Goal: Task Accomplishment & Management: Use online tool/utility

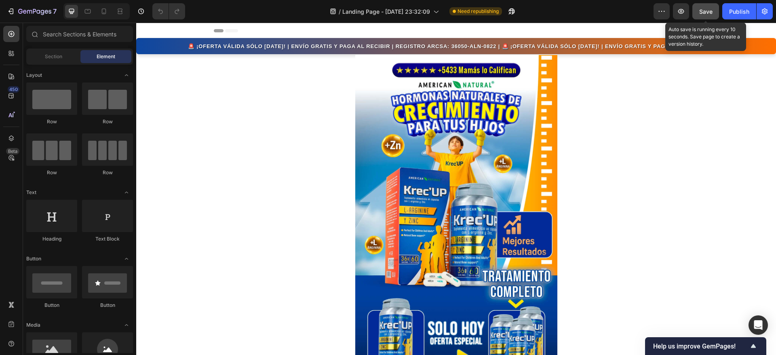
click at [708, 11] on span "Save" at bounding box center [705, 11] width 13 height 7
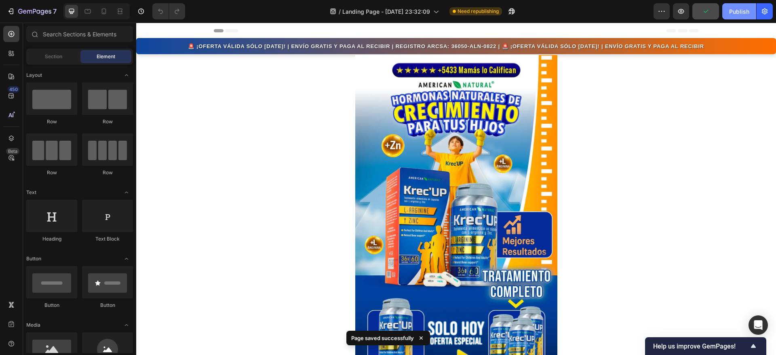
click at [743, 14] on div "Publish" at bounding box center [739, 11] width 20 height 8
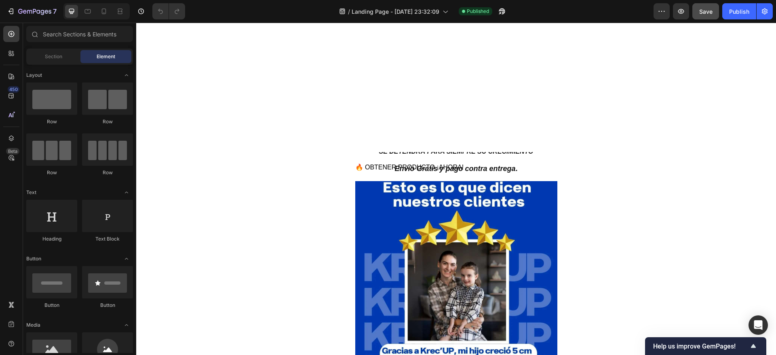
scroll to position [282, 0]
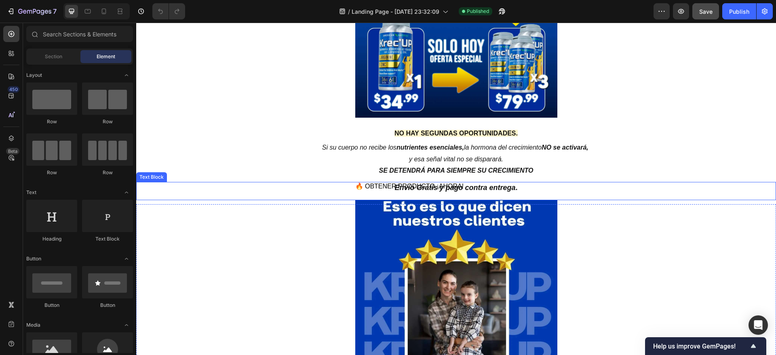
click at [415, 187] on strong "Envío Gratis y pago contra entrega" at bounding box center [454, 187] width 121 height 8
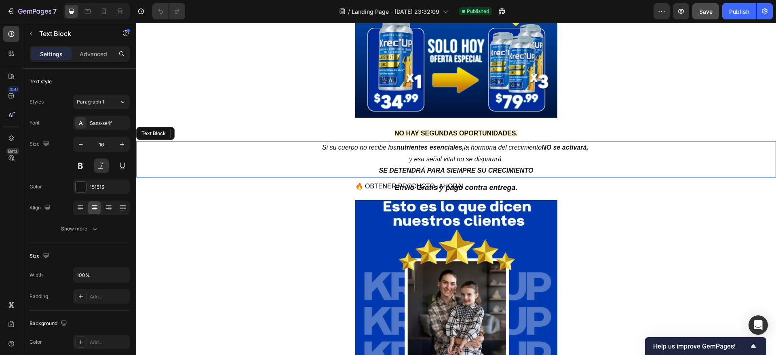
click at [420, 175] on p "SE DETENDRÁ PARA SIEMPRE SU CRECIMIENTO" at bounding box center [456, 171] width 638 height 12
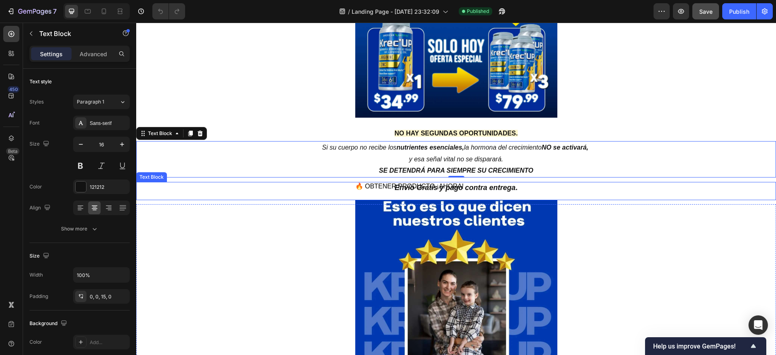
click at [423, 189] on strong "Envío Gratis y pago contra entrega" at bounding box center [454, 187] width 121 height 8
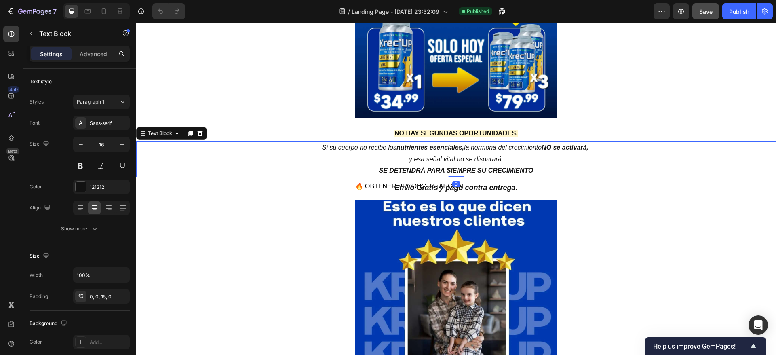
click at [425, 175] on p "SE DETENDRÁ PARA SIEMPRE SU CRECIMIENTO" at bounding box center [456, 171] width 638 height 12
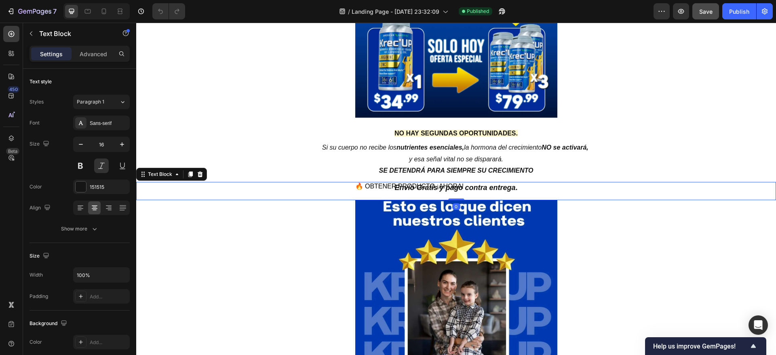
click at [428, 185] on strong "Envío Gratis y pago contra entrega" at bounding box center [454, 187] width 121 height 8
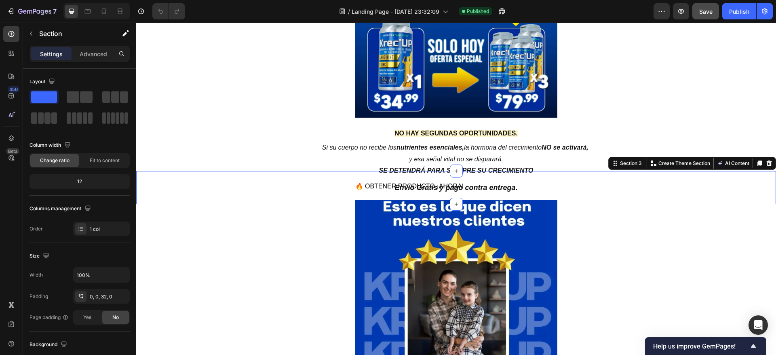
click at [428, 178] on div "NO HAY SEGUNDAS OPORTUNIDADES. Heading Si su cuerpo no recibe los nutrientes es…" at bounding box center [456, 181] width 640 height 20
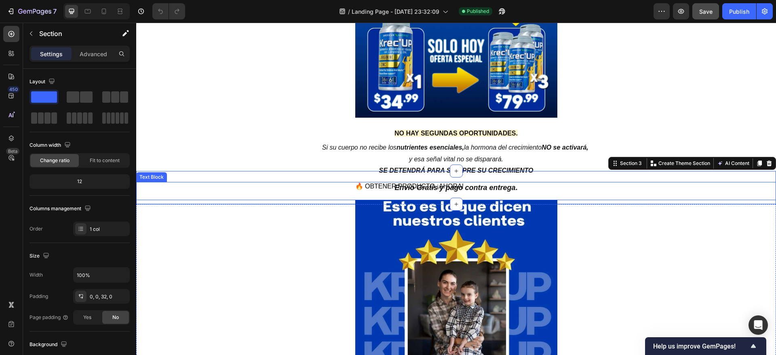
click at [629, 182] on p "Envío Gratis y pago contra entrega ." at bounding box center [456, 188] width 640 height 12
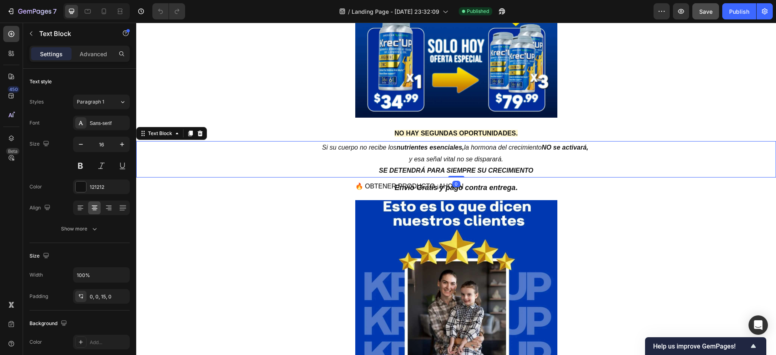
click at [629, 172] on p "SE DETENDRÁ PARA SIEMPRE SU CRECIMIENTO" at bounding box center [456, 171] width 638 height 12
click at [377, 160] on p "Si su cuerpo no recibe los nutrientes esenciales, la hormona del crecimiento NO…" at bounding box center [456, 153] width 638 height 23
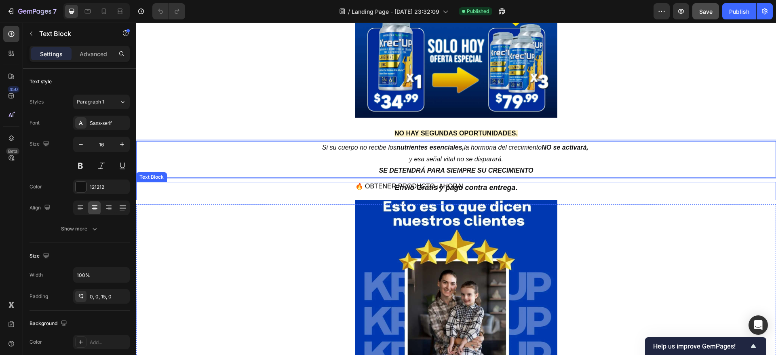
click at [341, 186] on p "Envío Gratis y pago contra entrega ." at bounding box center [456, 188] width 640 height 12
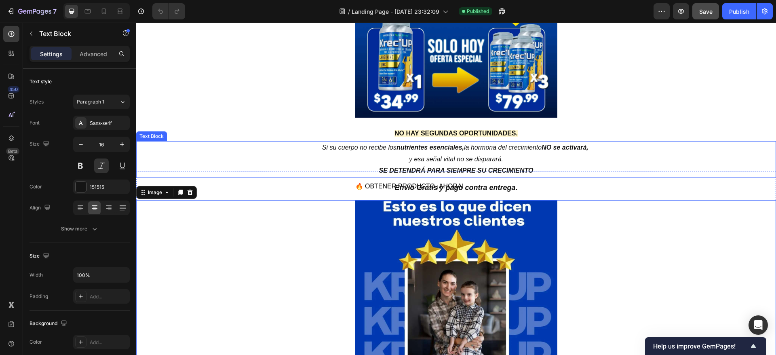
click at [328, 165] on p "SE DETENDRÁ PARA SIEMPRE SU CRECIMIENTO" at bounding box center [456, 171] width 638 height 12
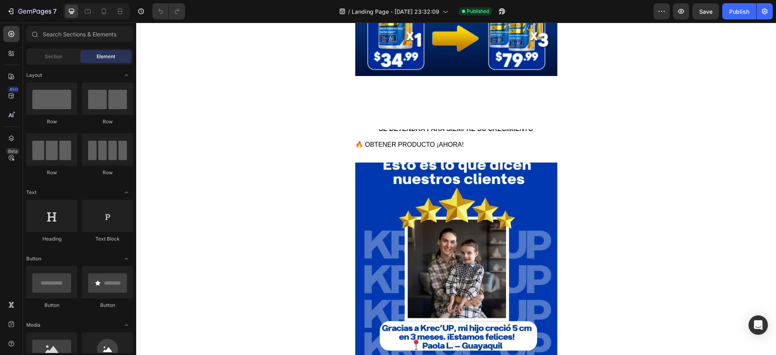
scroll to position [285, 0]
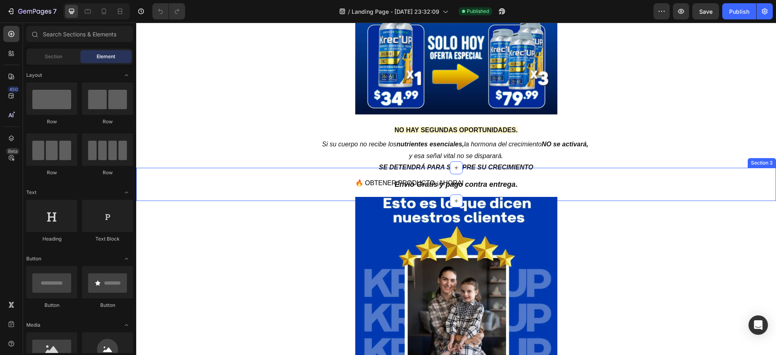
click at [412, 177] on div "NO HAY SEGUNDAS OPORTUNIDADES. Heading Si su cuerpo no recibe los nutrientes es…" at bounding box center [456, 178] width 640 height 20
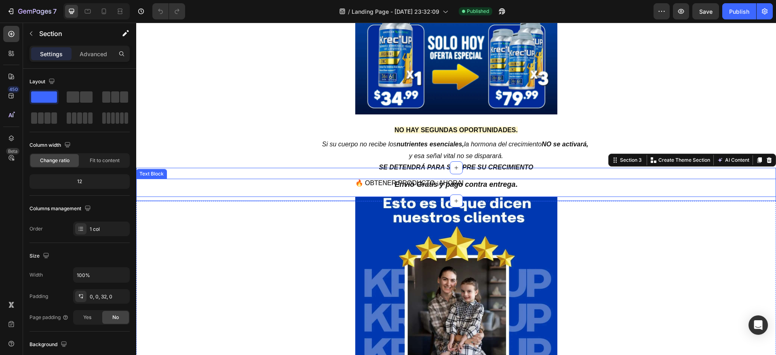
click at [491, 189] on p "Envío Gratis y pago contra entrega ." at bounding box center [456, 185] width 640 height 12
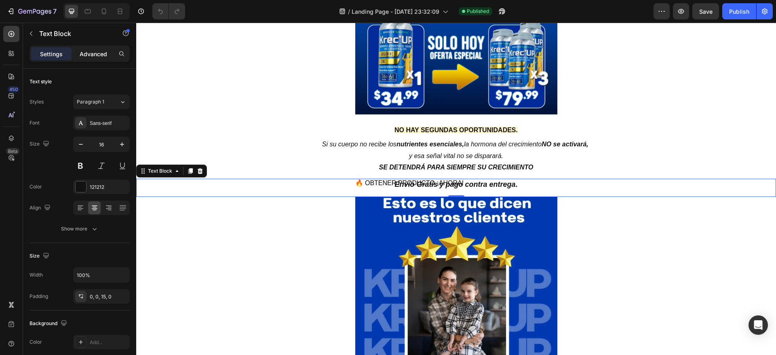
click at [86, 58] on div "Advanced" at bounding box center [93, 53] width 40 height 13
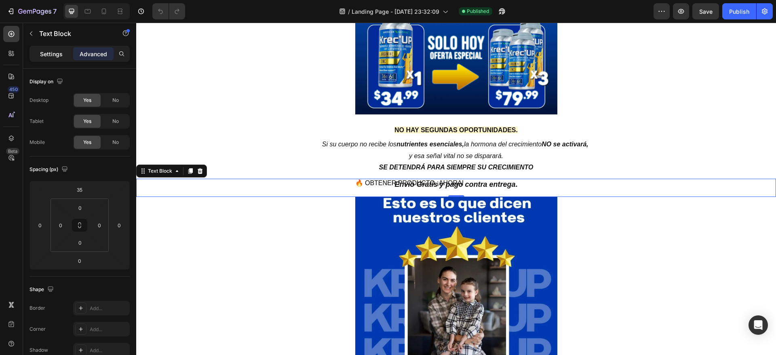
click at [48, 51] on p "Settings" at bounding box center [51, 54] width 23 height 8
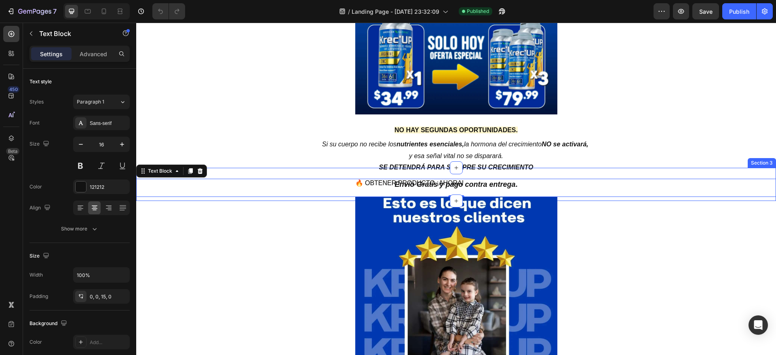
click at [457, 175] on div "NO HAY SEGUNDAS OPORTUNIDADES. Heading Si su cuerpo no recibe los nutrientes es…" at bounding box center [456, 178] width 640 height 20
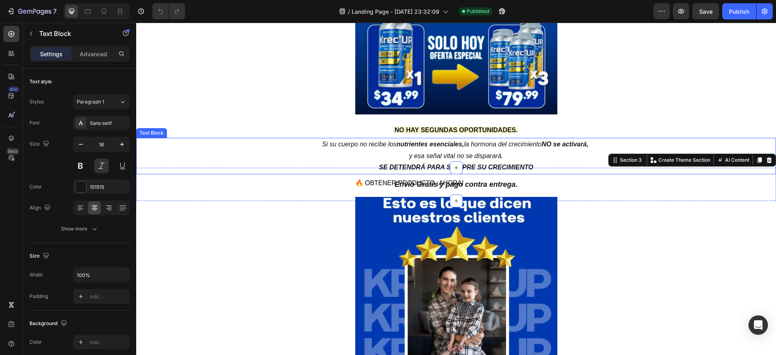
click at [249, 167] on p "SE DETENDRÁ PARA SIEMPRE SU CRECIMIENTO" at bounding box center [456, 168] width 638 height 12
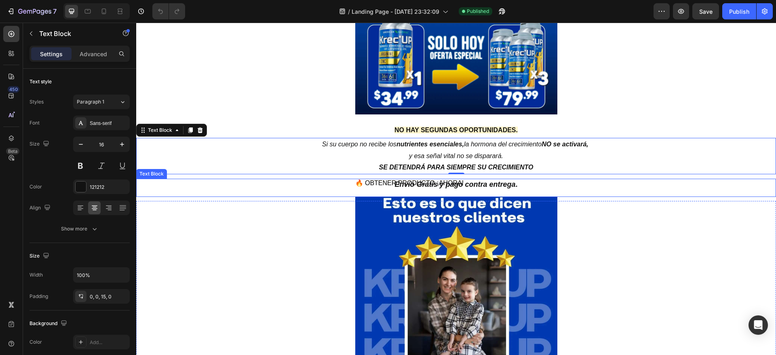
click at [269, 184] on p "Envío Gratis y pago contra entrega ." at bounding box center [456, 185] width 640 height 12
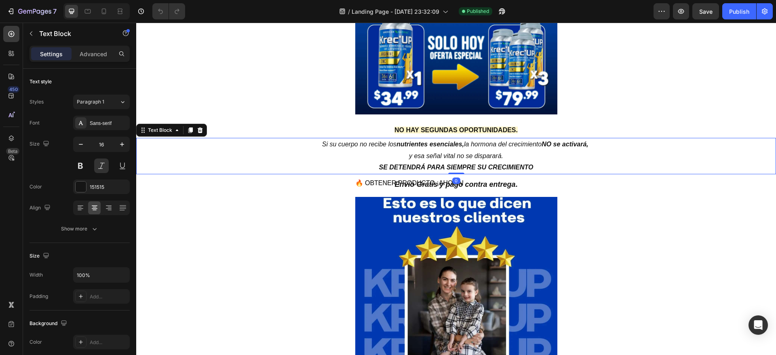
click at [275, 173] on p "SE DETENDRÁ PARA SIEMPRE SU CRECIMIENTO" at bounding box center [456, 168] width 638 height 12
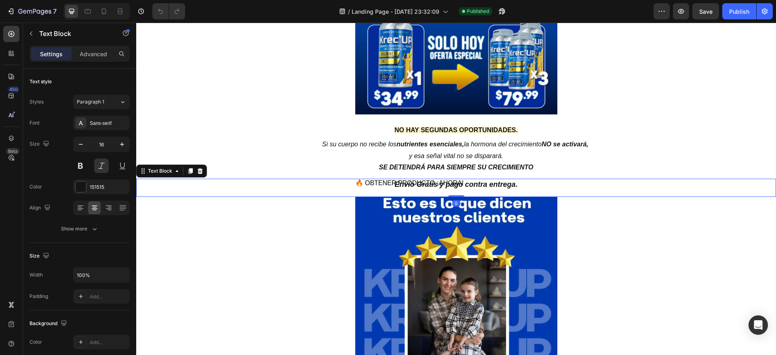
click at [429, 183] on strong "Envío Gratis y pago contra entrega" at bounding box center [454, 184] width 121 height 8
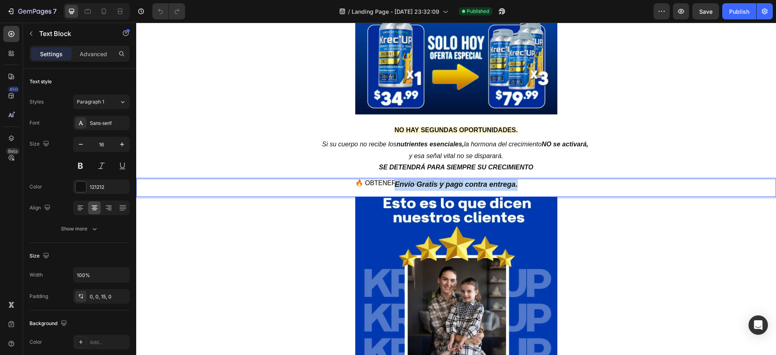
click at [429, 183] on strong "Envío Gratis y pago contra entrega" at bounding box center [454, 184] width 121 height 8
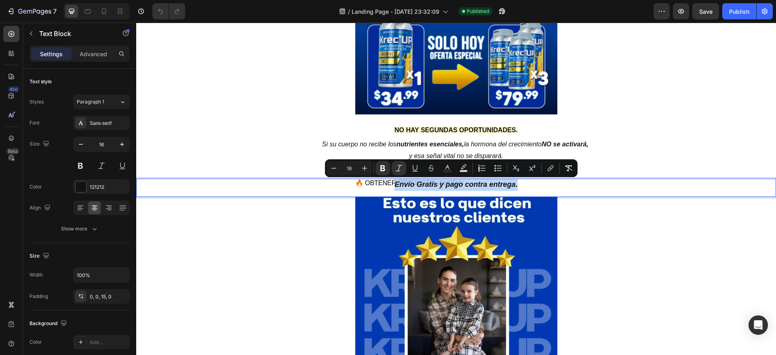
click at [376, 180] on p "Envío Gratis y pago contra entrega ." at bounding box center [456, 185] width 640 height 12
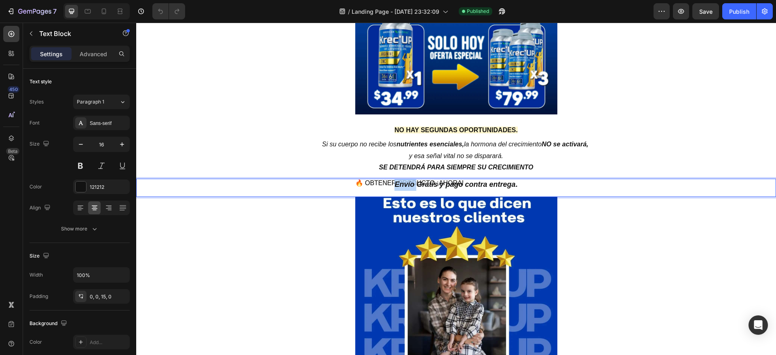
click at [376, 180] on p "Envío Gratis y pago contra entrega ." at bounding box center [456, 185] width 640 height 12
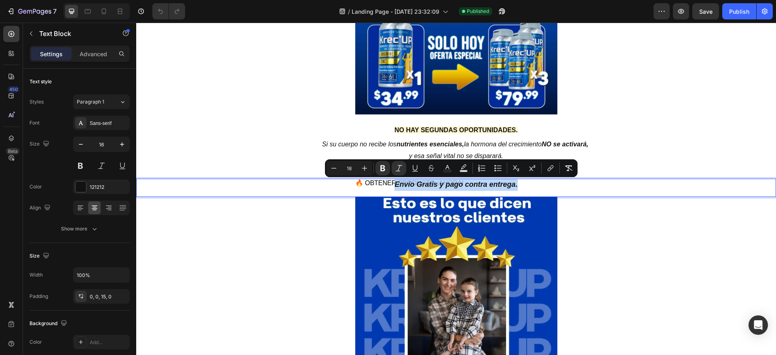
click at [368, 182] on p "Envío Gratis y pago contra entrega ." at bounding box center [456, 185] width 640 height 12
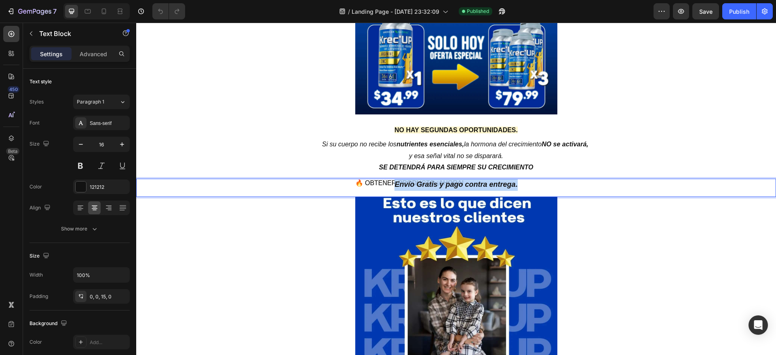
click at [368, 182] on p "Envío Gratis y pago contra entrega ." at bounding box center [456, 185] width 640 height 12
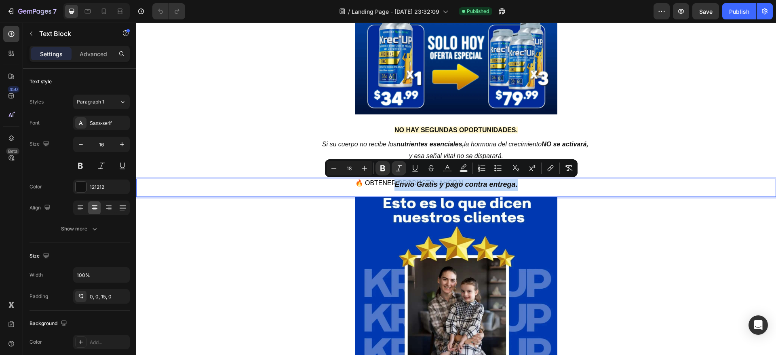
click at [368, 182] on p "Envío Gratis y pago contra entrega ." at bounding box center [456, 185] width 640 height 12
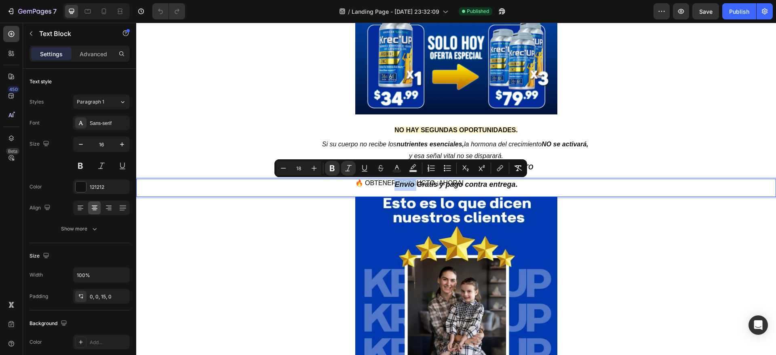
click at [355, 181] on p "Envío Gratis y pago contra entrega ." at bounding box center [456, 185] width 640 height 12
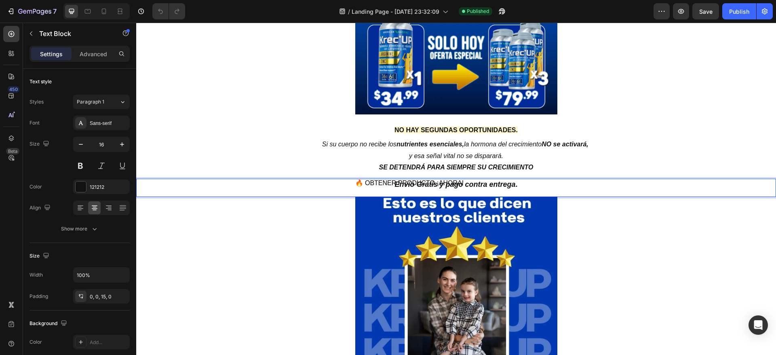
click at [339, 187] on p "Envío Gratis y pago contra entrega ." at bounding box center [456, 185] width 640 height 12
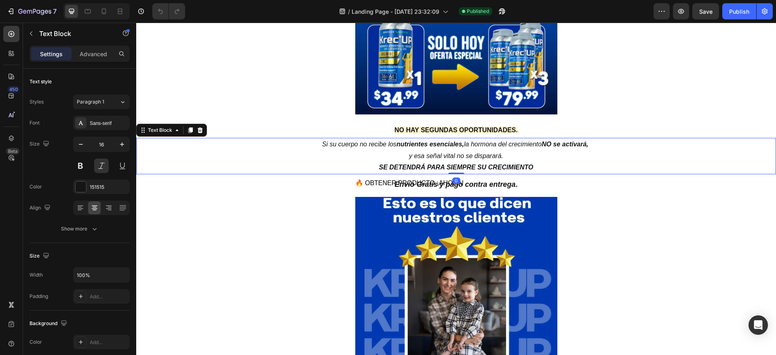
click at [331, 156] on p "Si su cuerpo no recibe los nutrientes esenciales, la hormona del crecimiento NO…" at bounding box center [456, 150] width 638 height 23
click at [399, 166] on strong "SE DETENDRÁ PARA SIEMPRE SU CRECIMIENTO" at bounding box center [456, 167] width 154 height 7
click at [399, 159] on p "Si su cuerpo no recibe los nutrientes esenciales, la hormona del crecimiento NO…" at bounding box center [456, 150] width 638 height 23
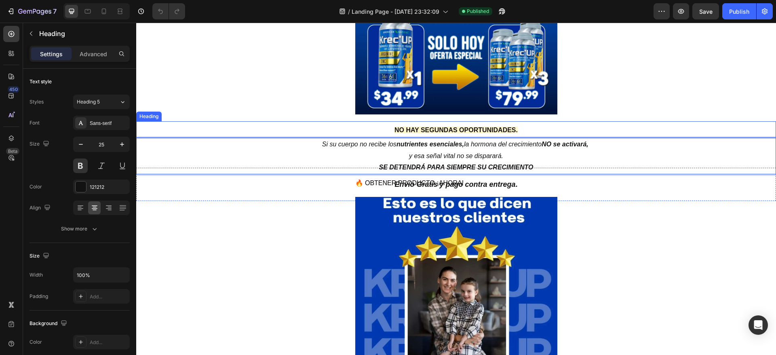
click at [394, 131] on strong "NO HAY SEGUNDAS OPORTUNIDADES." at bounding box center [455, 129] width 123 height 7
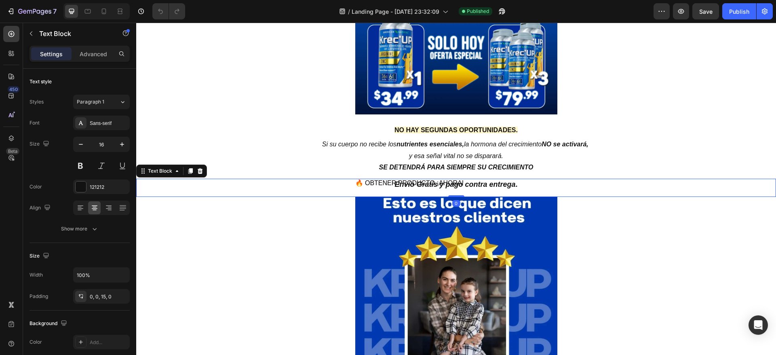
click at [413, 179] on p "Envío Gratis y pago contra entrega ." at bounding box center [456, 185] width 640 height 12
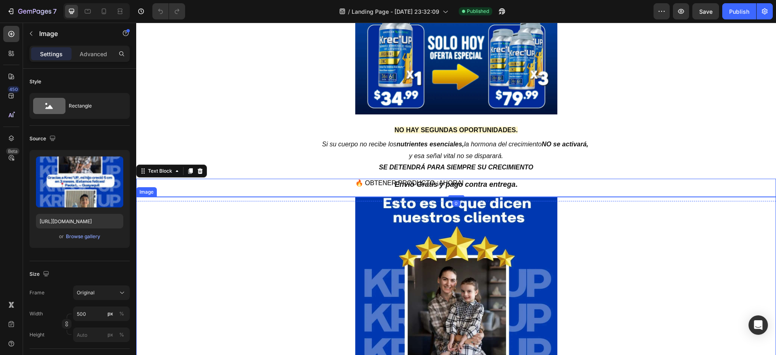
click at [407, 183] on strong "Envío Gratis y pago contra entrega" at bounding box center [454, 184] width 121 height 8
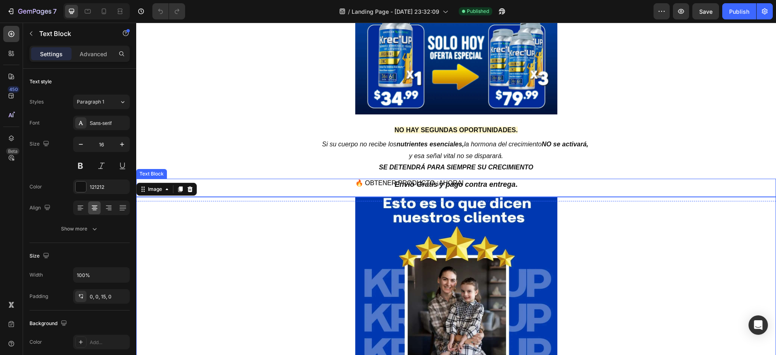
click at [416, 182] on strong "Envío Gratis y pago contra entrega" at bounding box center [454, 184] width 121 height 8
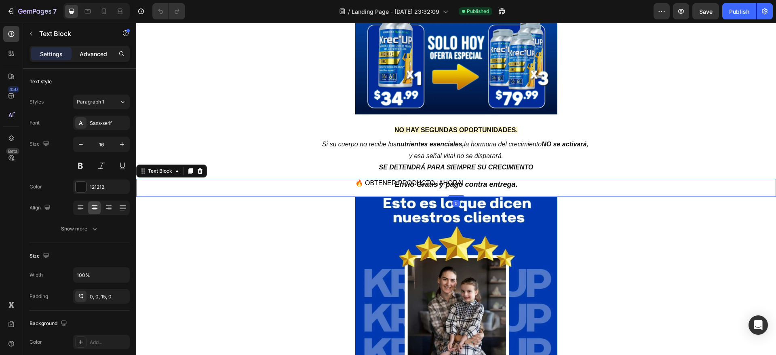
click at [93, 51] on p "Advanced" at bounding box center [93, 54] width 27 height 8
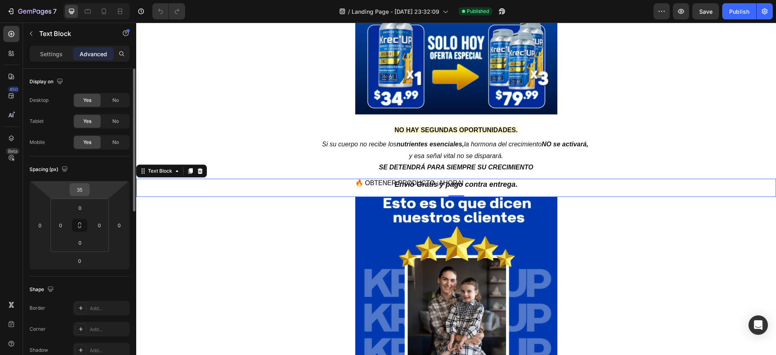
click at [79, 193] on input "35" at bounding box center [80, 189] width 16 height 12
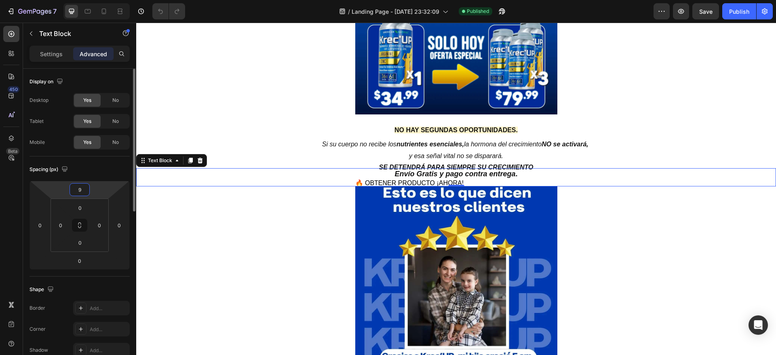
type input "90"
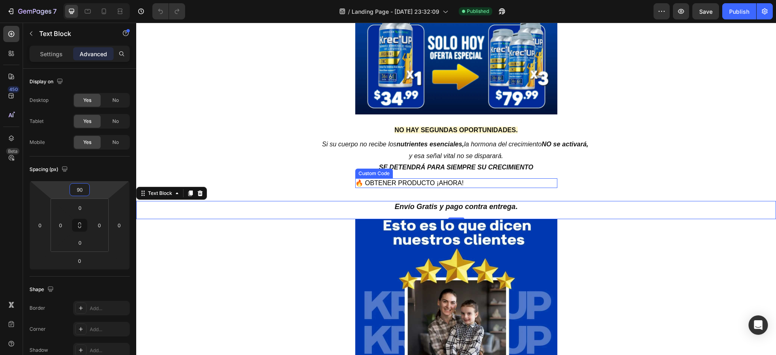
click at [398, 182] on link "🔥 OBTENER PRODUCTO ¡AHORA!" at bounding box center [409, 182] width 109 height 7
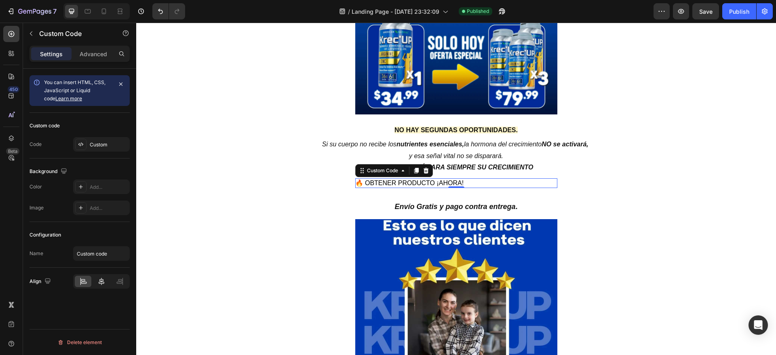
click at [103, 286] on div at bounding box center [101, 281] width 17 height 11
click at [93, 143] on div "Custom" at bounding box center [109, 144] width 38 height 7
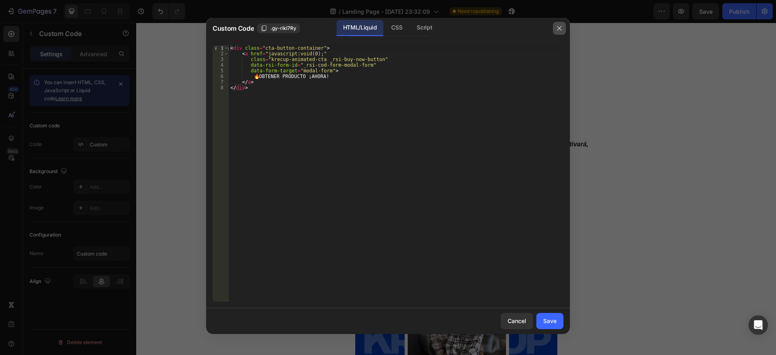
click at [560, 32] on button "button" at bounding box center [559, 28] width 13 height 13
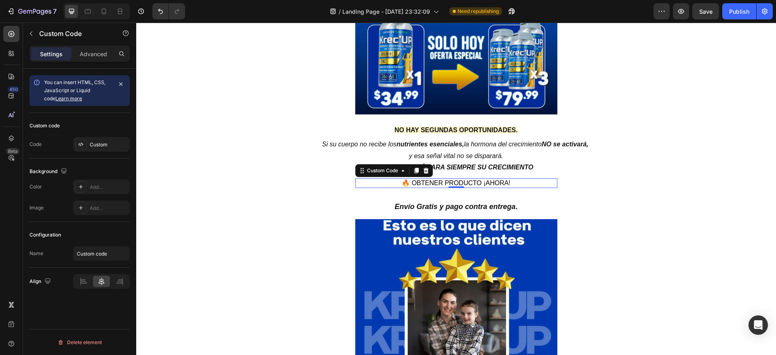
click at [462, 184] on link "🔥 OBTENER PRODUCTO ¡AHORA!" at bounding box center [456, 182] width 109 height 7
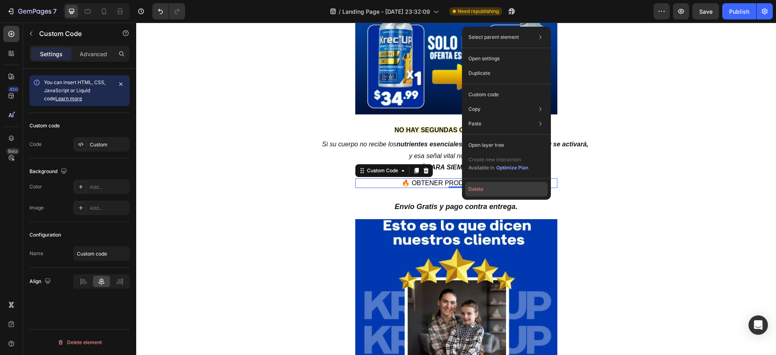
click at [482, 188] on button "Delete" at bounding box center [506, 189] width 82 height 15
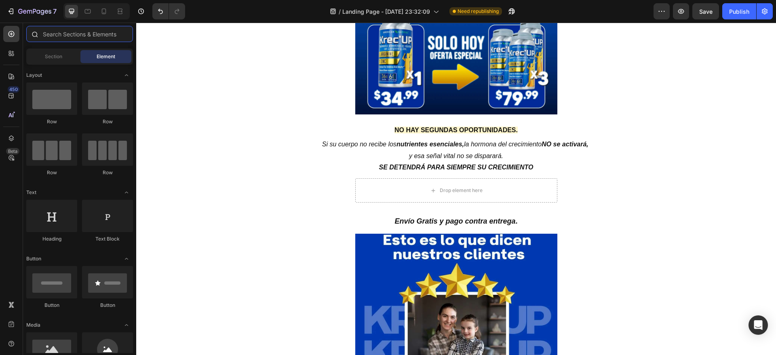
click at [65, 34] on input "text" at bounding box center [79, 34] width 107 height 16
click at [59, 53] on span "Section" at bounding box center [53, 56] width 17 height 7
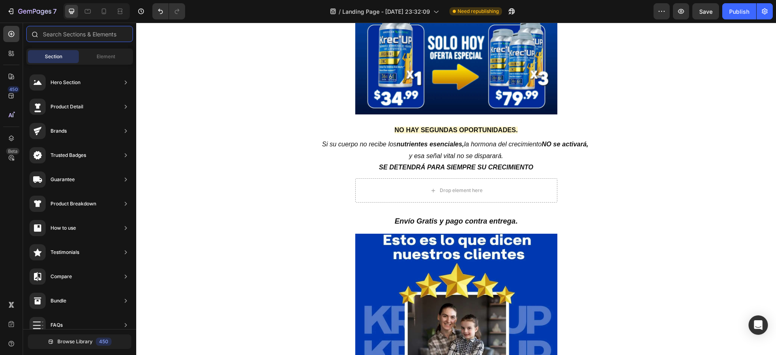
click at [85, 29] on input "text" at bounding box center [79, 34] width 107 height 16
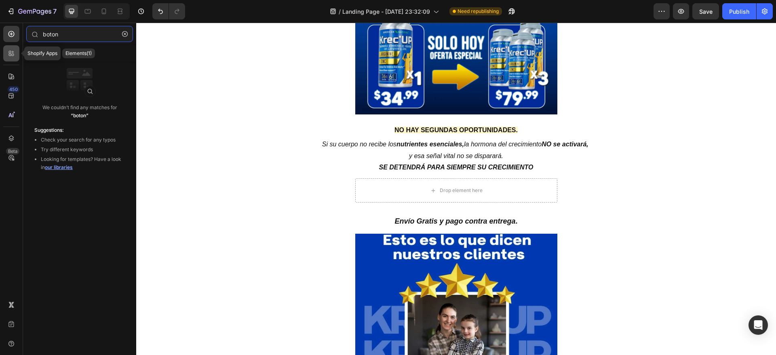
type input "boton"
click at [14, 50] on icon at bounding box center [11, 53] width 8 height 8
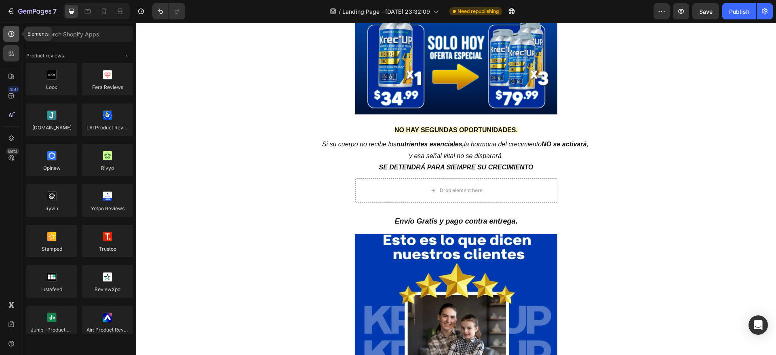
click at [12, 36] on icon at bounding box center [11, 34] width 8 height 8
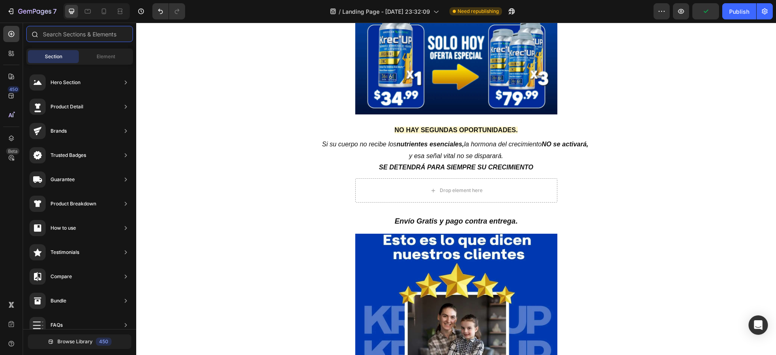
click at [65, 36] on input "text" at bounding box center [79, 34] width 107 height 16
click at [104, 53] on span "Element" at bounding box center [106, 56] width 19 height 7
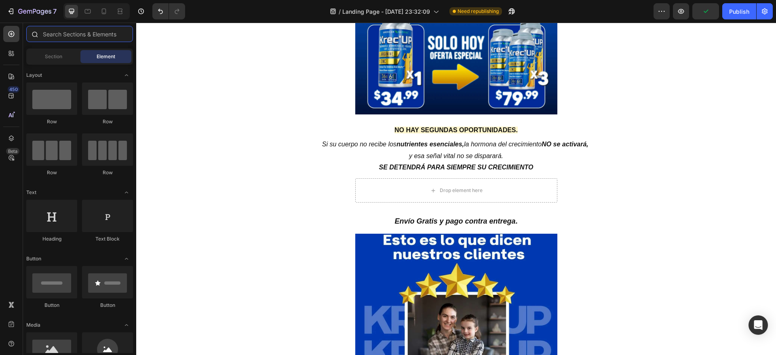
click at [95, 35] on input "text" at bounding box center [79, 34] width 107 height 16
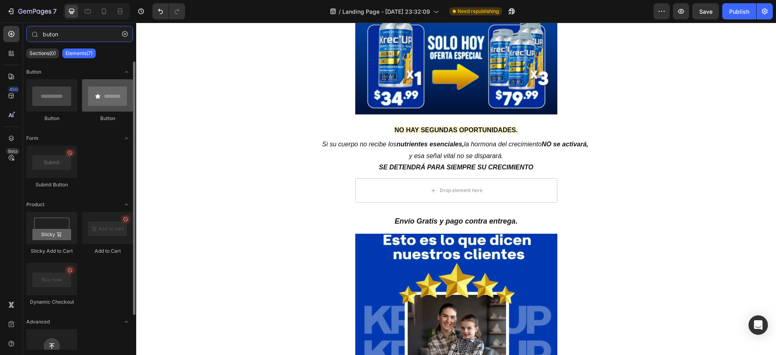
type input "buton"
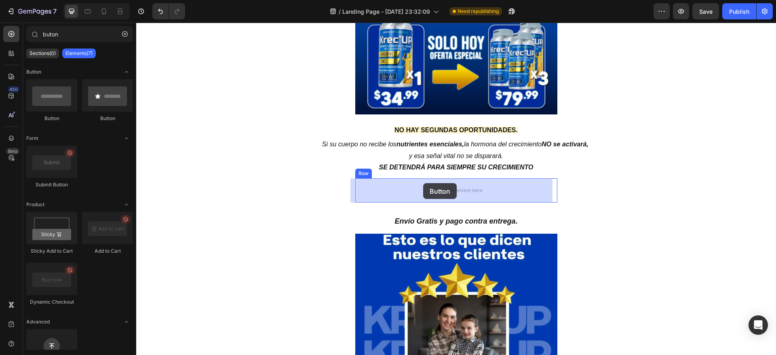
drag, startPoint x: 244, startPoint y: 133, endPoint x: 423, endPoint y: 183, distance: 185.9
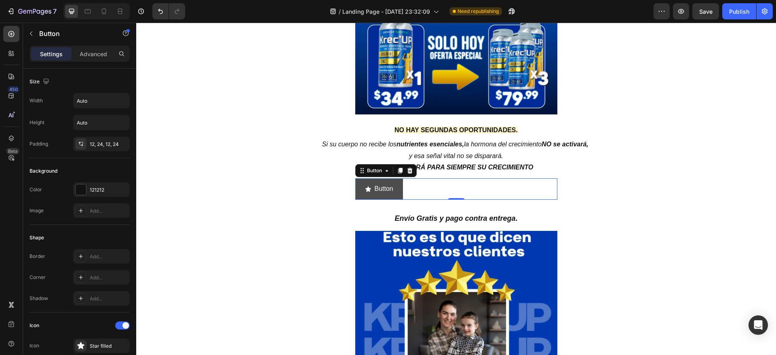
click at [365, 189] on icon "<p>Button</p>" at bounding box center [368, 189] width 6 height 6
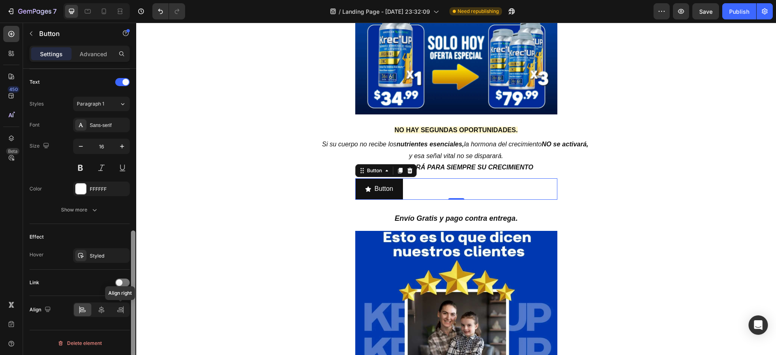
scroll to position [334, 0]
drag, startPoint x: 133, startPoint y: 154, endPoint x: 120, endPoint y: 317, distance: 163.7
click at [120, 317] on div "Size Width Auto Height Auto Padding 12, 24, 12, 24 Background Color 121212 Imag…" at bounding box center [79, 223] width 113 height 309
click at [103, 303] on div at bounding box center [101, 308] width 17 height 13
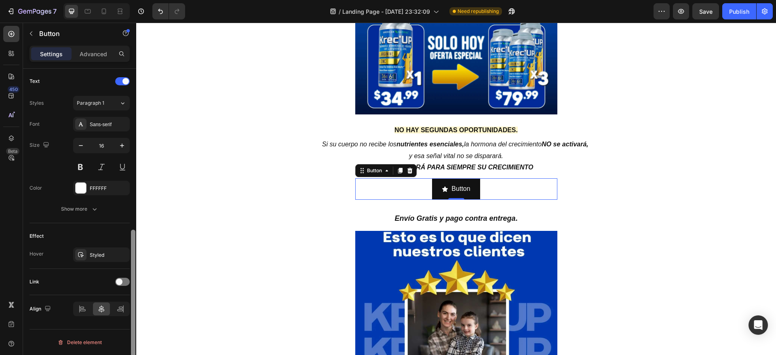
drag, startPoint x: 134, startPoint y: 245, endPoint x: 134, endPoint y: 250, distance: 4.4
click at [134, 250] on div at bounding box center [133, 303] width 4 height 148
click at [120, 280] on span at bounding box center [119, 281] width 6 height 6
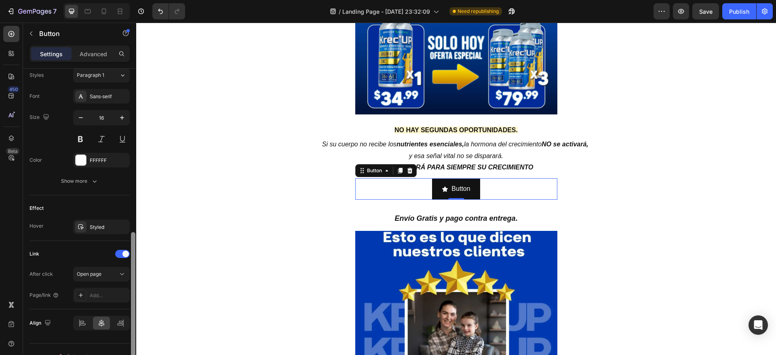
scroll to position [376, 0]
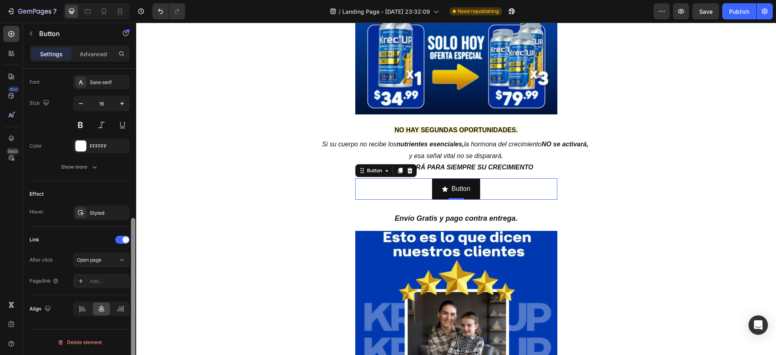
drag, startPoint x: 133, startPoint y: 244, endPoint x: 131, endPoint y: 265, distance: 21.1
click at [131, 265] on div at bounding box center [133, 287] width 4 height 139
click at [99, 282] on font "Agregar..." at bounding box center [101, 281] width 22 height 6
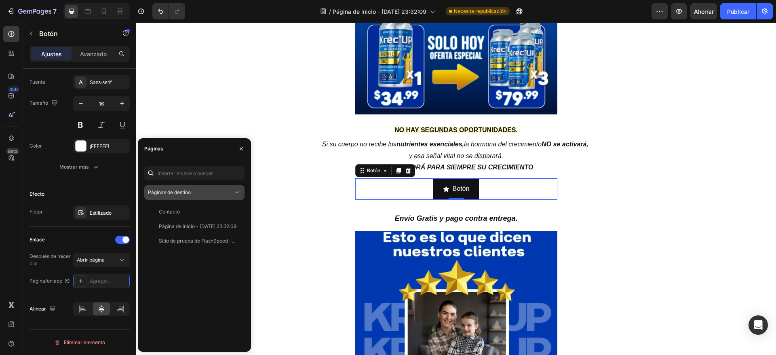
click at [223, 194] on div "Páginas de destino" at bounding box center [190, 192] width 85 height 7
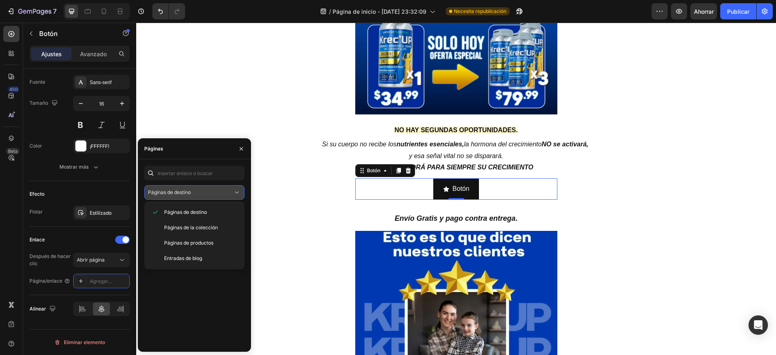
click at [223, 194] on div "Páginas de destino" at bounding box center [190, 192] width 85 height 7
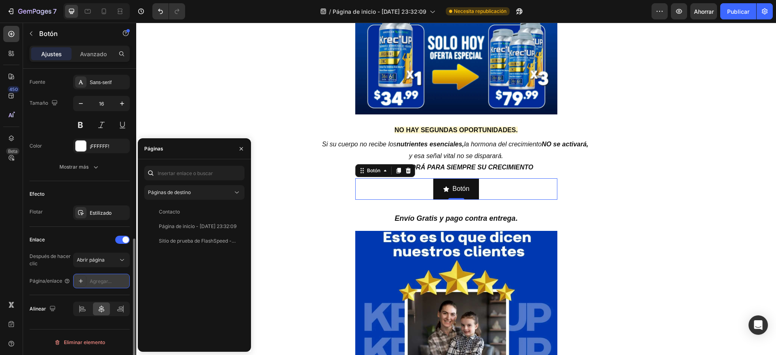
click at [102, 279] on font "Agregar..." at bounding box center [101, 281] width 22 height 6
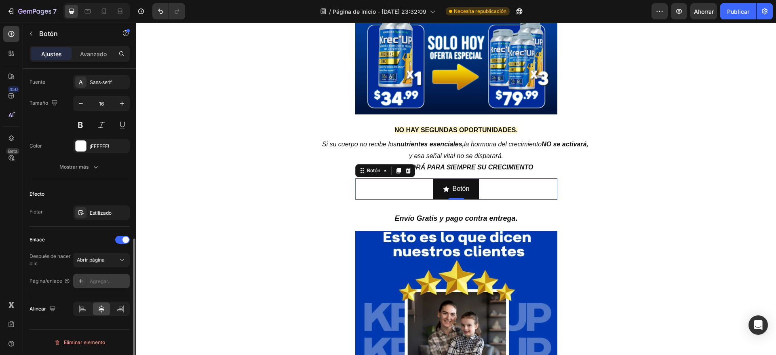
click at [102, 279] on font "Agregar..." at bounding box center [101, 281] width 22 height 6
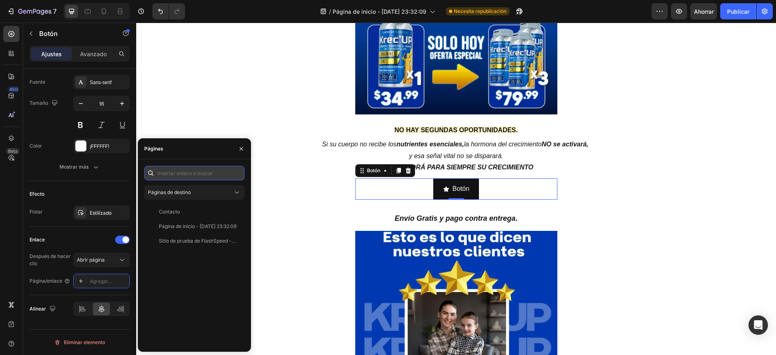
click at [187, 169] on input "text" at bounding box center [194, 173] width 100 height 15
paste input "id="_rsi-cod-form-modal-form""
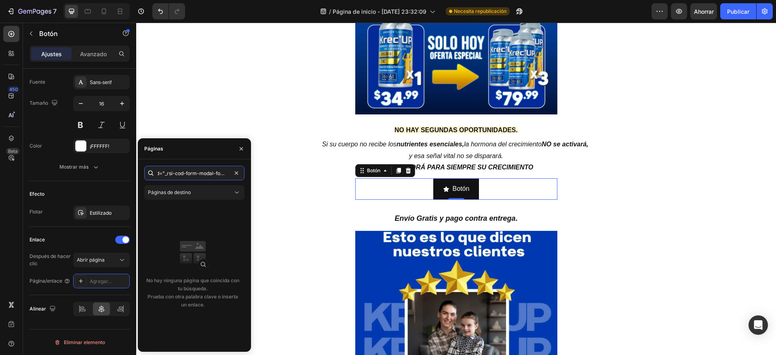
type input "id="_rsi-cod-form-modal-form""
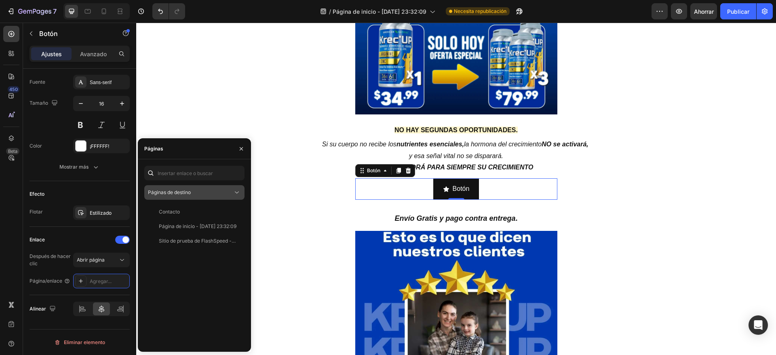
click at [220, 195] on div "Páginas de destino" at bounding box center [190, 192] width 85 height 7
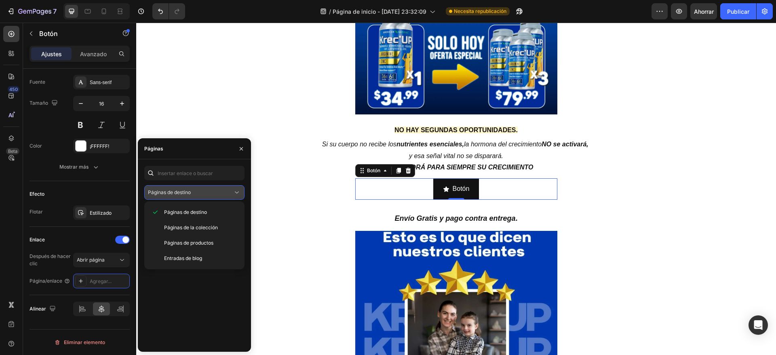
click at [220, 195] on div "Páginas de destino" at bounding box center [190, 192] width 85 height 7
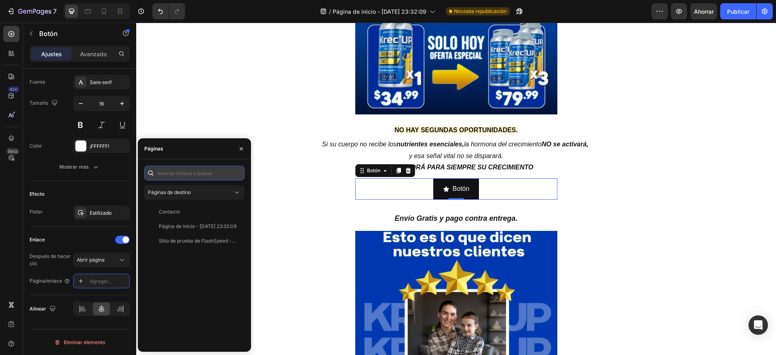
click at [198, 168] on input "text" at bounding box center [194, 173] width 100 height 15
paste input "<a href="#_rsi-cod-form-modal-form">Ir al formulario</a>"
type input "<a href="#_rsi-cod-form-modal-form">Ir al formulario</a>"
click at [233, 224] on font "Vista" at bounding box center [232, 226] width 12 height 6
click at [193, 195] on div "Páginas de destino" at bounding box center [190, 192] width 85 height 7
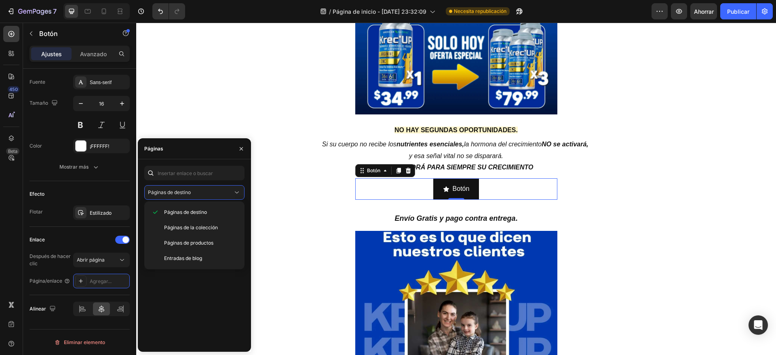
click at [177, 307] on div "Contacto Vista Página de inicio - 15 de septiembre, 23:32:09 Vista Sitio de pru…" at bounding box center [194, 274] width 100 height 141
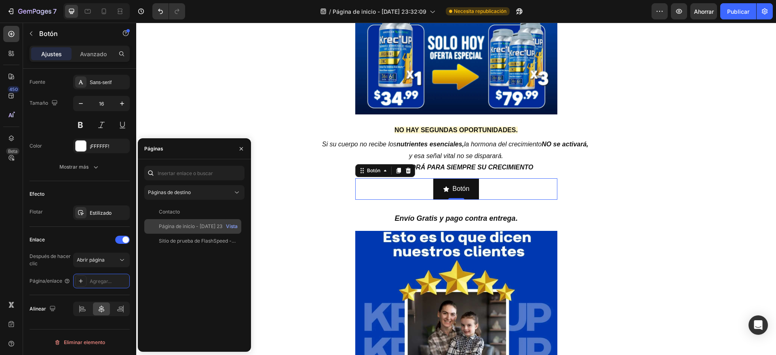
click at [217, 225] on font "Página de inicio - 15 de septiembre, 23:32:09" at bounding box center [198, 226] width 78 height 6
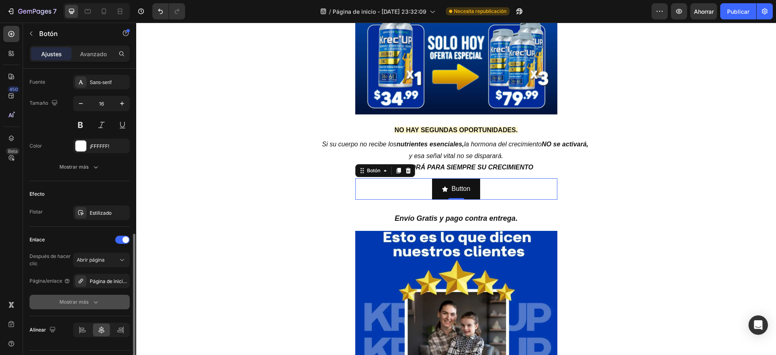
click at [99, 301] on icon "button" at bounding box center [96, 302] width 8 height 8
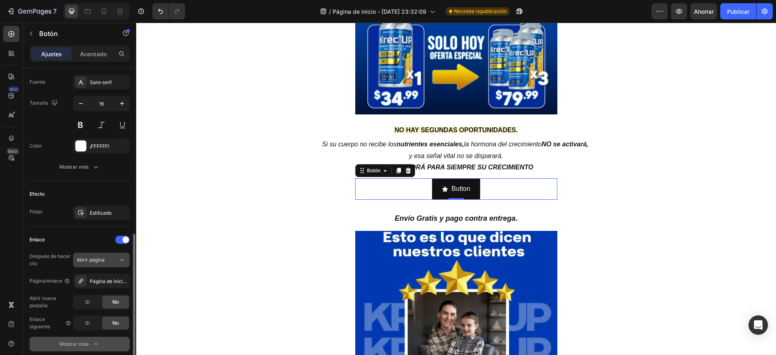
click at [79, 264] on button "Abrir página" at bounding box center [101, 260] width 57 height 15
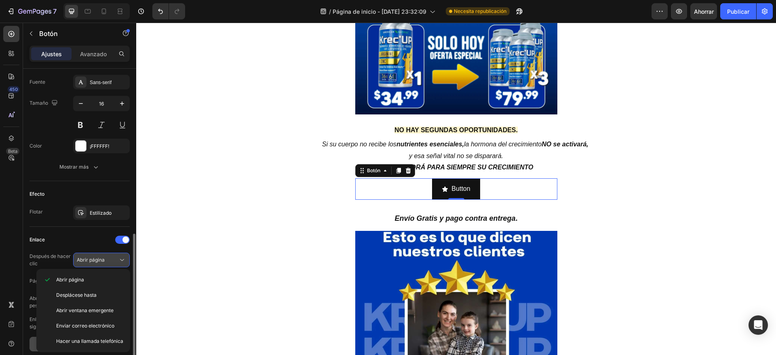
click at [79, 264] on button "Abrir página" at bounding box center [101, 260] width 57 height 15
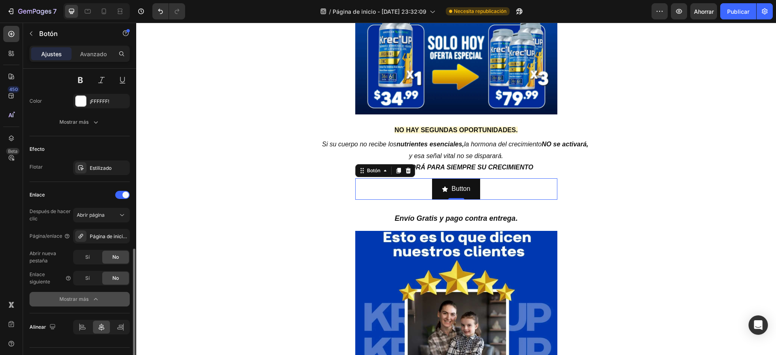
scroll to position [425, 0]
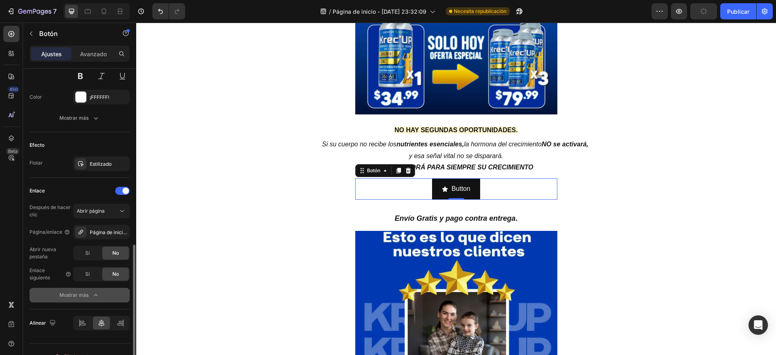
click at [97, 294] on icon "button" at bounding box center [96, 295] width 8 height 8
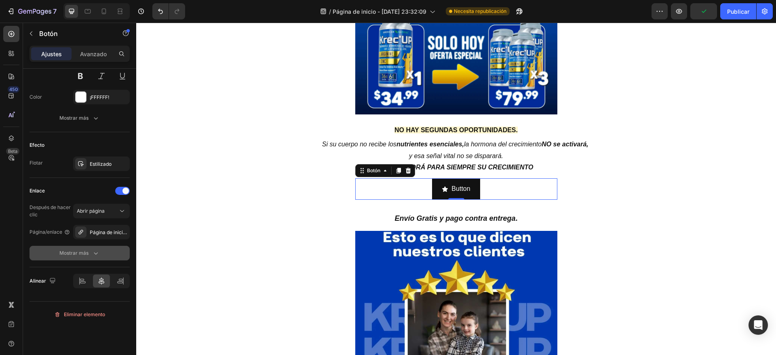
click at [95, 259] on button "Mostrar más" at bounding box center [79, 253] width 100 height 15
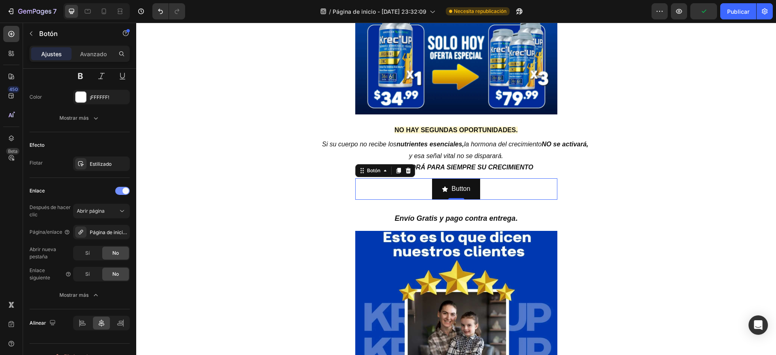
click at [119, 189] on div at bounding box center [122, 191] width 15 height 8
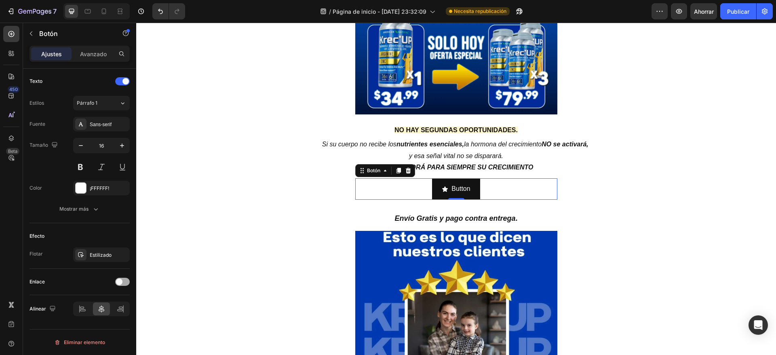
click at [122, 282] on div at bounding box center [122, 282] width 15 height 8
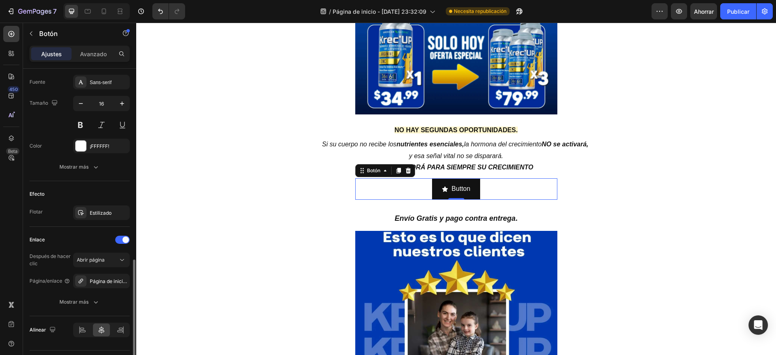
scroll to position [397, 0]
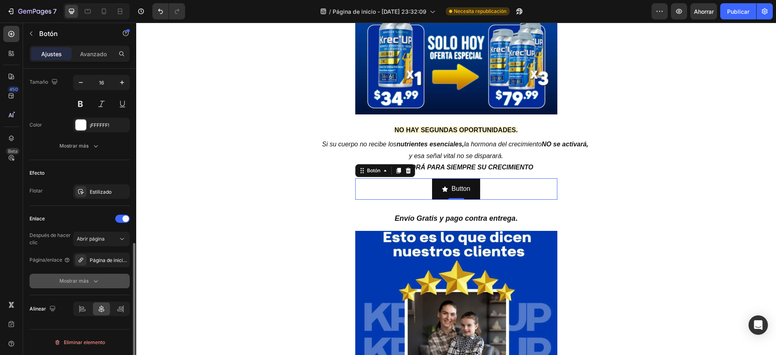
click at [89, 278] on div "Mostrar más" at bounding box center [79, 281] width 40 height 8
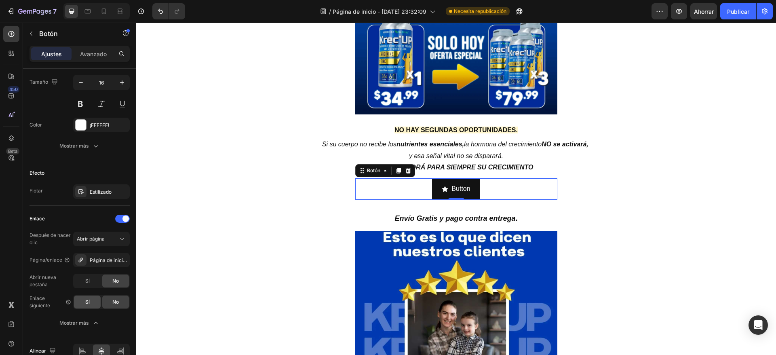
click at [89, 297] on div "Sí" at bounding box center [87, 301] width 27 height 13
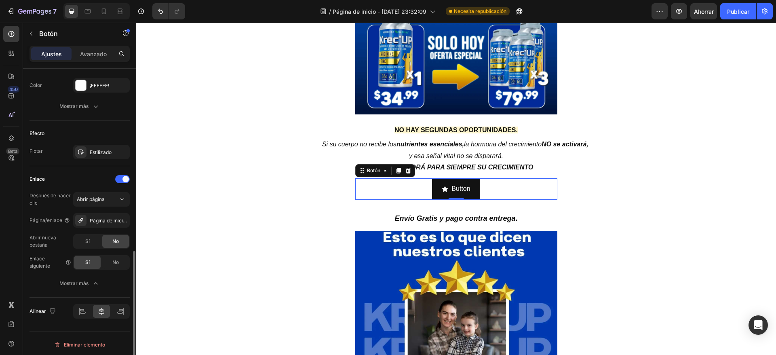
scroll to position [439, 0]
click at [84, 279] on font "Mostrar más" at bounding box center [73, 281] width 29 height 6
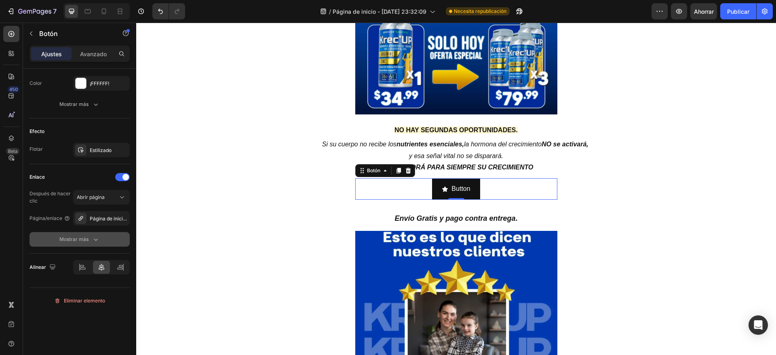
click at [93, 240] on icon "button" at bounding box center [96, 239] width 8 height 8
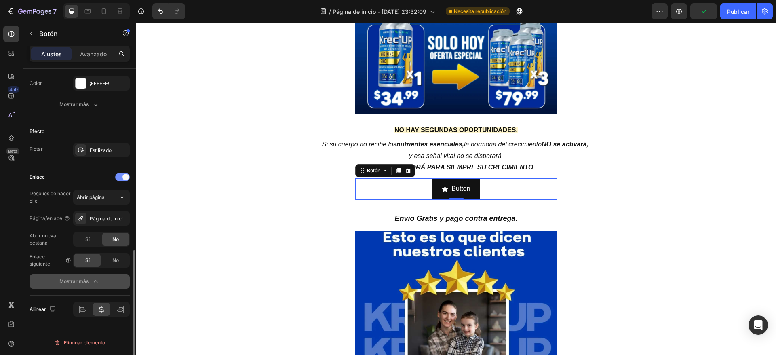
click at [121, 176] on div at bounding box center [122, 177] width 15 height 8
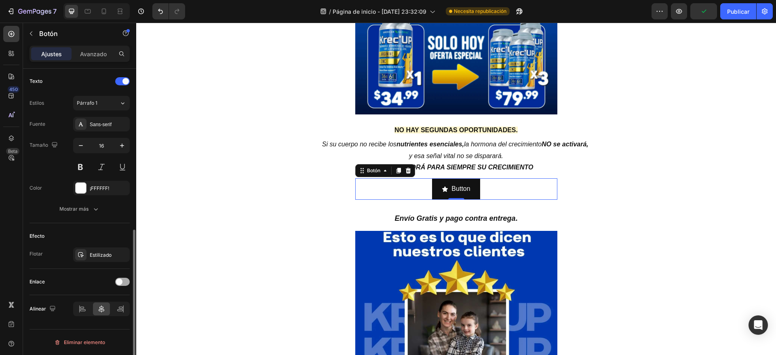
scroll to position [334, 0]
click at [120, 280] on span at bounding box center [119, 281] width 6 height 6
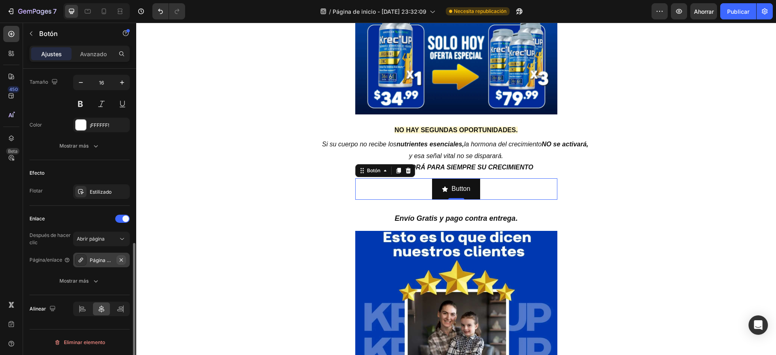
click at [122, 259] on icon "button" at bounding box center [121, 260] width 6 height 6
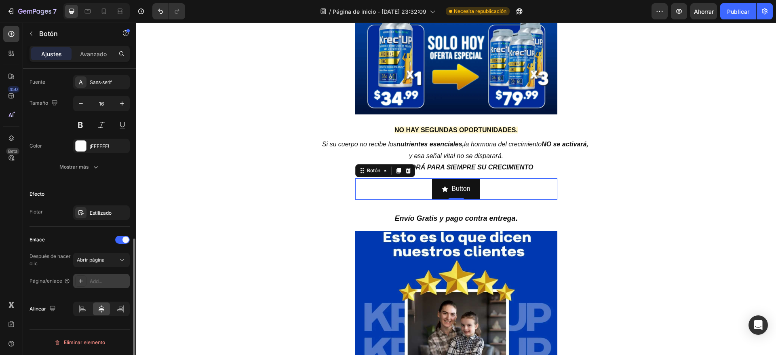
scroll to position [376, 0]
click at [93, 281] on font "Agregar..." at bounding box center [101, 281] width 22 height 6
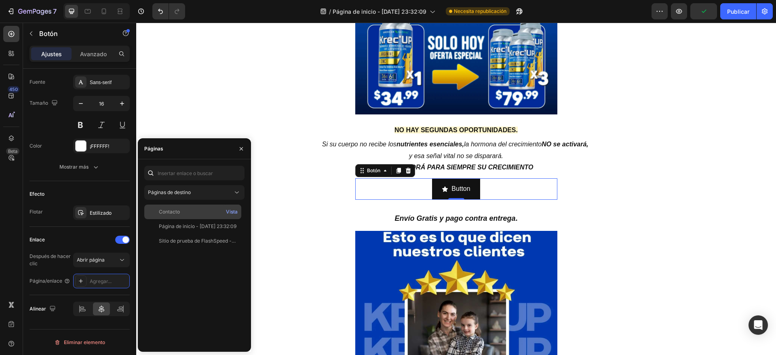
click at [185, 211] on div "Contacto" at bounding box center [192, 211] width 90 height 7
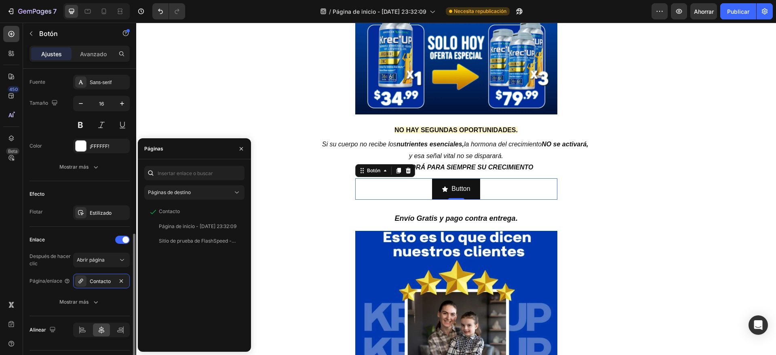
click at [38, 293] on div "Después de hacer clic Abrir página Página/enlace Contacto Mostrar más" at bounding box center [79, 281] width 100 height 57
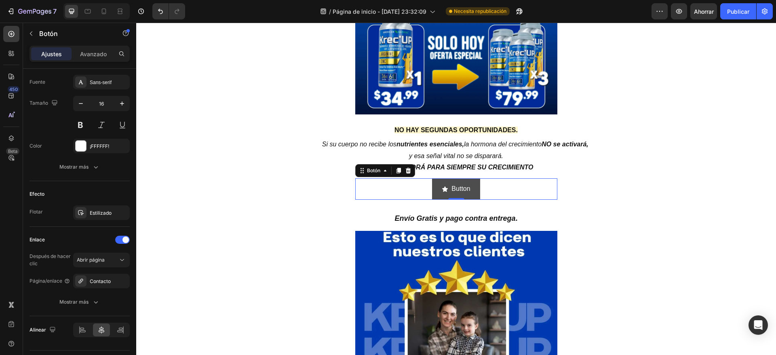
click at [442, 190] on icon at bounding box center [445, 188] width 6 height 5
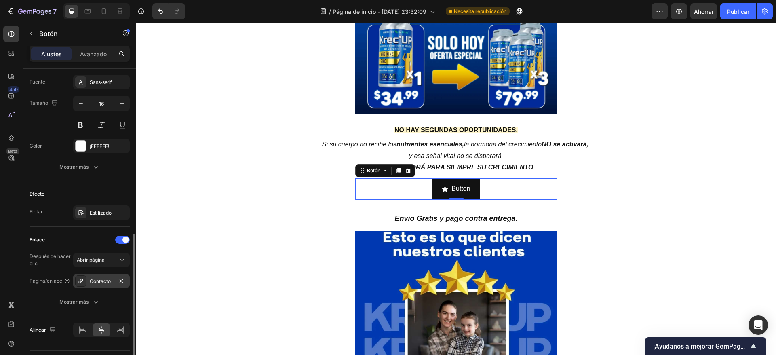
click at [105, 284] on div "Contacto" at bounding box center [101, 281] width 23 height 7
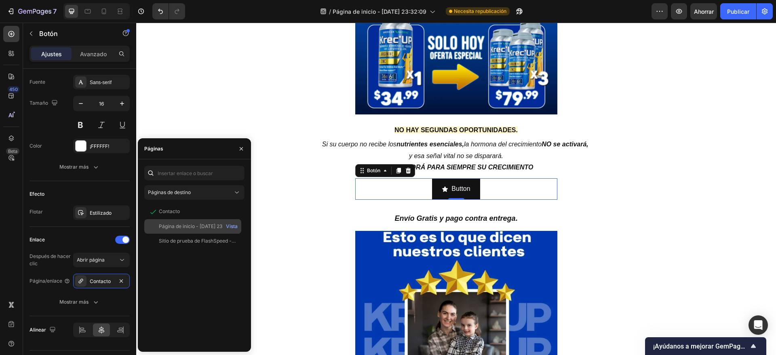
click at [224, 230] on div "Vista" at bounding box center [231, 226] width 19 height 15
click at [451, 190] on p "Button" at bounding box center [460, 189] width 19 height 12
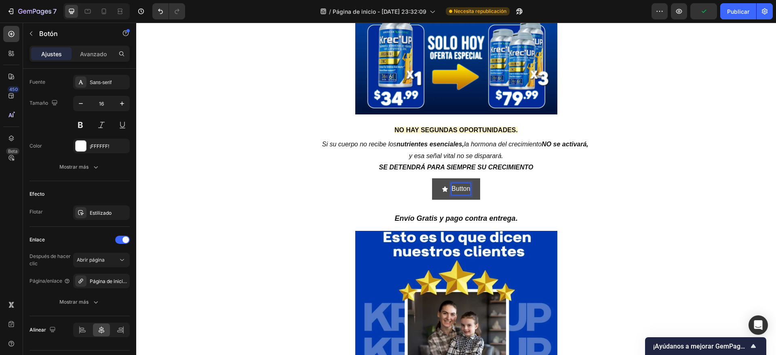
click at [442, 189] on icon at bounding box center [445, 188] width 6 height 5
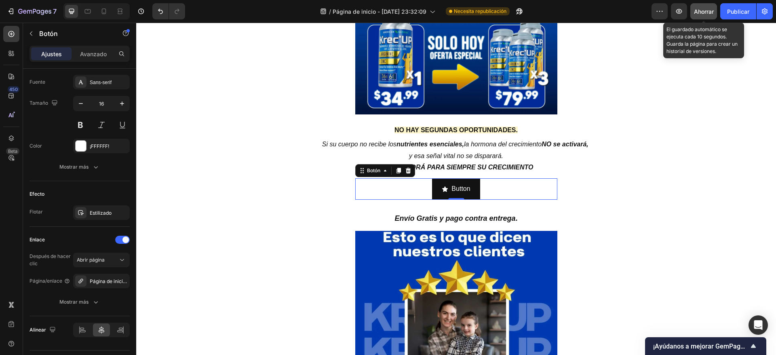
click at [703, 16] on button "Ahorrar" at bounding box center [703, 11] width 27 height 16
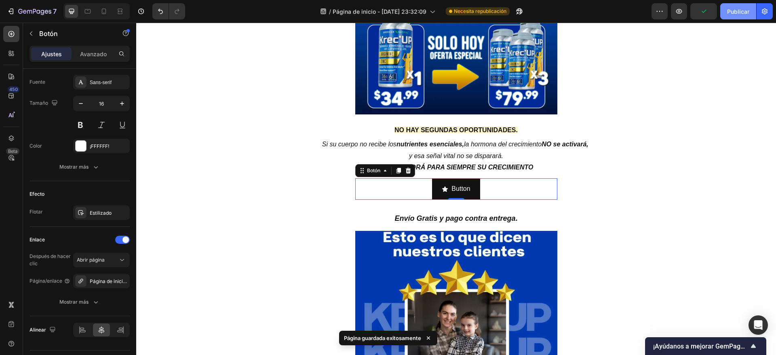
click at [733, 6] on button "Publicar" at bounding box center [738, 11] width 36 height 16
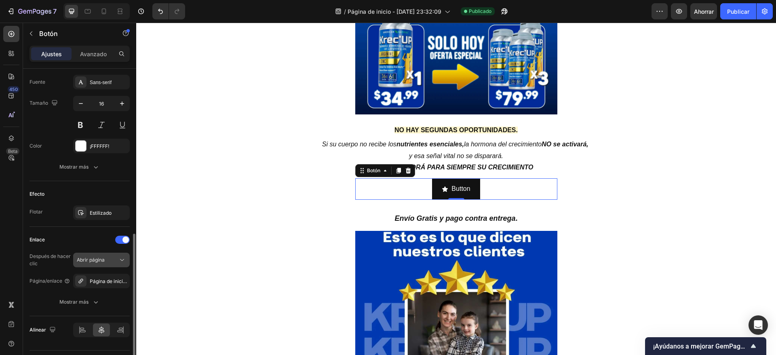
click at [113, 261] on div "Abrir página" at bounding box center [97, 259] width 41 height 7
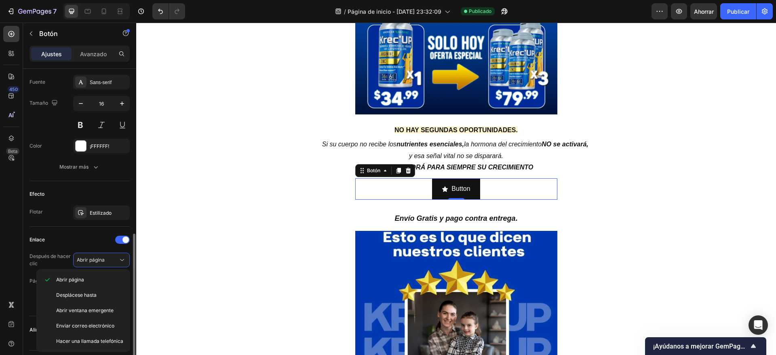
click at [64, 238] on div "Enlace" at bounding box center [79, 239] width 100 height 13
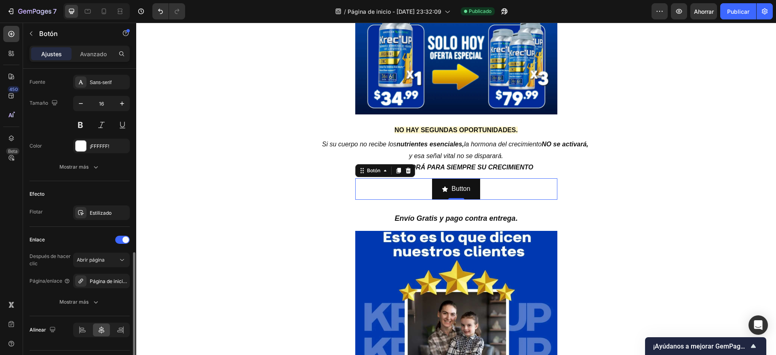
scroll to position [397, 0]
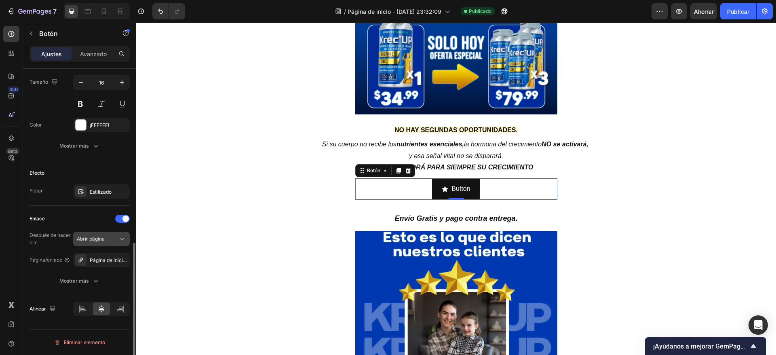
click at [107, 241] on div "Abrir página" at bounding box center [97, 238] width 41 height 7
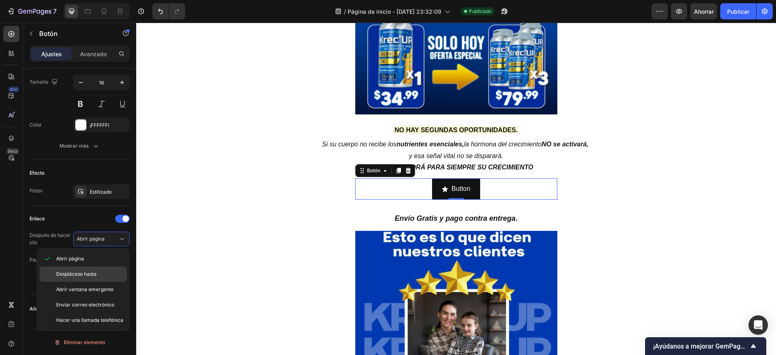
click at [90, 276] on font "Desplácese hasta" at bounding box center [76, 274] width 40 height 6
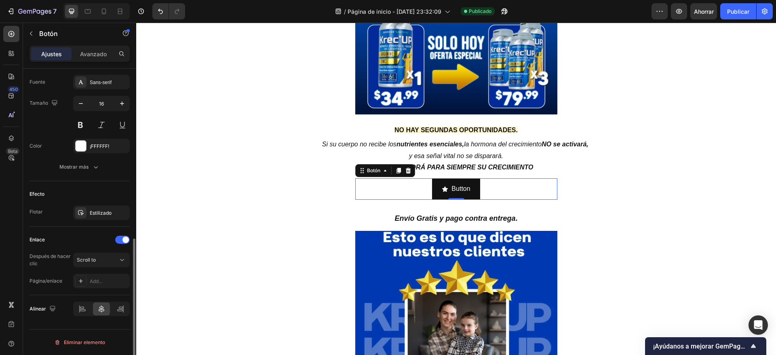
scroll to position [376, 0]
click at [98, 277] on div "Agregar..." at bounding box center [101, 281] width 57 height 15
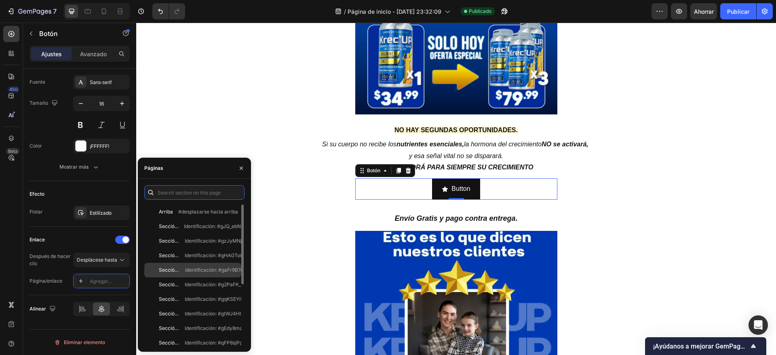
scroll to position [107, 0]
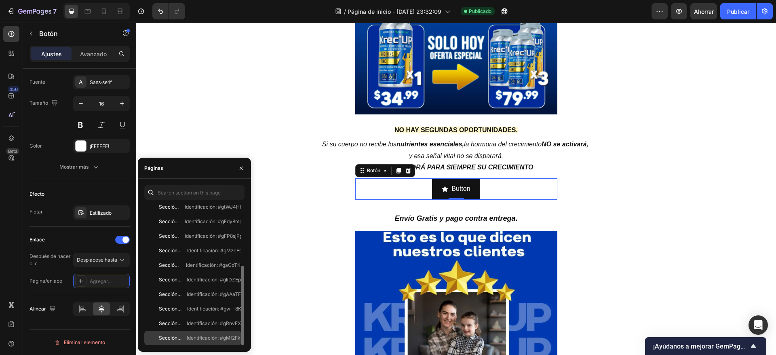
click at [177, 339] on font "Sección 16" at bounding box center [171, 338] width 25 height 6
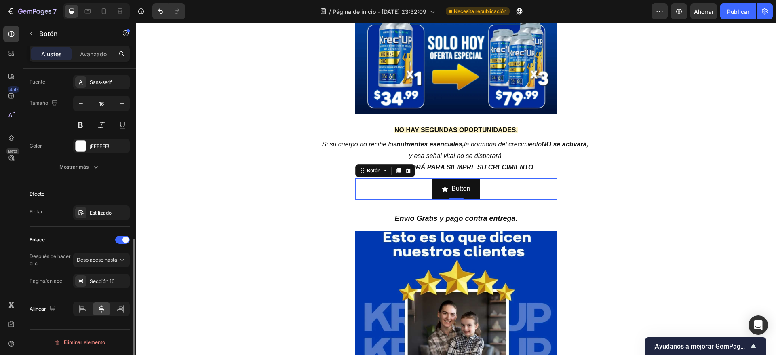
click at [59, 267] on div "Después de hacer clic Desplácese hasta Página/enlace Sección 16" at bounding box center [79, 271] width 100 height 36
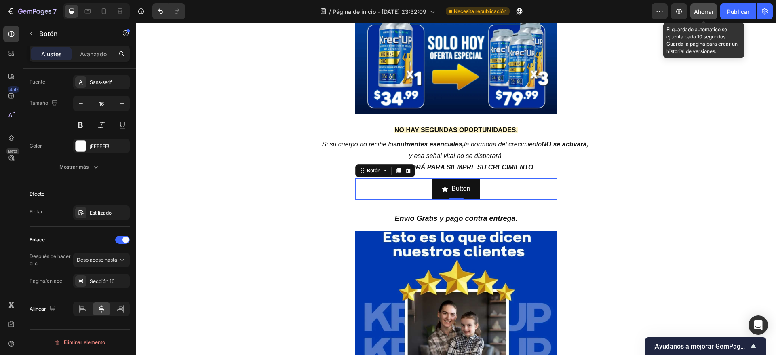
click at [708, 11] on font "Ahorrar" at bounding box center [704, 11] width 20 height 7
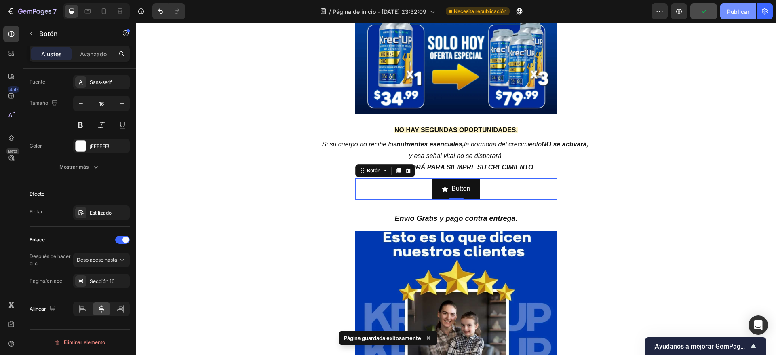
click at [729, 11] on font "Publicar" at bounding box center [738, 11] width 22 height 7
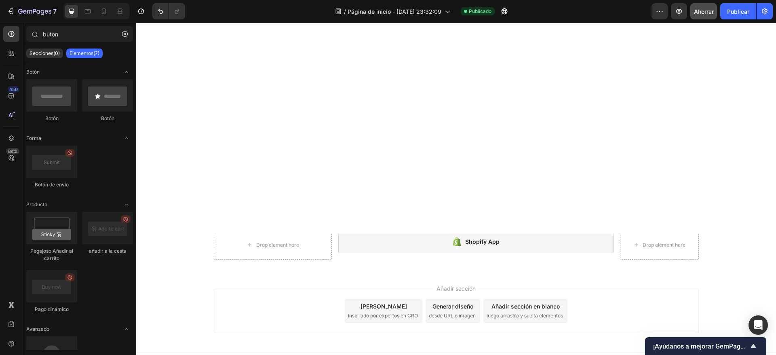
scroll to position [4624, 0]
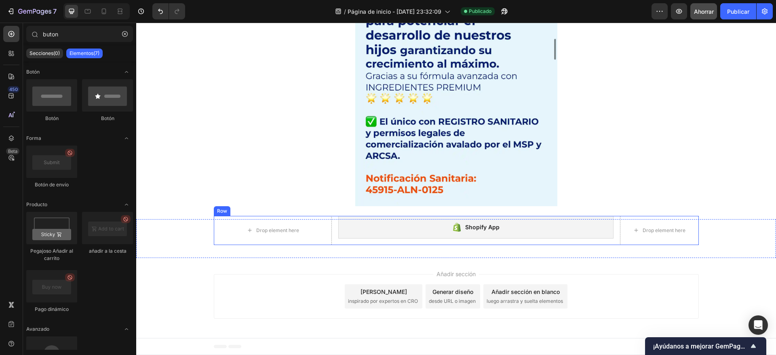
click at [217, 214] on div "Row" at bounding box center [222, 211] width 17 height 10
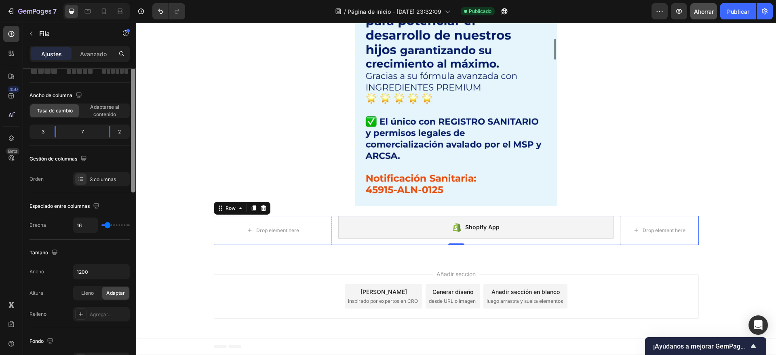
scroll to position [0, 0]
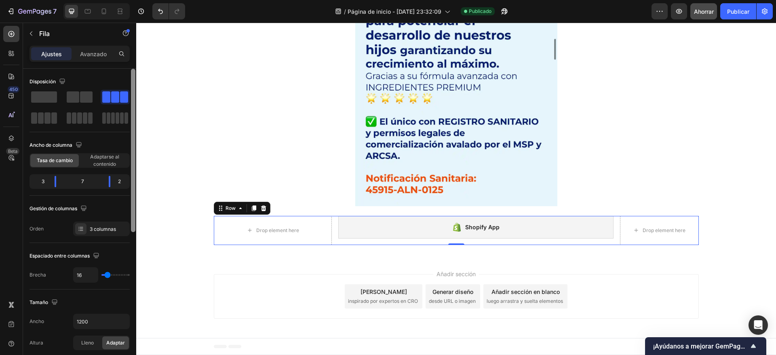
drag, startPoint x: 133, startPoint y: 219, endPoint x: 132, endPoint y: 199, distance: 19.8
click at [132, 199] on div at bounding box center [133, 150] width 4 height 163
click at [90, 51] on font "Avanzado" at bounding box center [93, 54] width 27 height 7
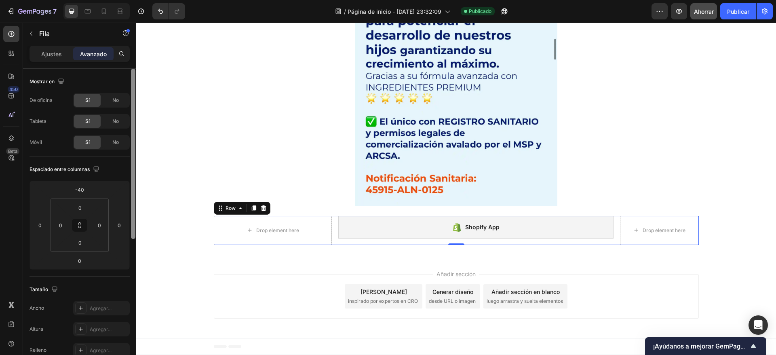
drag, startPoint x: 133, startPoint y: 91, endPoint x: 129, endPoint y: 55, distance: 36.2
click at [129, 55] on div "Ajustes Avanzado Mostrar en De oficina Sí No Tableta Sí No Móvil Sí No Espaciad…" at bounding box center [79, 212] width 113 height 332
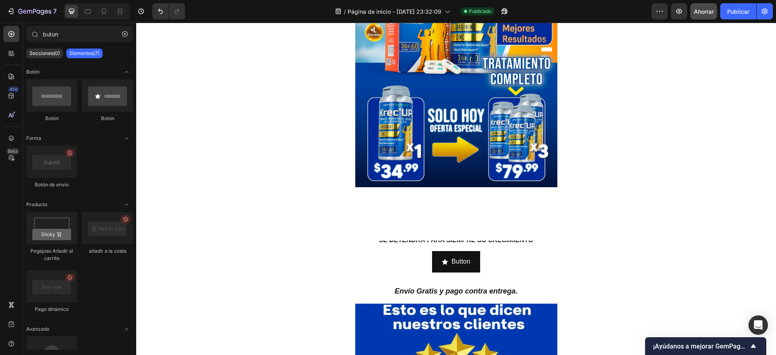
scroll to position [226, 0]
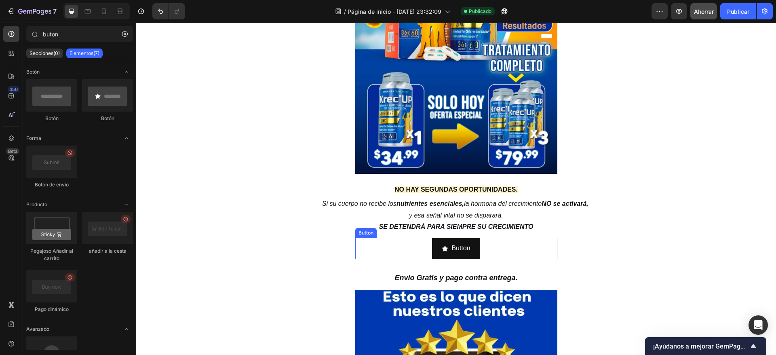
click at [419, 250] on div "Button Button" at bounding box center [456, 248] width 202 height 21
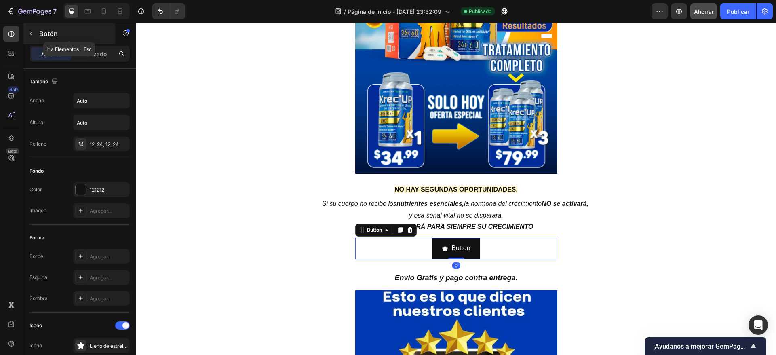
click at [33, 32] on icon "button" at bounding box center [31, 33] width 6 height 6
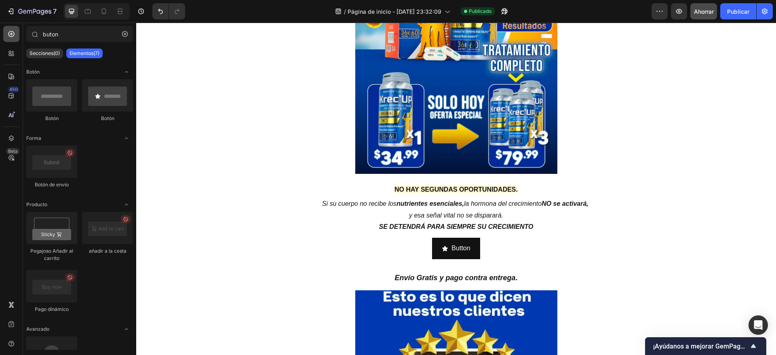
click at [12, 39] on div at bounding box center [11, 34] width 16 height 16
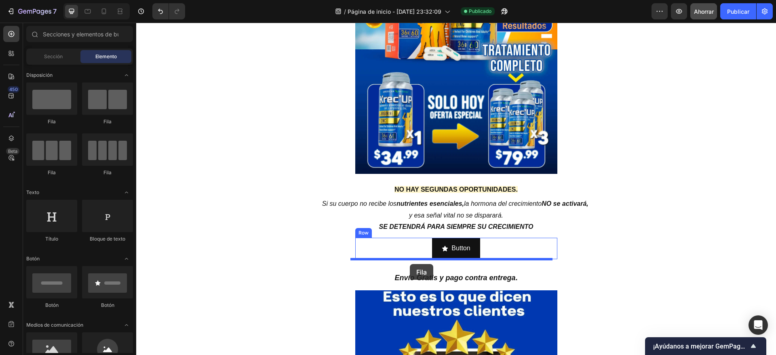
drag, startPoint x: 185, startPoint y: 126, endPoint x: 410, endPoint y: 264, distance: 264.1
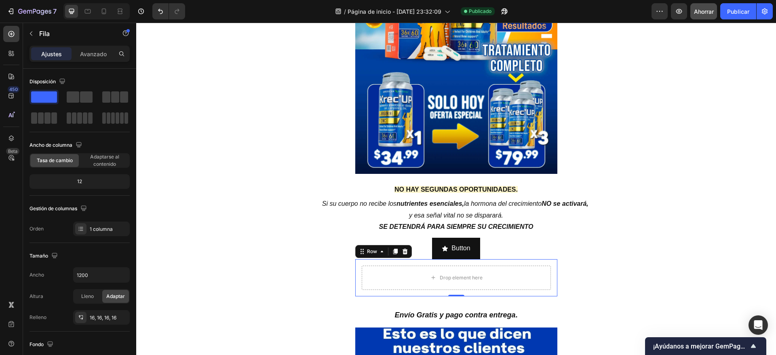
click at [11, 44] on div "450 Beta" at bounding box center [11, 161] width 16 height 271
click at [11, 48] on div at bounding box center [11, 53] width 16 height 16
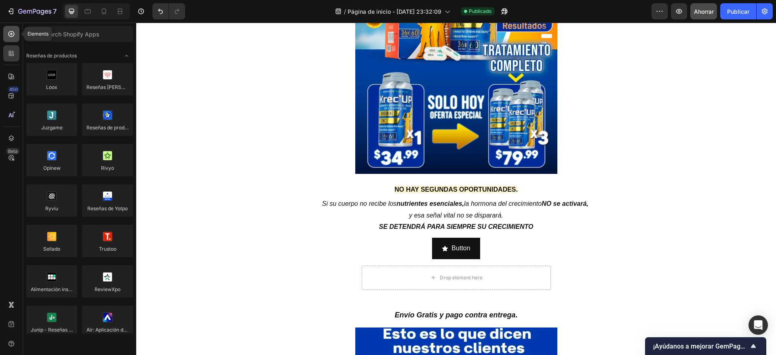
click at [11, 37] on icon at bounding box center [11, 34] width 8 height 8
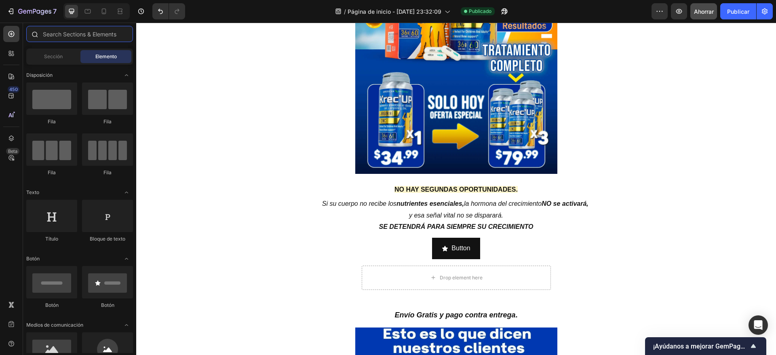
click at [59, 34] on input "text" at bounding box center [79, 34] width 107 height 16
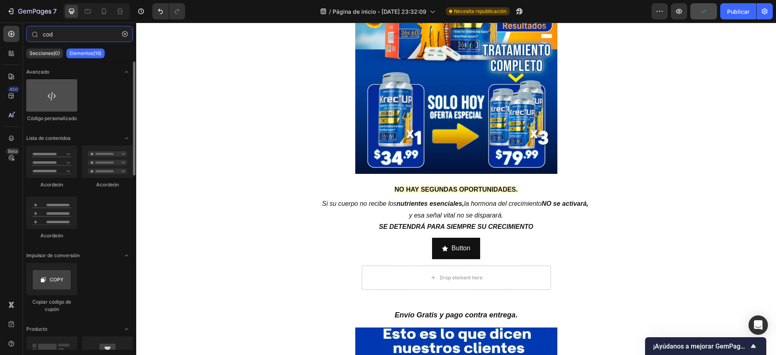
type input "cod"
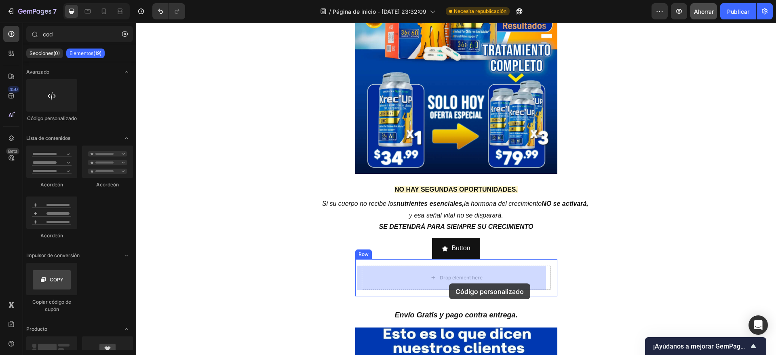
drag, startPoint x: 191, startPoint y: 111, endPoint x: 448, endPoint y: 283, distance: 309.0
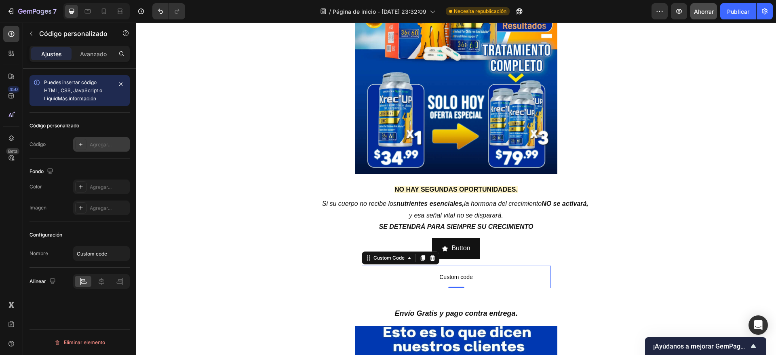
click at [98, 137] on div "Agregar..." at bounding box center [101, 144] width 57 height 15
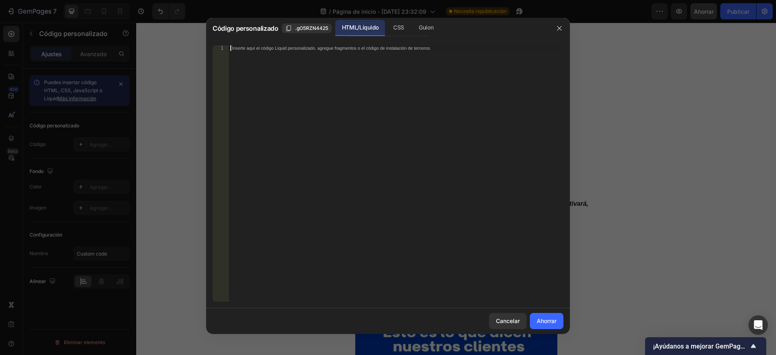
click at [339, 71] on div "Inserte aquí el código Liquid personalizado, agregue fragmentos o el código de …" at bounding box center [396, 178] width 335 height 267
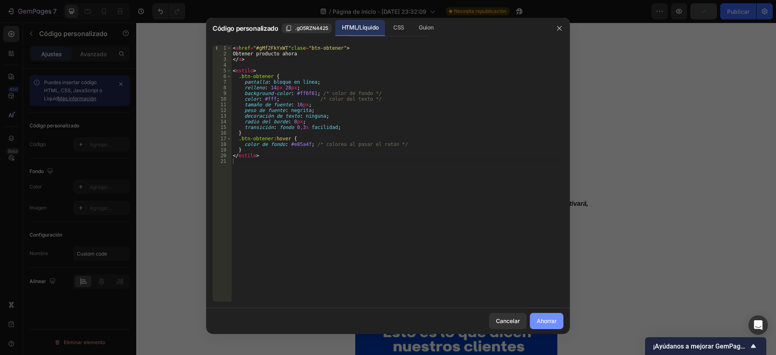
click at [543, 324] on font "Ahorrar" at bounding box center [547, 320] width 20 height 8
type textarea "</style>"
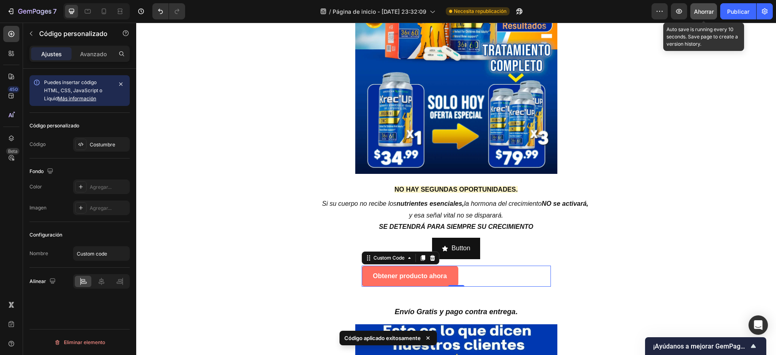
click at [700, 9] on font "Ahorrar" at bounding box center [704, 11] width 20 height 7
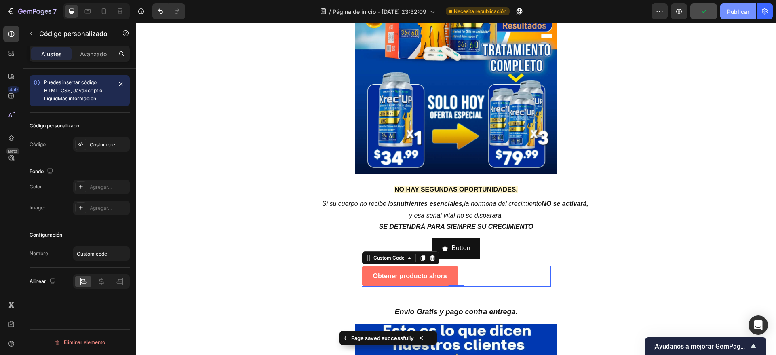
click at [728, 12] on font "Publicar" at bounding box center [738, 11] width 22 height 7
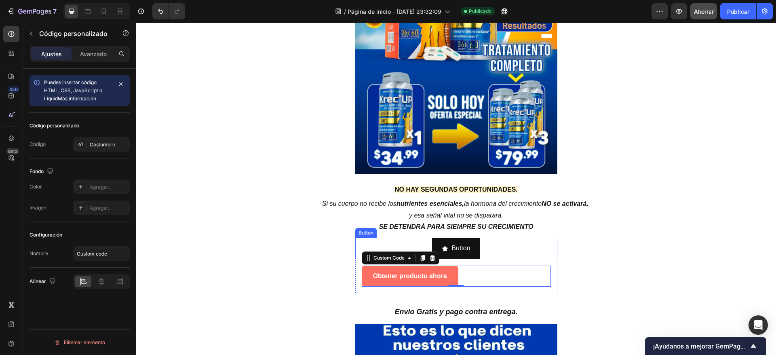
click at [412, 239] on div "Button Button" at bounding box center [456, 248] width 202 height 21
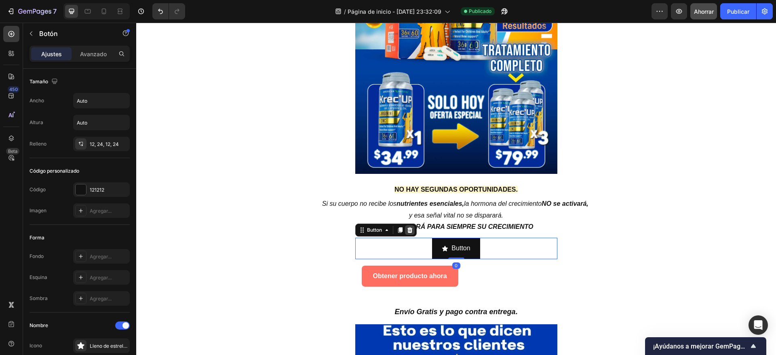
click at [406, 231] on icon at bounding box center [409, 230] width 6 height 6
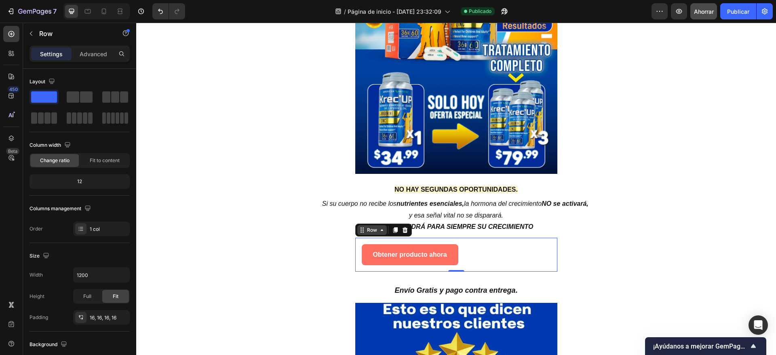
click at [355, 236] on div "Row" at bounding box center [383, 229] width 57 height 13
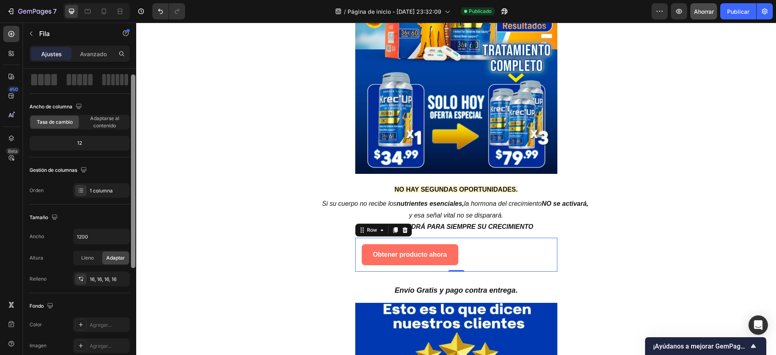
scroll to position [18, 0]
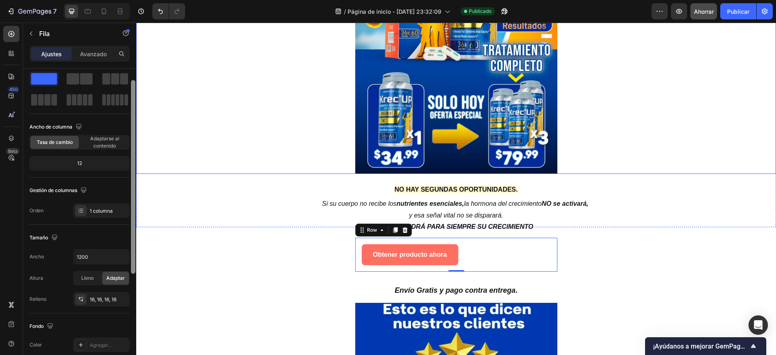
drag, startPoint x: 271, startPoint y: 182, endPoint x: 234, endPoint y: 132, distance: 61.6
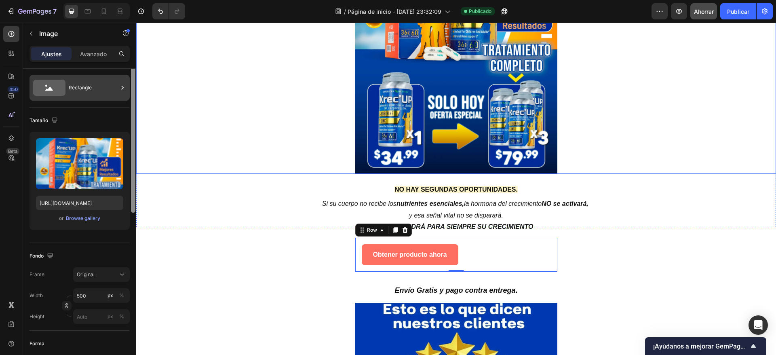
scroll to position [0, 0]
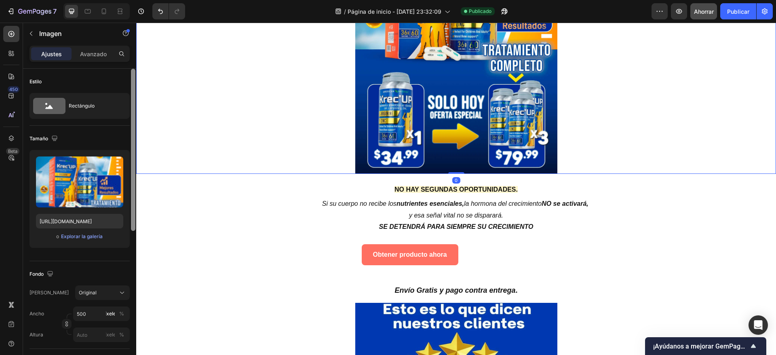
click at [48, 61] on div "Ajustes Avanzado" at bounding box center [79, 54] width 100 height 16
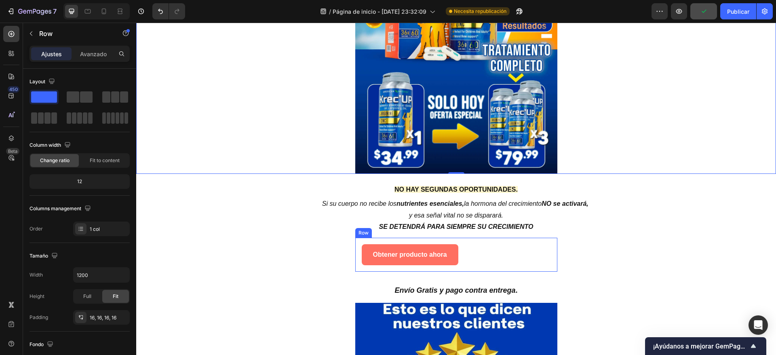
click at [355, 235] on div "Row" at bounding box center [363, 233] width 17 height 10
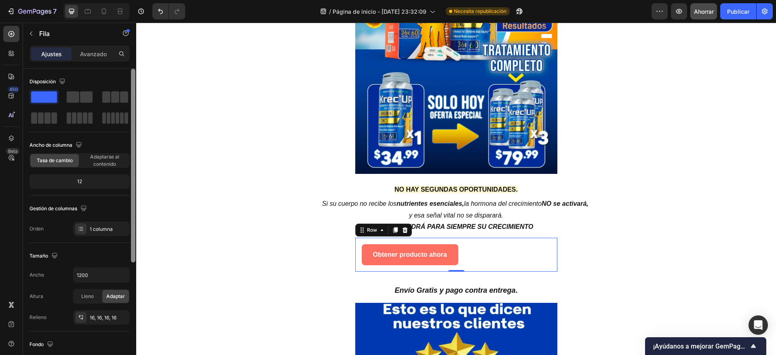
drag, startPoint x: 131, startPoint y: 149, endPoint x: 128, endPoint y: 145, distance: 5.2
click at [128, 145] on div "Disposición Ancho de columna Tasa de cambio Adaptarse al contenido 12 Gestión d…" at bounding box center [79, 223] width 113 height 309
click at [100, 51] on font "Avanzado" at bounding box center [93, 54] width 27 height 7
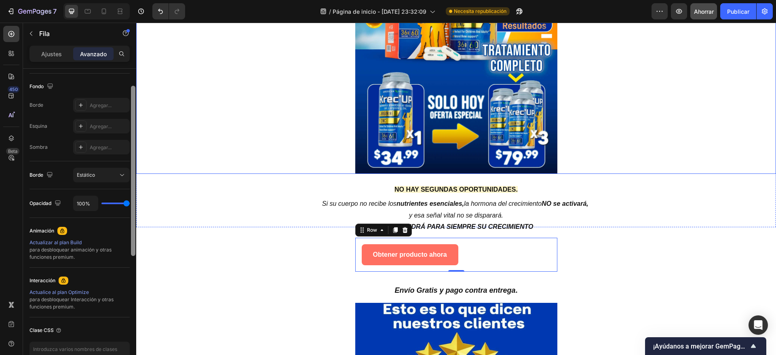
scroll to position [142, 0]
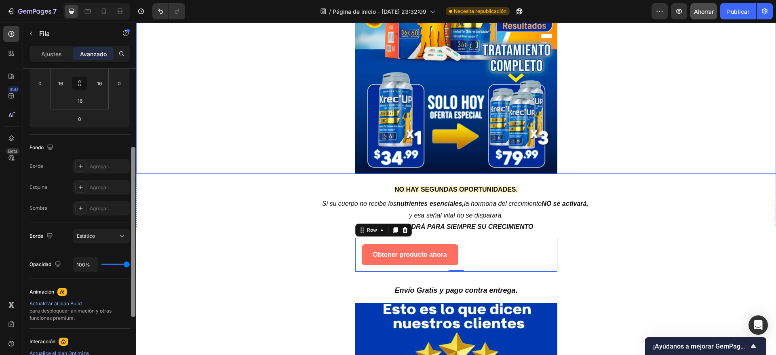
drag, startPoint x: 268, startPoint y: 132, endPoint x: 137, endPoint y: 109, distance: 132.8
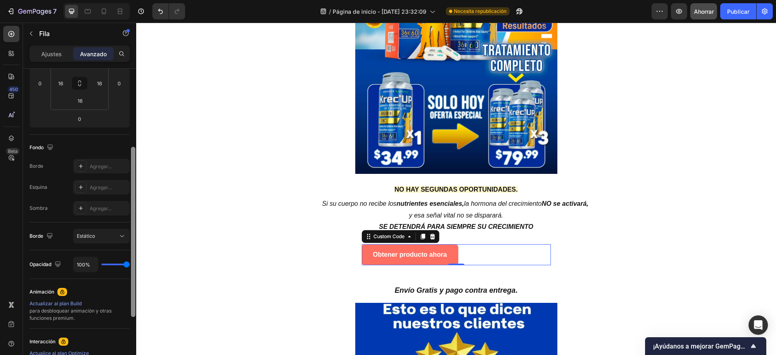
scroll to position [0, 0]
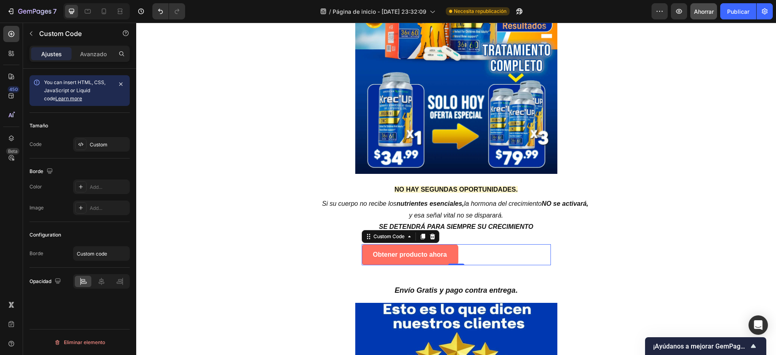
click at [369, 241] on div "Custom Code" at bounding box center [401, 236] width 78 height 13
click at [98, 279] on icon at bounding box center [101, 281] width 8 height 8
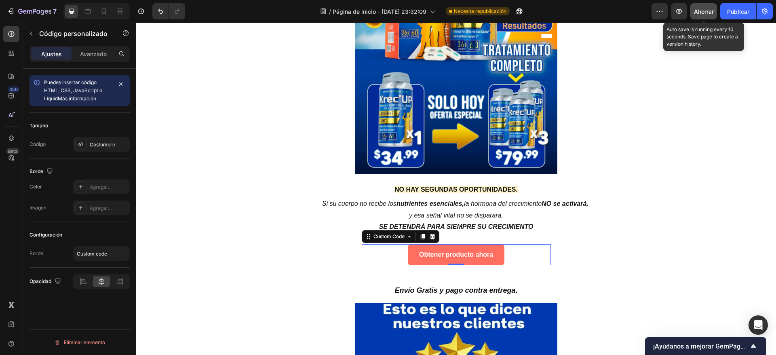
click at [700, 15] on div "Ahorrar" at bounding box center [704, 11] width 20 height 8
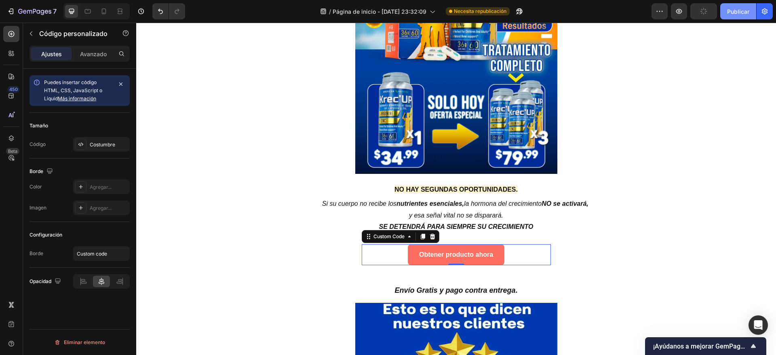
click at [730, 16] on button "Publicar" at bounding box center [738, 11] width 36 height 16
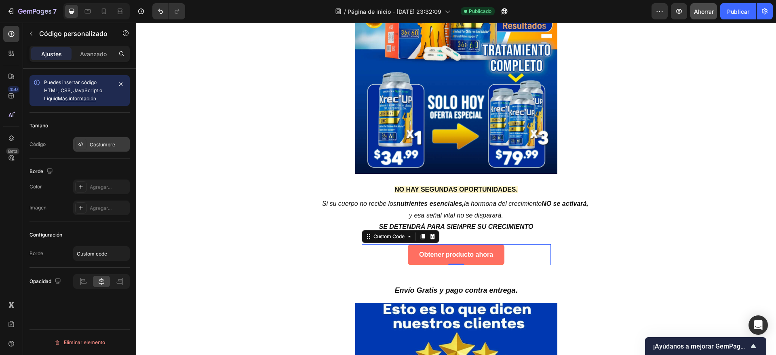
click at [92, 148] on div "Costumbre" at bounding box center [101, 144] width 57 height 15
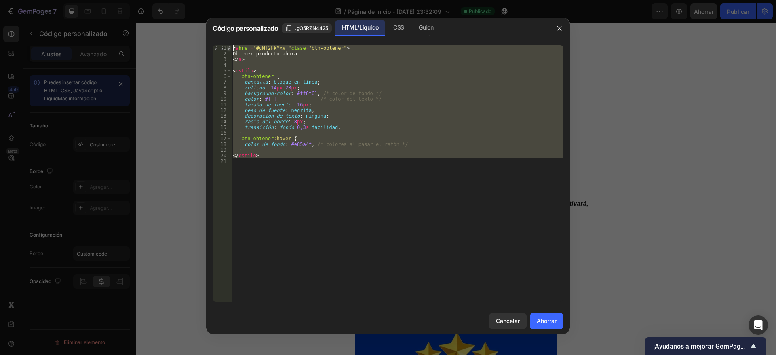
drag, startPoint x: 308, startPoint y: 177, endPoint x: 229, endPoint y: 45, distance: 153.3
click at [229, 45] on div "1 2 3 4 5 6 7 8 9 10 11 12 13 14 15 16 17 18 19 20 21 < a href = "#gMf2FkYxWT" …" at bounding box center [388, 173] width 351 height 256
type textarea "<a href="#gMf2FkYxWT" class="btn-obtener"> Obtener producto ahora"
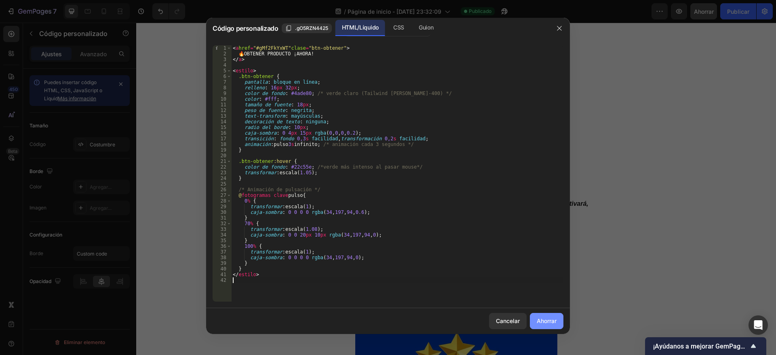
click at [550, 320] on font "Ahorrar" at bounding box center [547, 320] width 20 height 7
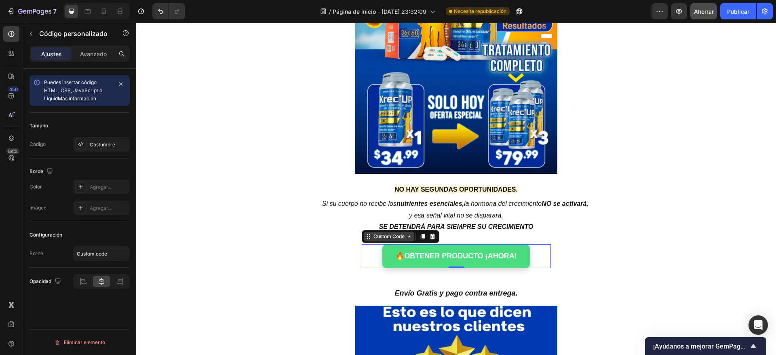
click at [378, 238] on div "Custom Code" at bounding box center [389, 236] width 34 height 7
click at [107, 143] on font "Costumbre" at bounding box center [102, 144] width 25 height 6
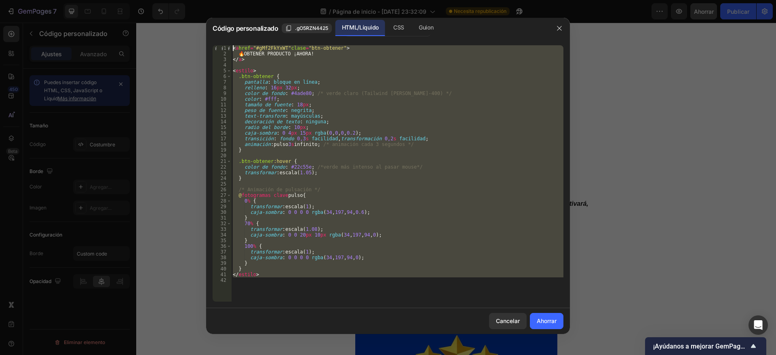
drag, startPoint x: 267, startPoint y: 277, endPoint x: 245, endPoint y: 24, distance: 253.8
click at [244, 23] on div "Código personalizado .gO5RZN4425 HTML/Líquido CSS Guion 1 2 3 4 5 6 7 8 9 10 11…" at bounding box center [388, 176] width 364 height 316
type textarea "<a href="#gMf2FkYxWT" class="btn-obtener"> 🔥OBTENER PRODUCTO ¡AHORA!"
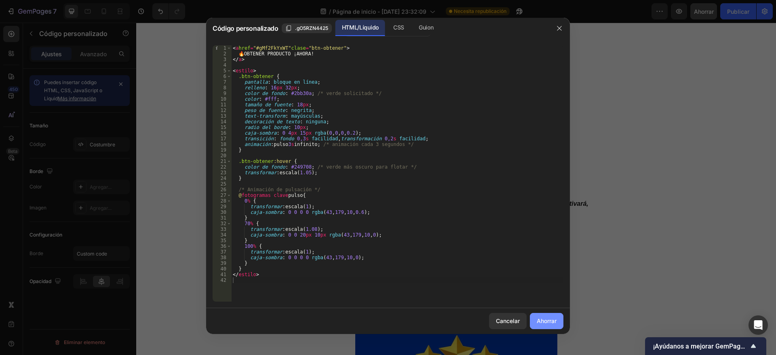
click at [549, 320] on font "Ahorrar" at bounding box center [547, 320] width 20 height 7
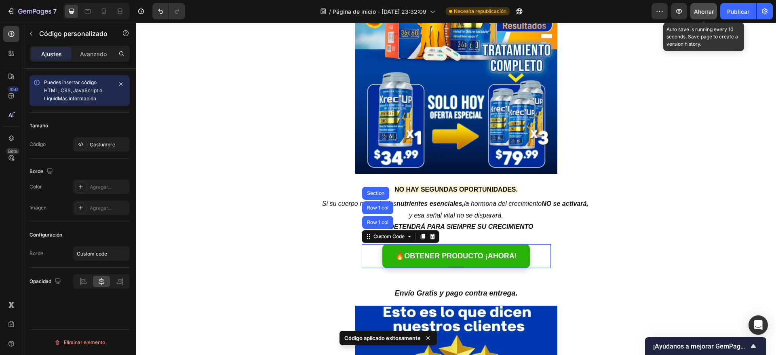
click at [709, 14] on font "Ahorrar" at bounding box center [704, 11] width 20 height 7
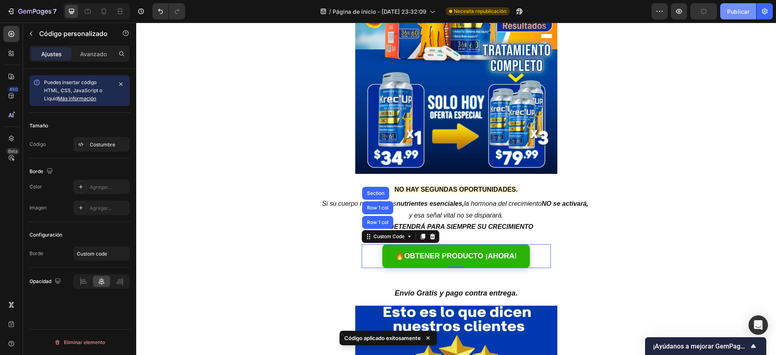
click at [735, 14] on font "Publicar" at bounding box center [738, 11] width 22 height 7
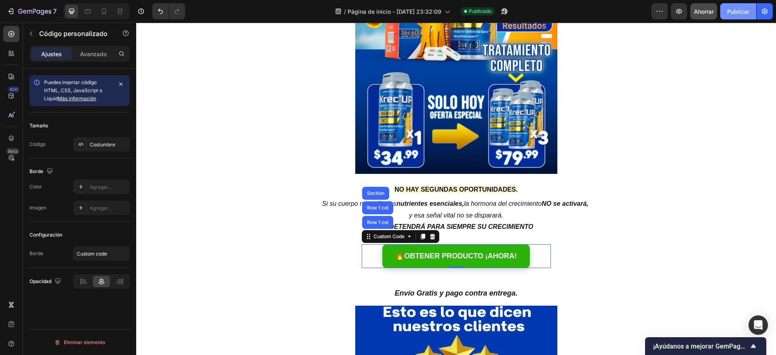
click at [731, 7] on font "Publicar" at bounding box center [738, 11] width 22 height 8
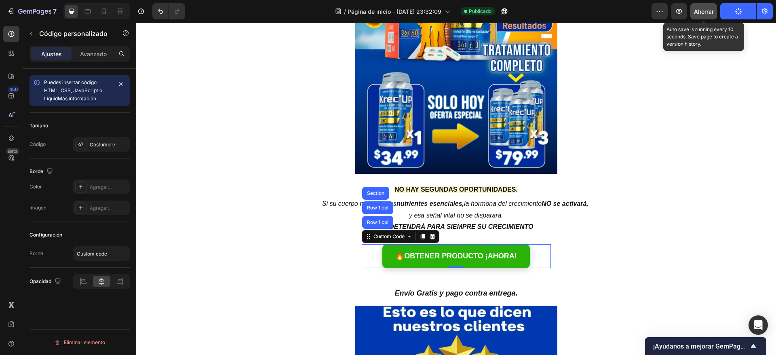
click at [702, 13] on font "Ahorrar" at bounding box center [704, 11] width 20 height 7
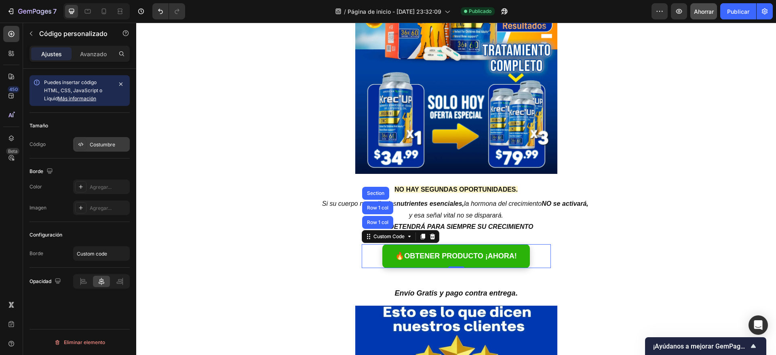
click at [97, 141] on div "Costumbre" at bounding box center [109, 144] width 38 height 7
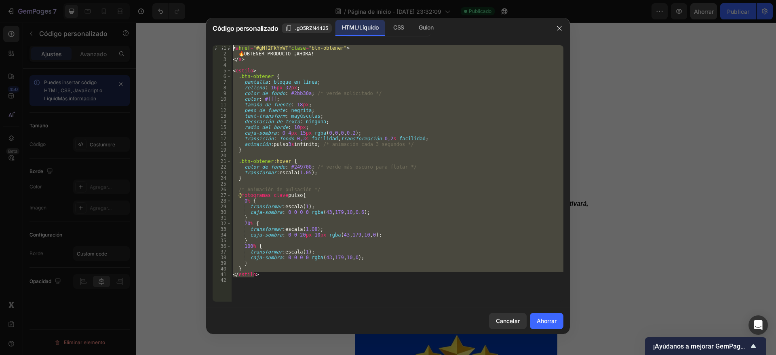
drag, startPoint x: 263, startPoint y: 275, endPoint x: 231, endPoint y: 40, distance: 237.6
click at [231, 40] on div "</style> 1 2 3 4 5 6 7 8 9 10 11 12 13 14 15 16 17 18 19 20 21 22 23 24 25 26 2…" at bounding box center [388, 173] width 364 height 269
type textarea "<a href="#gMf2FkYxWT" class="btn-obtener"> 🔥OBTENER PRODUCTO ¡AHORA!"
click at [514, 322] on font "Cancelar" at bounding box center [508, 320] width 24 height 7
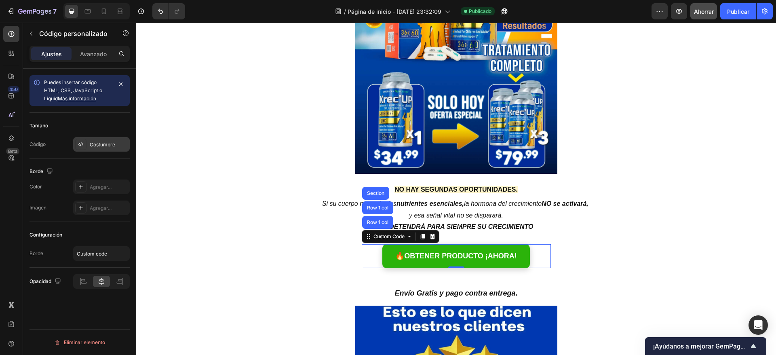
click at [105, 147] on div "Costumbre" at bounding box center [109, 144] width 38 height 7
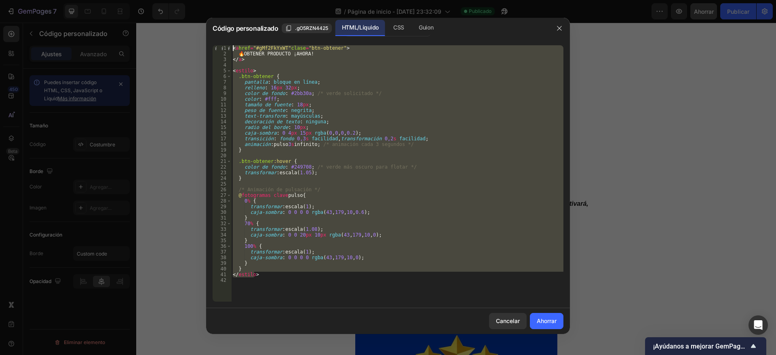
drag, startPoint x: 267, startPoint y: 276, endPoint x: 236, endPoint y: 27, distance: 250.7
click at [236, 27] on div "Código personalizado .gO5RZN4425 HTML/Líquido CSS Guion </style> 1 2 3 4 5 6 7 …" at bounding box center [388, 176] width 364 height 316
type textarea "<a href="#gMf2FkYxWT" class="btn-obtener"> 🔥OBTENER PRODUCTO ¡AHORA!"
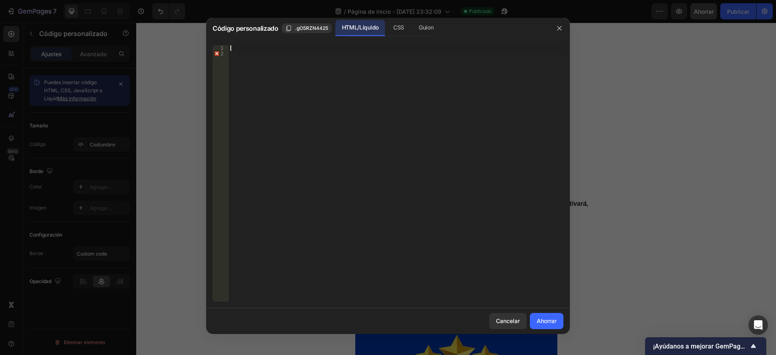
paste textarea "</a>"
type textarea "</a>"
click at [405, 29] on div "CSS" at bounding box center [399, 28] width 24 height 16
click at [349, 68] on div "Insert the CSS code to style your content here." at bounding box center [396, 178] width 335 height 267
paste textarea "</style>"
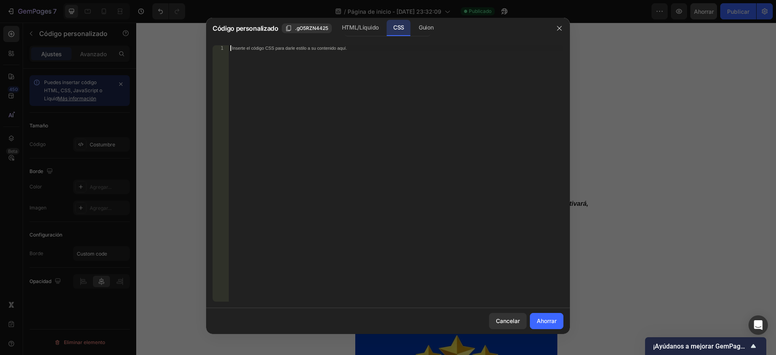
type textarea "</style>"
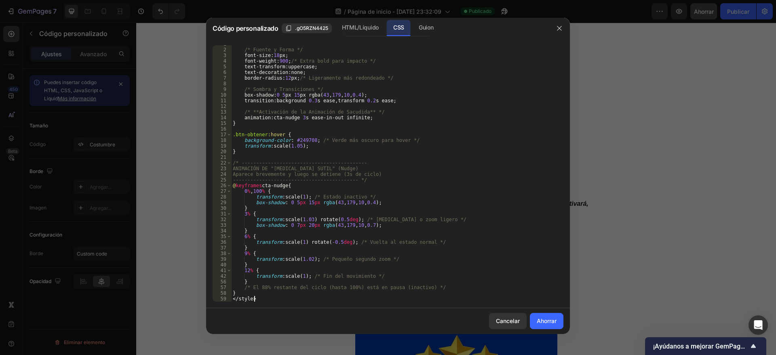
scroll to position [78, 0]
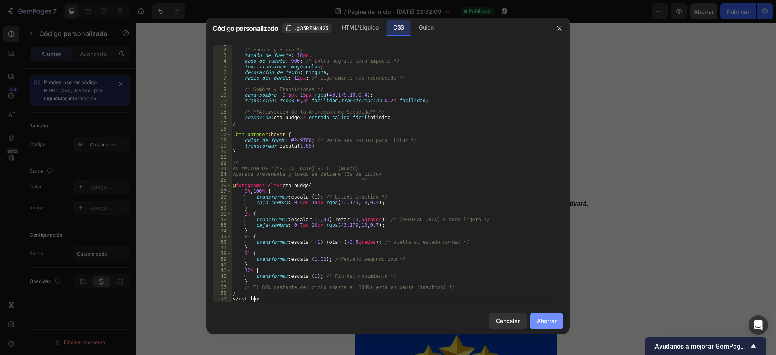
click at [553, 318] on font "Ahorrar" at bounding box center [547, 320] width 20 height 7
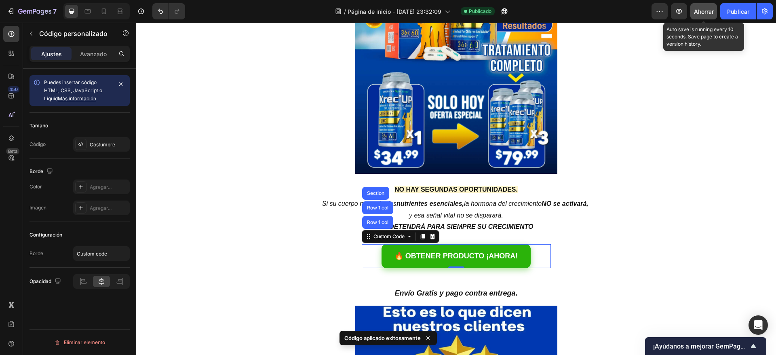
click at [706, 15] on div "Ahorrar" at bounding box center [704, 11] width 20 height 8
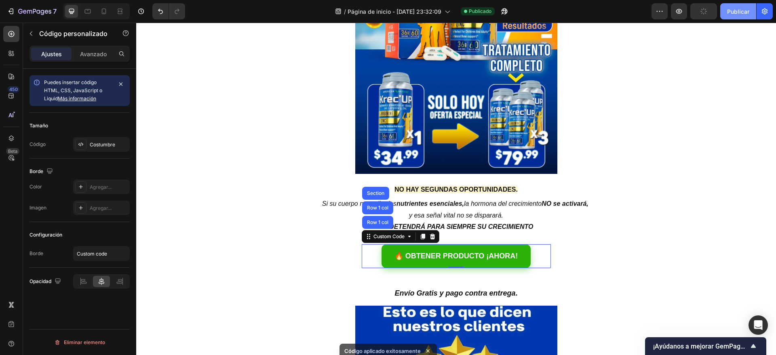
click at [734, 10] on font "Publicar" at bounding box center [738, 11] width 22 height 7
click at [430, 238] on icon at bounding box center [432, 236] width 6 height 6
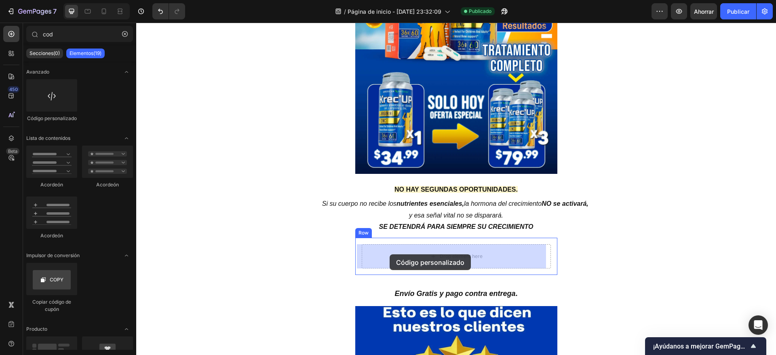
drag, startPoint x: 190, startPoint y: 122, endPoint x: 389, endPoint y: 254, distance: 239.2
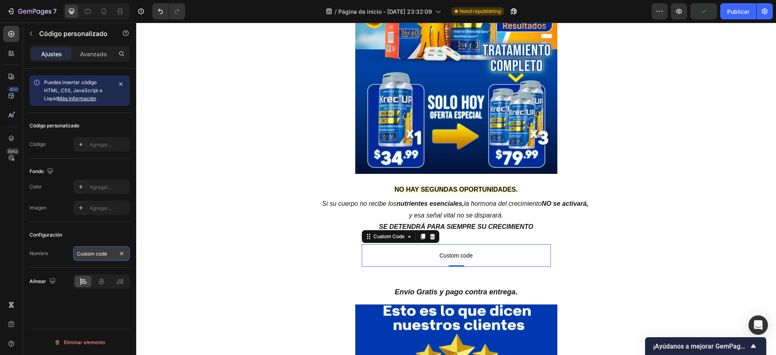
click at [91, 252] on input "Custom code" at bounding box center [101, 253] width 57 height 15
click at [60, 218] on div "Fondo Los cambios podrían quedar ocultos por el vídeo. Color Agregar... Imagen …" at bounding box center [79, 189] width 100 height 63
click at [97, 138] on div "Agregar..." at bounding box center [101, 144] width 57 height 15
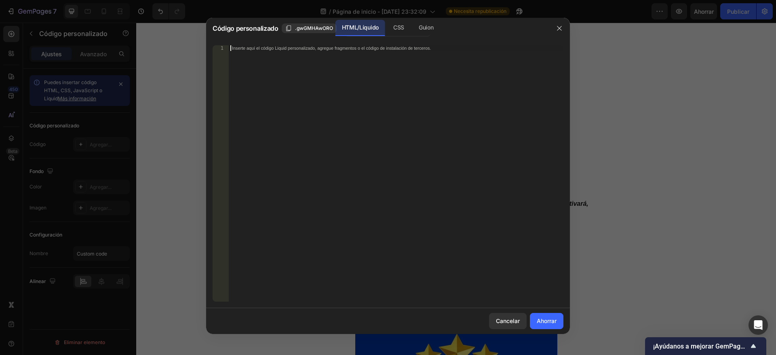
click at [330, 111] on div "Inserte aquí el código Liquid personalizado, agregue fragmentos o el código de …" at bounding box center [396, 178] width 335 height 267
paste textarea "</a>"
type textarea "</a>"
click at [406, 28] on div "CSS" at bounding box center [399, 28] width 24 height 16
click at [288, 88] on div "Inserte el código CSS para darle estilo a su contenido aquí." at bounding box center [396, 178] width 335 height 267
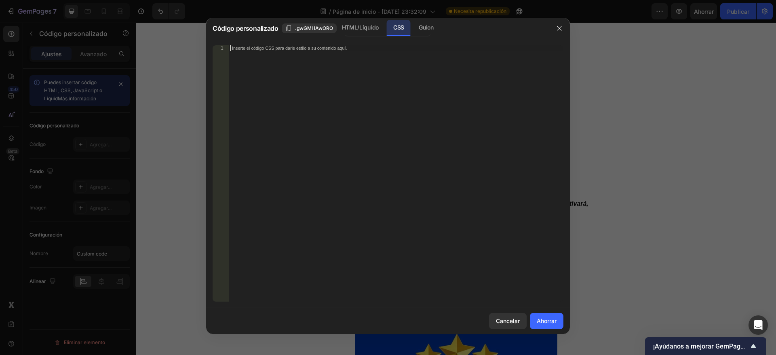
paste textarea "</style>"
type textarea "</style>"
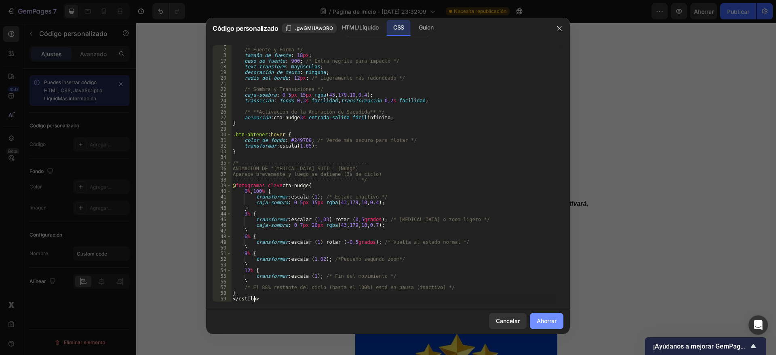
click at [554, 319] on font "Ahorrar" at bounding box center [547, 320] width 20 height 7
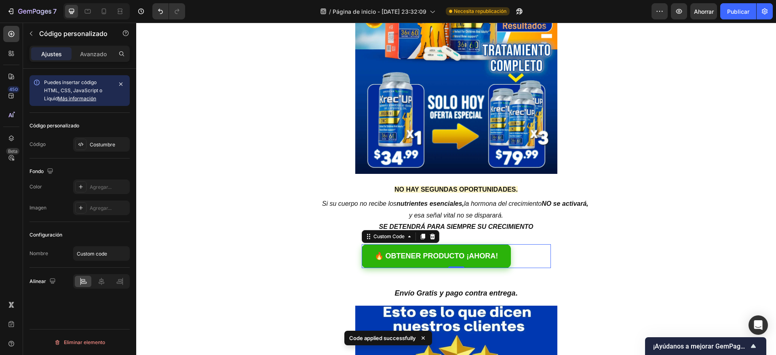
scroll to position [165, 0]
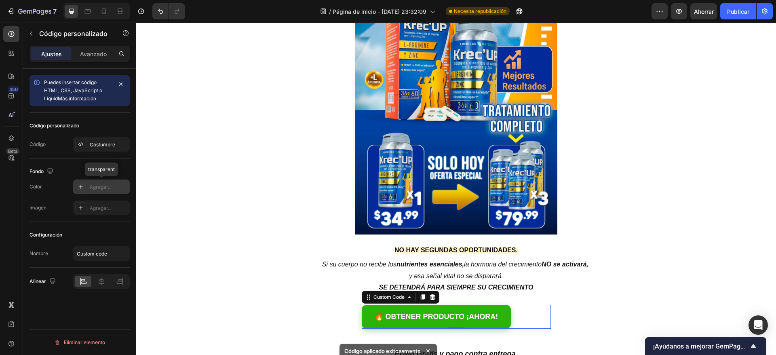
click at [90, 181] on div "Agregar..." at bounding box center [101, 186] width 57 height 15
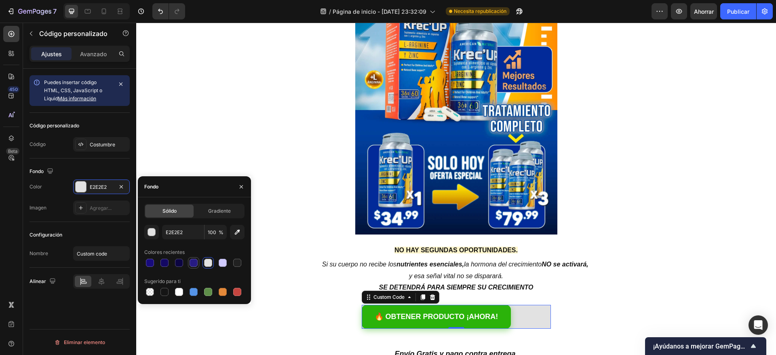
click at [190, 258] on div at bounding box center [194, 263] width 10 height 10
click at [210, 263] on div at bounding box center [208, 263] width 8 height 8
type input "E2E2E2"
click at [196, 233] on input "E2E2E2" at bounding box center [183, 232] width 42 height 15
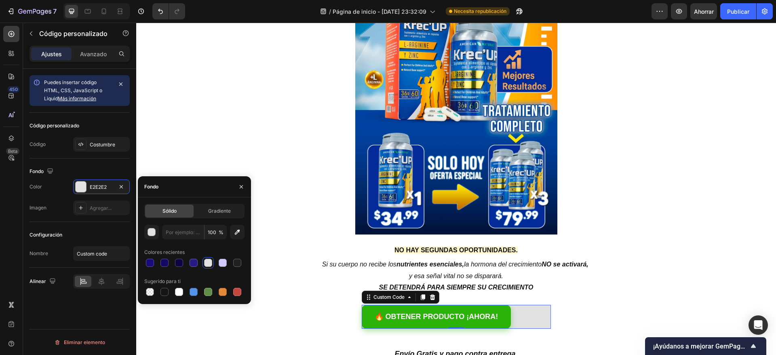
click at [197, 189] on div "Fondo" at bounding box center [194, 186] width 113 height 21
type input "E2E2E2"
click at [243, 187] on icon "button" at bounding box center [241, 186] width 6 height 6
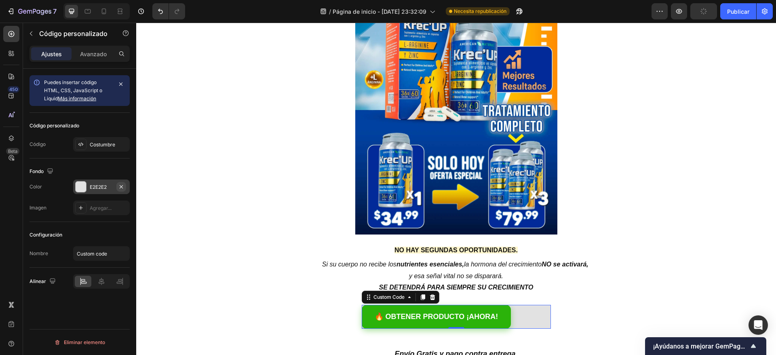
click at [121, 187] on icon "button" at bounding box center [121, 186] width 6 height 6
click at [101, 250] on input "Custom code" at bounding box center [101, 253] width 57 height 15
type input "Boton de compra"
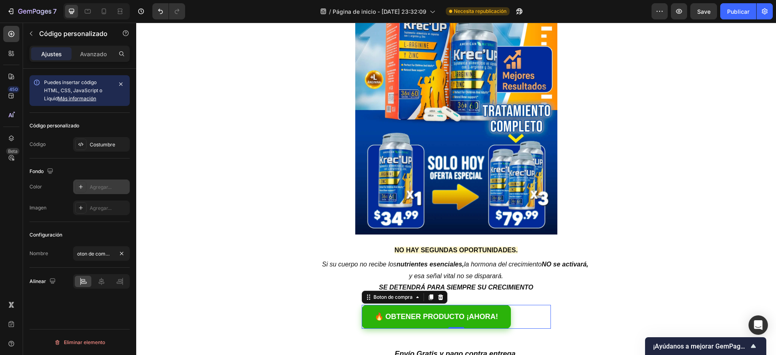
click at [63, 240] on div "Configuración" at bounding box center [79, 234] width 100 height 13
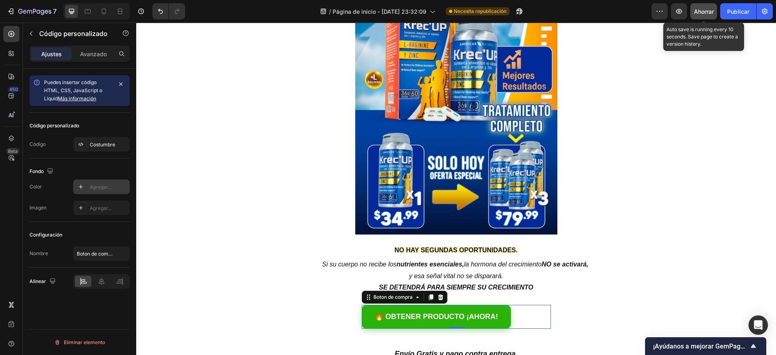
click at [715, 10] on button "Ahorrar" at bounding box center [703, 11] width 27 height 16
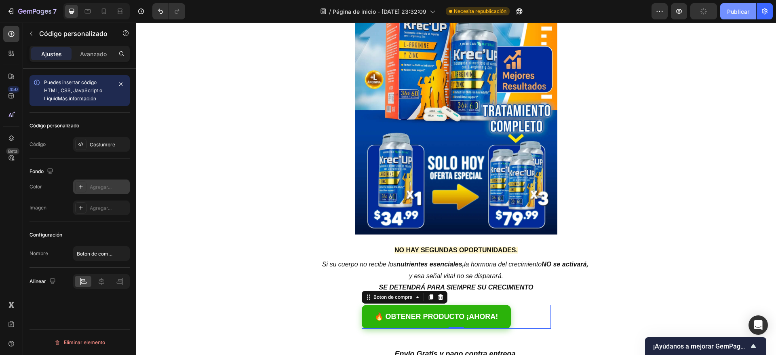
click at [741, 12] on font "Publicar" at bounding box center [738, 11] width 22 height 7
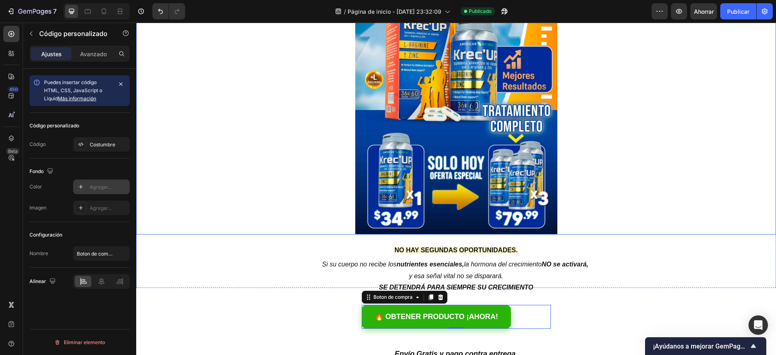
click at [679, 147] on div at bounding box center [456, 62] width 640 height 345
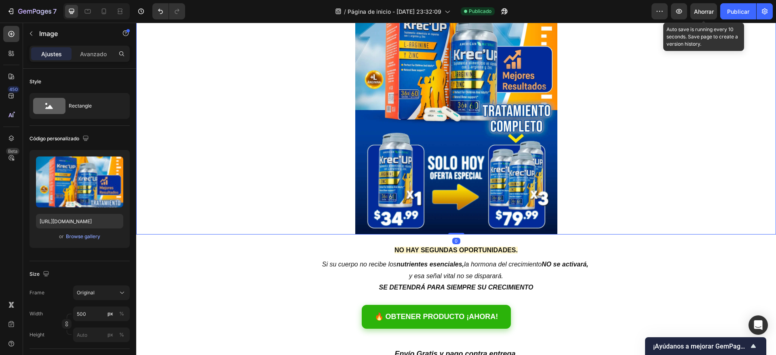
click at [704, 8] on font "Ahorrar" at bounding box center [704, 11] width 20 height 7
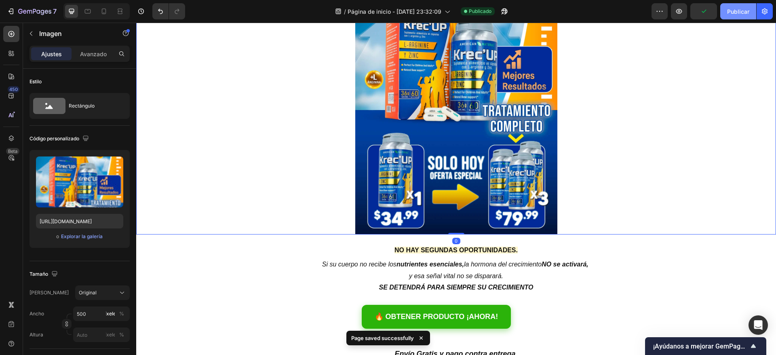
drag, startPoint x: 735, startPoint y: 9, endPoint x: 600, endPoint y: 27, distance: 136.5
click at [735, 9] on font "Publicar" at bounding box center [738, 11] width 22 height 7
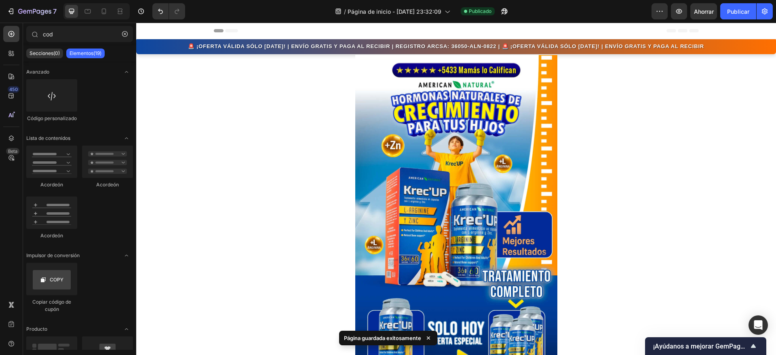
scroll to position [19, 0]
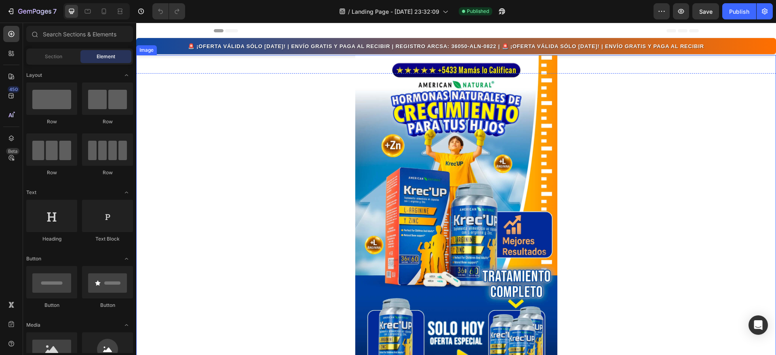
click at [655, 127] on div at bounding box center [456, 227] width 640 height 345
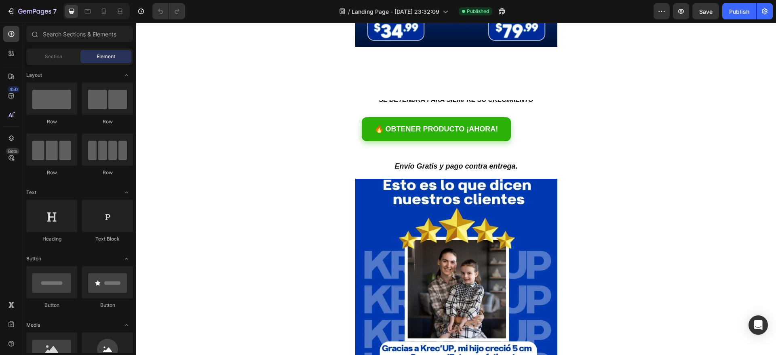
scroll to position [343, 0]
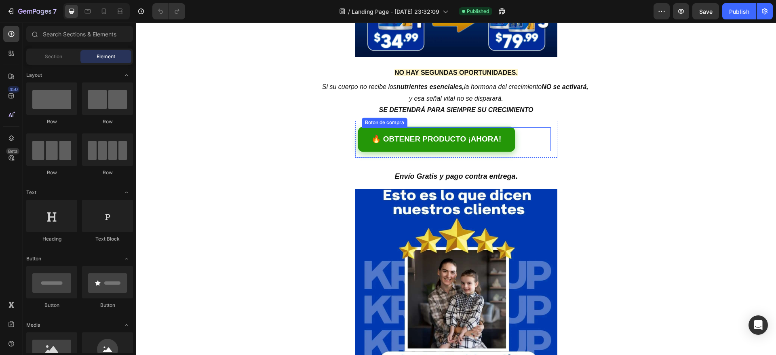
click at [469, 132] on link "🔥 OBTENER PRODUCTO ¡AHORA!" at bounding box center [436, 139] width 152 height 25
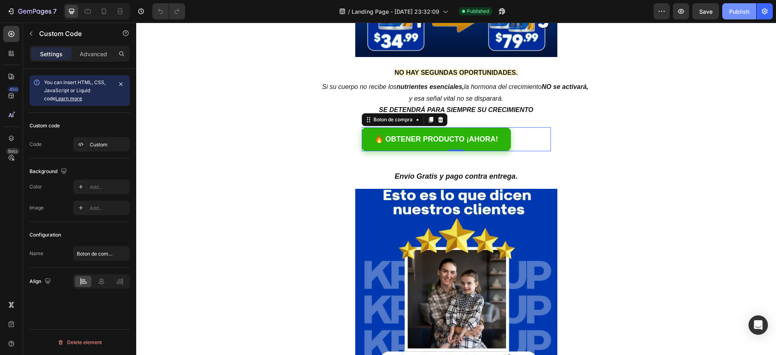
click at [730, 5] on button "Publish" at bounding box center [739, 11] width 34 height 16
click at [104, 51] on p "Advanced" at bounding box center [93, 54] width 27 height 8
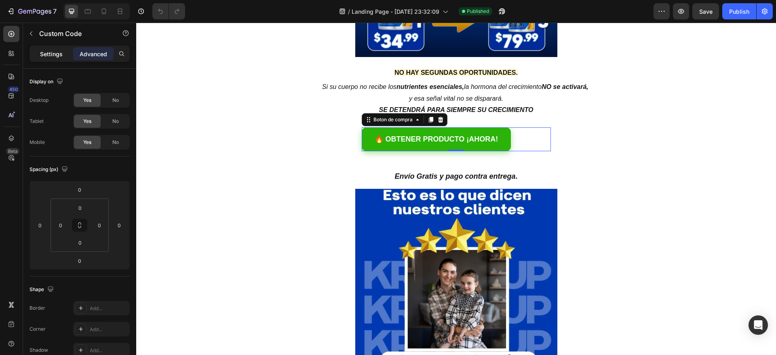
click at [39, 52] on div "Settings" at bounding box center [51, 53] width 40 height 13
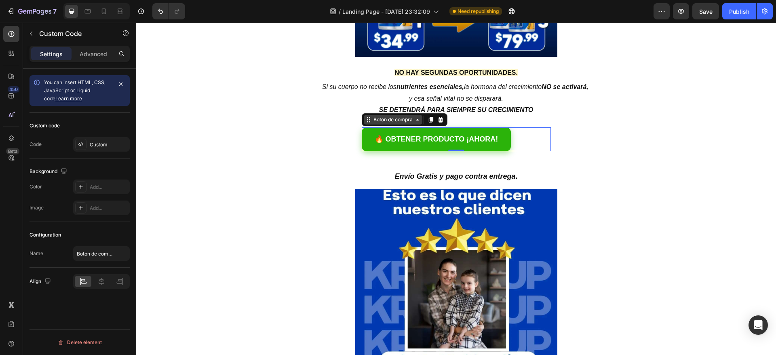
click at [385, 122] on div "Boton de compra" at bounding box center [393, 119] width 42 height 7
click at [93, 52] on p "Advanced" at bounding box center [93, 54] width 27 height 8
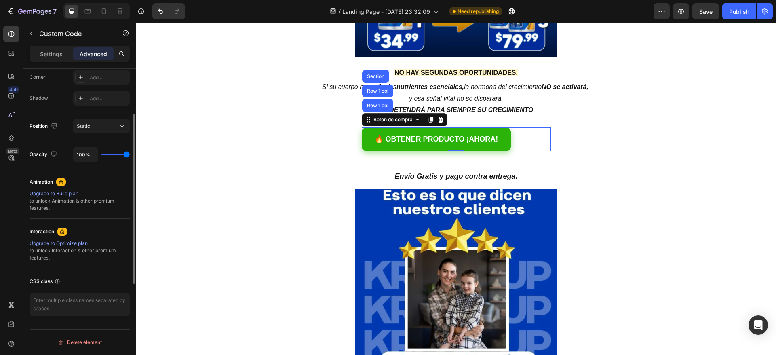
scroll to position [191, 0]
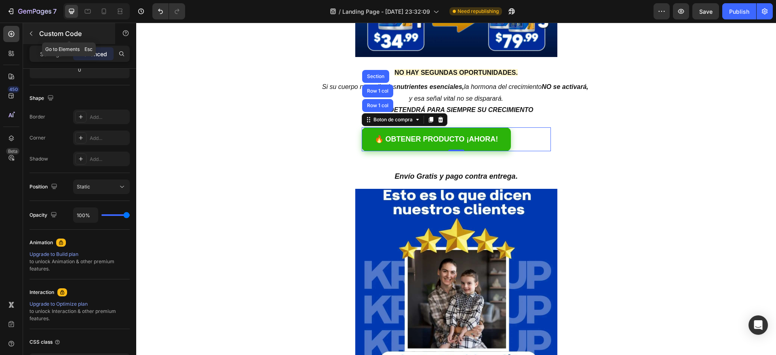
click at [34, 34] on button "button" at bounding box center [31, 33] width 13 height 13
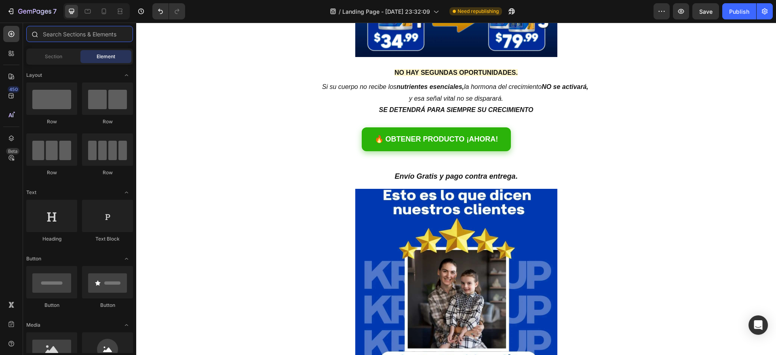
click at [64, 31] on input "text" at bounding box center [79, 34] width 107 height 16
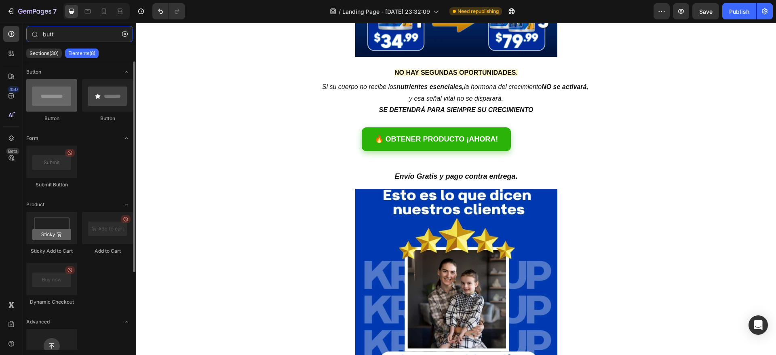
type input "butt"
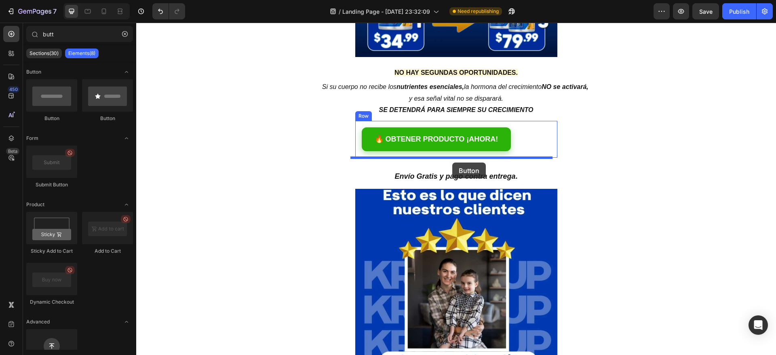
drag, startPoint x: 195, startPoint y: 122, endPoint x: 452, endPoint y: 162, distance: 260.0
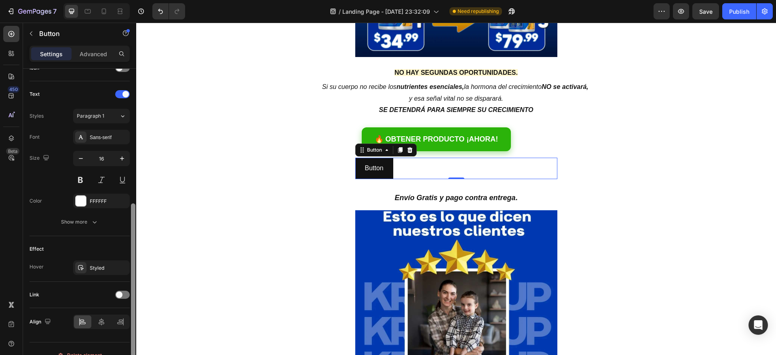
scroll to position [258, 0]
drag, startPoint x: 134, startPoint y: 222, endPoint x: 125, endPoint y: 360, distance: 138.0
click at [125, 0] on html "7 / Landing Page - [DATE] 23:32:09 Need republishing Preview Save Publish 450 B…" at bounding box center [388, 0] width 776 height 0
click at [98, 324] on icon at bounding box center [101, 321] width 8 height 8
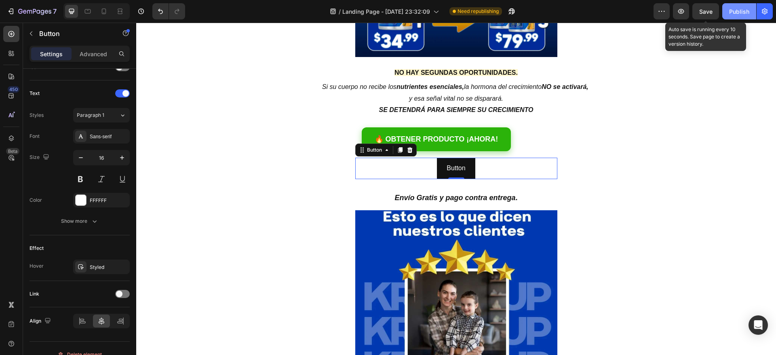
drag, startPoint x: 701, startPoint y: 15, endPoint x: 725, endPoint y: 18, distance: 24.5
click at [701, 15] on span "Save" at bounding box center [705, 11] width 13 height 7
click at [741, 6] on button "Publish" at bounding box center [739, 11] width 34 height 16
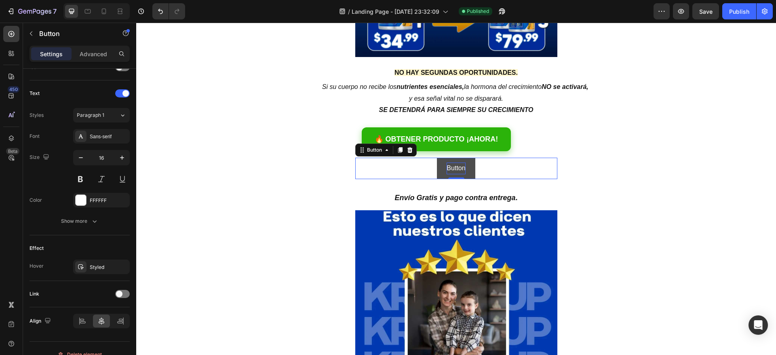
click at [446, 164] on p "Button" at bounding box center [455, 168] width 19 height 12
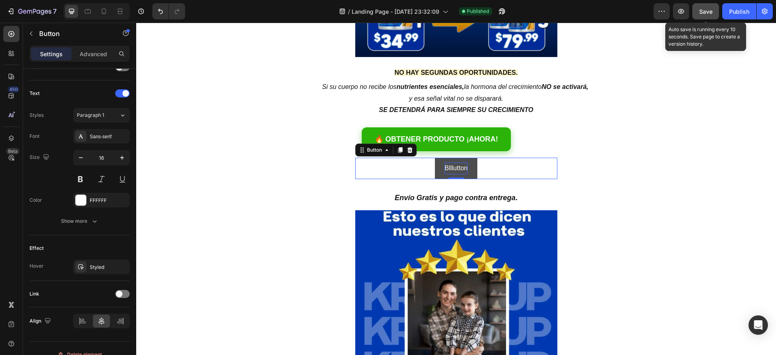
click at [706, 5] on button "Save" at bounding box center [705, 11] width 27 height 16
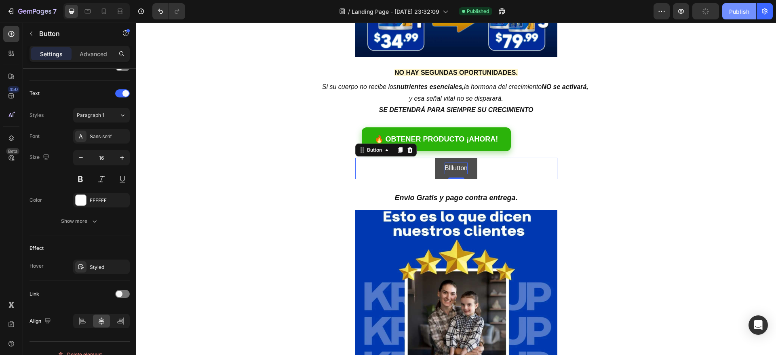
click at [726, 11] on button "Publish" at bounding box center [739, 11] width 34 height 16
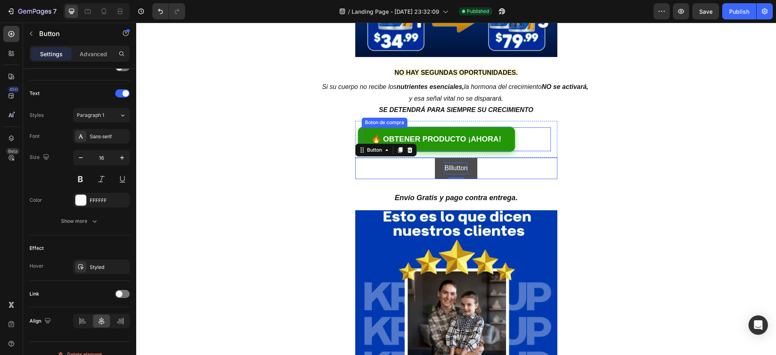
click at [461, 131] on link "🔥 OBTENER PRODUCTO ¡AHORA!" at bounding box center [436, 138] width 153 height 25
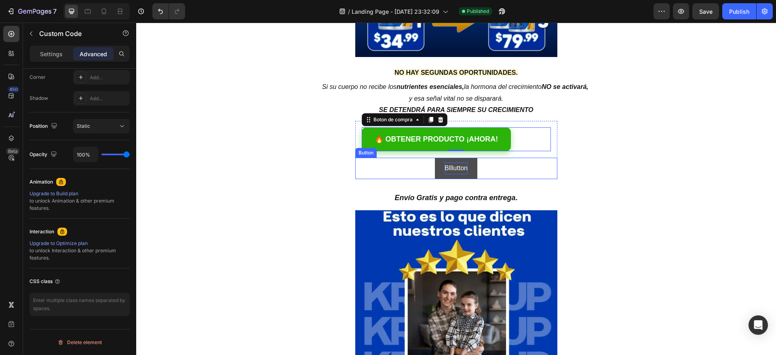
scroll to position [0, 0]
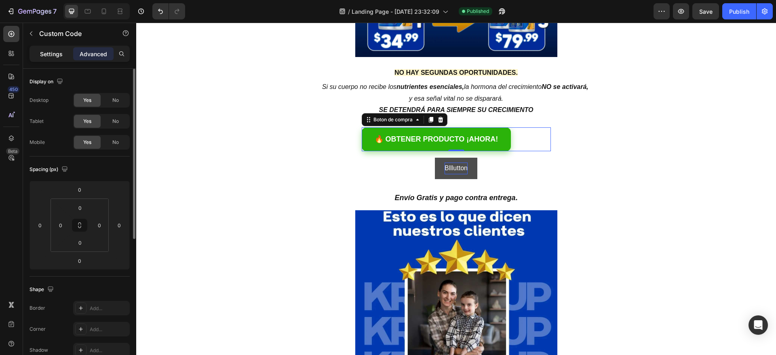
click at [56, 51] on p "Settings" at bounding box center [51, 54] width 23 height 8
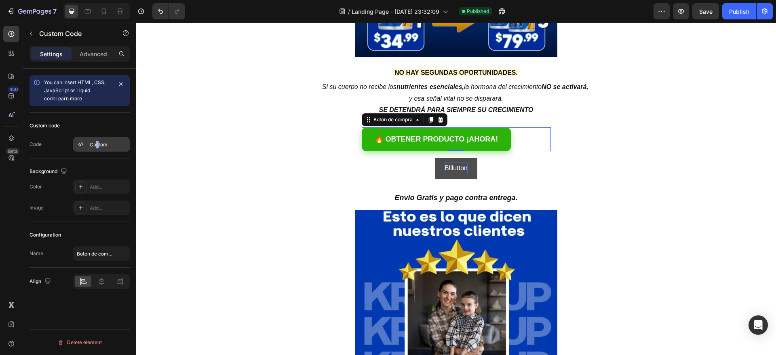
click at [99, 146] on div "Custom" at bounding box center [109, 144] width 38 height 7
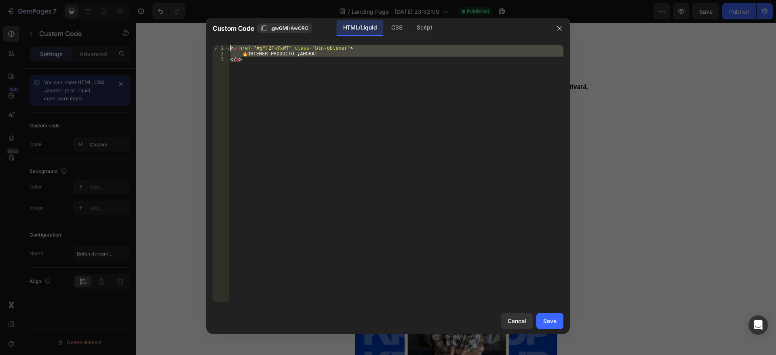
drag, startPoint x: 317, startPoint y: 85, endPoint x: 227, endPoint y: 41, distance: 100.1
click at [227, 41] on div "</a> 1 2 3 < a href = "#gMf2FkYxWT" class = "btn-obtener" > 🔥 OBTENER PRODUCTO …" at bounding box center [388, 173] width 364 height 269
type textarea "<a href="#gMf2FkYxWT" class="btn-obtener"> 🔥 OBTENER PRODUCTO ¡AHORA!"
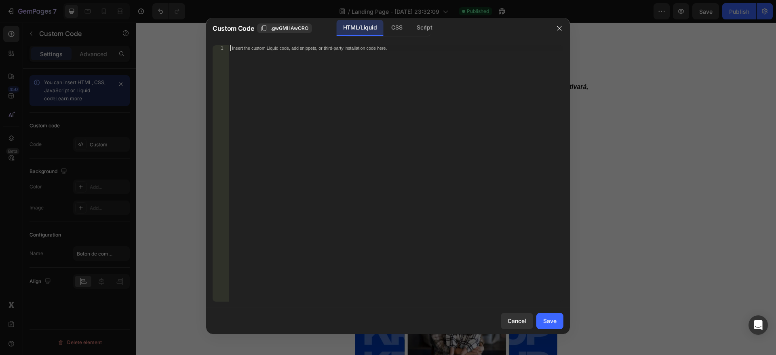
paste textarea "</a>"
drag, startPoint x: 394, startPoint y: 28, endPoint x: 383, endPoint y: 58, distance: 32.2
click at [394, 28] on div "CSS" at bounding box center [397, 28] width 24 height 16
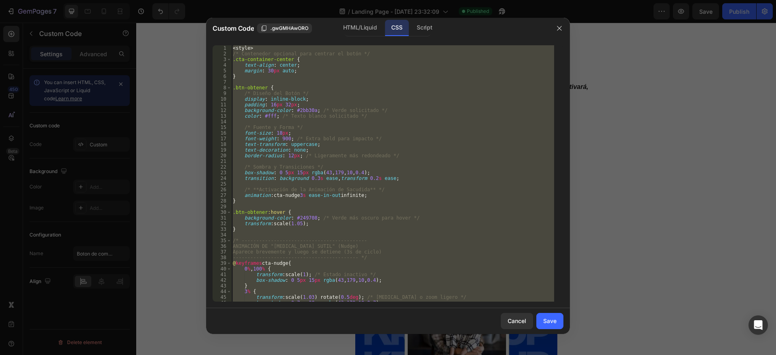
click at [372, 69] on div "< style > /* Contenedor opcional para centrar el botón */ .cta-container-center…" at bounding box center [392, 173] width 323 height 256
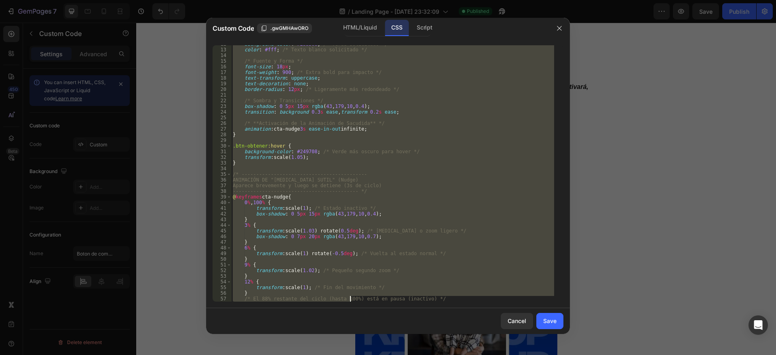
scroll to position [78, 0]
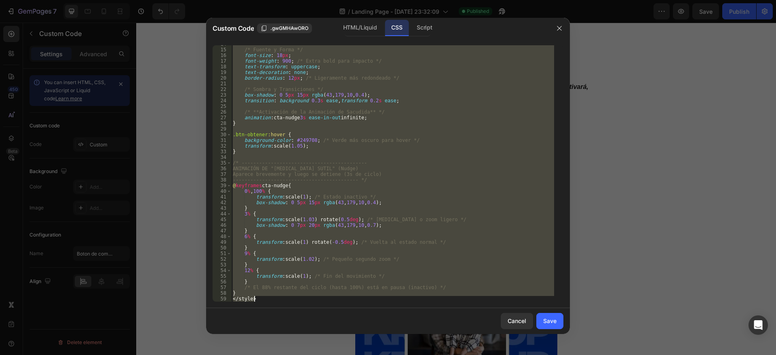
drag, startPoint x: 234, startPoint y: 49, endPoint x: 351, endPoint y: 315, distance: 290.5
click at [351, 315] on div "Custom Code .gwGMHAwORO HTML/Liquid CSS Script margin: 30px auto; 14 15 16 17 1…" at bounding box center [388, 176] width 364 height 316
type textarea "} </style>"
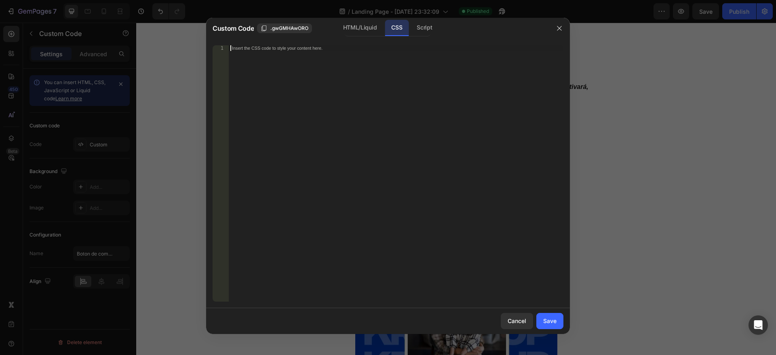
paste textarea "</style>"
type textarea "</style>"
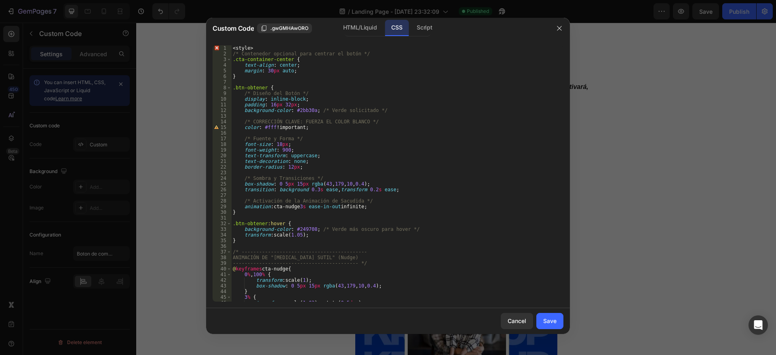
scroll to position [0, 0]
click at [545, 319] on div "Save" at bounding box center [549, 320] width 13 height 8
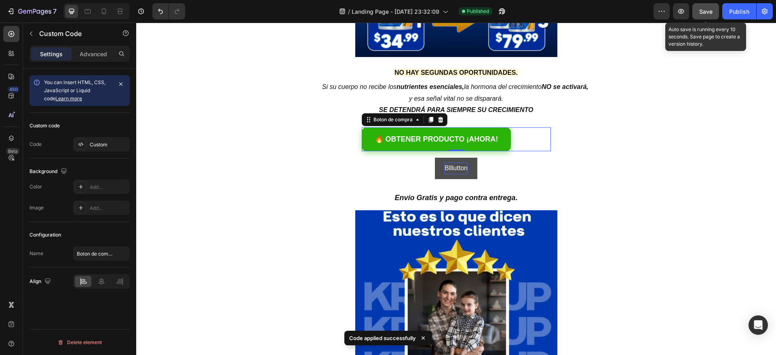
click at [711, 13] on span "Save" at bounding box center [705, 11] width 13 height 7
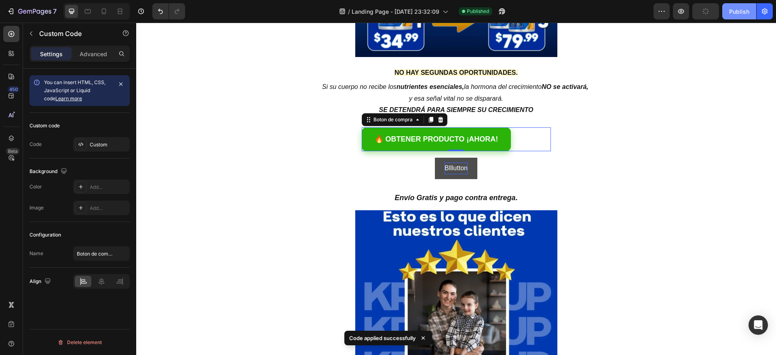
click at [732, 11] on div "Publish" at bounding box center [739, 11] width 20 height 8
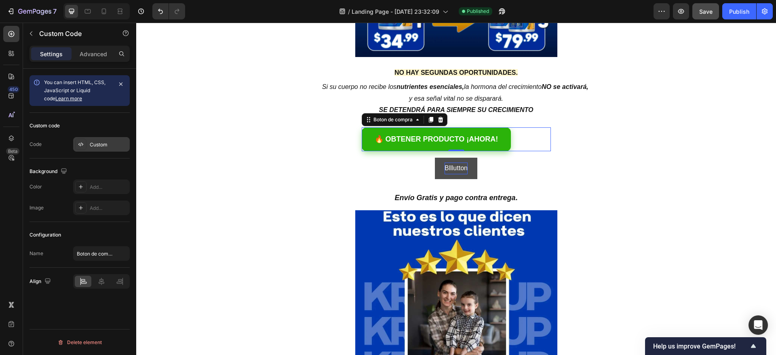
click at [89, 141] on div "Custom" at bounding box center [101, 144] width 57 height 15
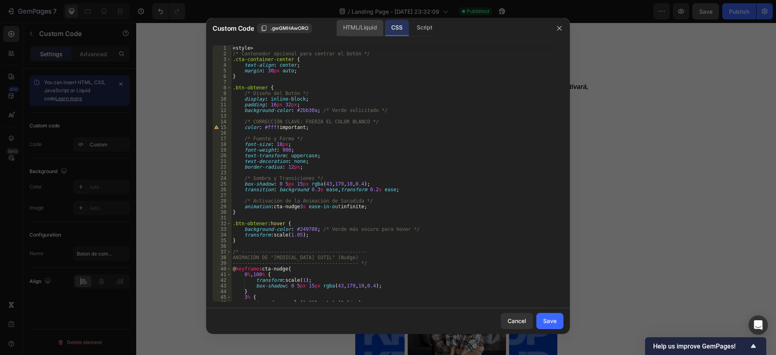
click at [363, 31] on div "HTML/Liquid" at bounding box center [360, 28] width 46 height 16
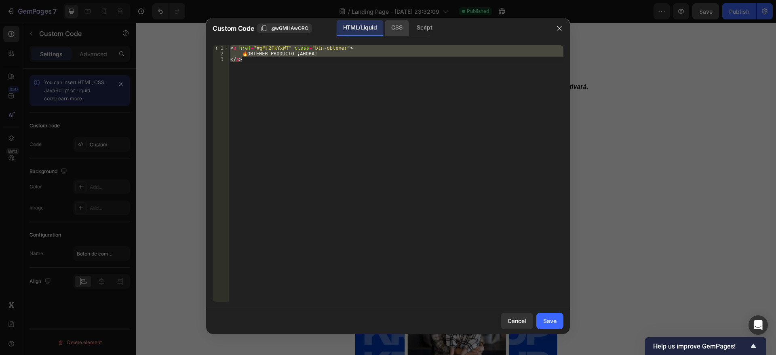
click at [392, 26] on div "CSS" at bounding box center [397, 28] width 24 height 16
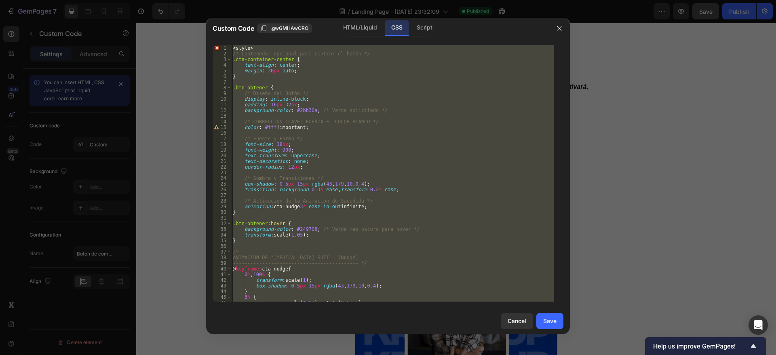
click at [233, 46] on div "< style > /* Contenedor opcional para centrar el botón */ .cta-container-center…" at bounding box center [392, 173] width 323 height 256
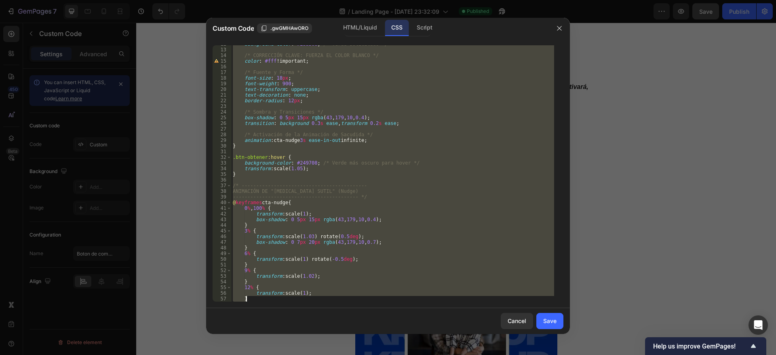
scroll to position [78, 0]
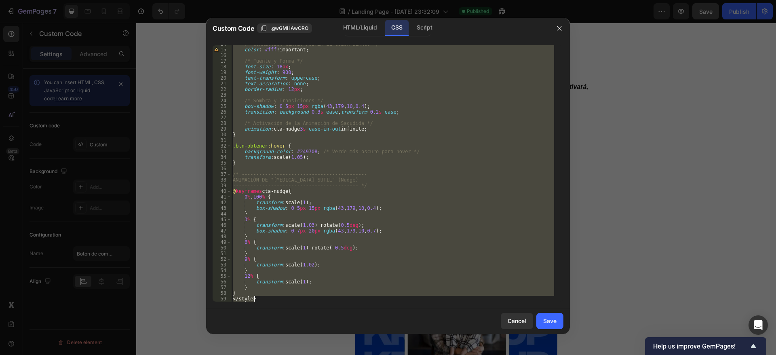
drag, startPoint x: 233, startPoint y: 46, endPoint x: 372, endPoint y: 305, distance: 293.7
click at [372, 305] on div "<style> 14 15 16 17 18 19 20 21 22 23 24 25 26 27 28 29 30 31 32 33 34 35 36 37…" at bounding box center [388, 173] width 364 height 269
type textarea "} </style>"
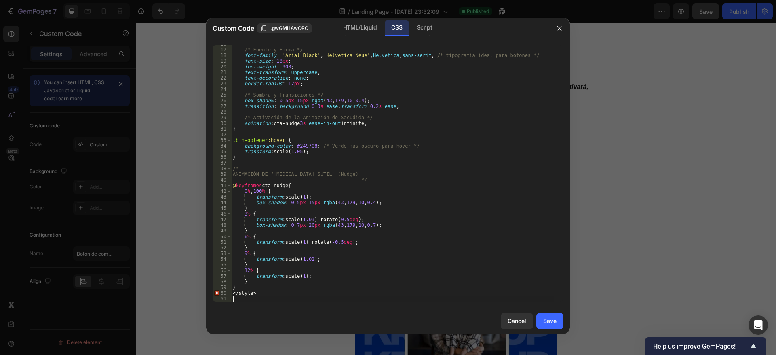
scroll to position [0, 0]
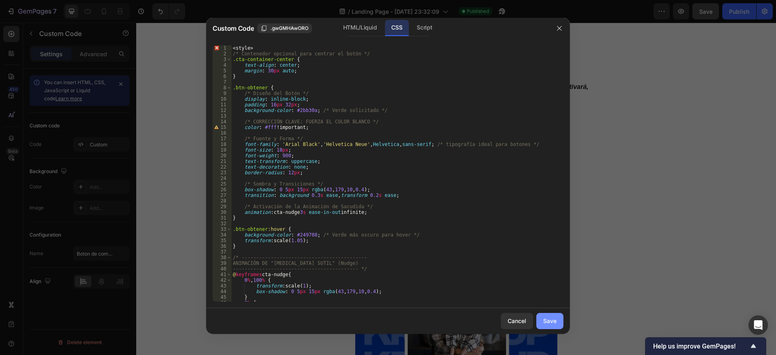
click at [547, 321] on div "Save" at bounding box center [549, 320] width 13 height 8
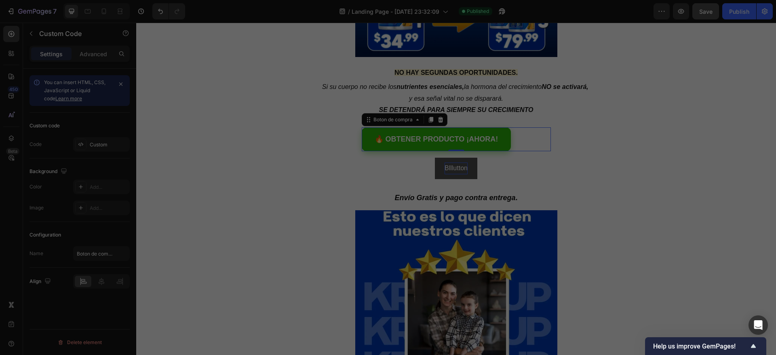
type textarea "</style>"
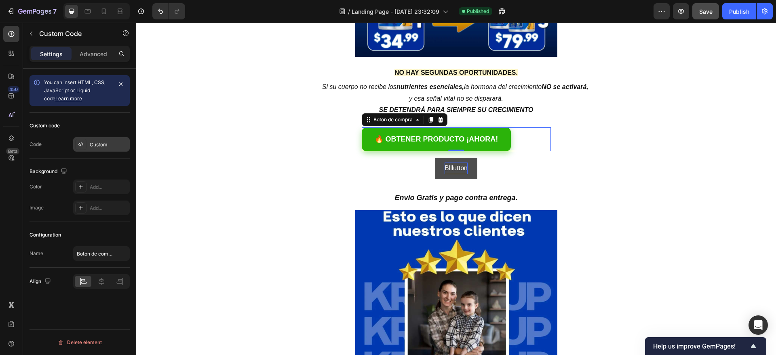
click at [104, 143] on div "Custom" at bounding box center [109, 144] width 38 height 7
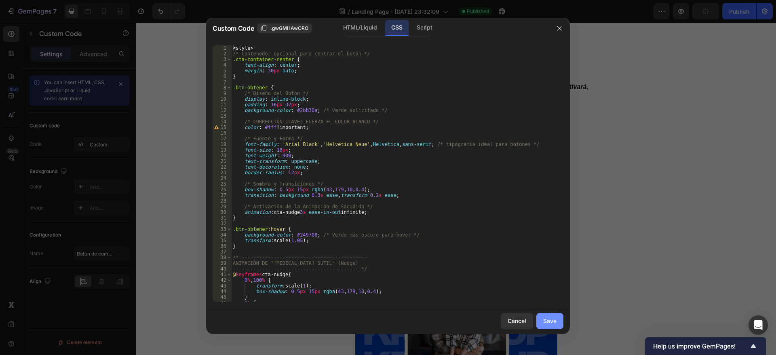
click at [549, 320] on div "Save" at bounding box center [549, 320] width 13 height 8
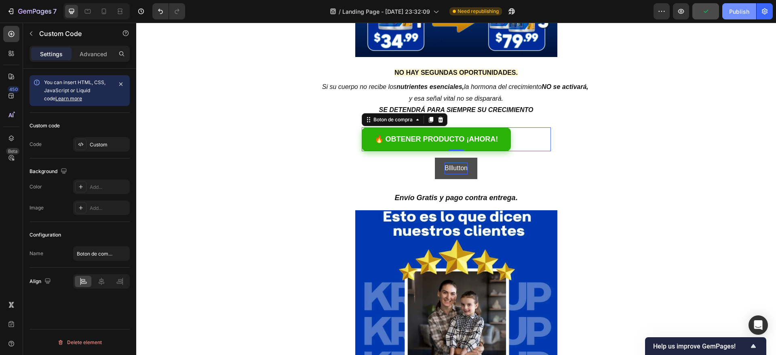
click at [739, 8] on div "Publish" at bounding box center [739, 11] width 20 height 8
click at [101, 137] on div "Custom" at bounding box center [101, 144] width 57 height 15
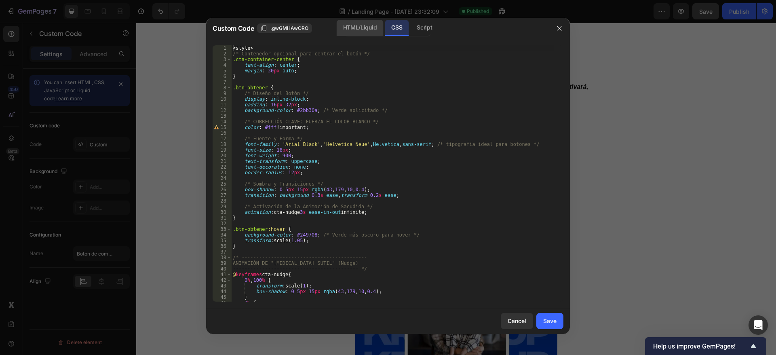
click at [356, 23] on div "HTML/Liquid" at bounding box center [360, 28] width 46 height 16
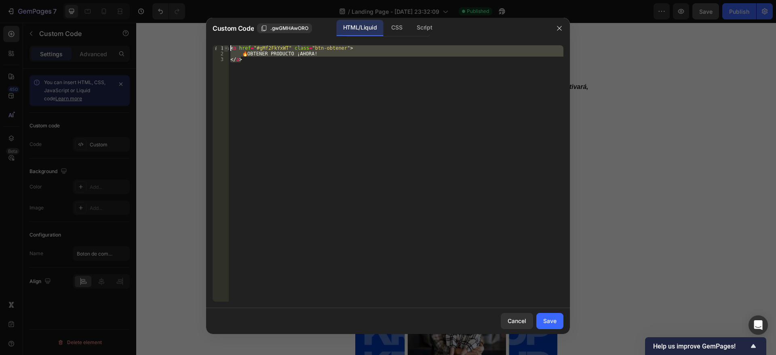
drag, startPoint x: 248, startPoint y: 61, endPoint x: 228, endPoint y: 50, distance: 22.4
click at [228, 50] on div "</a> 1 2 3 < a href = "#gMf2FkYxWT" class = "btn-obtener" > 🔥 OBTENER PRODUCTO …" at bounding box center [388, 173] width 351 height 256
click at [397, 26] on div "CSS" at bounding box center [397, 28] width 24 height 16
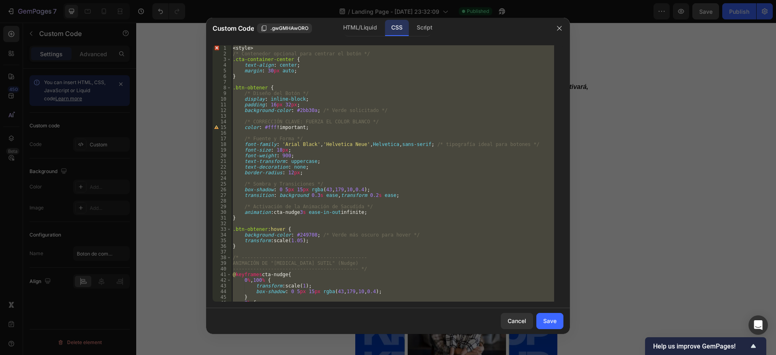
click at [314, 102] on div "< style > /* Contenedor opcional para centrar el botón */ .cta-container-center…" at bounding box center [392, 173] width 323 height 256
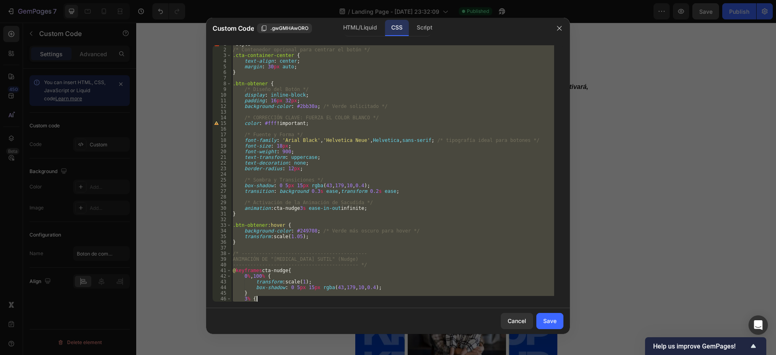
scroll to position [89, 0]
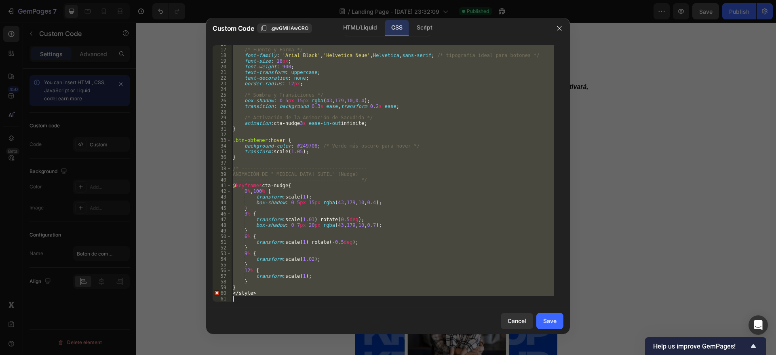
drag, startPoint x: 233, startPoint y: 48, endPoint x: 401, endPoint y: 347, distance: 342.6
click at [401, 347] on div "Custom Code .gwGMHAwORO HTML/Liquid CSS Script padding: 16px 32px; 16 17 18 19 …" at bounding box center [388, 177] width 776 height 355
click at [359, 33] on div "HTML/Liquid" at bounding box center [360, 28] width 46 height 16
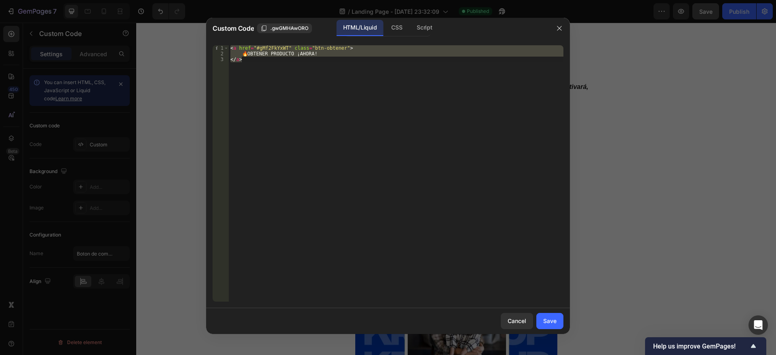
click at [250, 56] on div "< a href = "#gMf2FkYxWT" class = "btn-obtener" > 🔥 OBTENER PRODUCTO ¡AHORA! </ …" at bounding box center [396, 173] width 335 height 256
drag, startPoint x: 249, startPoint y: 59, endPoint x: 226, endPoint y: 43, distance: 28.1
click at [226, 43] on div "🔥 OBTENER PRODUCTO ¡AHORA! 1 2 3 < a href = "#gMf2FkYxWT" class = "btn-obtener"…" at bounding box center [388, 173] width 364 height 269
type textarea "<a href="#gMf2FkYxWT" class="btn-obtener"> 🔥 OBTENER PRODUCTO ¡AHORA!"
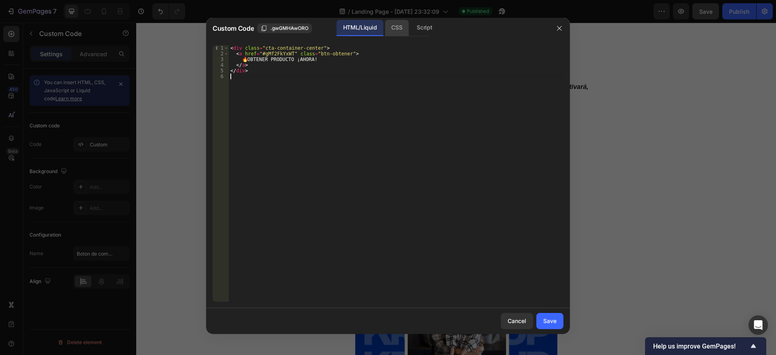
click at [403, 31] on div "CSS" at bounding box center [397, 28] width 24 height 16
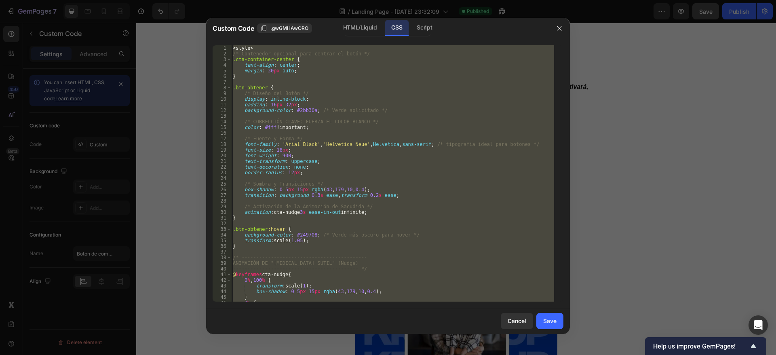
type textarea "</style>"
click at [320, 82] on div "< style > /* Contenedor opcional para centrar el botón */ .cta-container-center…" at bounding box center [392, 173] width 323 height 256
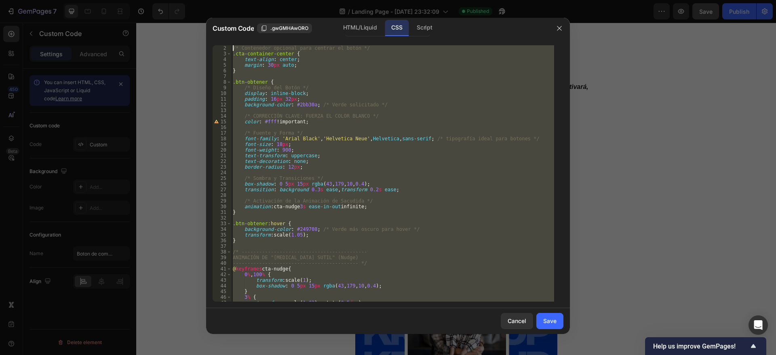
scroll to position [0, 0]
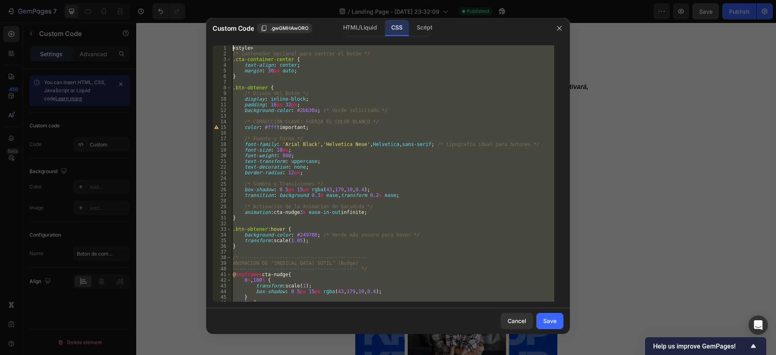
drag, startPoint x: 260, startPoint y: 295, endPoint x: 229, endPoint y: 80, distance: 217.2
click at [213, 27] on div "Custom Code .gwGMHAwORO HTML/Liquid CSS Script 1 2 3 4 5 6 7 8 9 10 11 12 13 14…" at bounding box center [388, 176] width 364 height 316
type textarea "<style> /* Contenedor opcional para centrar el botón */"
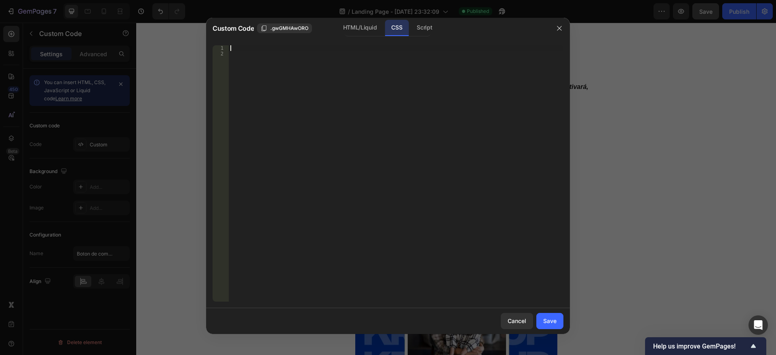
paste textarea "</style>"
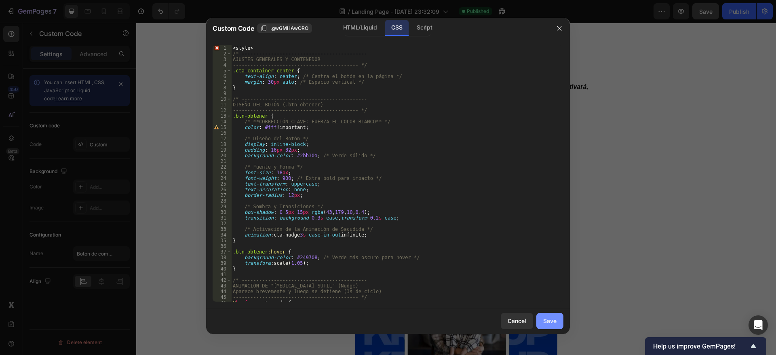
click at [555, 315] on button "Save" at bounding box center [549, 321] width 27 height 16
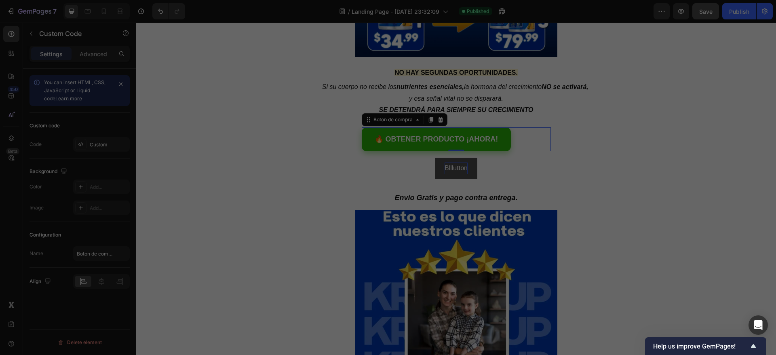
type textarea "</style>"
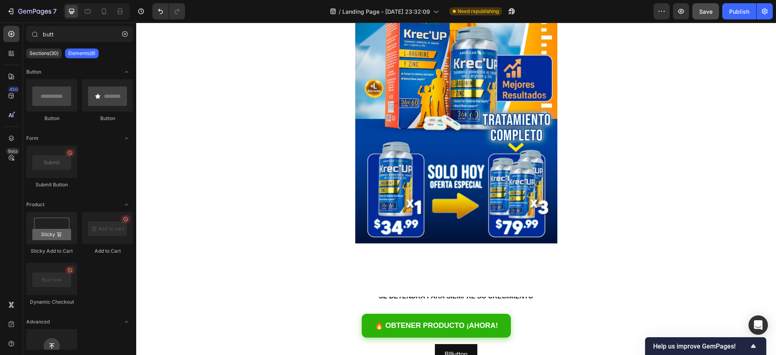
scroll to position [280, 0]
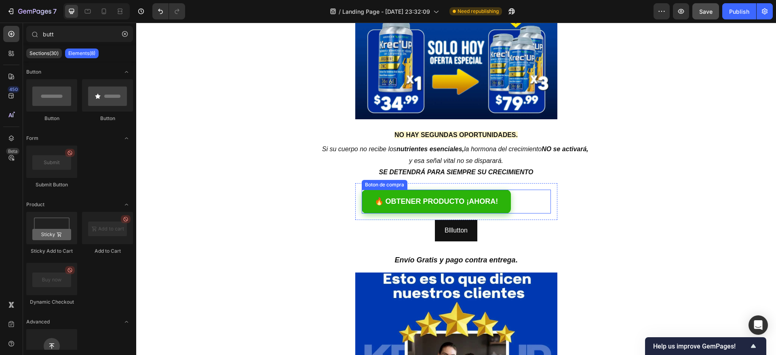
click at [375, 185] on div "Boton de compra" at bounding box center [384, 184] width 42 height 7
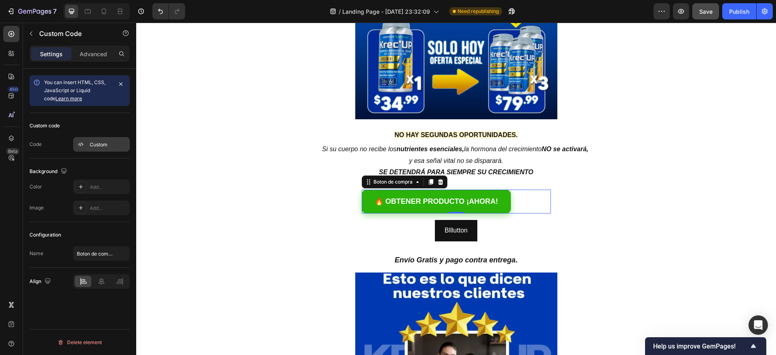
click at [102, 144] on div "Custom" at bounding box center [109, 144] width 38 height 7
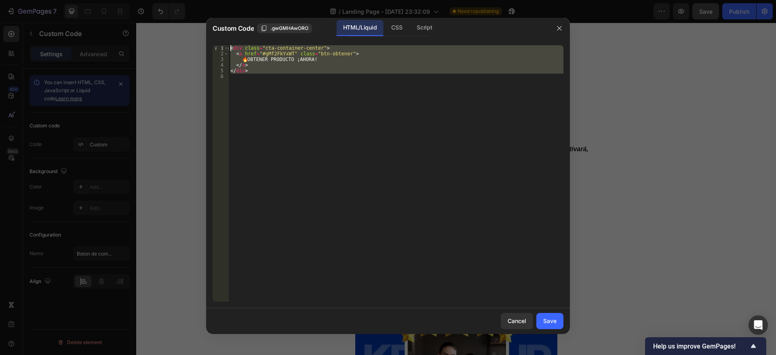
drag, startPoint x: 263, startPoint y: 78, endPoint x: 263, endPoint y: 120, distance: 42.0
click at [221, 49] on div "1 2 3 4 5 6 < div class = "cta-container-center" > < a href = "#gMf2FkYxWT" cla…" at bounding box center [388, 173] width 351 height 256
type textarea "<div class="cta-container-center"> <a href="#gMf2FkYxWT" class="btn-obtener">"
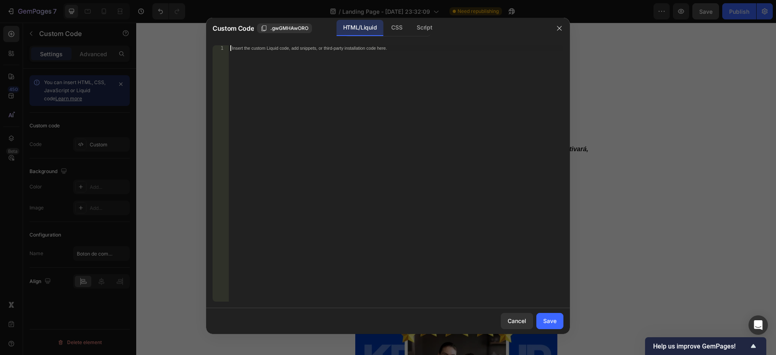
paste textarea "</div>"
click at [394, 25] on div "CSS" at bounding box center [397, 28] width 24 height 16
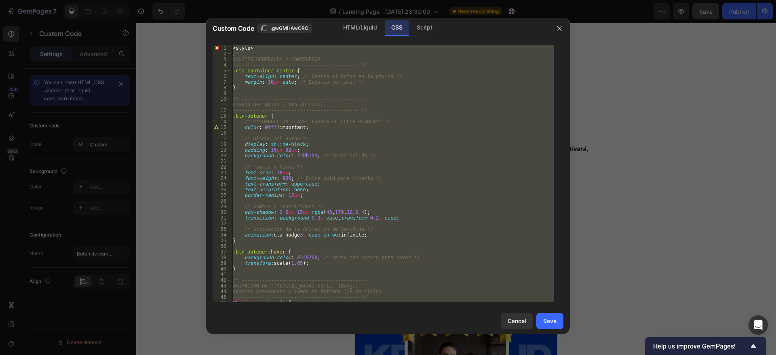
click at [261, 72] on div "< style > /* ------------------------------------------- AJUSTES GENERALES Y CO…" at bounding box center [392, 173] width 323 height 256
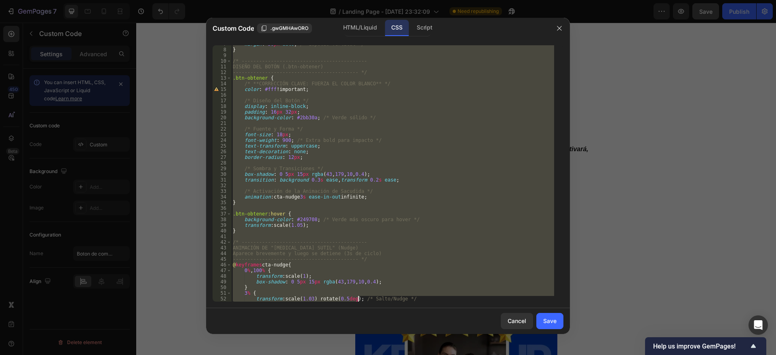
scroll to position [123, 0]
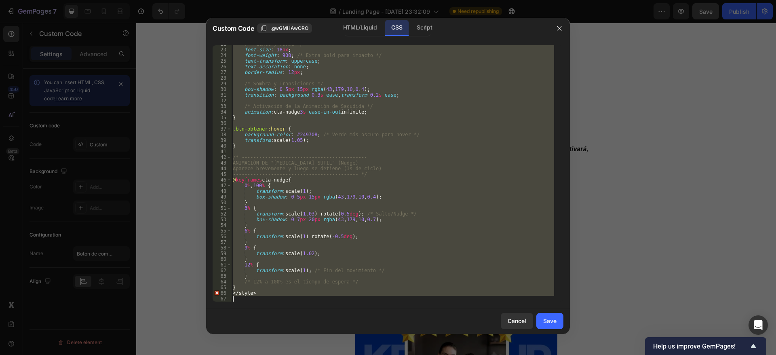
drag, startPoint x: 233, startPoint y: 45, endPoint x: 358, endPoint y: 311, distance: 294.0
click at [358, 311] on div "Custom Code .gwGMHAwORO HTML/Liquid CSS Script .cta-container-center { 22 23 24…" at bounding box center [388, 176] width 364 height 316
type textarea "</style>"
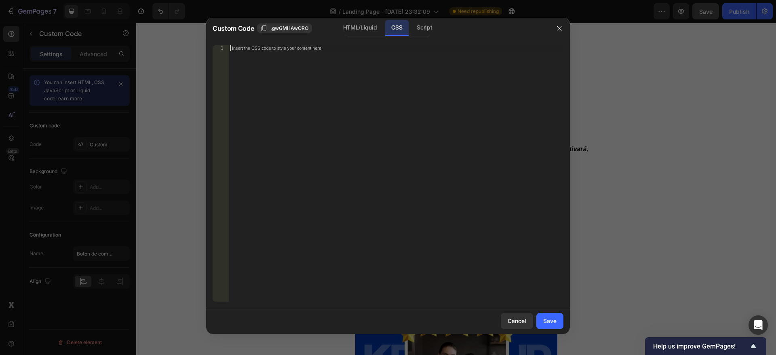
paste textarea "</style>"
type textarea "</style>"
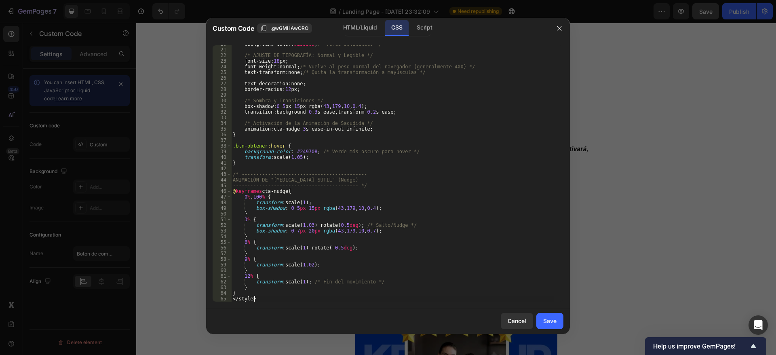
scroll to position [112, 0]
click at [555, 320] on div "Save" at bounding box center [549, 320] width 13 height 8
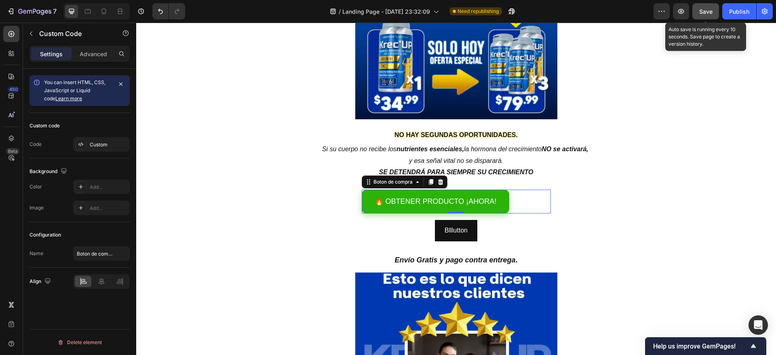
click at [702, 11] on span "Save" at bounding box center [705, 11] width 13 height 7
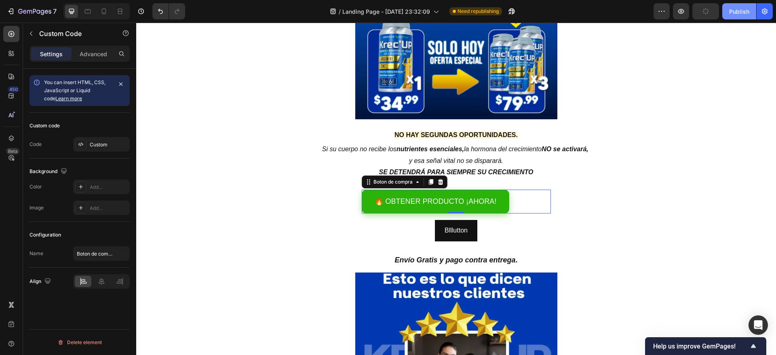
drag, startPoint x: 730, startPoint y: 12, endPoint x: 730, endPoint y: 17, distance: 5.3
click at [730, 11] on div "Publish" at bounding box center [739, 11] width 20 height 8
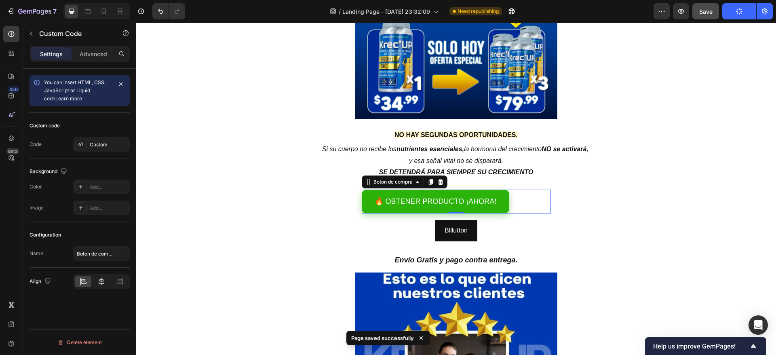
click at [100, 278] on icon at bounding box center [101, 281] width 8 height 8
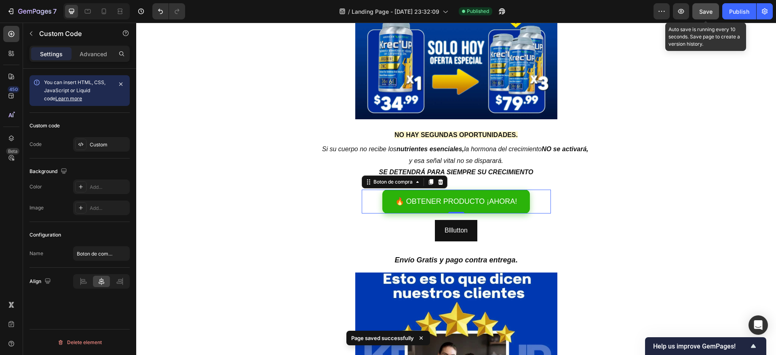
click at [713, 15] on button "Save" at bounding box center [705, 11] width 27 height 16
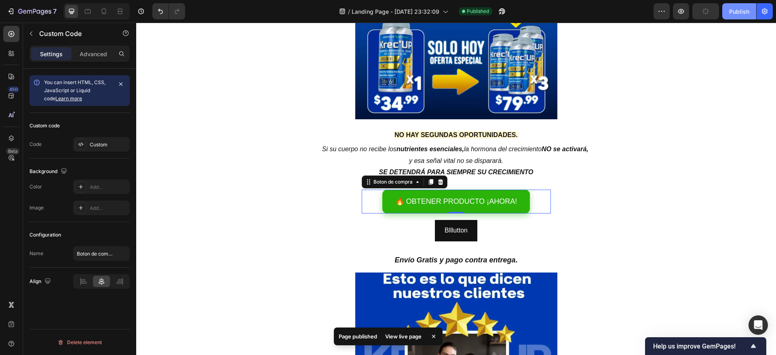
click at [732, 15] on div "Publish" at bounding box center [739, 11] width 20 height 8
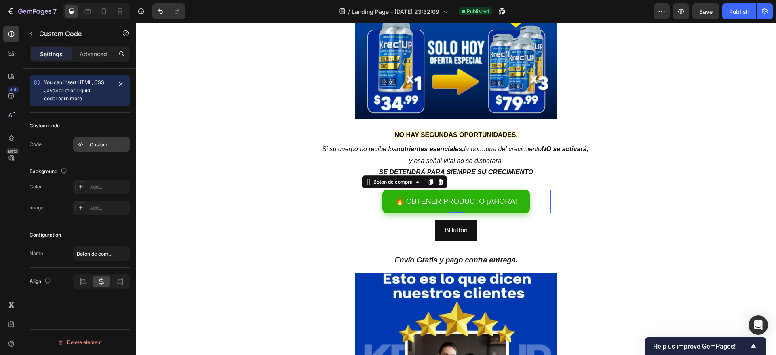
click at [100, 144] on div "Custom" at bounding box center [109, 144] width 38 height 7
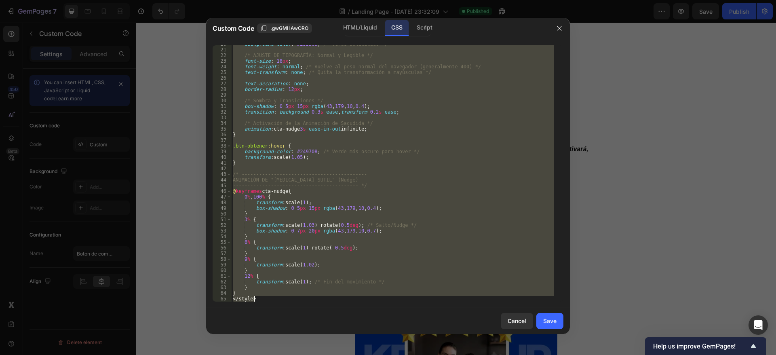
drag, startPoint x: 233, startPoint y: 49, endPoint x: 372, endPoint y: 329, distance: 312.8
click at [372, 329] on div "Custom Code .gwGMHAwORO HTML/Liquid CSS Script <style> 20 21 22 23 24 25 26 27 …" at bounding box center [388, 176] width 364 height 316
type textarea "} </style>"
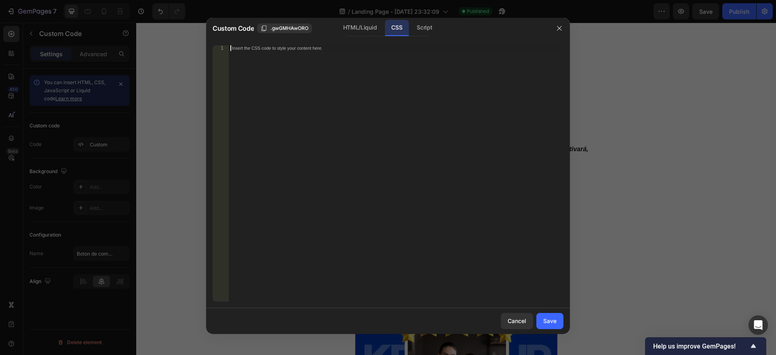
paste textarea "</style>"
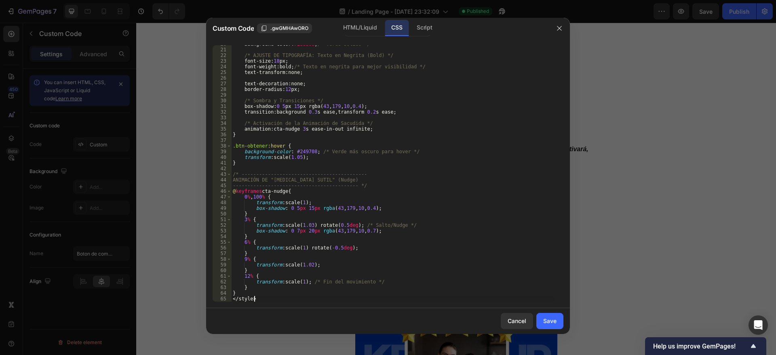
type textarea "</style>"
click at [545, 320] on div "Save" at bounding box center [549, 320] width 13 height 8
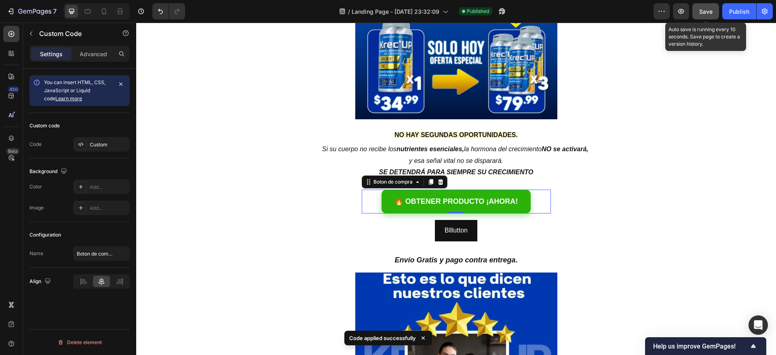
click at [713, 13] on button "Save" at bounding box center [705, 11] width 27 height 16
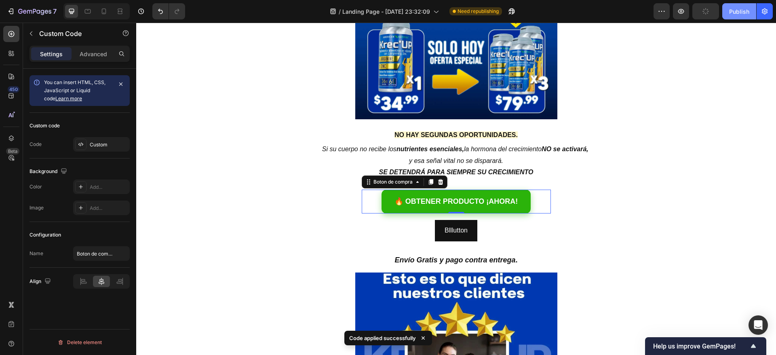
click at [737, 14] on div "Publish" at bounding box center [739, 11] width 20 height 8
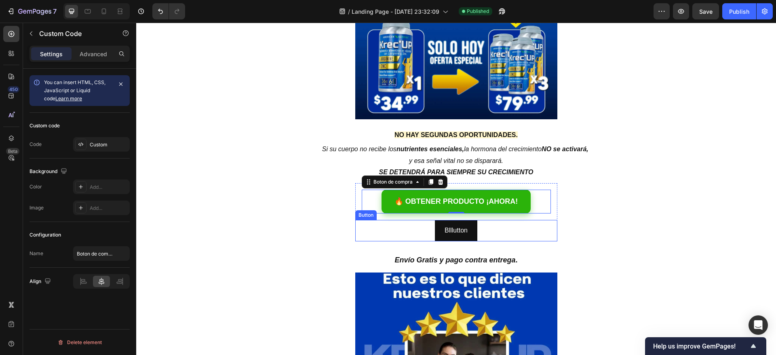
click at [419, 231] on div "Blllutton Button" at bounding box center [456, 230] width 202 height 21
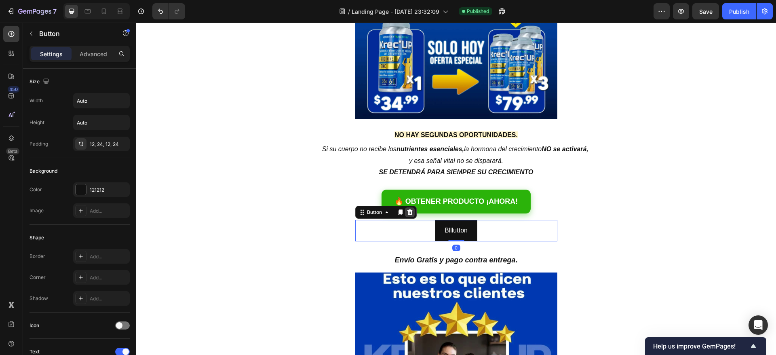
click at [406, 208] on div at bounding box center [410, 212] width 10 height 10
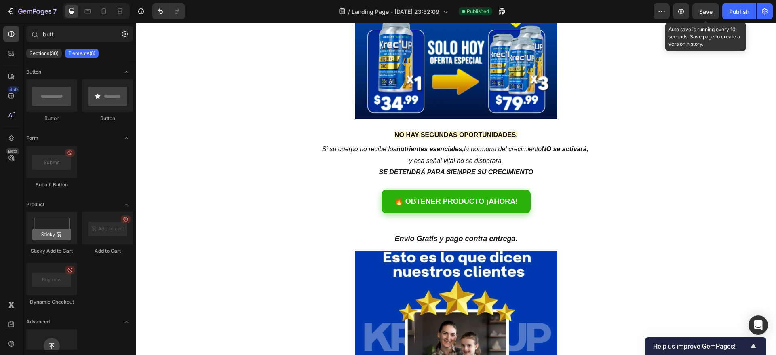
click at [700, 14] on span "Save" at bounding box center [705, 11] width 13 height 7
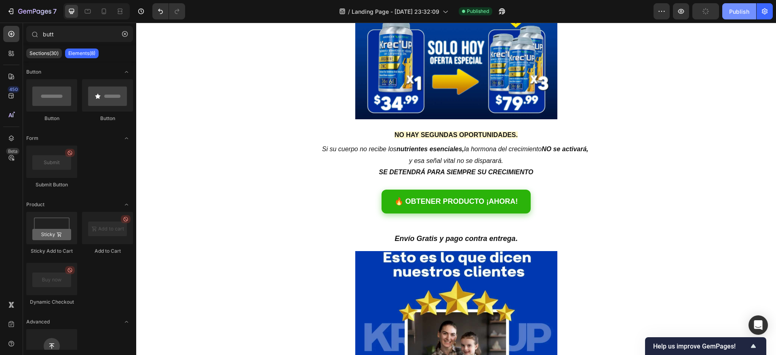
click at [742, 13] on div "Publish" at bounding box center [739, 11] width 20 height 8
click at [436, 233] on p "Envío Gratis y pago contra entrega ." at bounding box center [456, 239] width 640 height 12
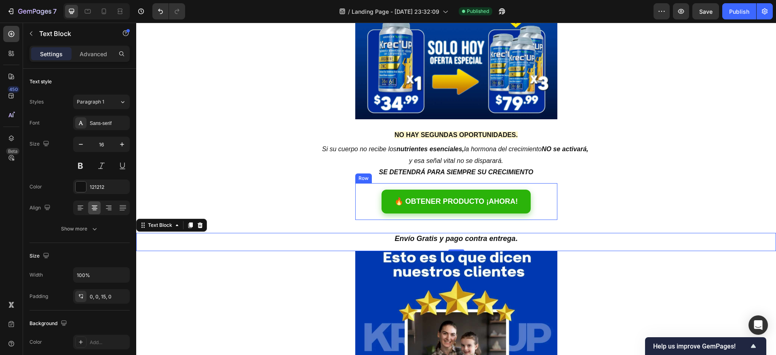
click at [355, 181] on div "Row" at bounding box center [363, 178] width 17 height 10
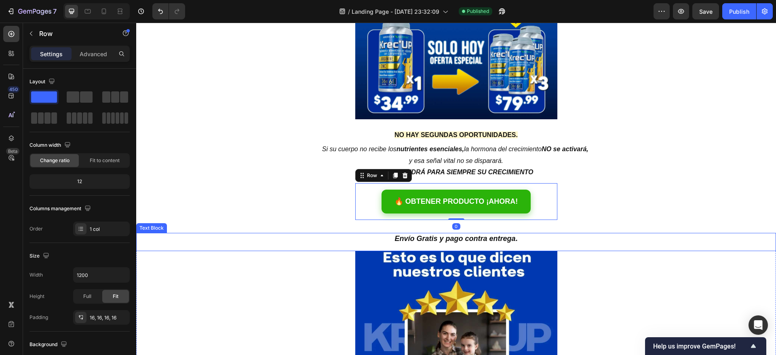
click at [398, 244] on p "Envío Gratis y pago contra entrega ." at bounding box center [456, 239] width 640 height 12
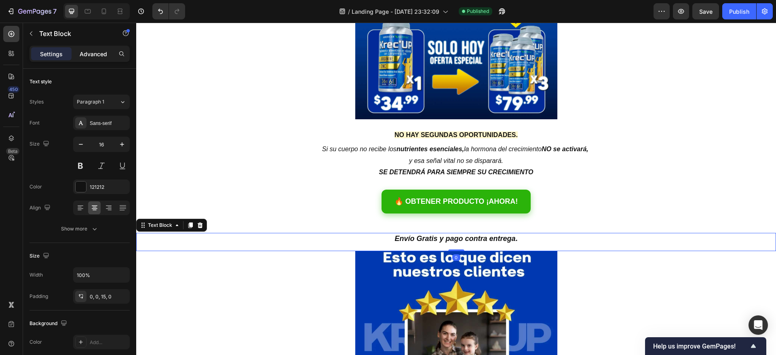
click at [103, 54] on p "Advanced" at bounding box center [93, 54] width 27 height 8
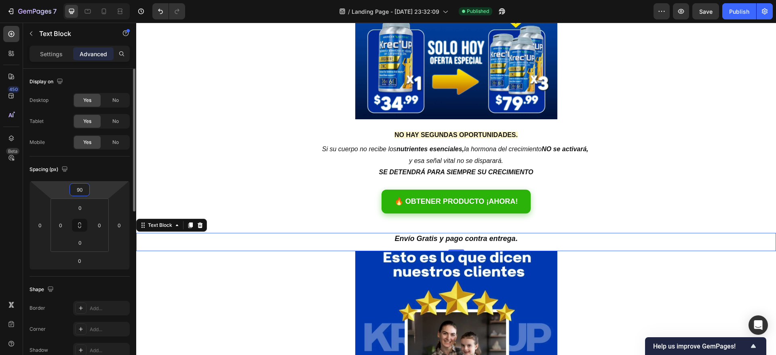
click at [77, 191] on input "90" at bounding box center [80, 189] width 16 height 12
click at [76, 189] on input "90" at bounding box center [80, 189] width 16 height 12
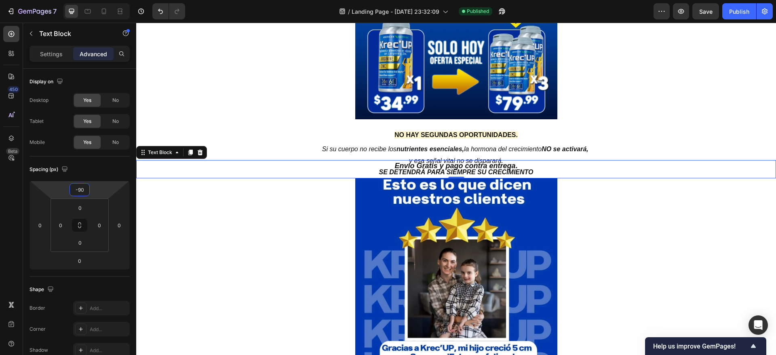
type input "-9"
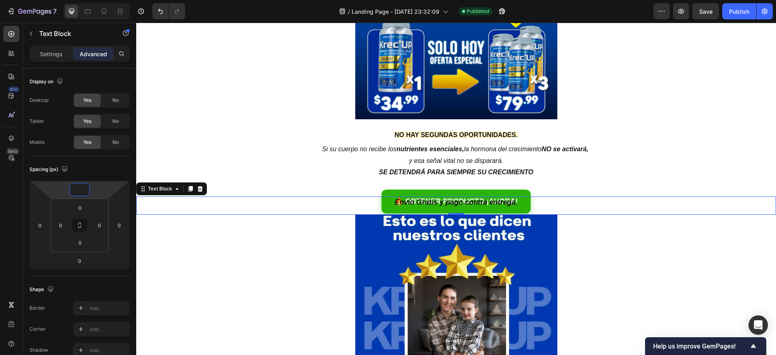
type input "-5"
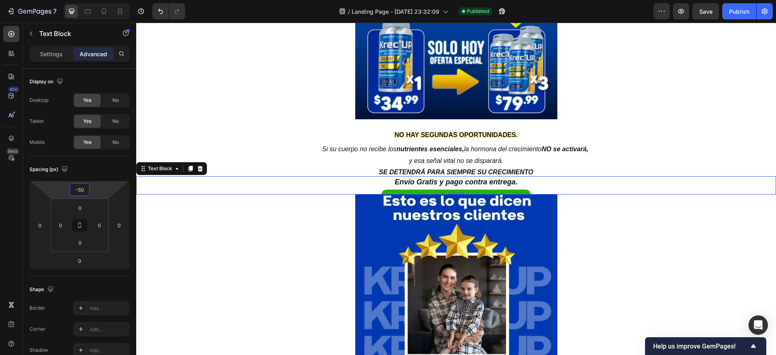
type input "-5"
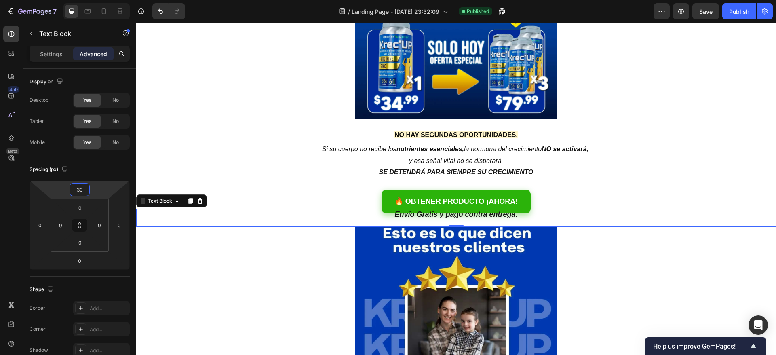
type input "3"
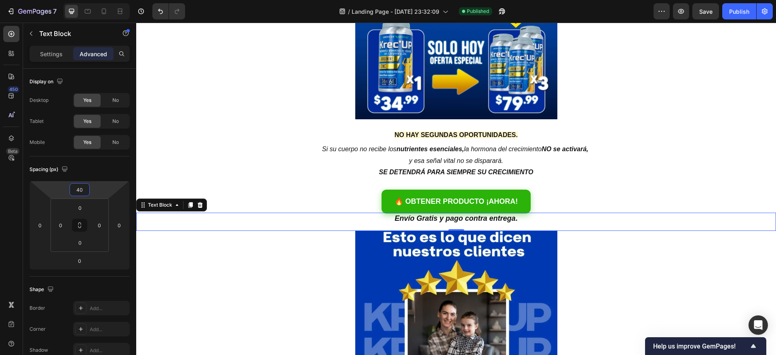
type input "4"
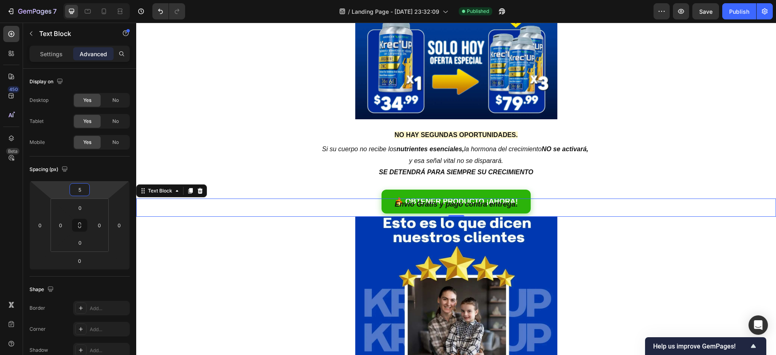
type input "50"
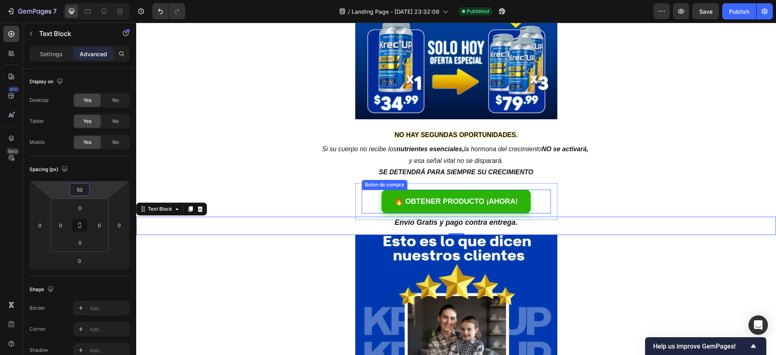
click at [374, 186] on div "Boton de compra" at bounding box center [384, 184] width 42 height 7
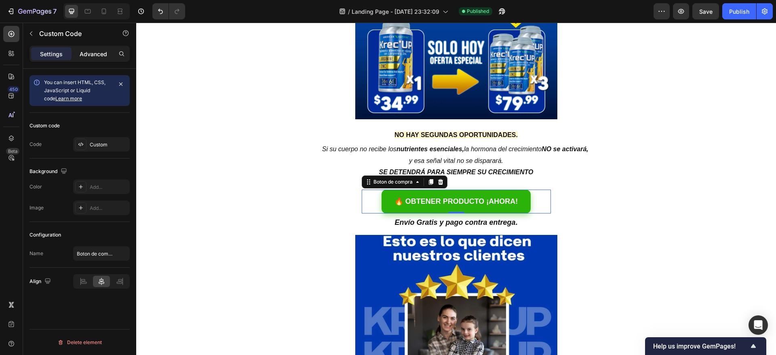
click at [100, 51] on p "Advanced" at bounding box center [93, 54] width 27 height 8
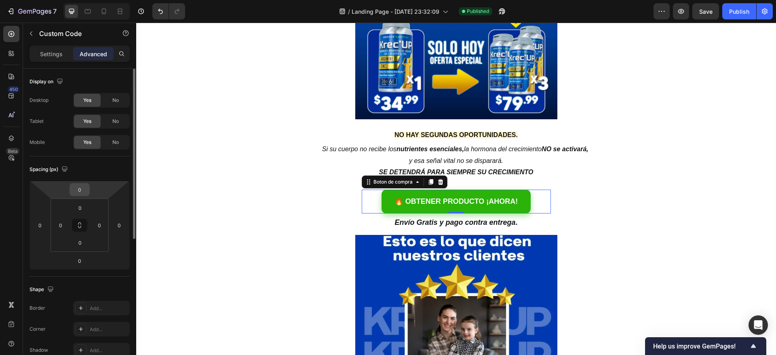
click at [81, 191] on input "0" at bounding box center [80, 189] width 16 height 12
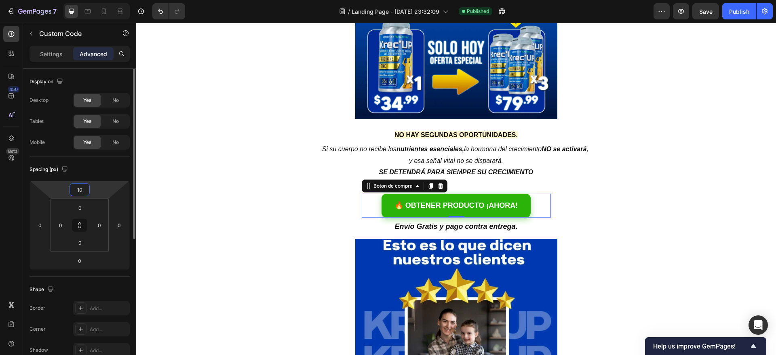
type input "1"
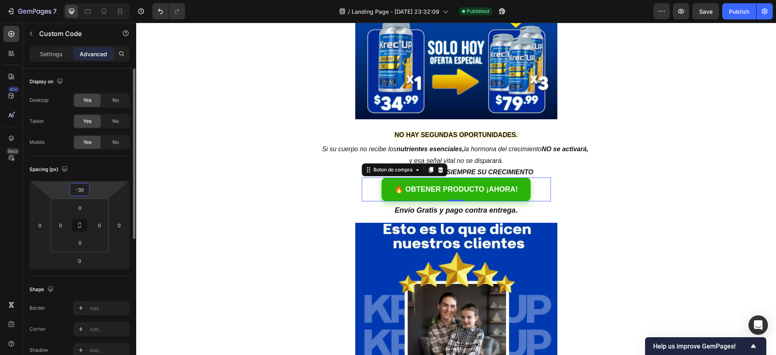
type input "-3"
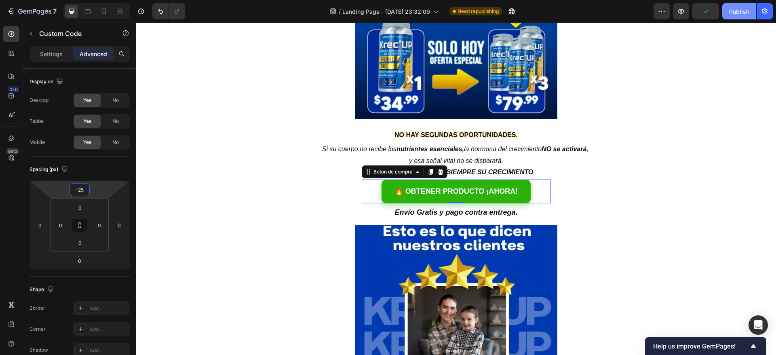
type input "-25"
click at [728, 17] on button "Publish" at bounding box center [739, 11] width 34 height 16
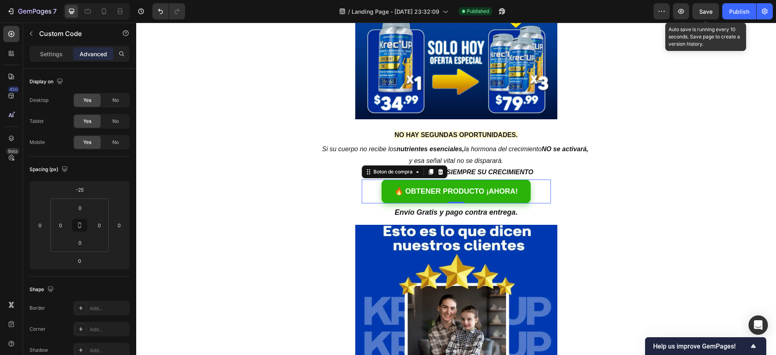
click at [709, 12] on span "Save" at bounding box center [705, 11] width 13 height 7
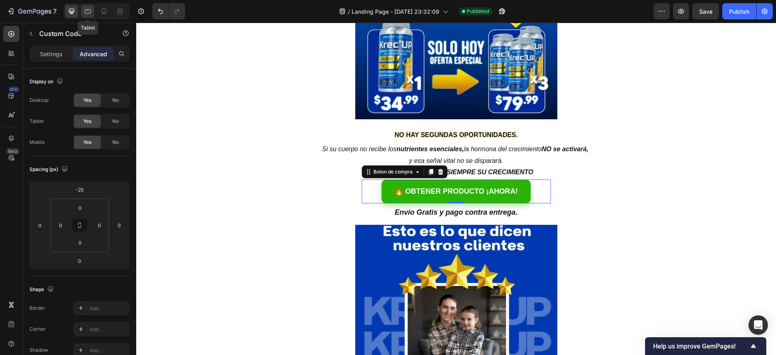
click at [87, 13] on icon at bounding box center [88, 11] width 6 height 4
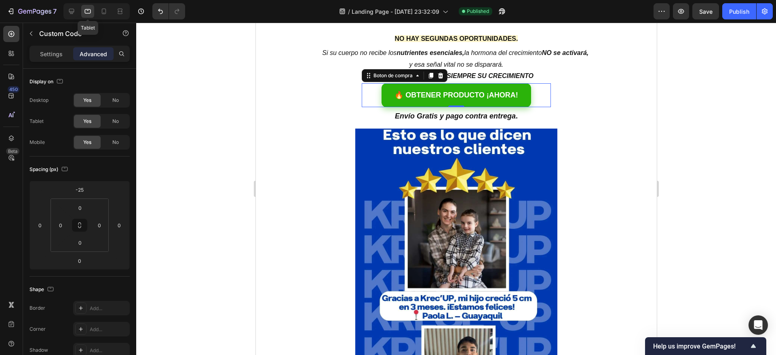
scroll to position [409, 0]
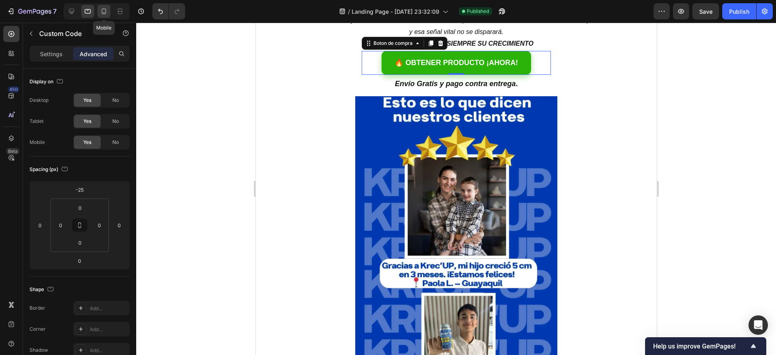
click at [107, 11] on icon at bounding box center [104, 11] width 8 height 8
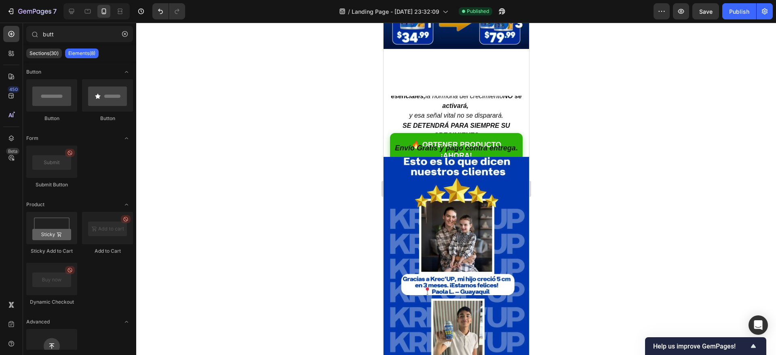
scroll to position [218, 0]
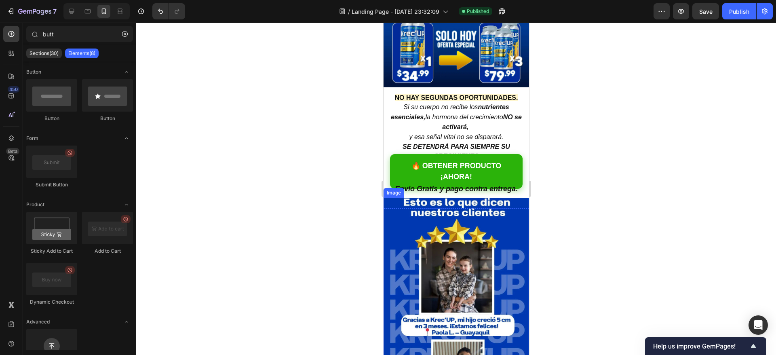
click at [433, 198] on img at bounding box center [455, 327] width 145 height 259
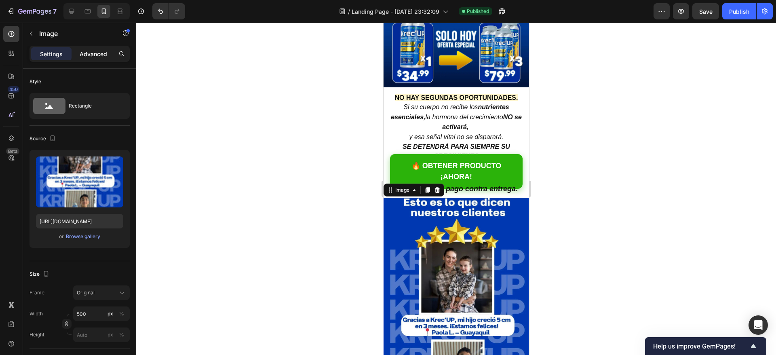
click at [96, 48] on div "Advanced" at bounding box center [93, 53] width 40 height 13
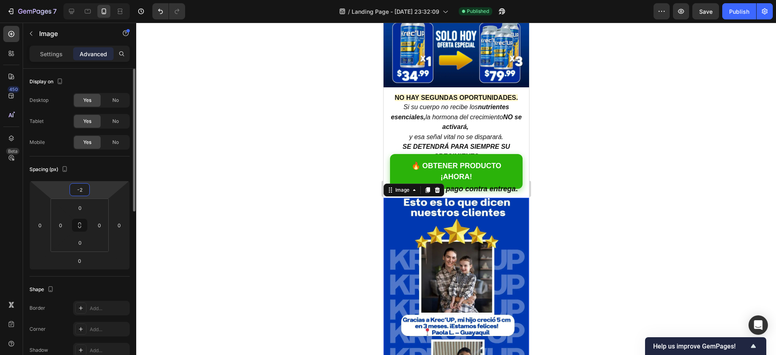
click at [81, 189] on input "-2" at bounding box center [80, 189] width 16 height 12
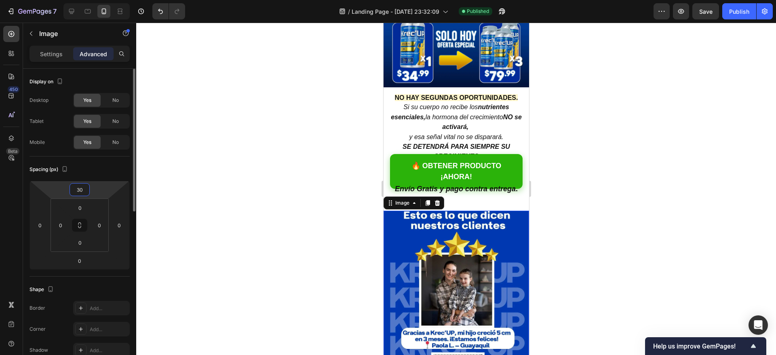
type input "3"
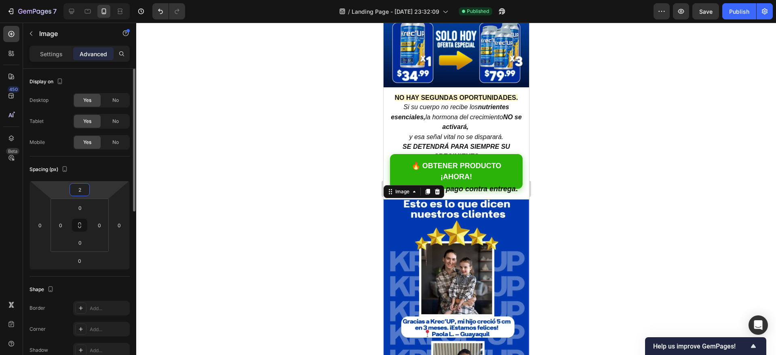
type input "25"
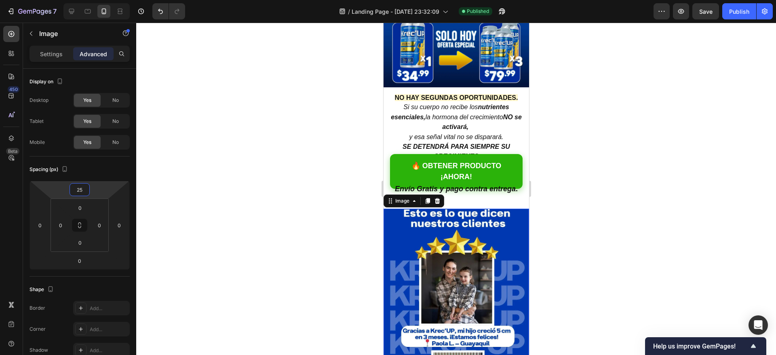
click at [711, 109] on div at bounding box center [456, 189] width 640 height 332
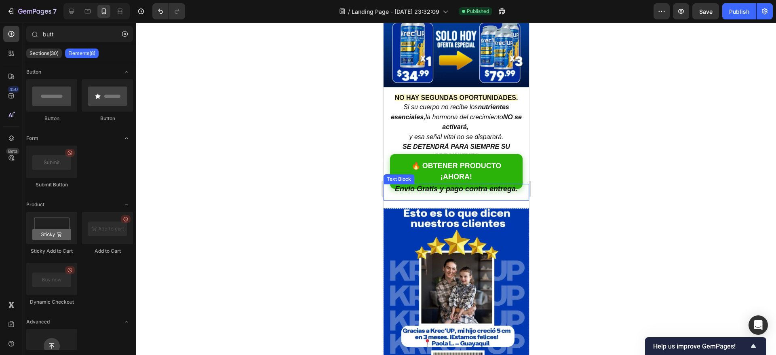
click at [435, 184] on div "Envío Gratis y pago contra entrega ." at bounding box center [455, 192] width 145 height 17
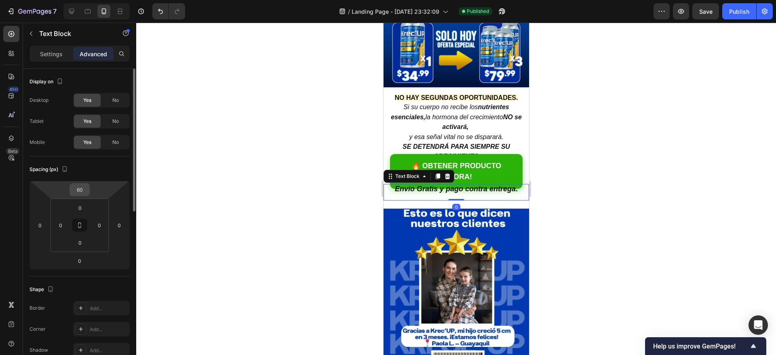
click at [78, 187] on input "60" at bounding box center [80, 189] width 16 height 12
click at [79, 188] on input "60" at bounding box center [80, 189] width 16 height 12
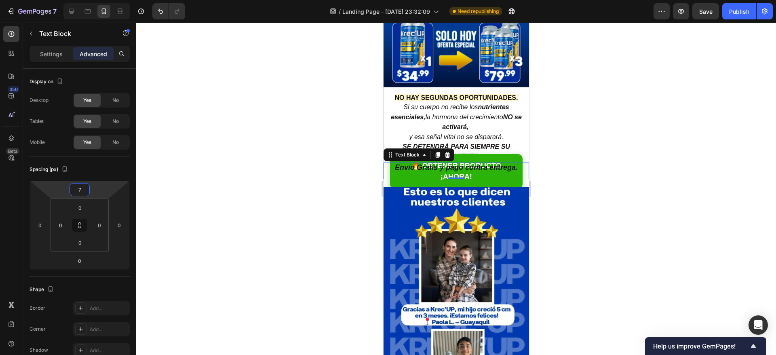
type input "75"
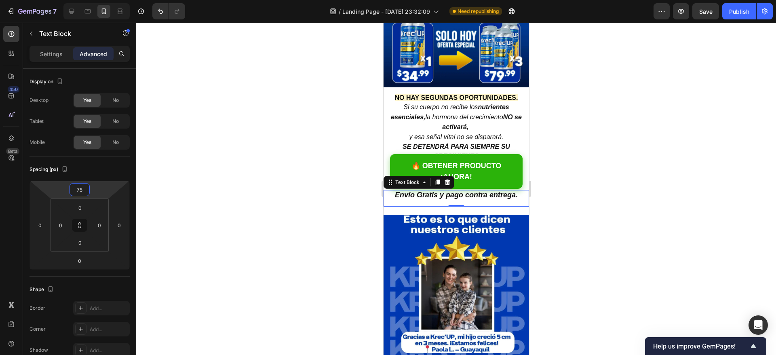
click at [619, 130] on div at bounding box center [456, 189] width 640 height 332
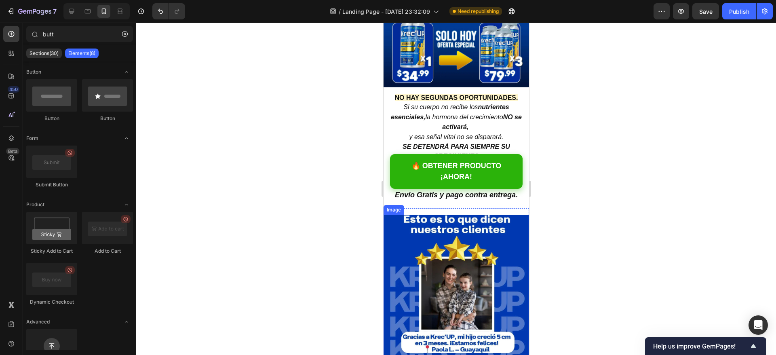
click at [483, 223] on img at bounding box center [455, 344] width 145 height 259
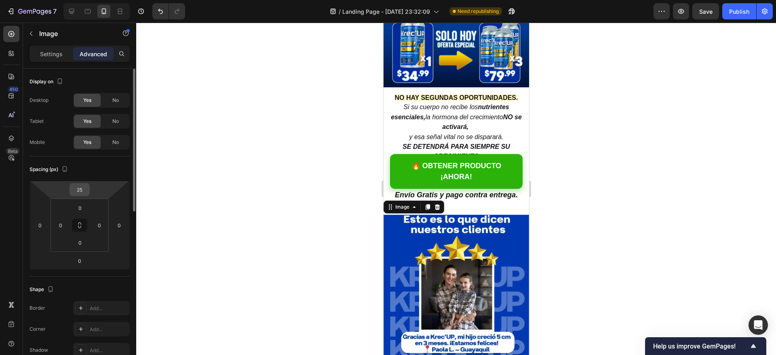
click at [80, 184] on input "25" at bounding box center [80, 189] width 16 height 12
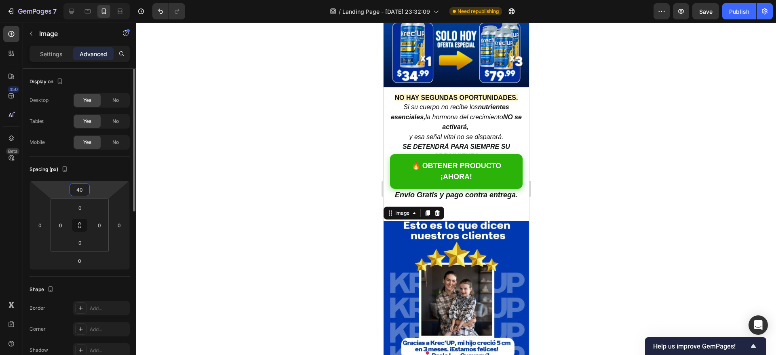
type input "4"
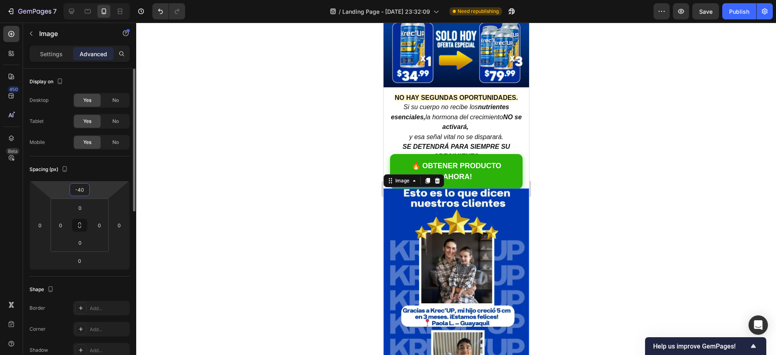
type input "-4"
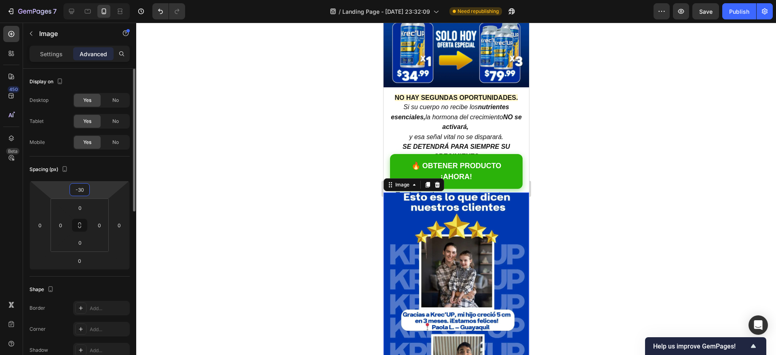
type input "-3"
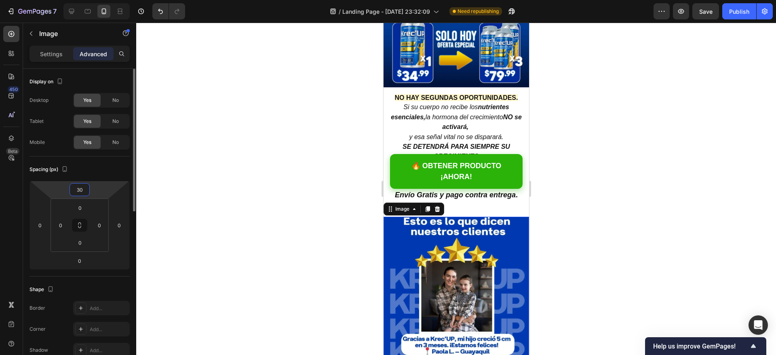
type input "3"
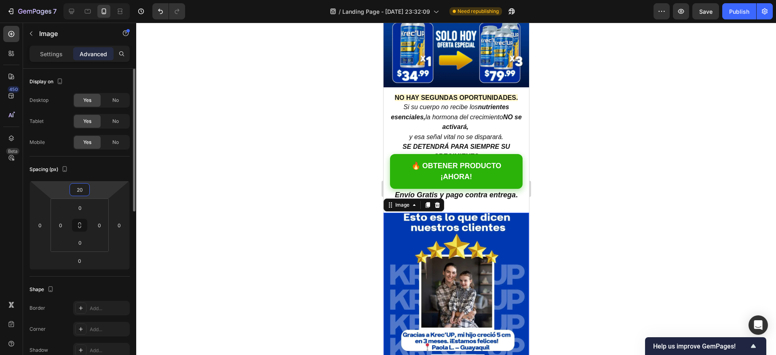
type input "2"
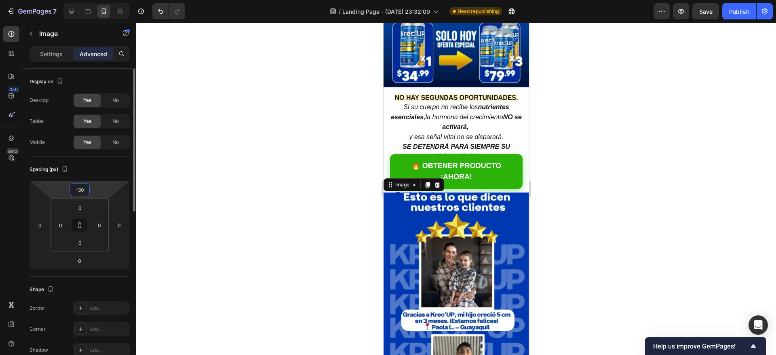
type input "-3"
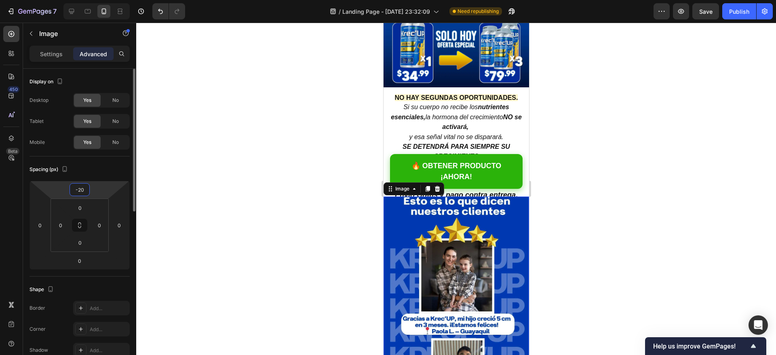
type input "-2"
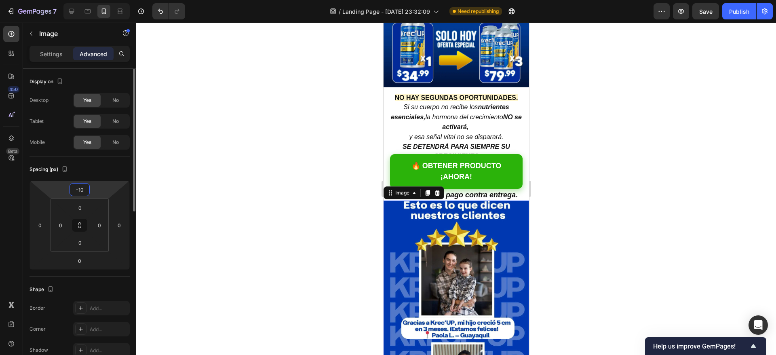
type input "-1"
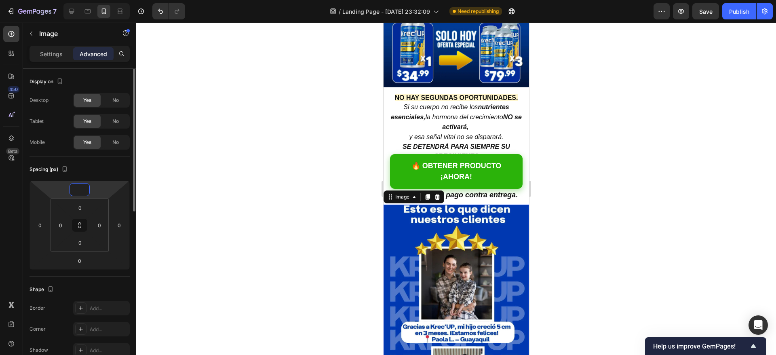
type input "-7"
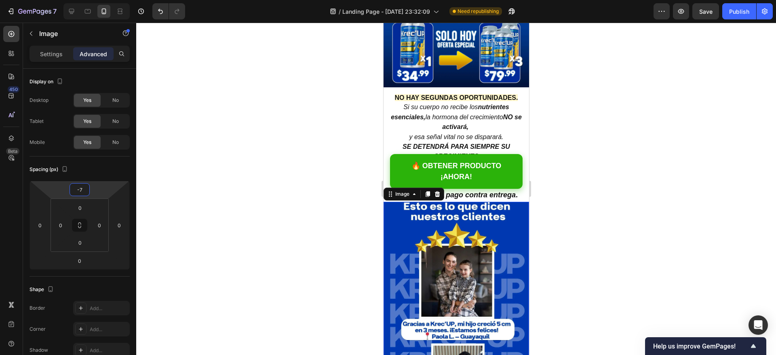
click at [591, 118] on div at bounding box center [456, 189] width 640 height 332
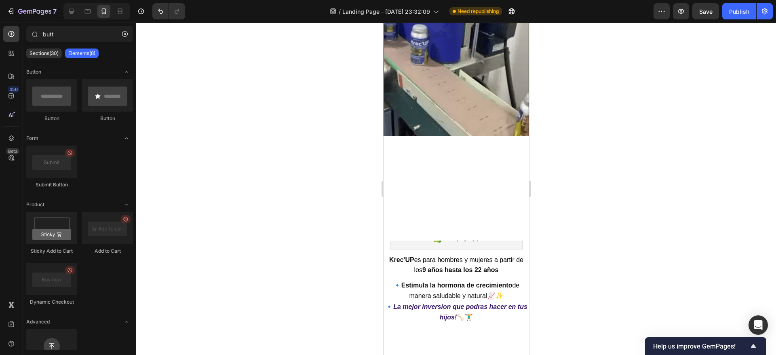
scroll to position [1194, 0]
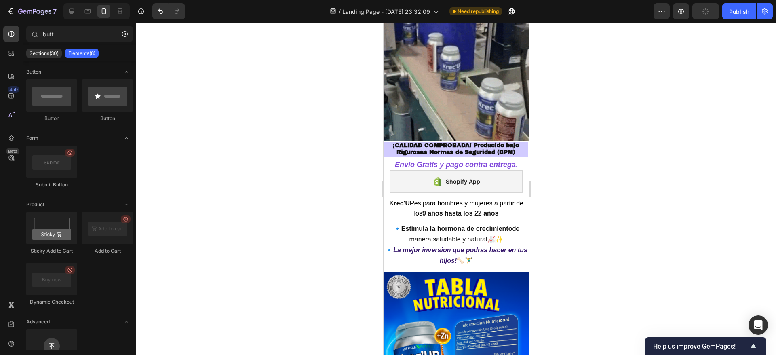
drag, startPoint x: 525, startPoint y: 69, endPoint x: 1051, endPoint y: 76, distance: 526.1
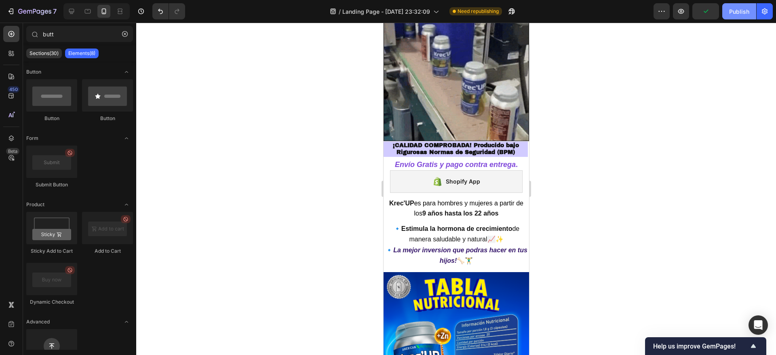
click at [740, 9] on div "Publish" at bounding box center [739, 11] width 20 height 8
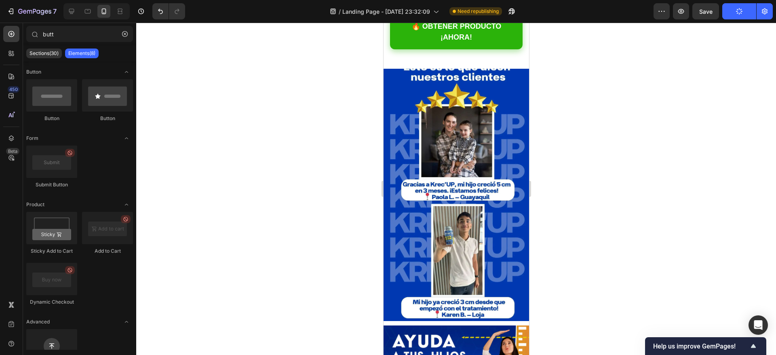
scroll to position [162, 0]
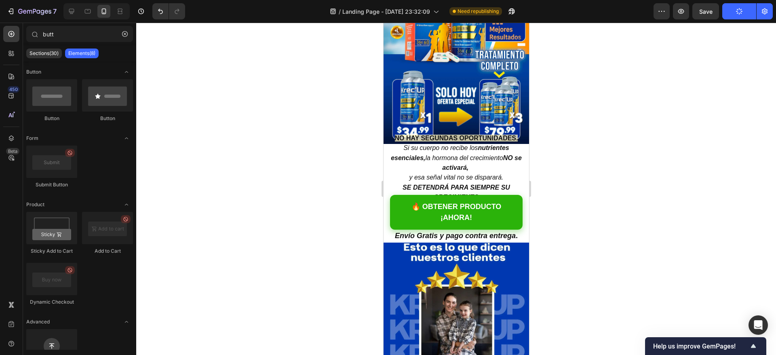
drag, startPoint x: 523, startPoint y: 157, endPoint x: 913, endPoint y: 87, distance: 396.9
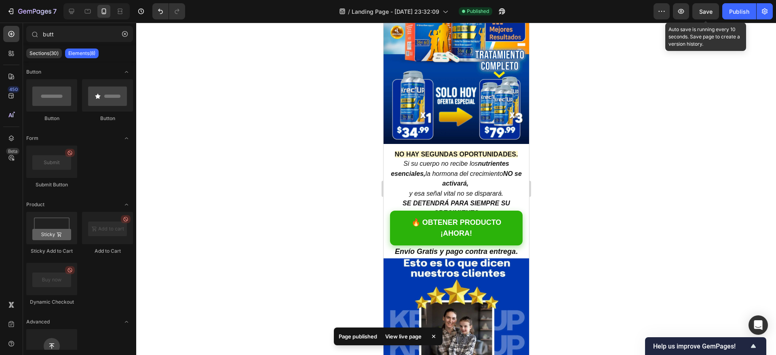
click at [707, 13] on span "Save" at bounding box center [705, 11] width 13 height 7
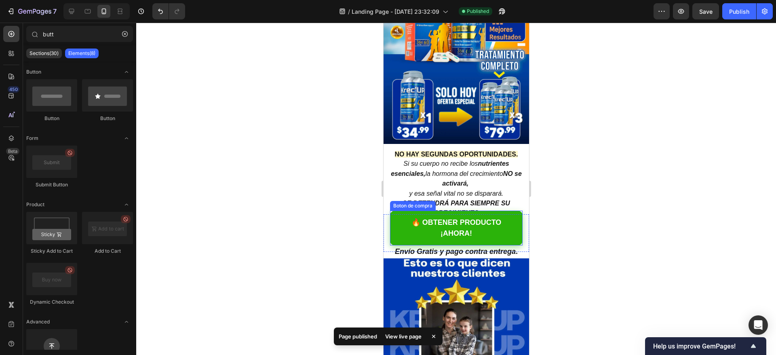
click at [409, 201] on div "Boton de compra" at bounding box center [412, 206] width 46 height 10
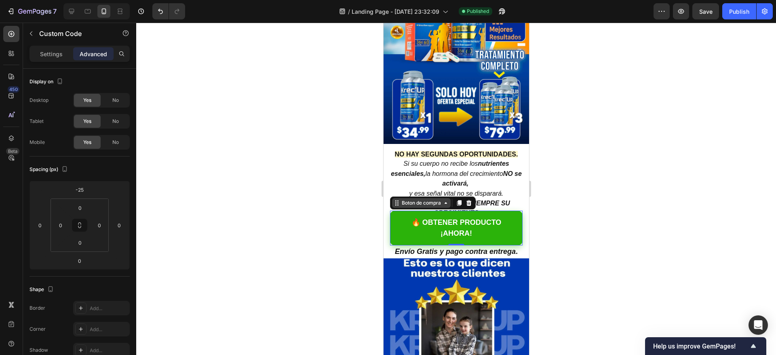
click at [418, 199] on div "Boton de compra" at bounding box center [421, 202] width 42 height 7
click at [50, 52] on p "Settings" at bounding box center [51, 54] width 23 height 8
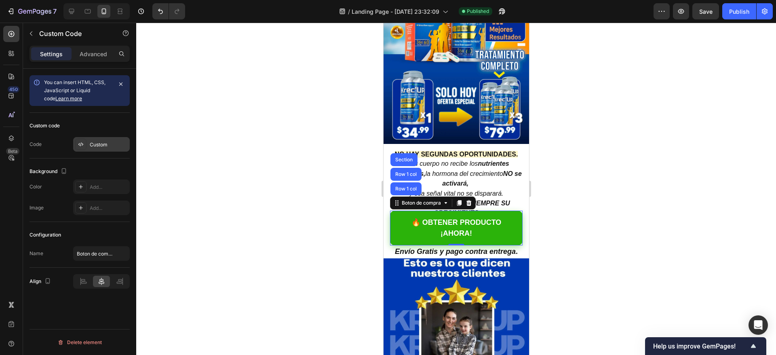
click at [96, 139] on div "Custom" at bounding box center [101, 144] width 57 height 15
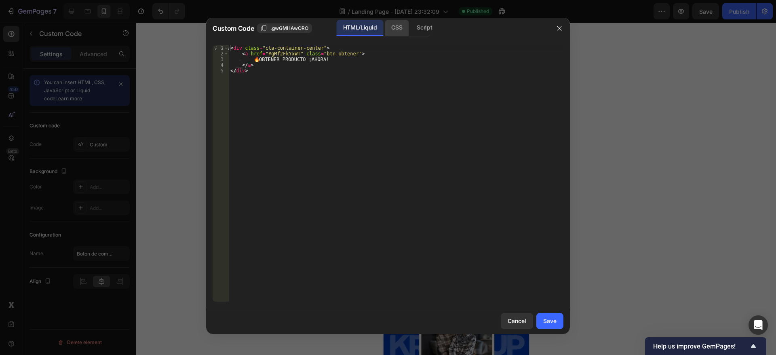
click at [391, 27] on div "CSS" at bounding box center [397, 28] width 24 height 16
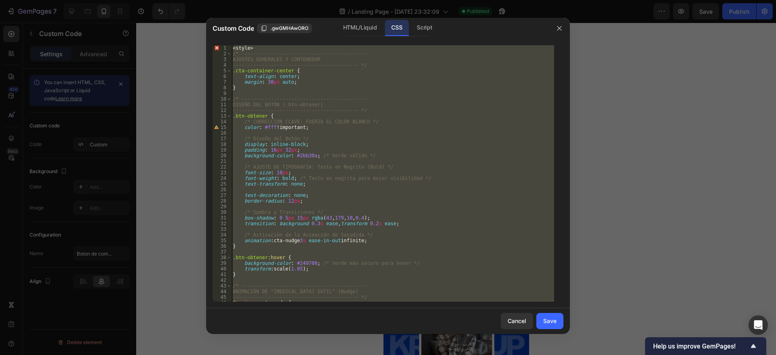
click at [261, 62] on div "< style > /* ------------------------------------------- AJUSTES GENERALES Y CO…" at bounding box center [392, 173] width 323 height 256
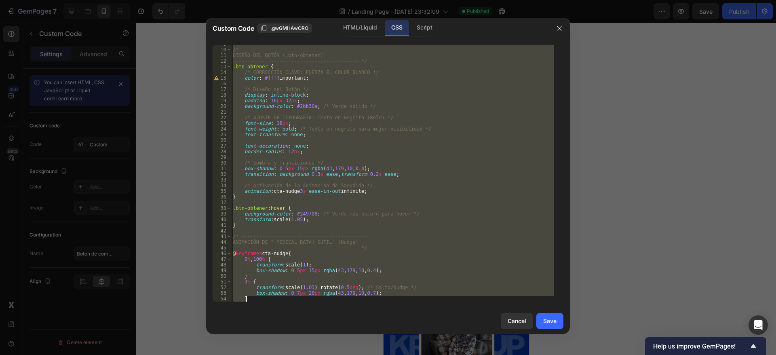
scroll to position [112, 0]
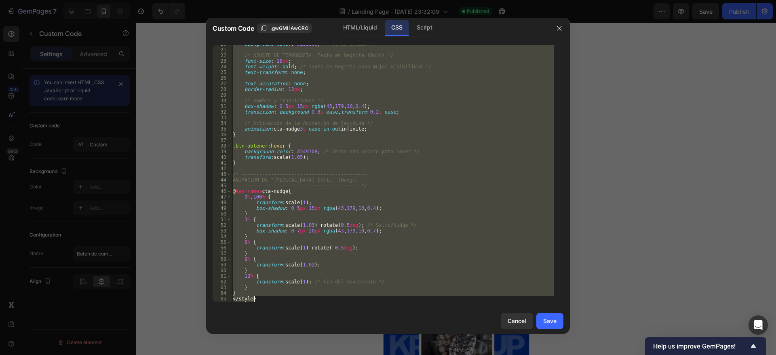
drag, startPoint x: 232, startPoint y: 50, endPoint x: 358, endPoint y: 320, distance: 298.4
click at [358, 320] on div "Custom Code .gwGMHAwORO HTML/Liquid CSS Script --------------------------------…" at bounding box center [388, 176] width 364 height 316
type textarea "} </style>"
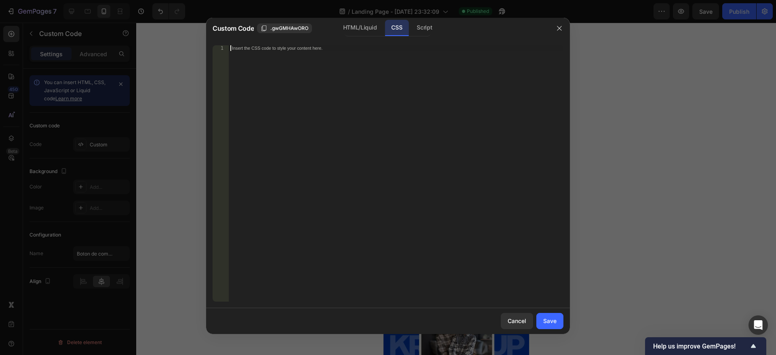
click at [271, 53] on div "Insert the CSS code to style your content here." at bounding box center [396, 178] width 335 height 267
paste textarea "</style>"
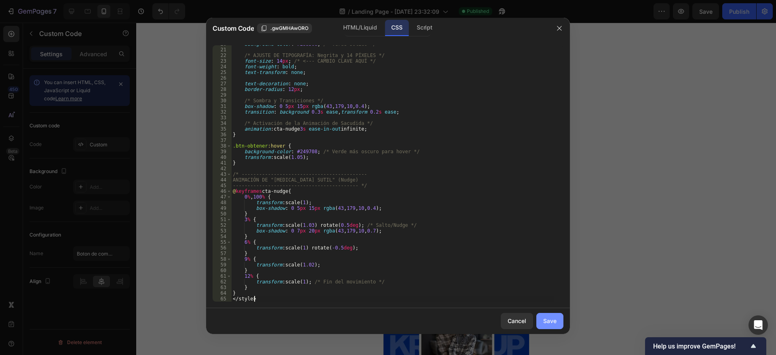
click at [547, 322] on div "Save" at bounding box center [549, 320] width 13 height 8
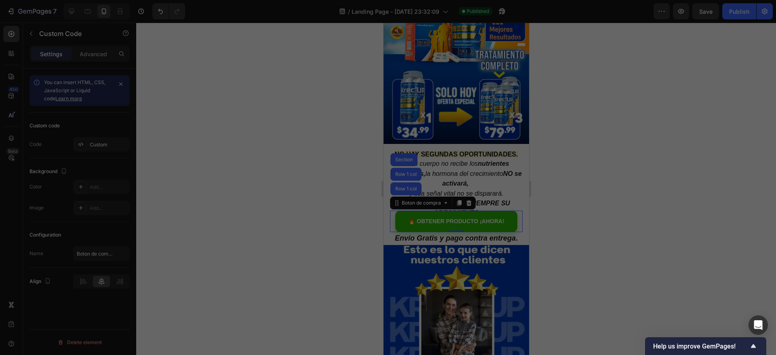
type textarea "} </style>"
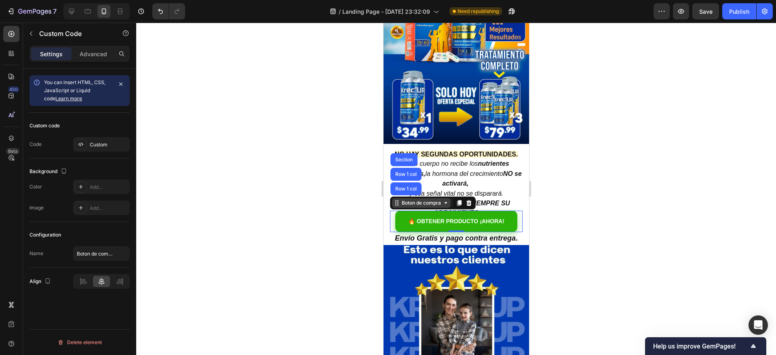
click at [425, 199] on div "Boton de compra" at bounding box center [421, 202] width 42 height 7
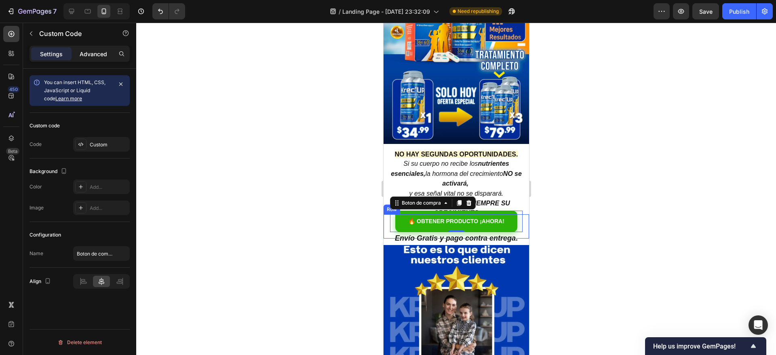
click at [98, 53] on p "Advanced" at bounding box center [93, 54] width 27 height 8
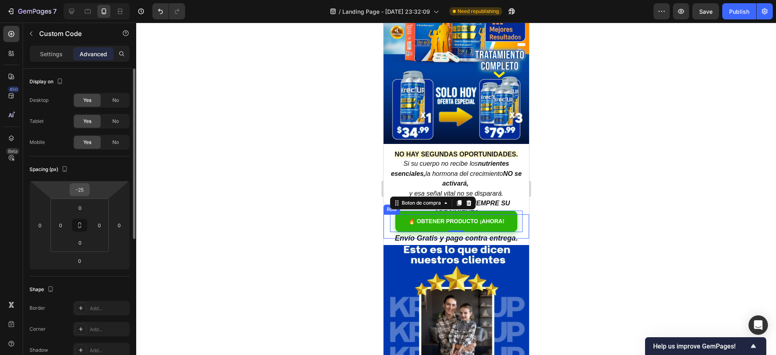
click at [84, 187] on input "-25" at bounding box center [80, 189] width 16 height 12
click at [84, 188] on input "-25" at bounding box center [80, 189] width 16 height 12
type input "-2"
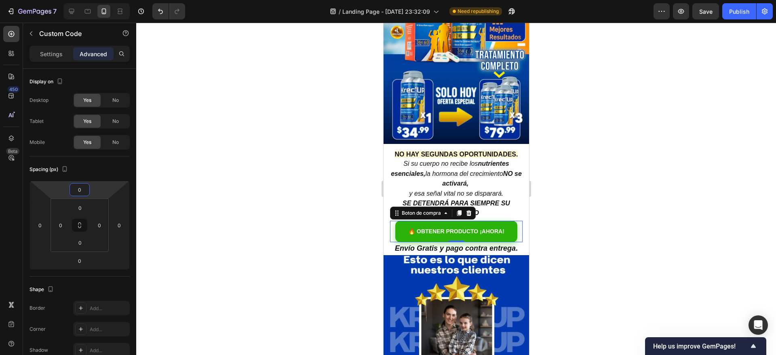
click at [684, 146] on div at bounding box center [456, 189] width 640 height 332
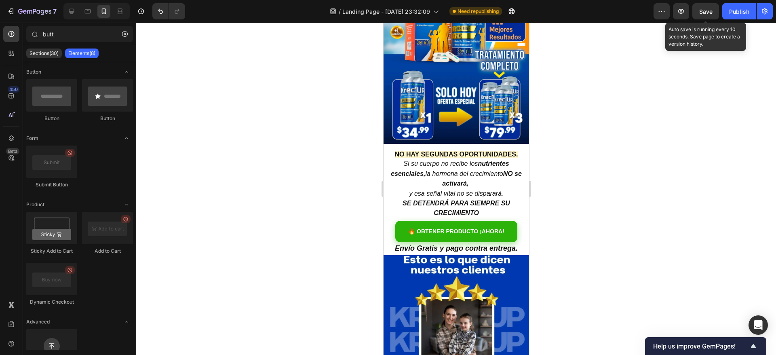
click at [709, 10] on span "Save" at bounding box center [705, 11] width 13 height 7
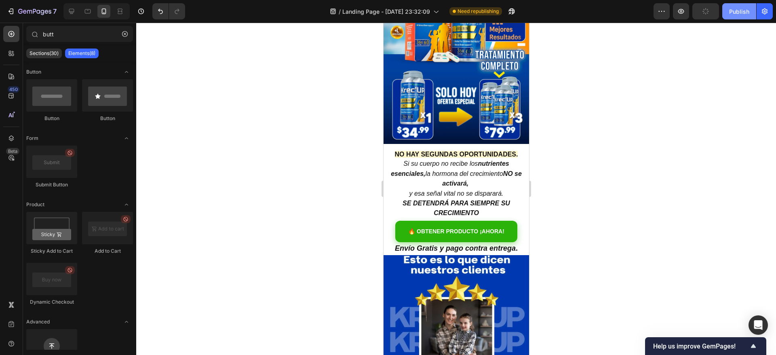
click at [732, 13] on div "Publish" at bounding box center [739, 11] width 20 height 8
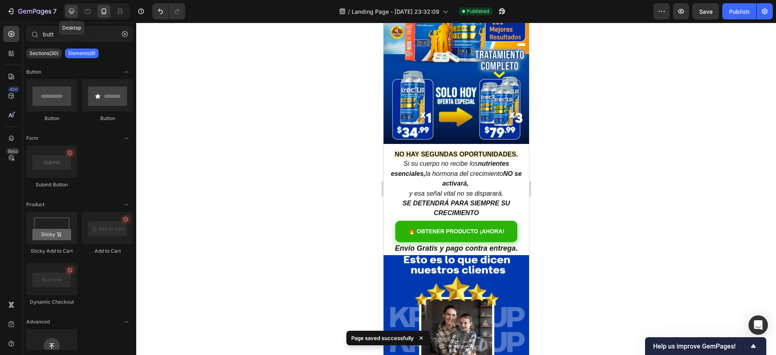
click at [68, 9] on icon at bounding box center [71, 11] width 8 height 8
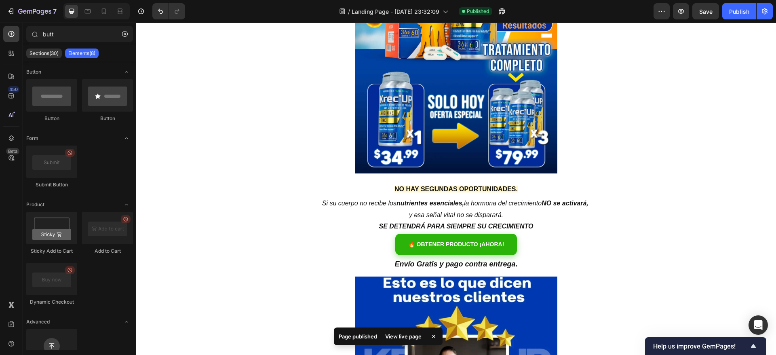
scroll to position [231, 0]
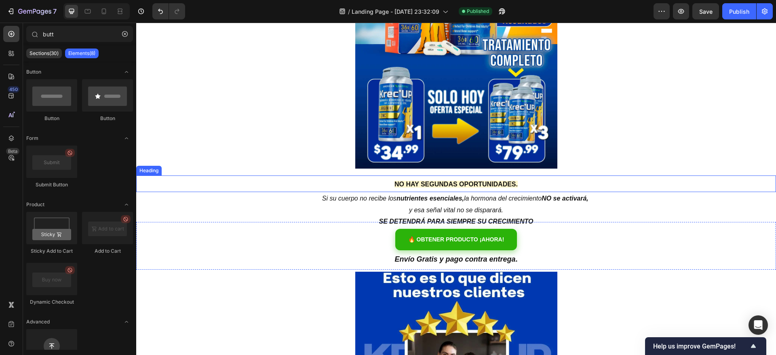
click at [480, 186] on strong "NO HAY SEGUNDAS OPORTUNIDADES." at bounding box center [455, 184] width 123 height 7
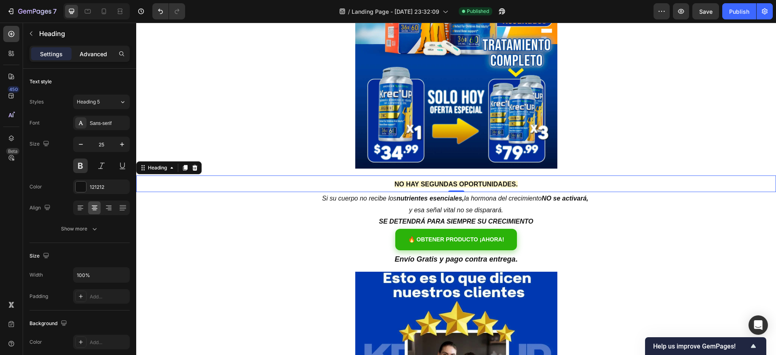
click at [102, 57] on p "Advanced" at bounding box center [93, 54] width 27 height 8
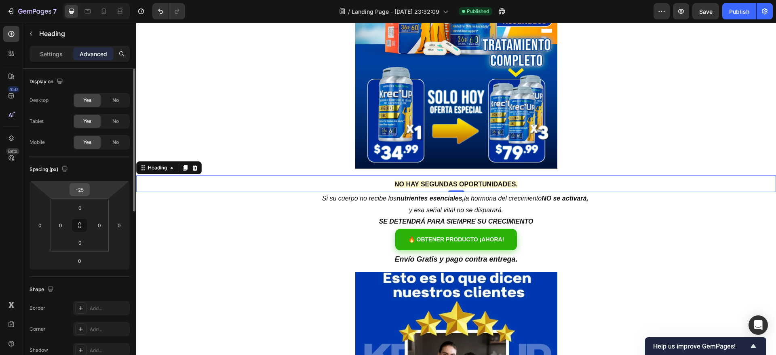
click at [84, 187] on input "-25" at bounding box center [80, 189] width 16 height 12
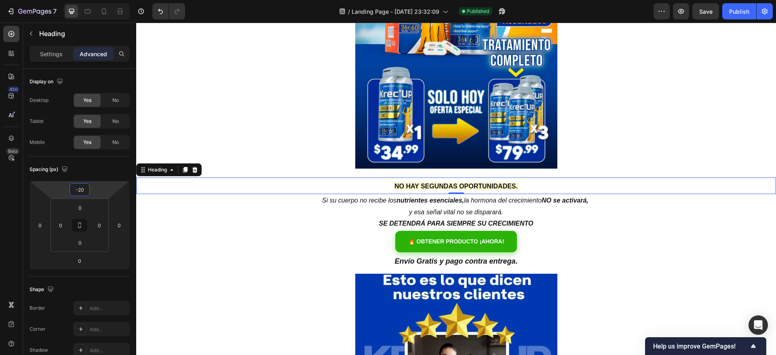
type input "-2"
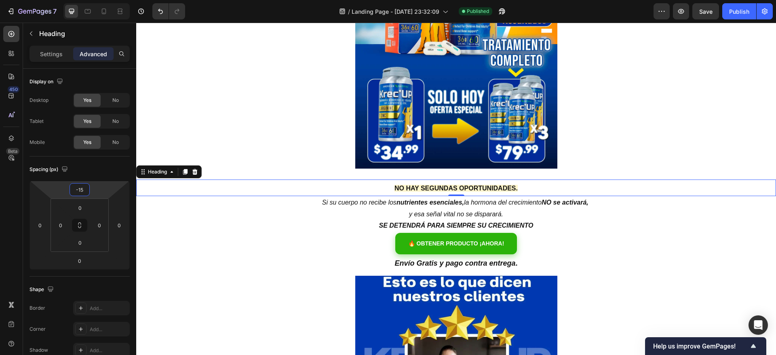
type input "-1"
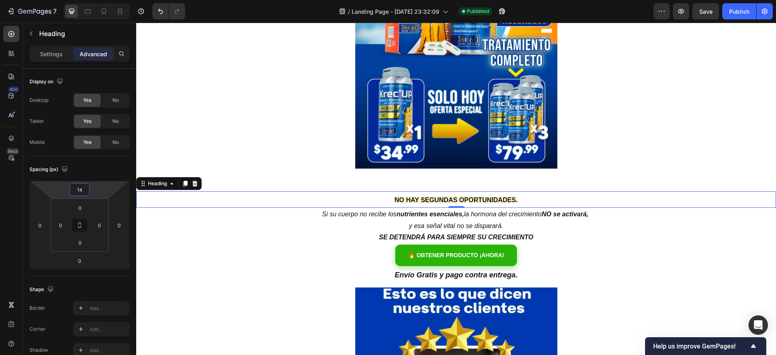
type input "1"
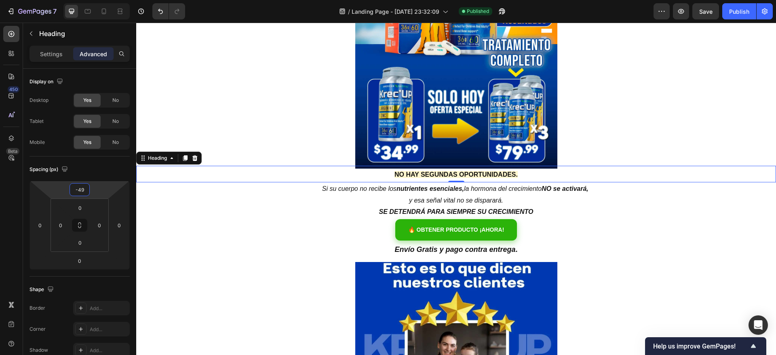
type input "-4"
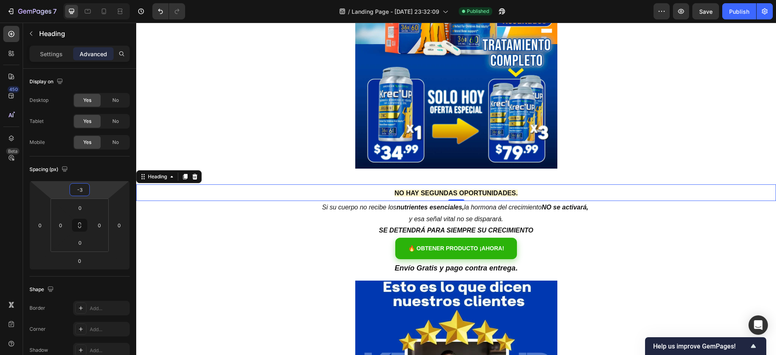
type input "-35"
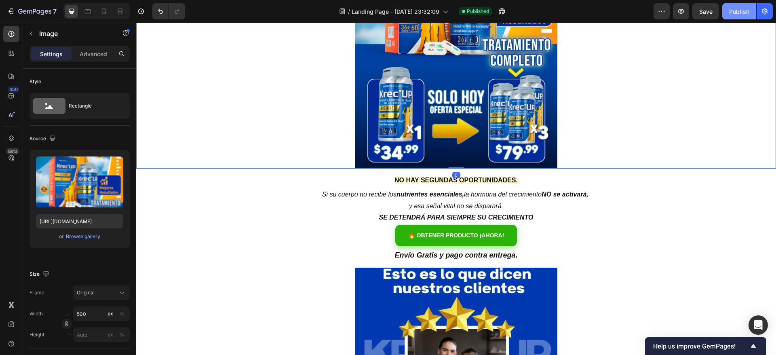
drag, startPoint x: 732, startPoint y: 8, endPoint x: 724, endPoint y: 16, distance: 10.9
click at [732, 8] on div "Publish" at bounding box center [739, 11] width 20 height 8
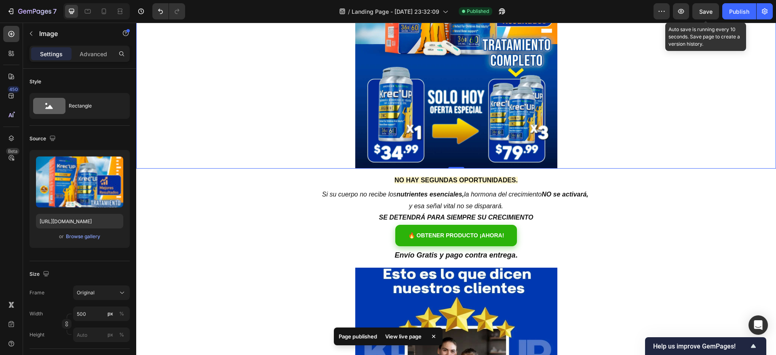
click at [699, 8] on span "Save" at bounding box center [705, 11] width 13 height 7
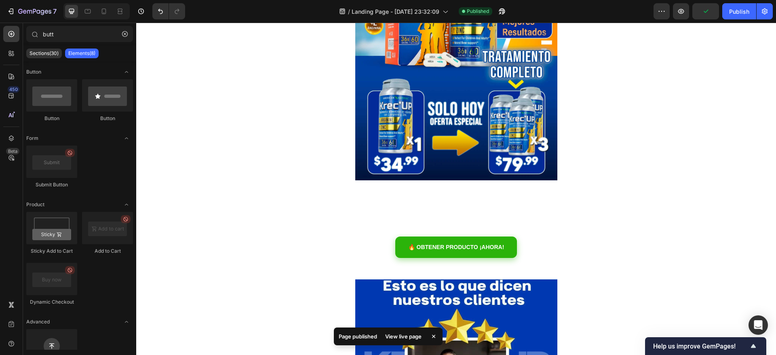
scroll to position [0, 0]
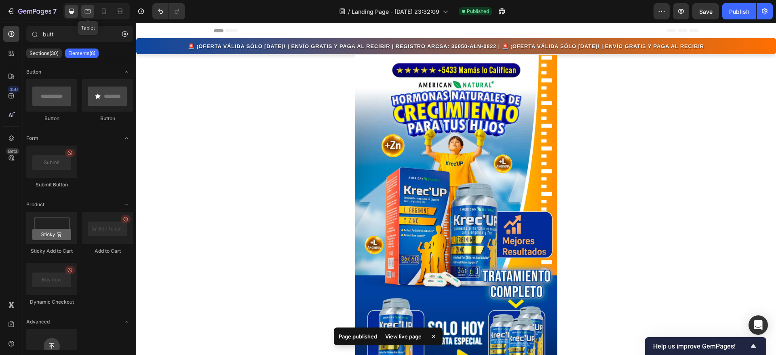
click at [83, 10] on div at bounding box center [87, 11] width 13 height 13
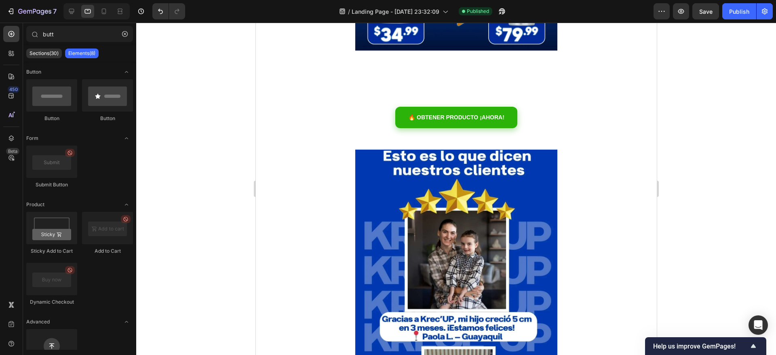
scroll to position [279, 0]
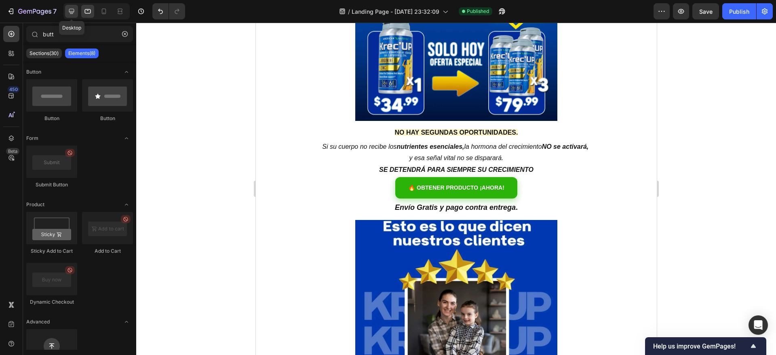
click at [72, 15] on icon at bounding box center [71, 11] width 8 height 8
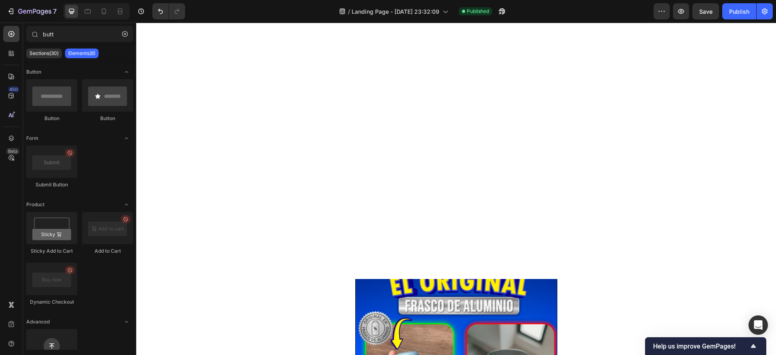
scroll to position [1270, 0]
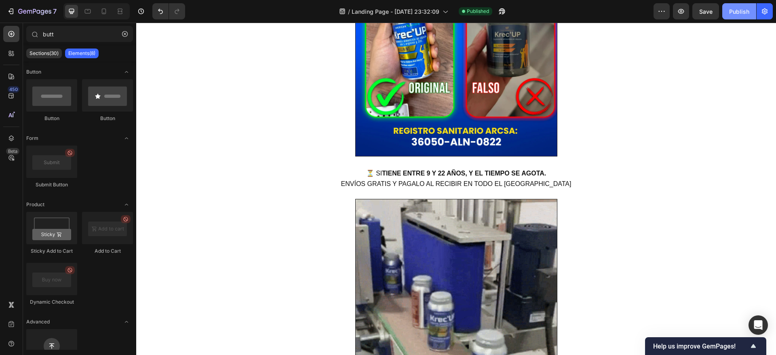
click at [733, 9] on div "Publish" at bounding box center [739, 11] width 20 height 8
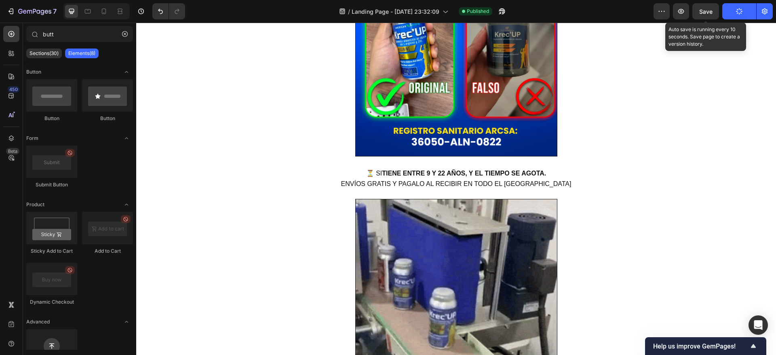
click at [712, 12] on span "Save" at bounding box center [705, 11] width 13 height 7
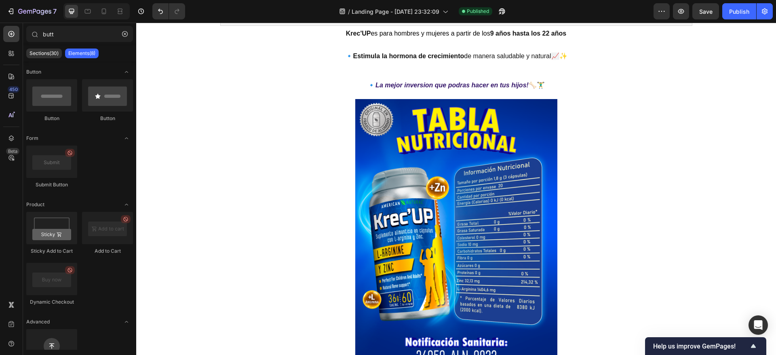
scroll to position [1565, 0]
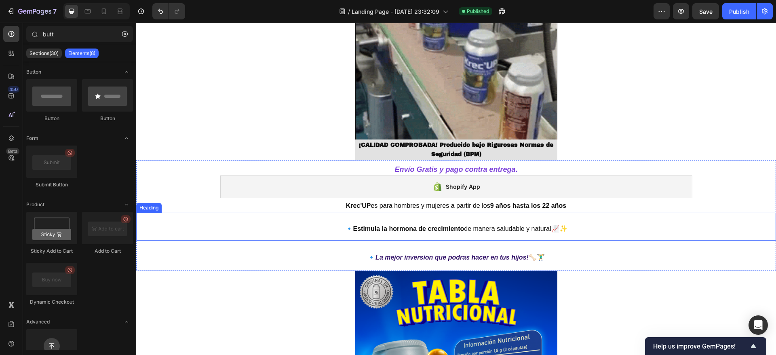
click at [480, 229] on span "Estimula la hormona de crecimiento de manera saludable y natural" at bounding box center [452, 228] width 198 height 7
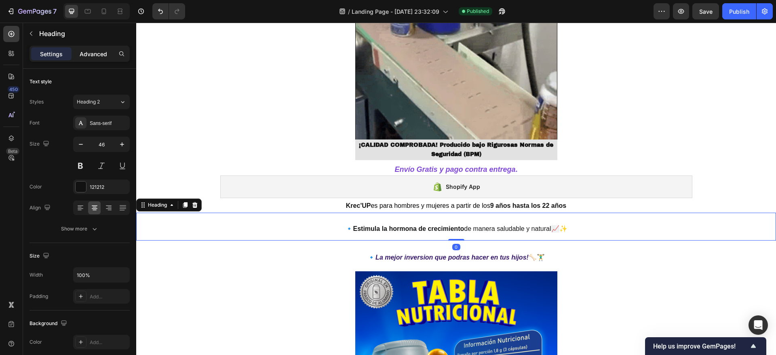
click at [94, 51] on p "Advanced" at bounding box center [93, 54] width 27 height 8
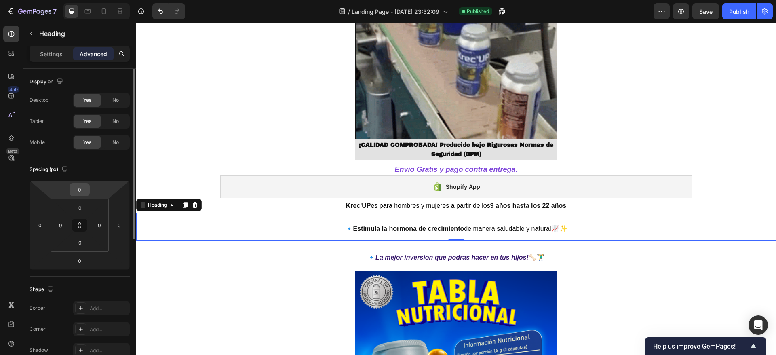
click at [80, 190] on input "0" at bounding box center [80, 189] width 16 height 12
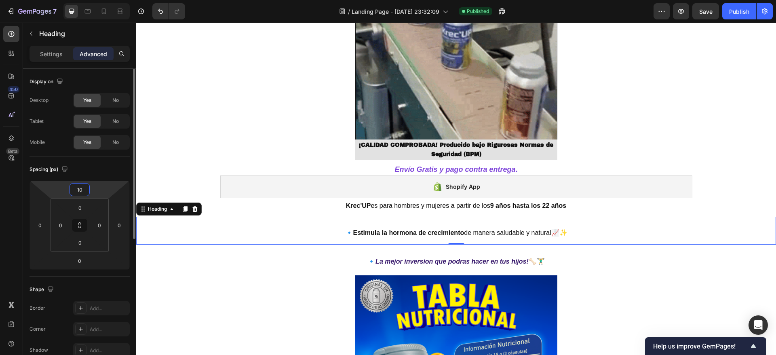
type input "1"
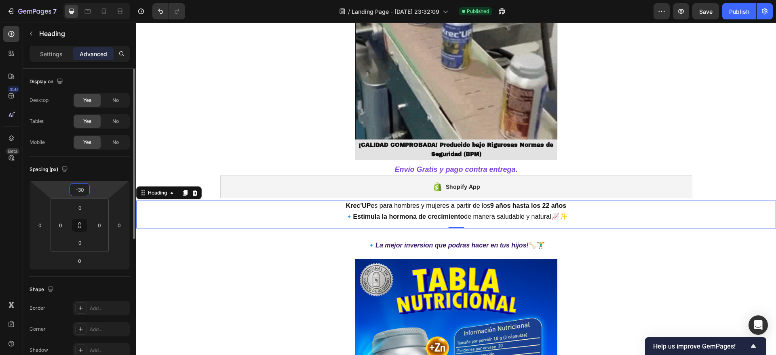
type input "-3"
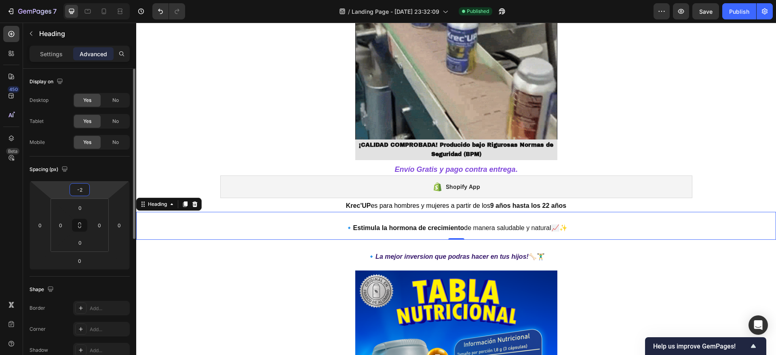
type input "-25"
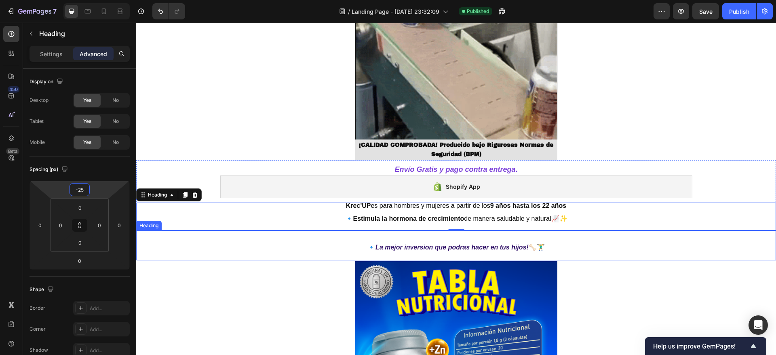
click at [406, 249] on strong "La mejor inversion que podras hacer en tus hijos!" at bounding box center [451, 247] width 153 height 7
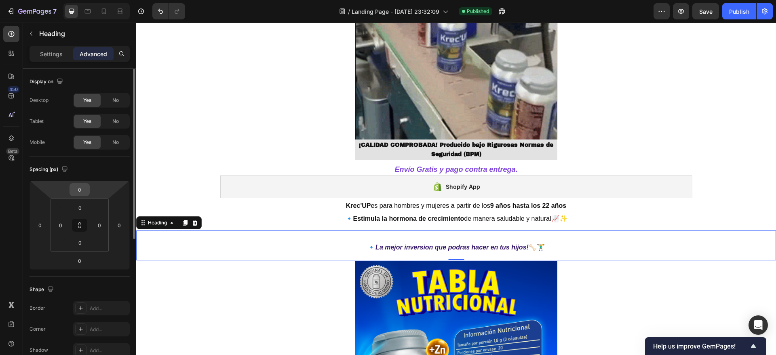
click at [83, 188] on input "0" at bounding box center [80, 189] width 16 height 12
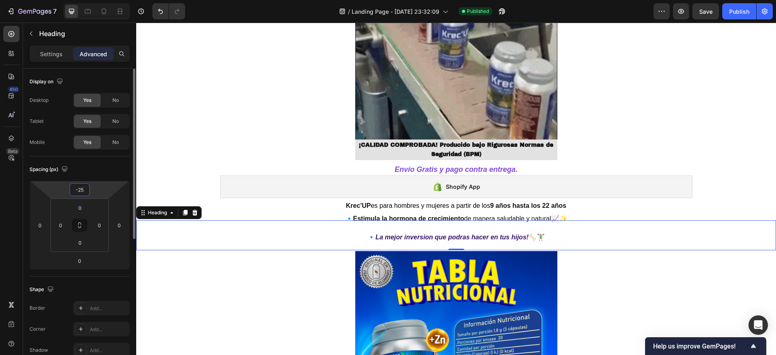
type input "-2"
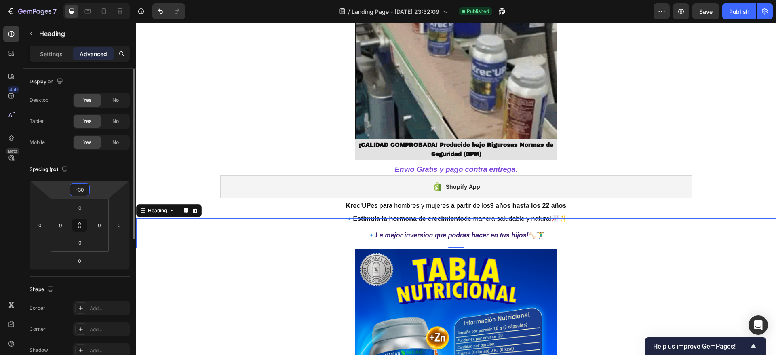
type input "-3"
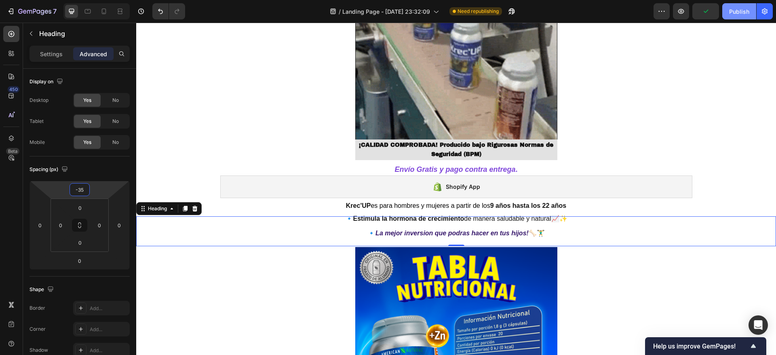
type input "-35"
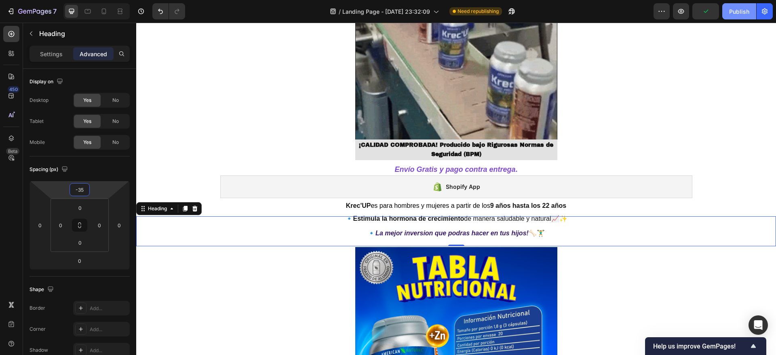
click at [740, 13] on div "Publish" at bounding box center [739, 11] width 20 height 8
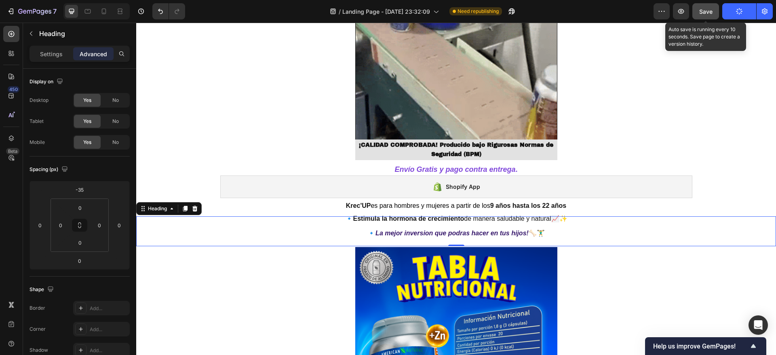
click at [697, 8] on button "Save" at bounding box center [705, 11] width 27 height 16
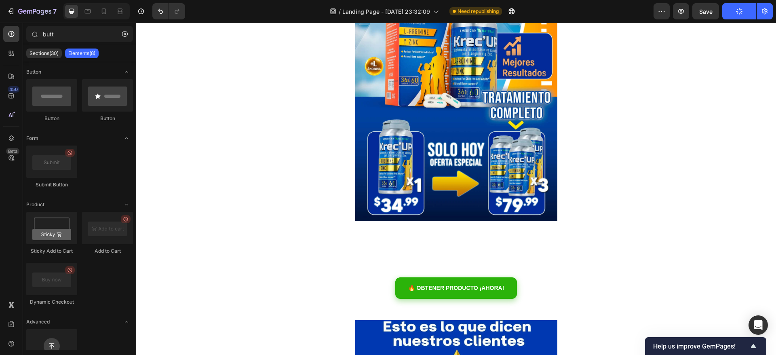
scroll to position [255, 0]
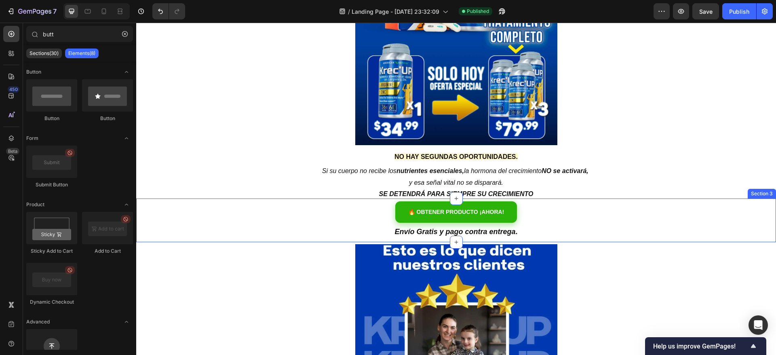
click at [325, 212] on div "NO HAY SEGUNDAS OPORTUNIDADES. Heading Si su cuerpo no recibe los nutrientes es…" at bounding box center [456, 213] width 640 height 31
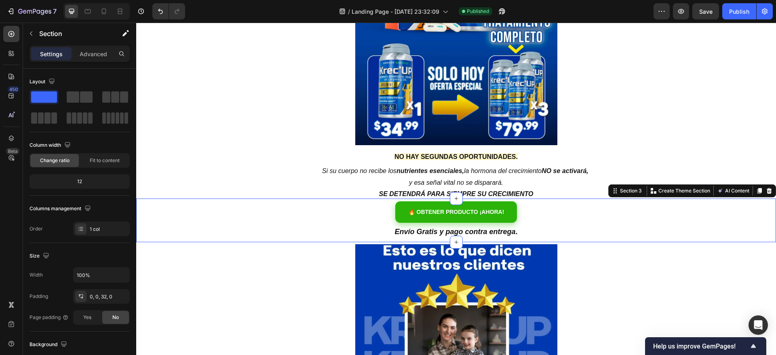
click at [296, 215] on div "NO HAY SEGUNDAS OPORTUNIDADES. Heading Si su cuerpo no recibe los nutrientes es…" at bounding box center [456, 213] width 640 height 31
click at [757, 190] on icon at bounding box center [759, 191] width 4 height 6
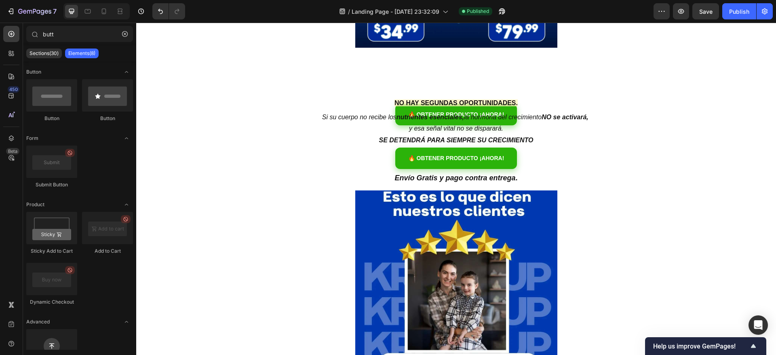
scroll to position [331, 0]
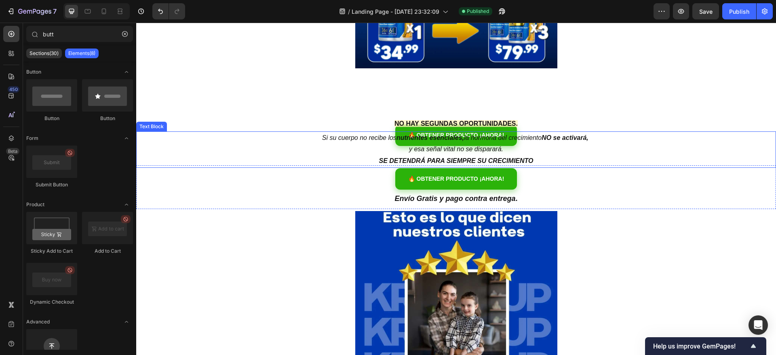
click at [243, 137] on p "Si su cuerpo no recibe los nutrientes esenciales, la hormona del crecimiento NO…" at bounding box center [456, 143] width 638 height 23
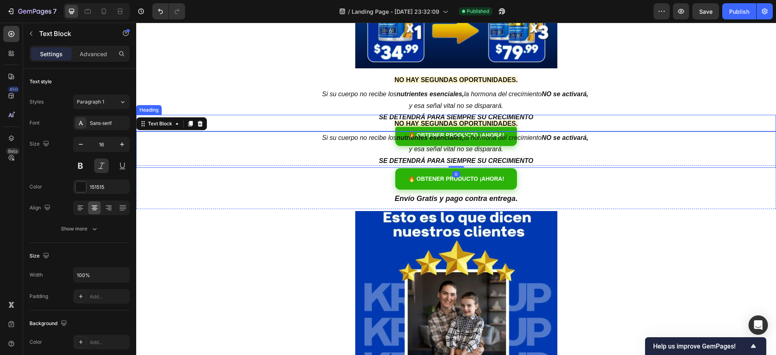
click at [249, 115] on h2 "NO HAY SEGUNDAS OPORTUNIDADES." at bounding box center [456, 123] width 640 height 17
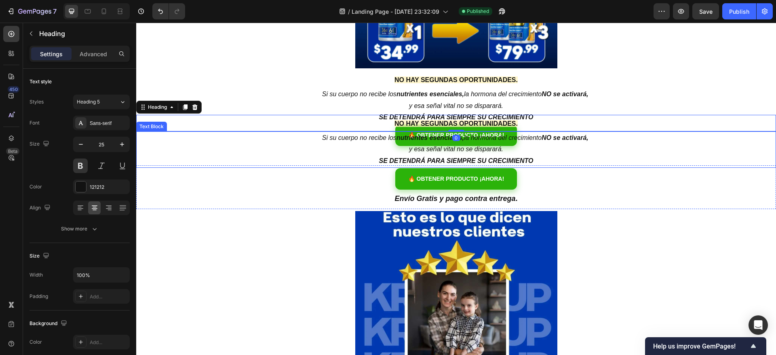
click at [250, 159] on p "SE DETENDRÁ PARA SIEMPRE SU CRECIMIENTO" at bounding box center [456, 161] width 638 height 12
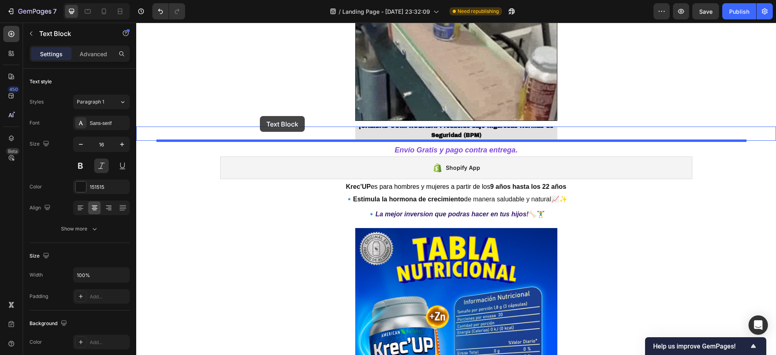
scroll to position [1624, 0]
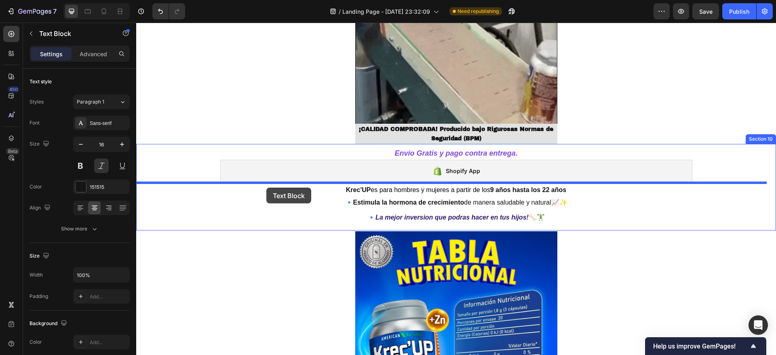
drag, startPoint x: 141, startPoint y: 126, endPoint x: 266, endPoint y: 187, distance: 140.0
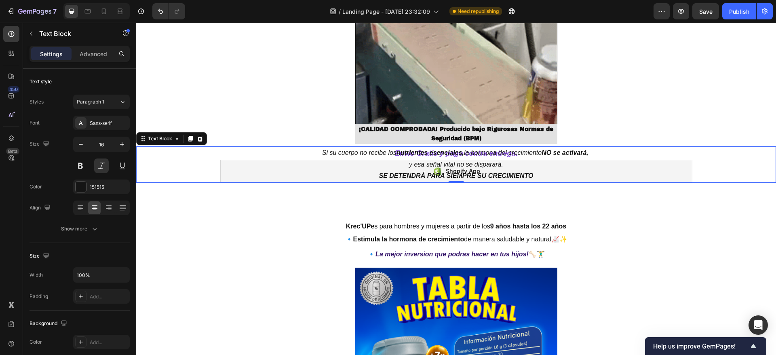
click at [248, 166] on p "Si su cuerpo no recibe los nutrientes esenciales, la hormona del crecimiento NO…" at bounding box center [456, 158] width 638 height 23
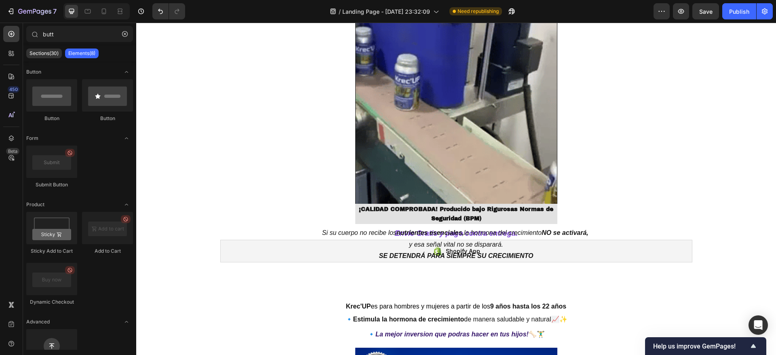
scroll to position [1565, 0]
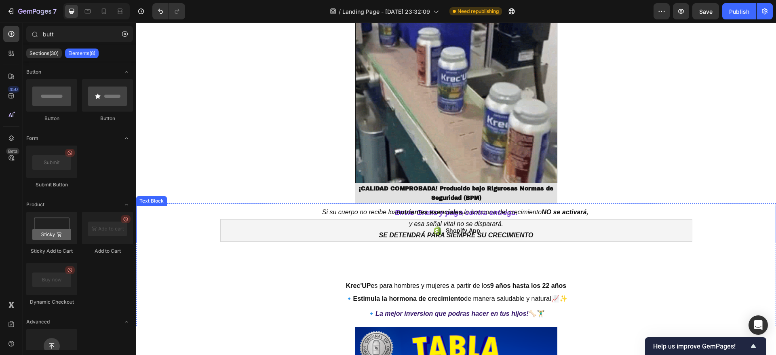
click at [660, 227] on p "Si su cuerpo no recibe los nutrientes esenciales, la hormona del crecimiento NO…" at bounding box center [456, 217] width 638 height 23
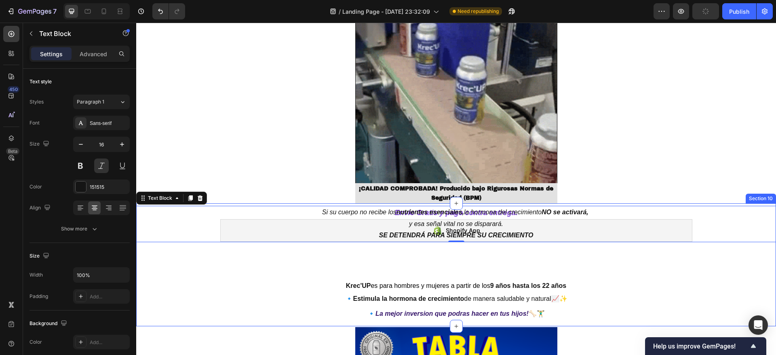
click at [239, 267] on div "Envío Gratis y pago contra entrega . Heading Shopify App Shopify App Row Si su …" at bounding box center [456, 264] width 640 height 123
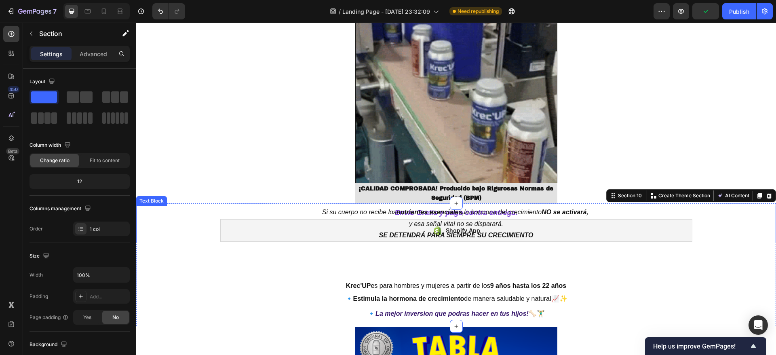
click at [194, 225] on p "Si su cuerpo no recibe los nutrientes esenciales, la hormona del crecimiento NO…" at bounding box center [456, 217] width 638 height 23
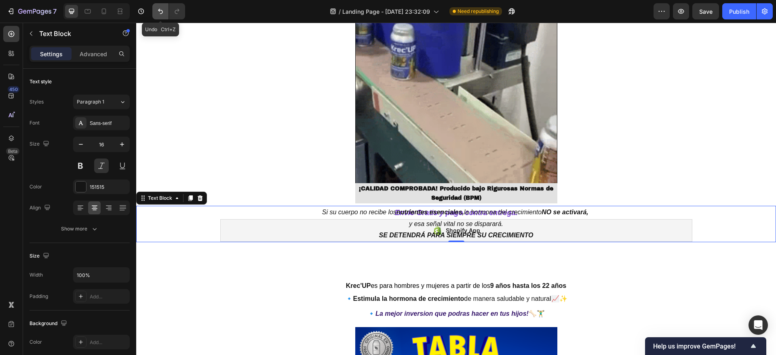
click at [161, 13] on icon "Undo/Redo" at bounding box center [160, 11] width 8 height 8
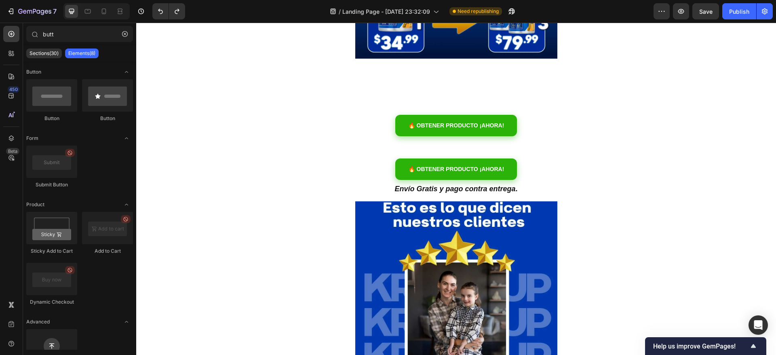
scroll to position [331, 0]
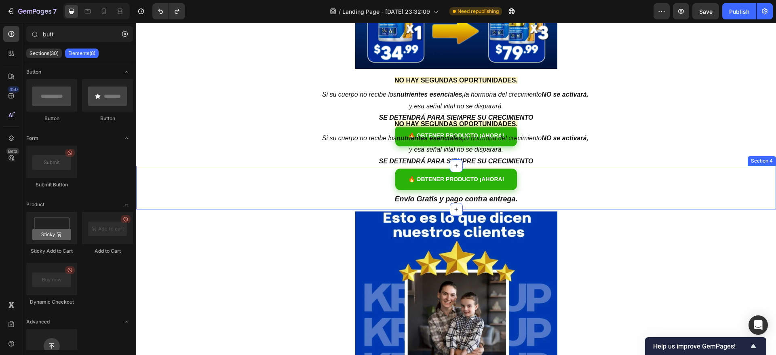
click at [332, 178] on div "NO HAY SEGUNDAS OPORTUNIDADES. Heading Si su cuerpo no recibe los nutrientes es…" at bounding box center [456, 181] width 640 height 31
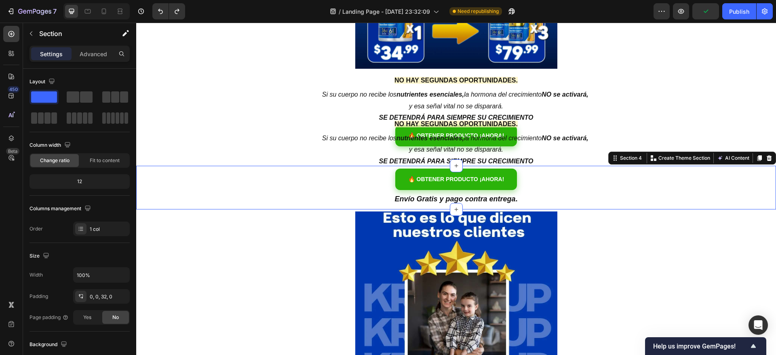
click at [313, 179] on div "NO HAY SEGUNDAS OPORTUNIDADES. Heading Si su cuerpo no recibe los nutrientes es…" at bounding box center [456, 181] width 640 height 31
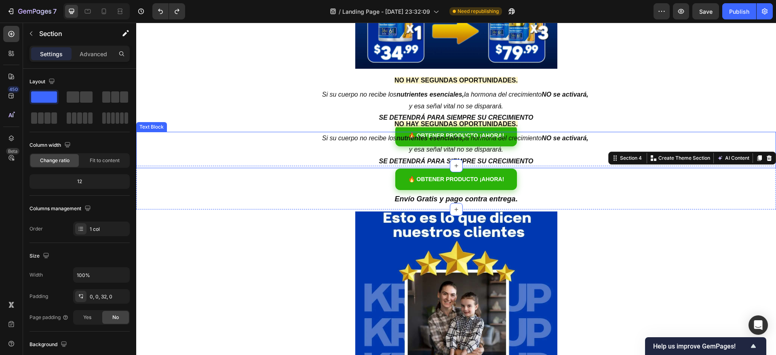
click at [267, 135] on p "Si su cuerpo no recibe los nutrientes esenciales, la hormona del crecimiento NO…" at bounding box center [456, 144] width 638 height 23
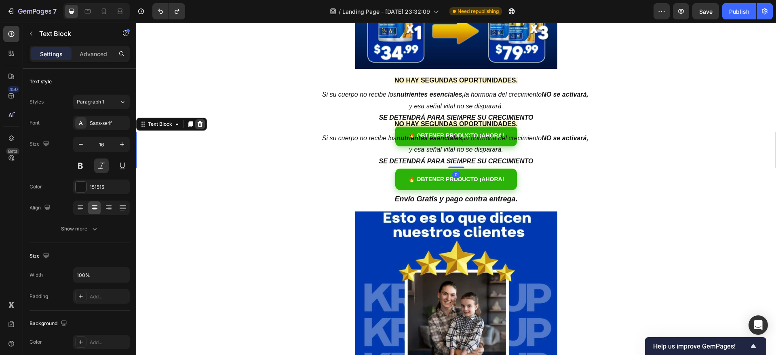
click at [199, 124] on icon at bounding box center [200, 124] width 5 height 6
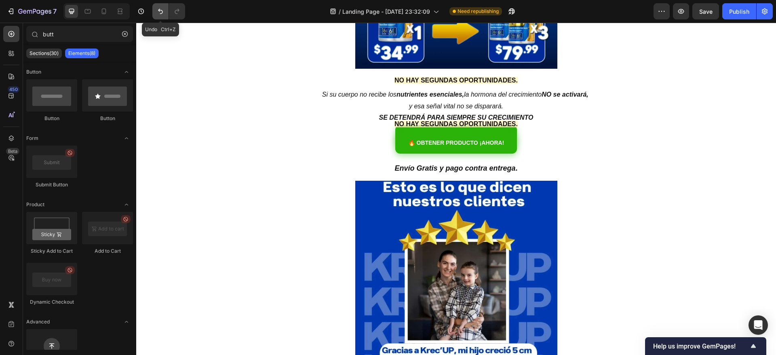
click at [158, 11] on icon "Undo/Redo" at bounding box center [160, 11] width 8 height 8
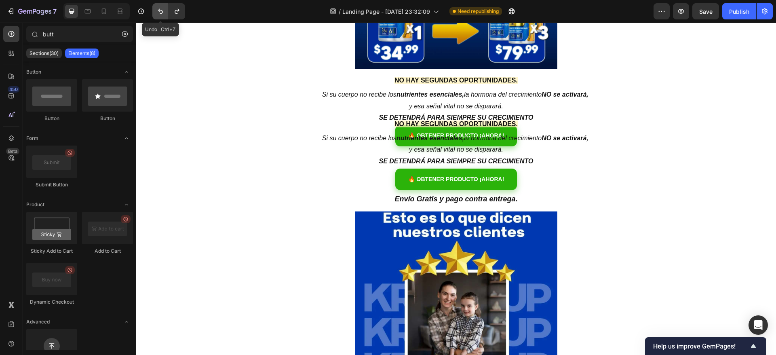
click at [158, 11] on icon "Undo/Redo" at bounding box center [160, 11] width 8 height 8
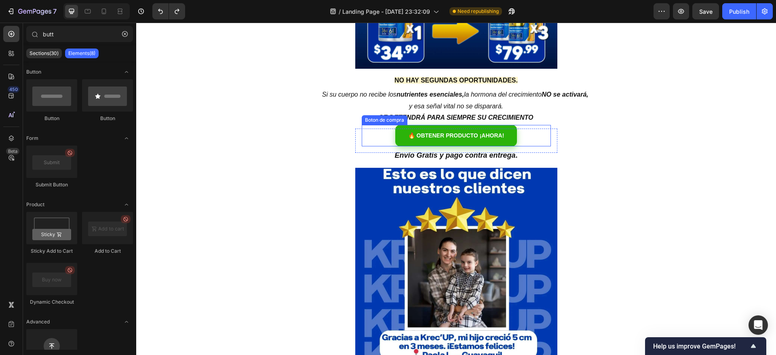
click at [369, 135] on div "🔥 OBTENER PRODUCTO ¡AHORA!" at bounding box center [456, 135] width 189 height 21
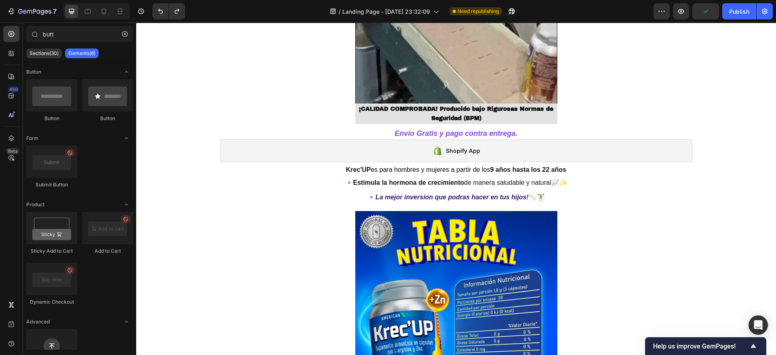
scroll to position [1595, 0]
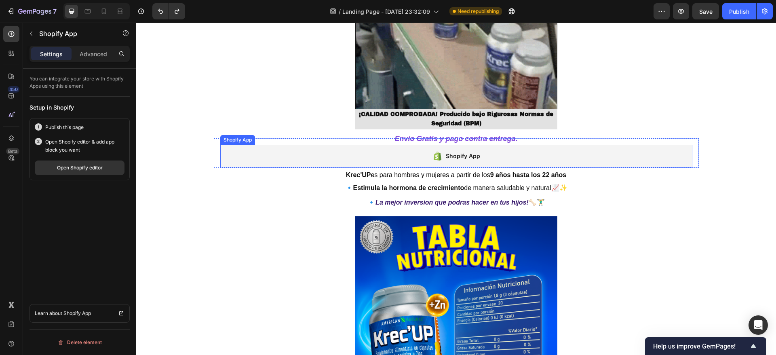
click at [351, 156] on div "Shopify App" at bounding box center [456, 156] width 472 height 23
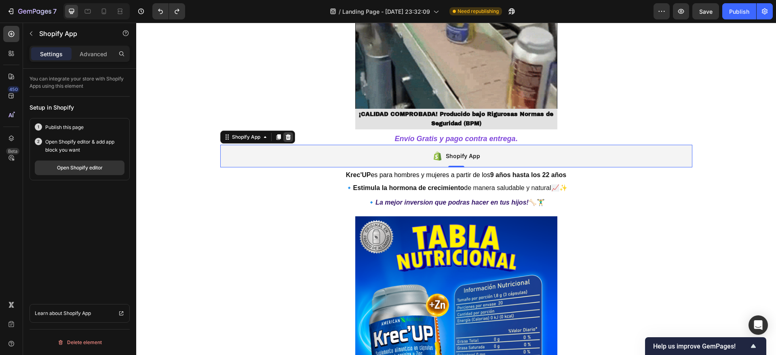
click at [286, 137] on icon at bounding box center [288, 137] width 6 height 6
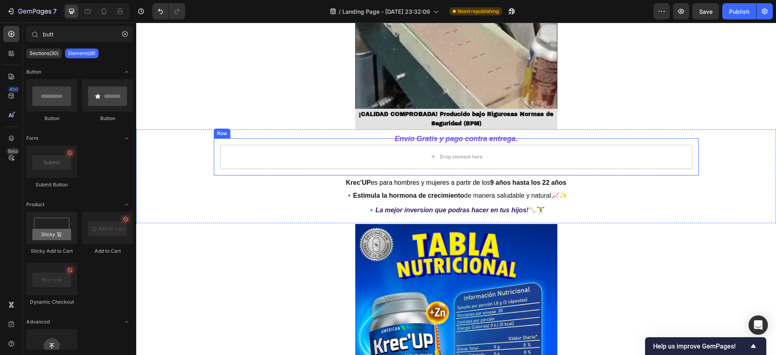
click at [220, 135] on div "Row" at bounding box center [221, 133] width 13 height 7
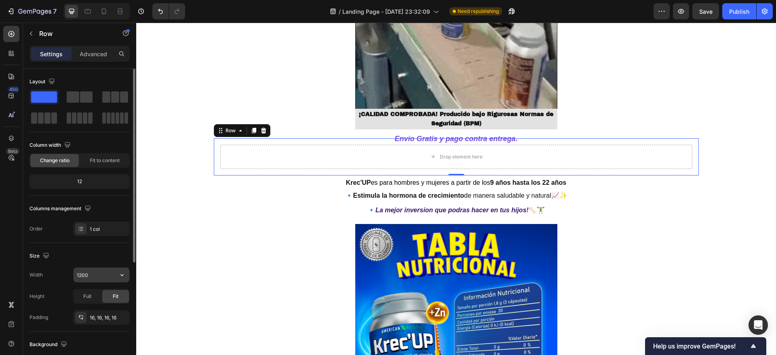
click at [90, 273] on input "1200" at bounding box center [102, 274] width 56 height 15
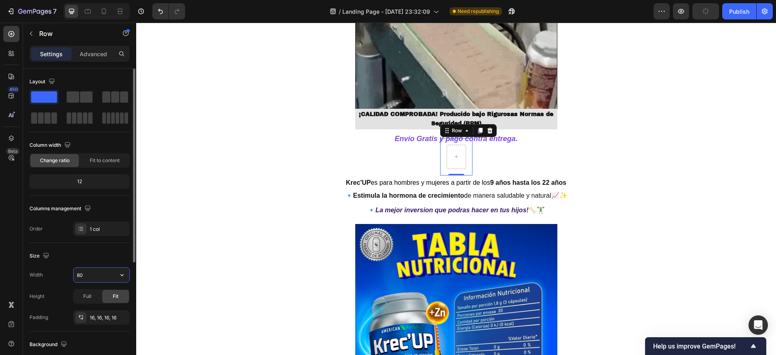
type input "8"
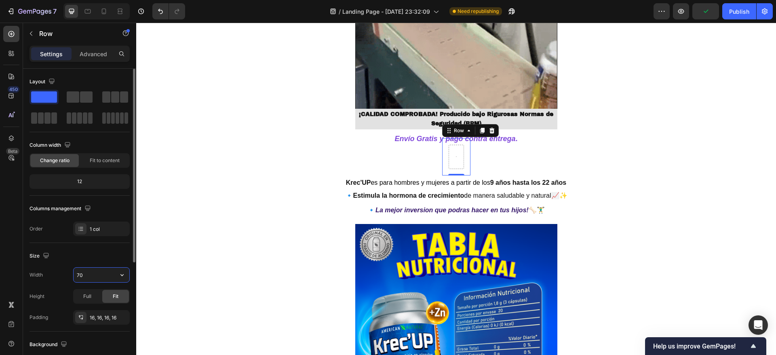
type input "7"
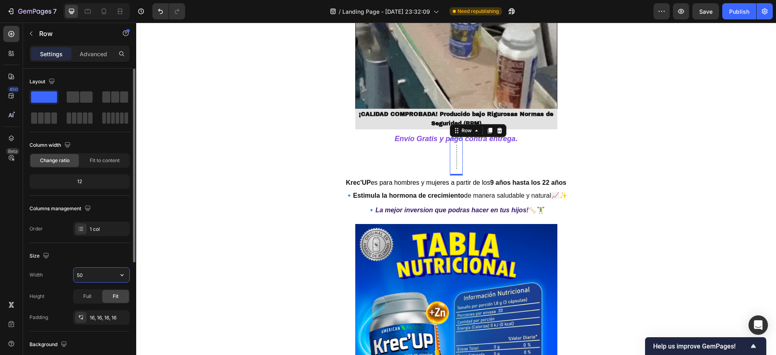
type input "500"
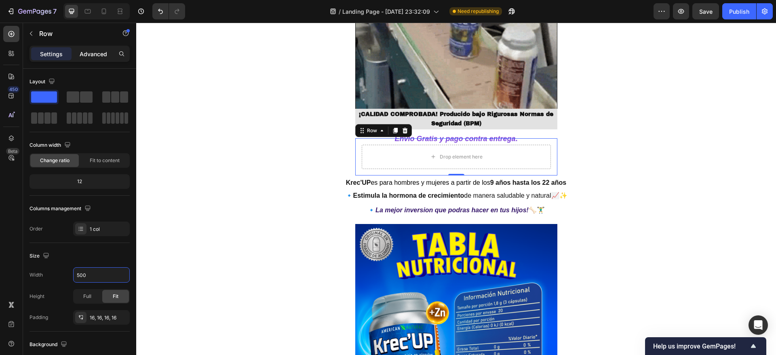
click at [102, 53] on p "Advanced" at bounding box center [93, 54] width 27 height 8
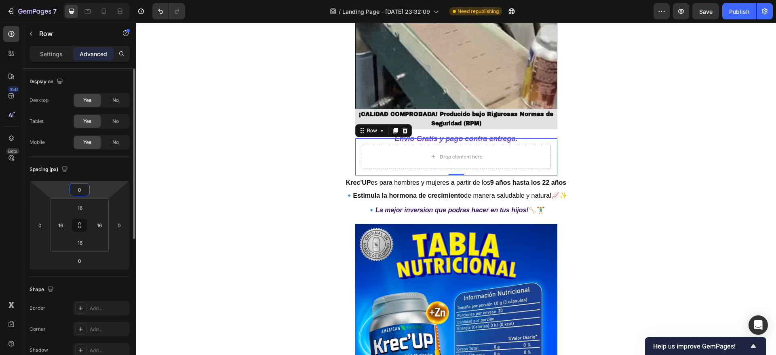
click at [81, 191] on input "0" at bounding box center [80, 189] width 16 height 12
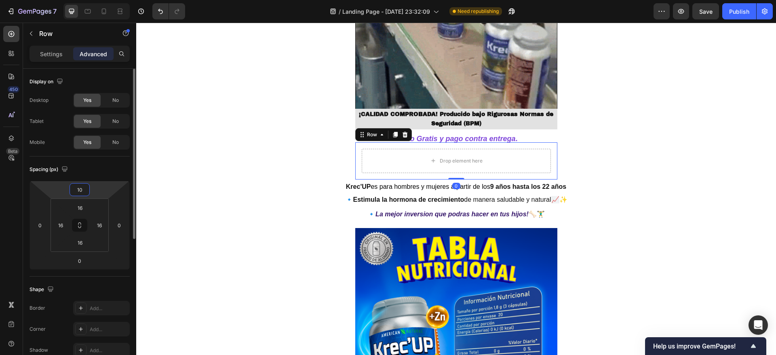
type input "1"
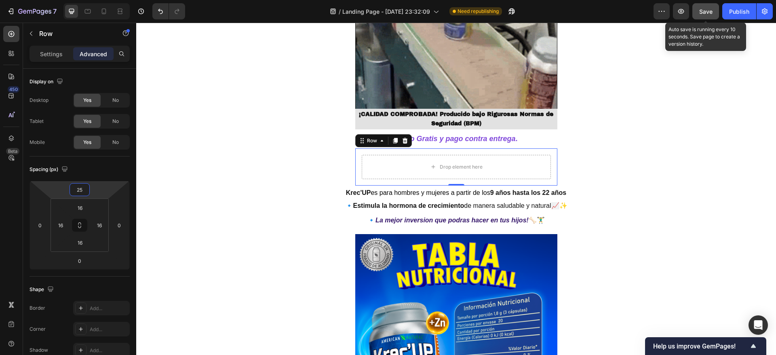
type input "25"
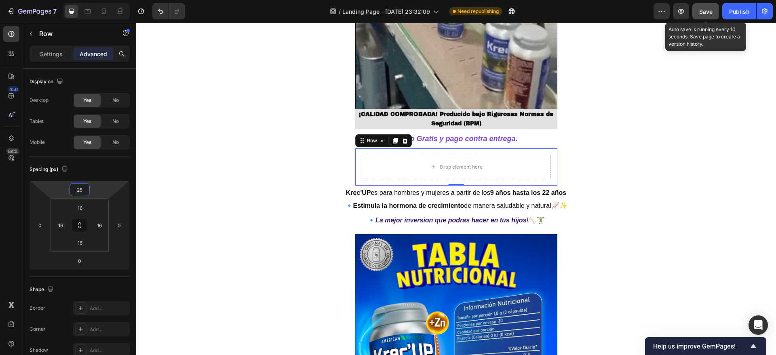
click at [696, 6] on button "Save" at bounding box center [705, 11] width 27 height 16
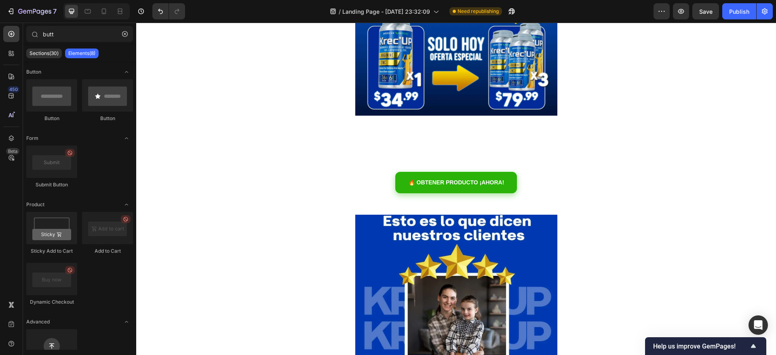
scroll to position [274, 0]
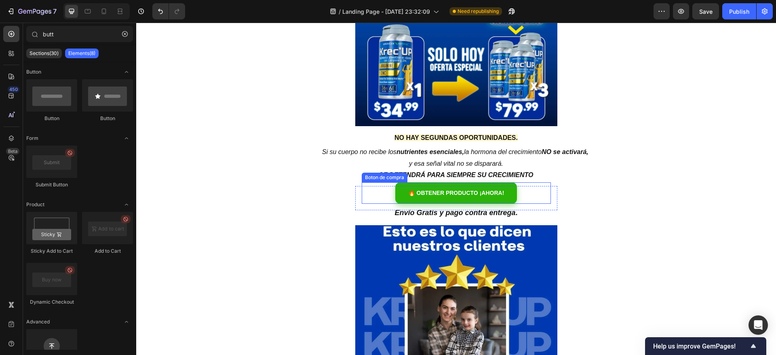
click at [376, 192] on div "🔥 OBTENER PRODUCTO ¡AHORA!" at bounding box center [456, 192] width 189 height 21
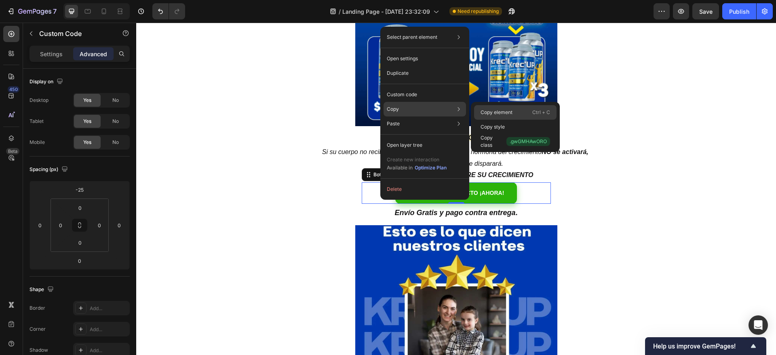
click at [490, 111] on p "Copy element" at bounding box center [496, 112] width 32 height 7
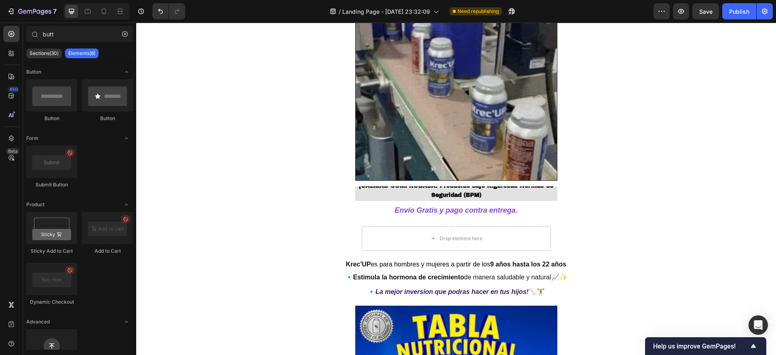
scroll to position [1519, 0]
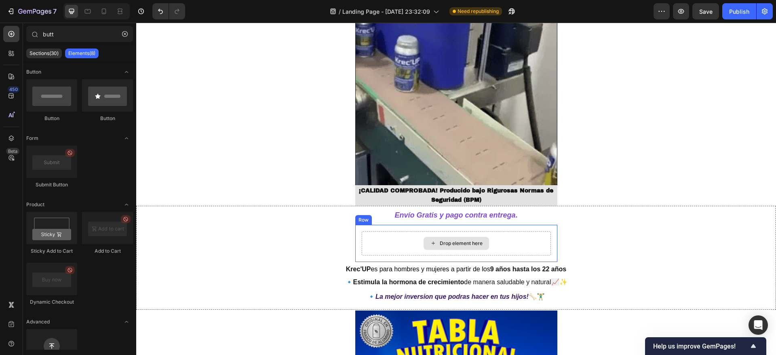
click at [374, 238] on div "Drop element here" at bounding box center [456, 243] width 189 height 24
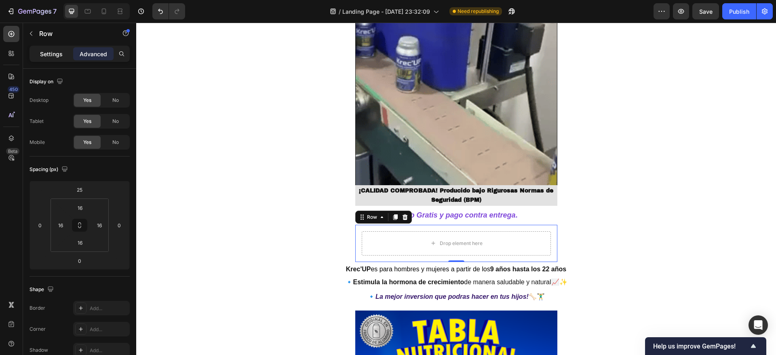
click at [60, 51] on p "Settings" at bounding box center [51, 54] width 23 height 8
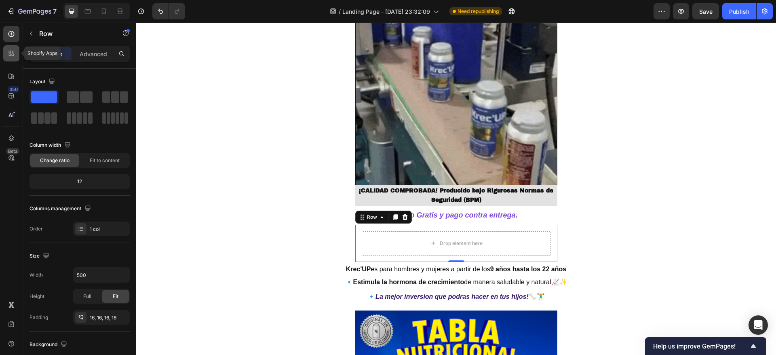
click at [12, 53] on icon at bounding box center [11, 53] width 8 height 8
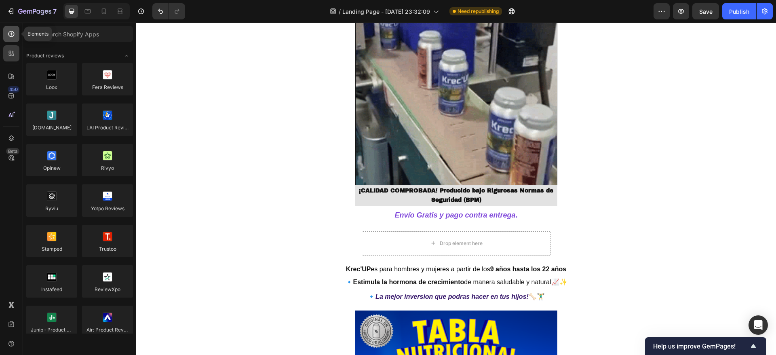
click at [6, 27] on div at bounding box center [11, 34] width 16 height 16
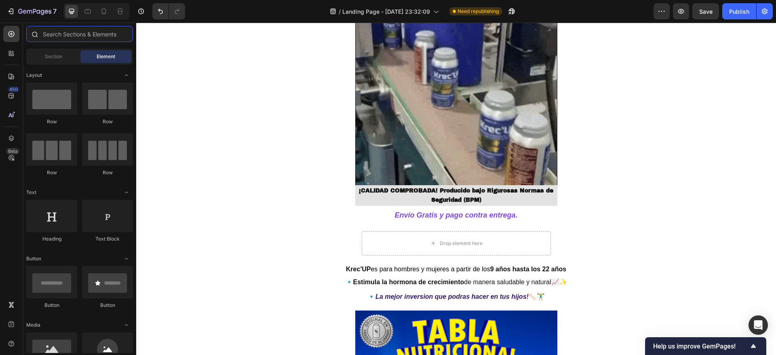
click at [67, 30] on input "text" at bounding box center [79, 34] width 107 height 16
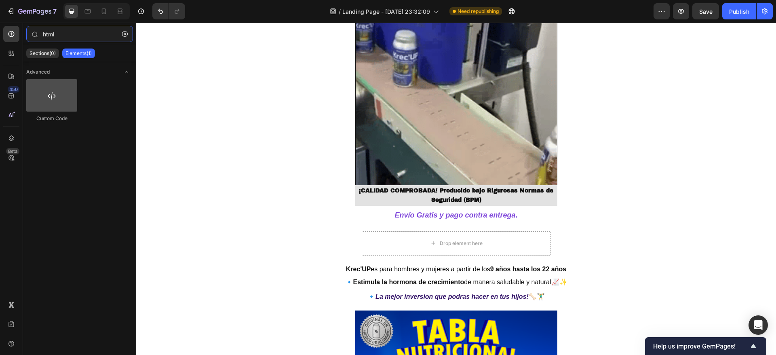
type input "html"
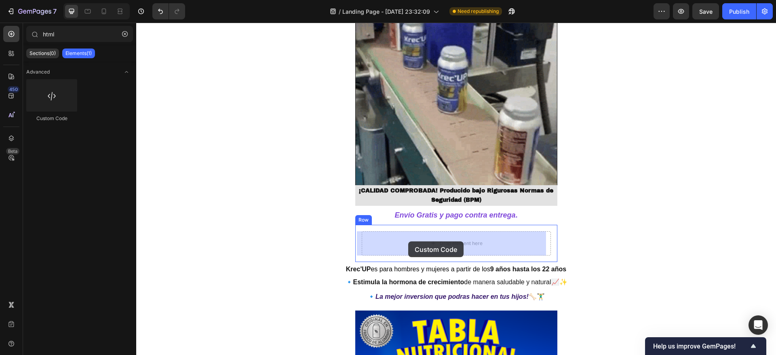
drag, startPoint x: 196, startPoint y: 133, endPoint x: 408, endPoint y: 241, distance: 238.0
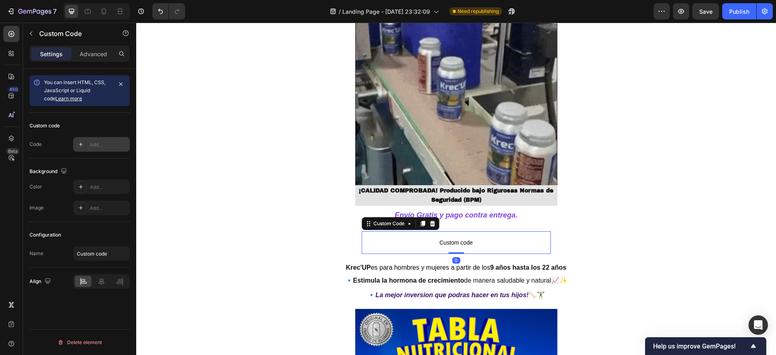
click at [96, 145] on div "Add..." at bounding box center [109, 144] width 38 height 7
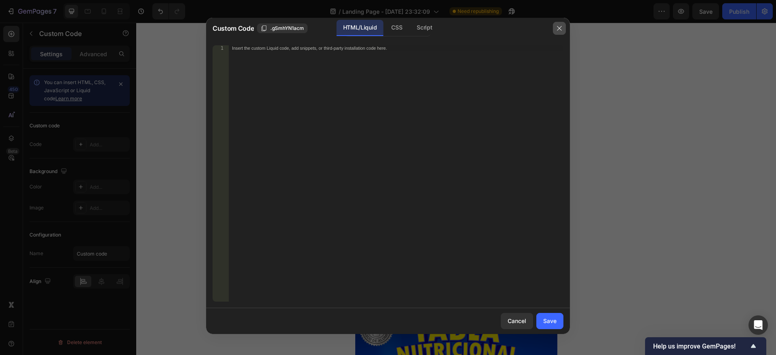
click at [559, 29] on icon "button" at bounding box center [559, 28] width 6 height 6
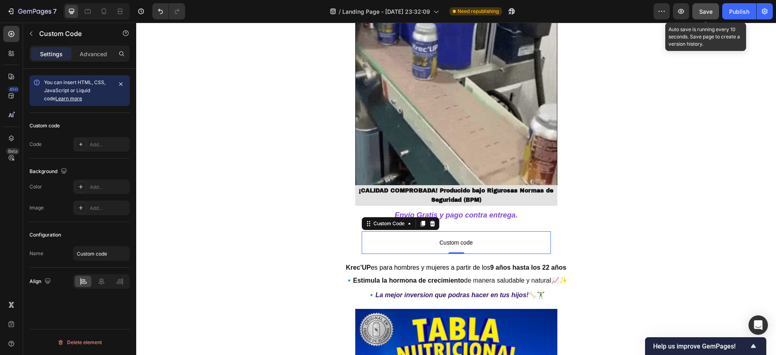
click at [696, 9] on button "Save" at bounding box center [705, 11] width 27 height 16
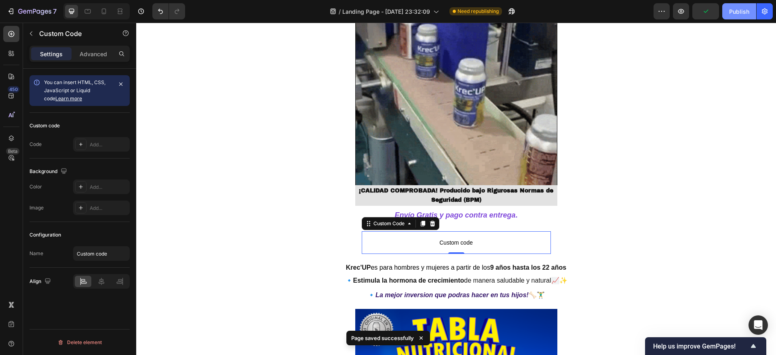
click at [727, 10] on button "Publish" at bounding box center [739, 11] width 34 height 16
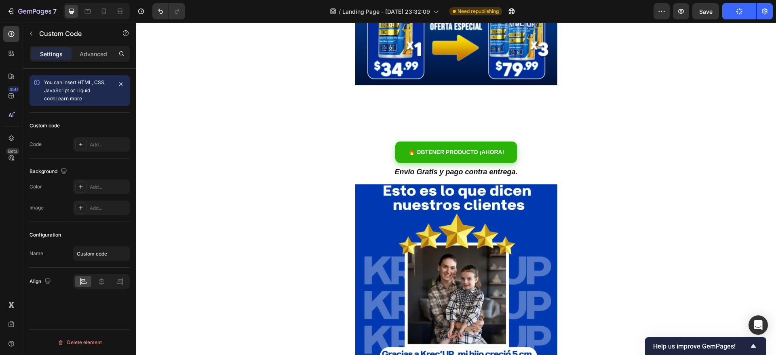
scroll to position [278, 0]
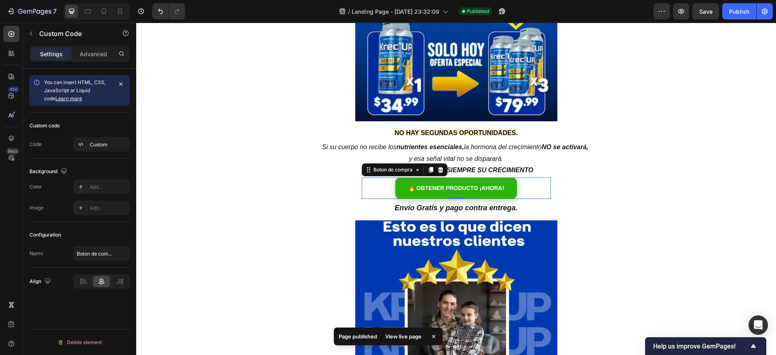
click at [372, 175] on div "Boton de compra" at bounding box center [405, 169] width 86 height 13
click at [377, 171] on div "Boton de compra" at bounding box center [393, 169] width 42 height 7
click at [86, 138] on div "Custom" at bounding box center [101, 144] width 57 height 15
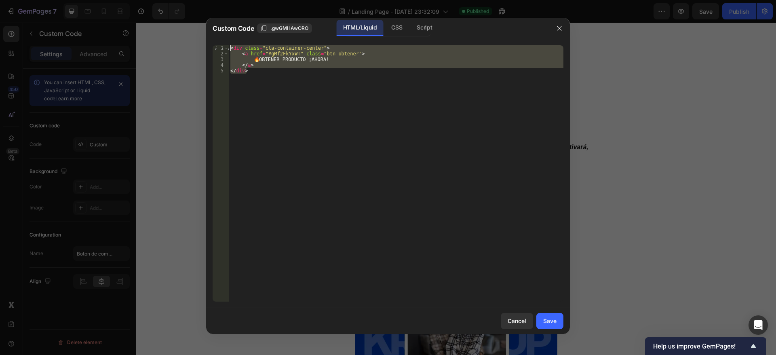
drag, startPoint x: 256, startPoint y: 91, endPoint x: 273, endPoint y: 51, distance: 44.3
click at [206, 45] on div "</div> 1 2 3 4 5 < div class = "cta-container-center" > < a href = "#gMf2FkYxWT…" at bounding box center [388, 173] width 364 height 269
type textarea "<div class="cta-container-center"> <a href="#gMf2FkYxWT" class="btn-obtener">"
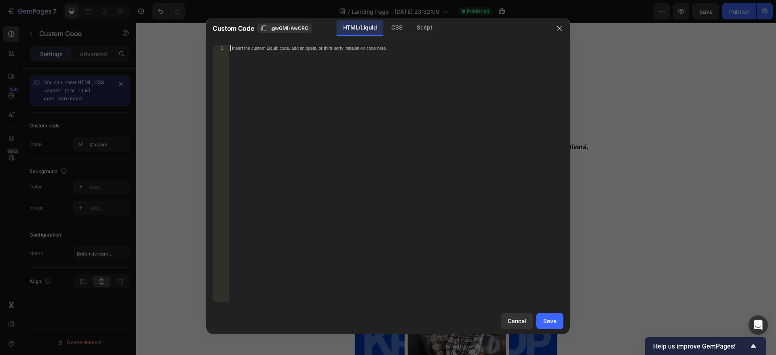
paste textarea "</div>"
click at [229, 59] on div "< div class = "cta-container-center" > < a href = "#gMf2FkYxWT" class = "btn-ob…" at bounding box center [396, 178] width 335 height 267
click at [390, 27] on div "CSS" at bounding box center [397, 28] width 24 height 16
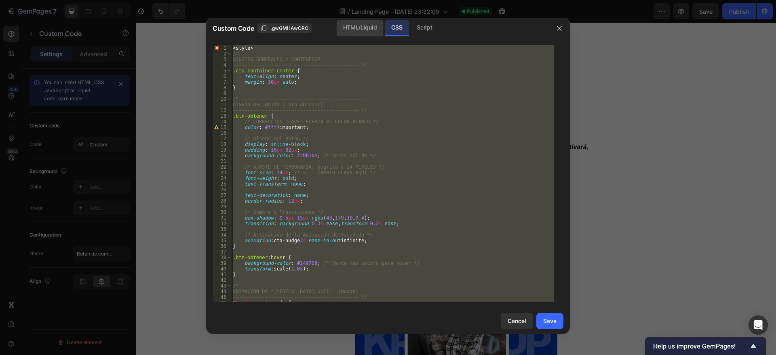
click at [362, 27] on div "HTML/Liquid" at bounding box center [360, 28] width 46 height 16
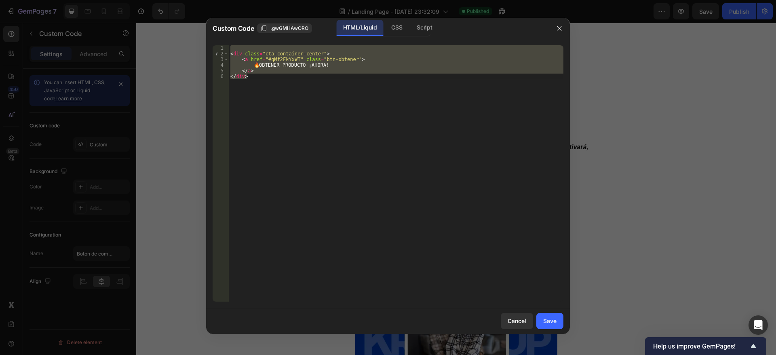
click at [333, 102] on div "< div class = "cta-container-center" > < a href = "#gMf2FkYxWT" class = "btn-ob…" at bounding box center [396, 173] width 335 height 256
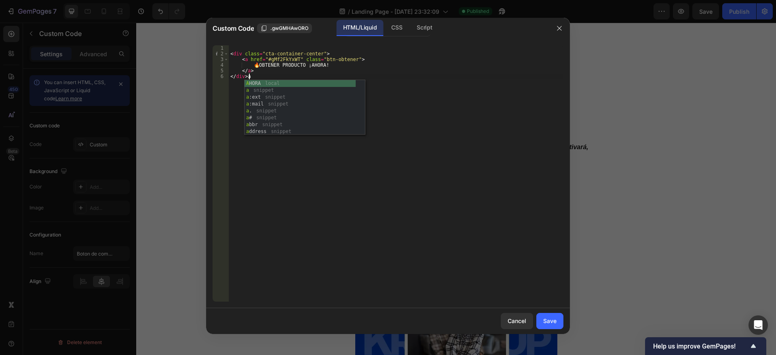
scroll to position [0, 1]
click at [325, 167] on div "< div class = "cta-container-center" > < a href = "#gMf2FkYxWT" class = "btn-ob…" at bounding box center [396, 178] width 335 height 267
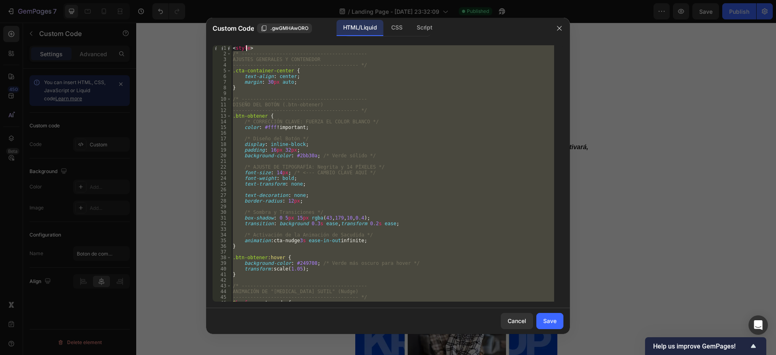
scroll to position [0, 0]
drag, startPoint x: 255, startPoint y: 299, endPoint x: 245, endPoint y: 39, distance: 260.0
click at [245, 39] on div ".btn-obtener:hover { 1 2 3 4 5 6 7 8 9 10 11 12 13 14 15 16 17 18 19 20 21 22 2…" at bounding box center [388, 173] width 364 height 269
type textarea "<style> /* -------------------------------------------"
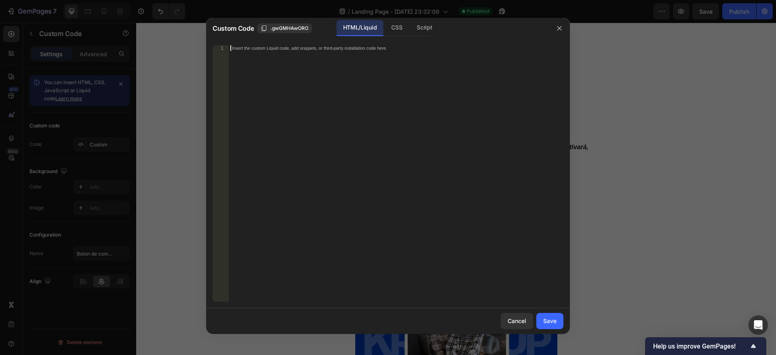
paste textarea "</div>"
click at [400, 28] on div "CSS" at bounding box center [397, 28] width 24 height 16
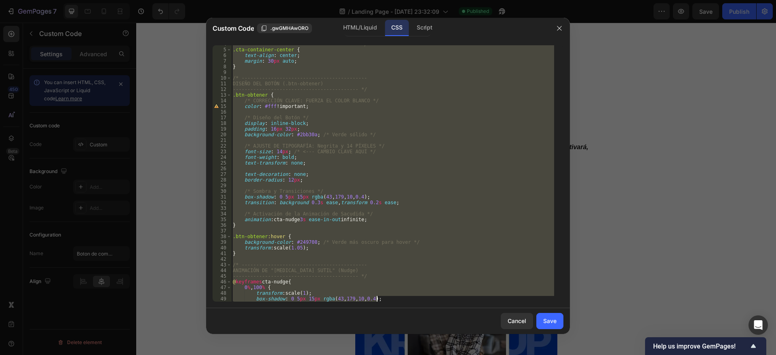
scroll to position [112, 0]
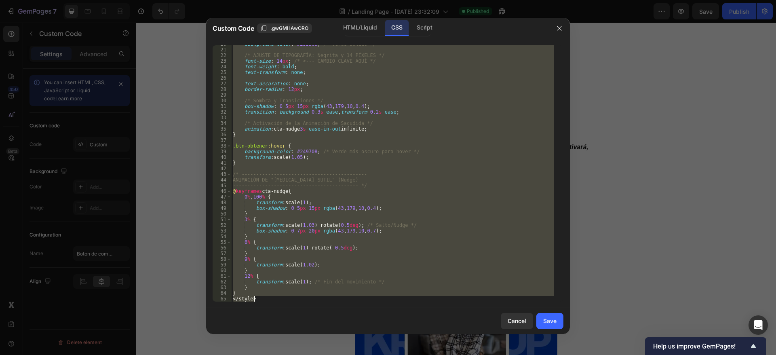
drag, startPoint x: 237, startPoint y: 48, endPoint x: 389, endPoint y: 326, distance: 316.1
click at [389, 326] on div "Custom Code .gwGMHAwORO HTML/Liquid CSS Script AJUSTES GENERALES Y CONTENEDOR 2…" at bounding box center [388, 176] width 364 height 316
type textarea "} </style>"
click at [551, 320] on div "Save" at bounding box center [549, 320] width 13 height 8
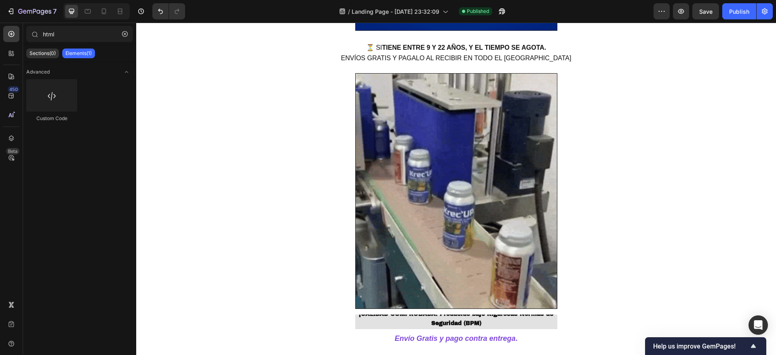
scroll to position [1615, 0]
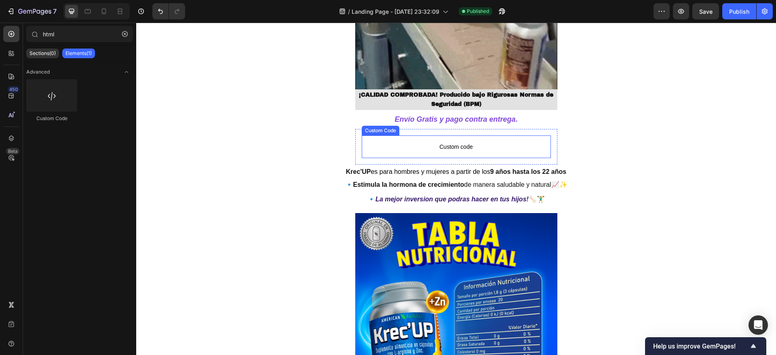
click at [383, 133] on div "Custom Code" at bounding box center [381, 131] width 38 height 10
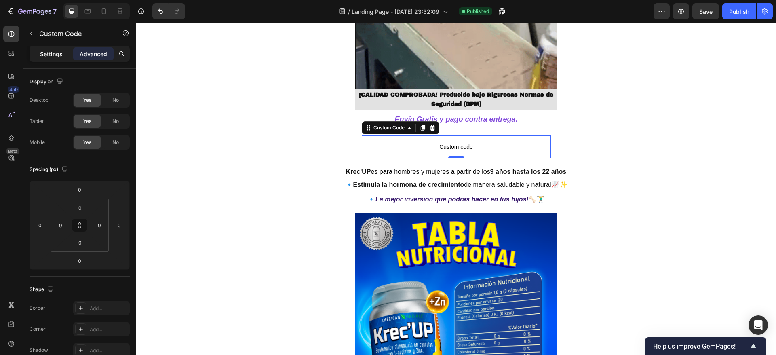
click at [60, 52] on p "Settings" at bounding box center [51, 54] width 23 height 8
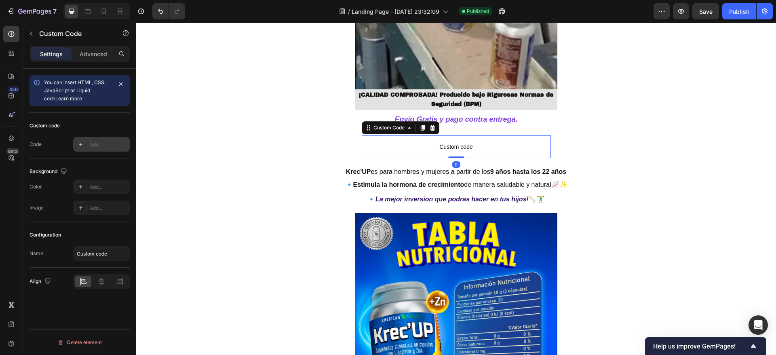
click at [90, 148] on div "Add..." at bounding box center [101, 144] width 57 height 15
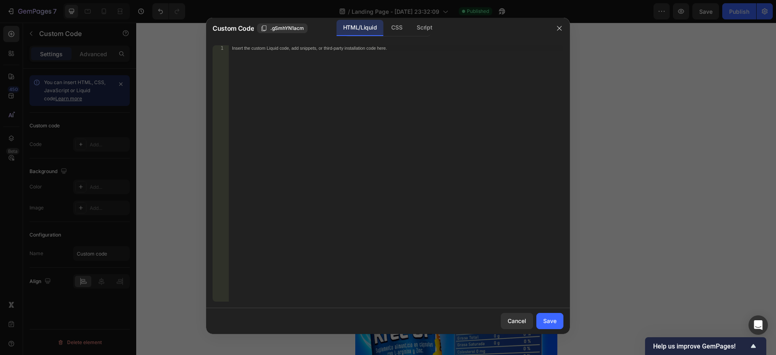
click at [330, 79] on div "Insert the custom Liquid code, add snippets, or third-party installation code h…" at bounding box center [396, 178] width 335 height 267
paste textarea "</div>"
type textarea "<div class="cta-container-center">"
click at [403, 29] on div "CSS" at bounding box center [397, 28] width 24 height 16
click at [320, 72] on div "Insert the CSS code to style your content here." at bounding box center [396, 178] width 335 height 267
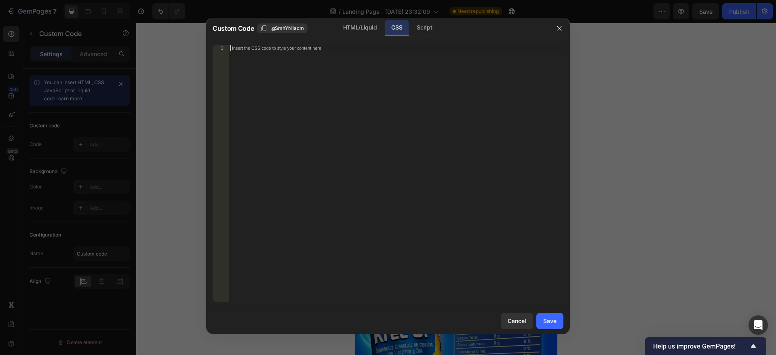
paste textarea "</style>"
type textarea "</style>"
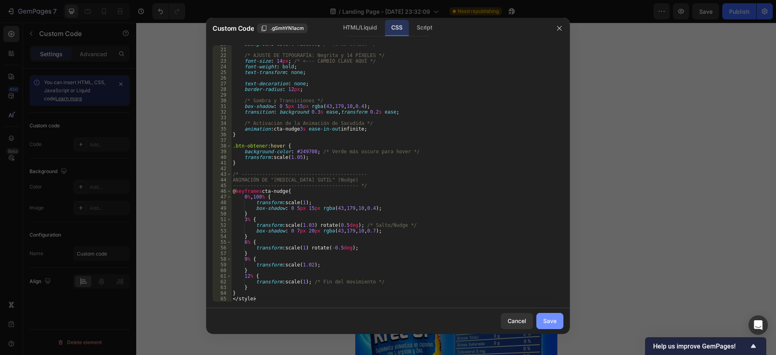
click at [554, 313] on button "Save" at bounding box center [549, 321] width 27 height 16
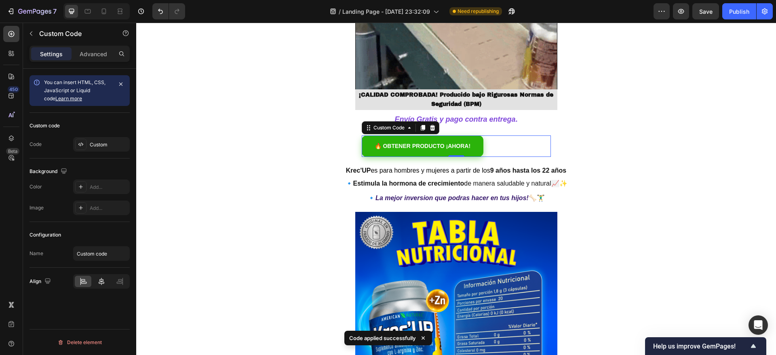
click at [101, 276] on div at bounding box center [101, 281] width 17 height 11
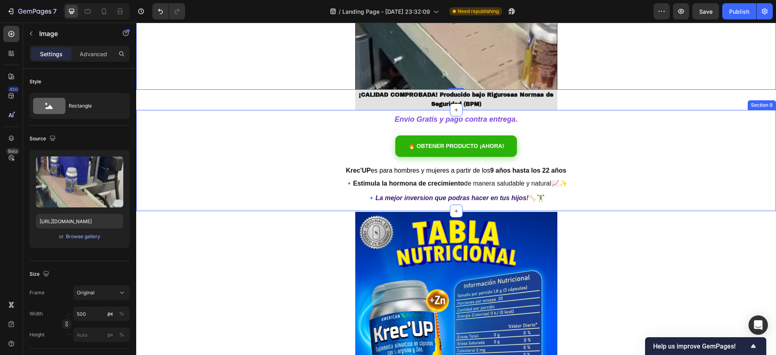
click at [324, 137] on div "Envío Gratis y pago contra entrega . Heading 🔥 OBTENER PRODUCTO ¡AHORA! Custom …" at bounding box center [456, 160] width 640 height 101
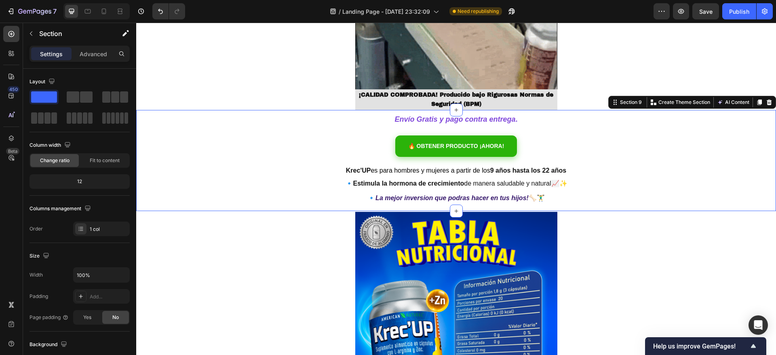
drag, startPoint x: 94, startPoint y: 52, endPoint x: 94, endPoint y: 61, distance: 9.3
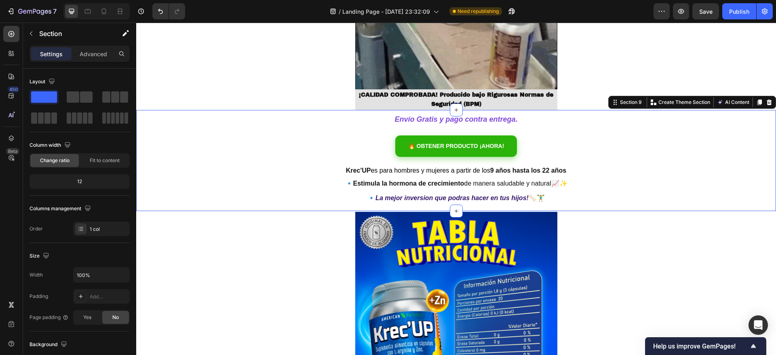
click at [94, 52] on p "Advanced" at bounding box center [93, 54] width 27 height 8
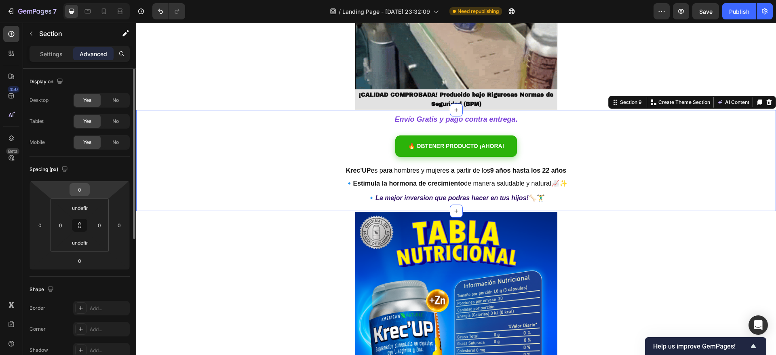
click at [80, 191] on input "0" at bounding box center [80, 189] width 16 height 12
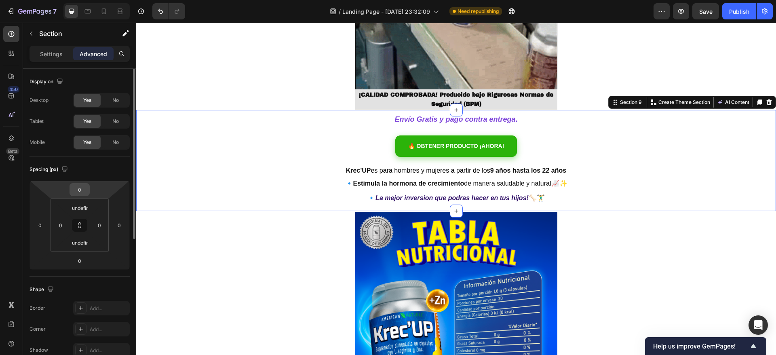
click at [80, 191] on input "0" at bounding box center [80, 189] width 16 height 12
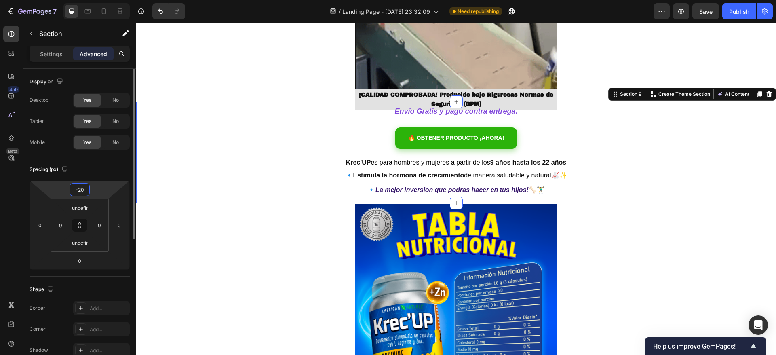
type input "-2"
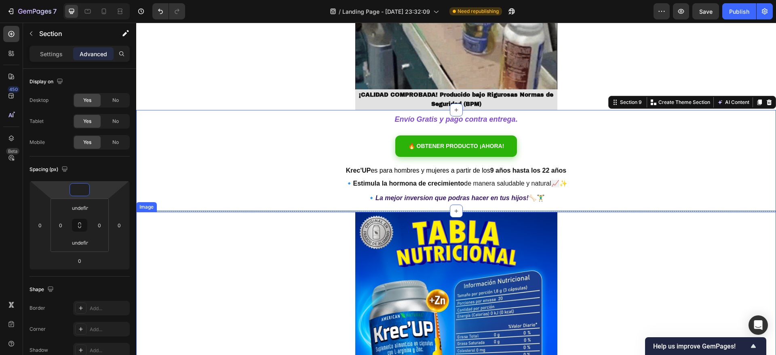
click at [210, 220] on div at bounding box center [456, 347] width 640 height 271
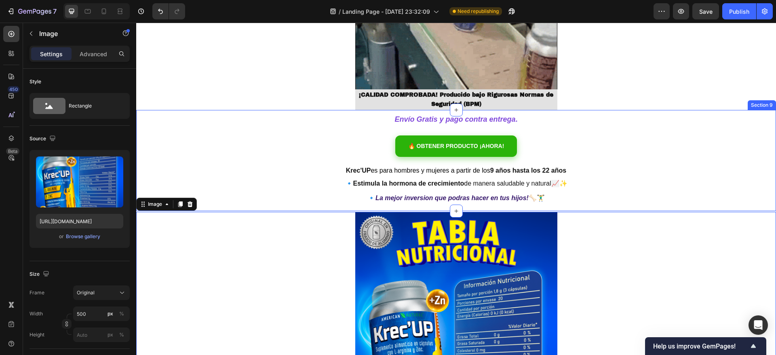
click at [297, 143] on div "Envío Gratis y pago contra entrega . Heading 🔥 OBTENER PRODUCTO ¡AHORA! Custom …" at bounding box center [456, 160] width 640 height 101
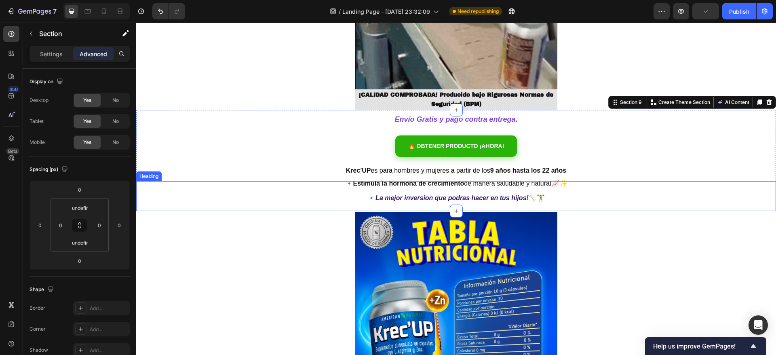
click at [403, 182] on h2 "🔹 La mejor inversion que podras hacer en tus hijos! 🦴🏋️‍♂️" at bounding box center [456, 196] width 640 height 30
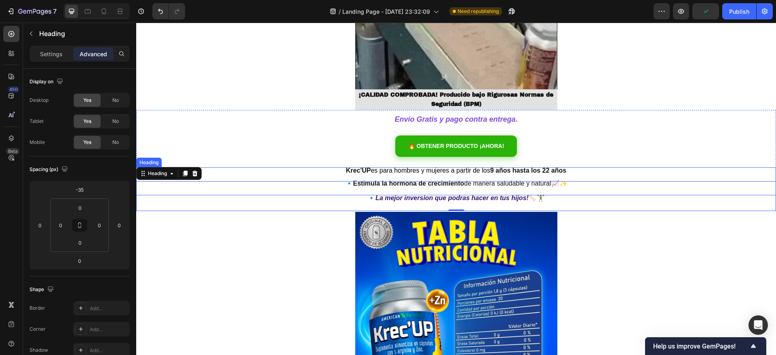
click at [387, 164] on h1 "Krec'UP es para hombres y mujeres a partir de los 9 años hasta los 22 años" at bounding box center [456, 170] width 640 height 14
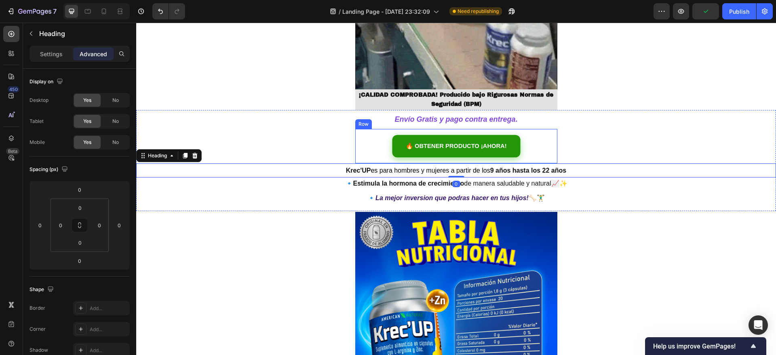
click at [397, 142] on link "🔥 OBTENER PRODUCTO ¡AHORA!" at bounding box center [456, 145] width 122 height 21
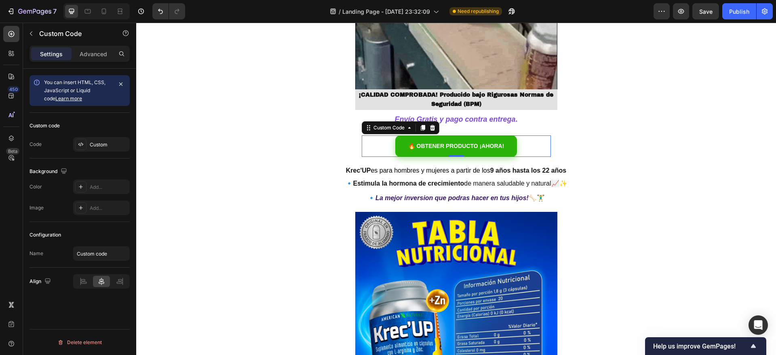
click at [336, 142] on div "Envío Gratis y pago contra entrega . Heading 🔥 OBTENER PRODUCTO ¡AHORA! Custom …" at bounding box center [456, 160] width 640 height 101
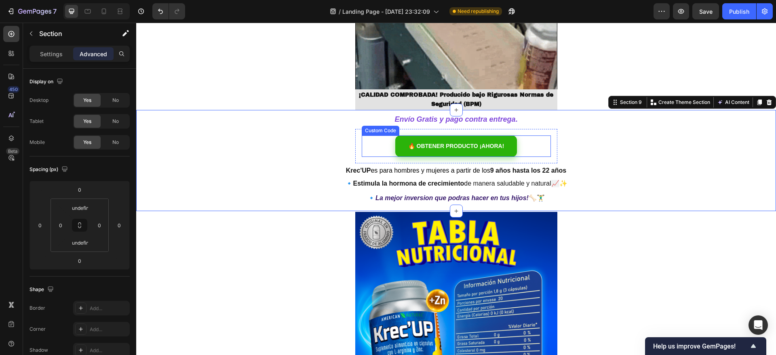
click at [379, 141] on div "🔥 OBTENER PRODUCTO ¡AHORA!" at bounding box center [456, 145] width 189 height 21
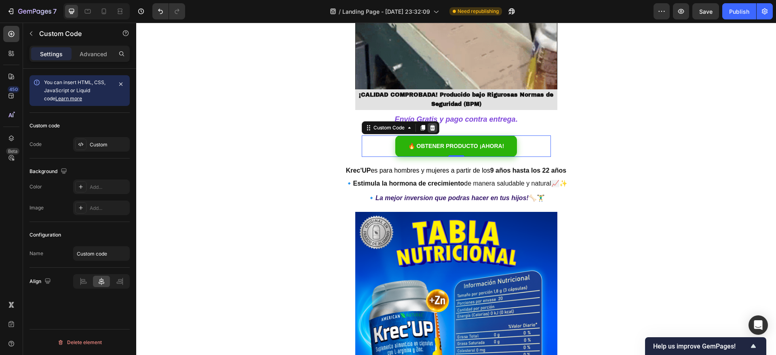
click at [431, 126] on icon at bounding box center [432, 127] width 6 height 6
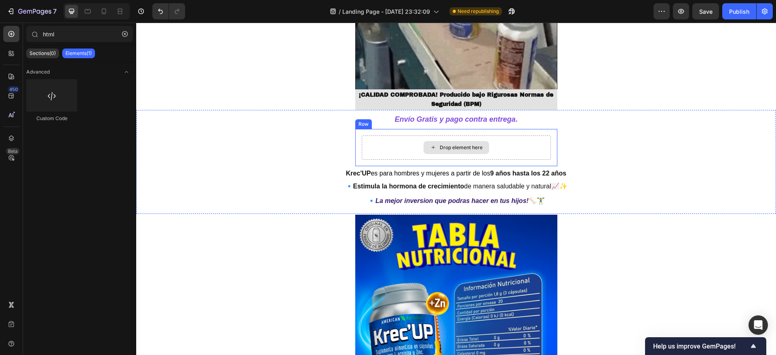
click at [372, 142] on div "Drop element here" at bounding box center [456, 147] width 189 height 24
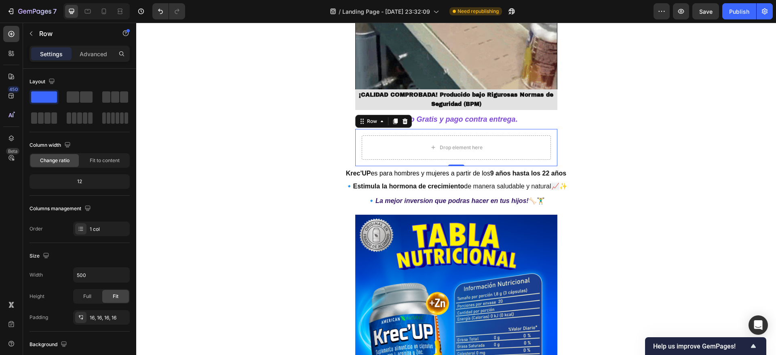
click at [402, 122] on icon at bounding box center [404, 121] width 5 height 6
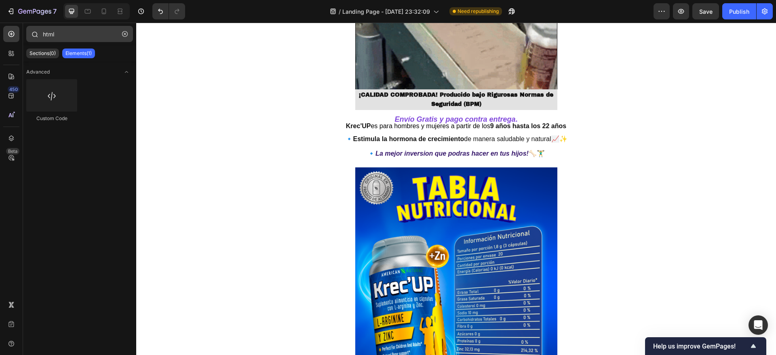
click at [122, 34] on button "button" at bounding box center [124, 33] width 13 height 13
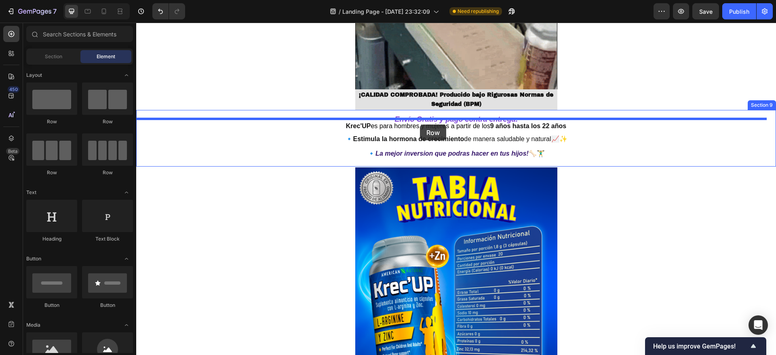
drag, startPoint x: 193, startPoint y: 119, endPoint x: 420, endPoint y: 124, distance: 227.1
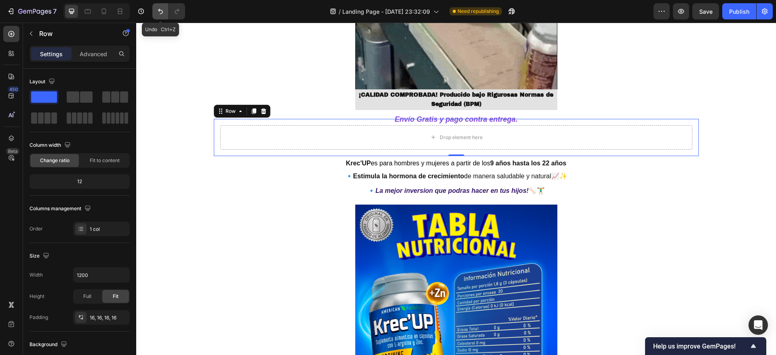
click at [160, 13] on icon "Undo/Redo" at bounding box center [160, 11] width 8 height 8
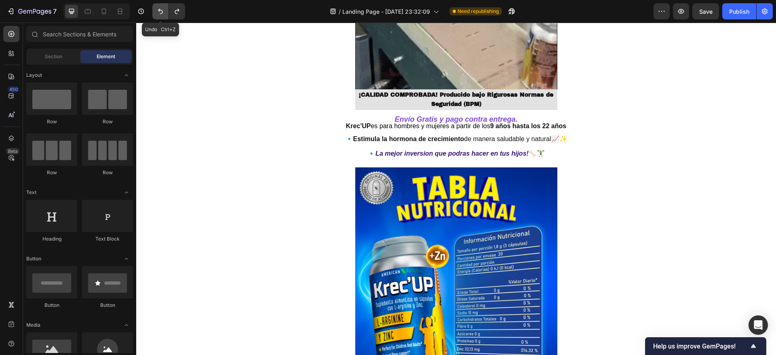
click at [160, 13] on icon "Undo/Redo" at bounding box center [160, 11] width 8 height 8
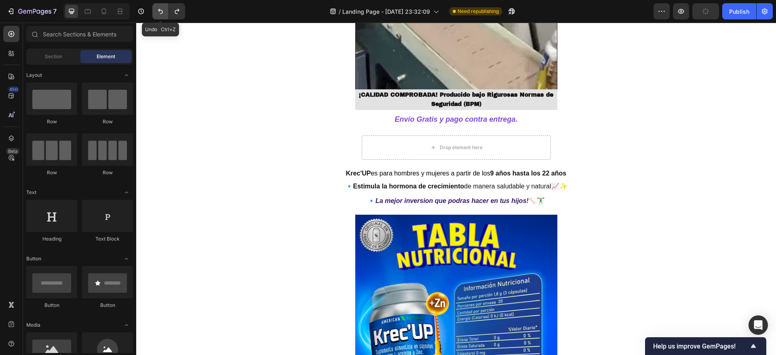
click at [160, 13] on icon "Undo/Redo" at bounding box center [160, 11] width 8 height 8
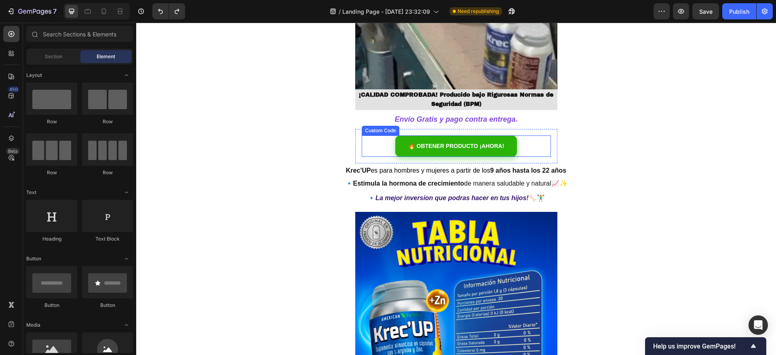
click at [377, 132] on div "Custom Code" at bounding box center [380, 130] width 34 height 7
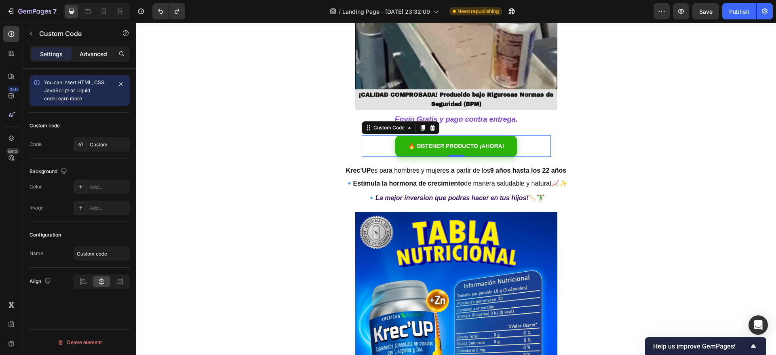
click at [90, 50] on p "Advanced" at bounding box center [93, 54] width 27 height 8
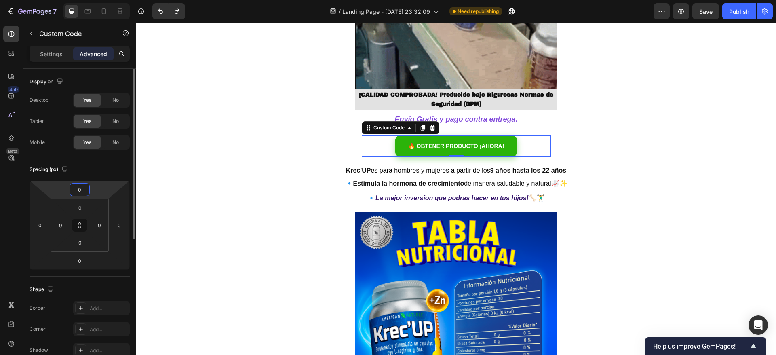
click at [81, 190] on input "0" at bounding box center [80, 189] width 16 height 12
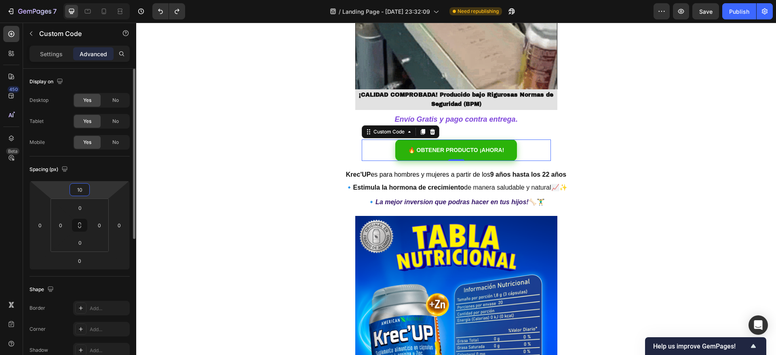
type input "1"
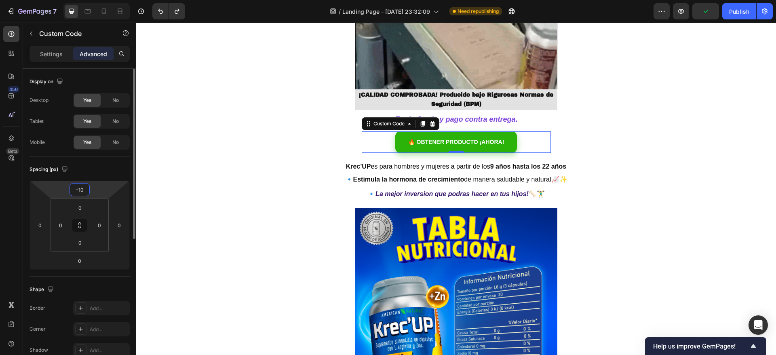
type input "-1"
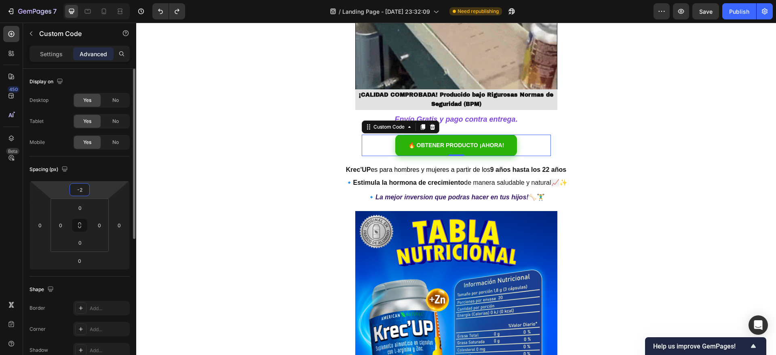
type input "-20"
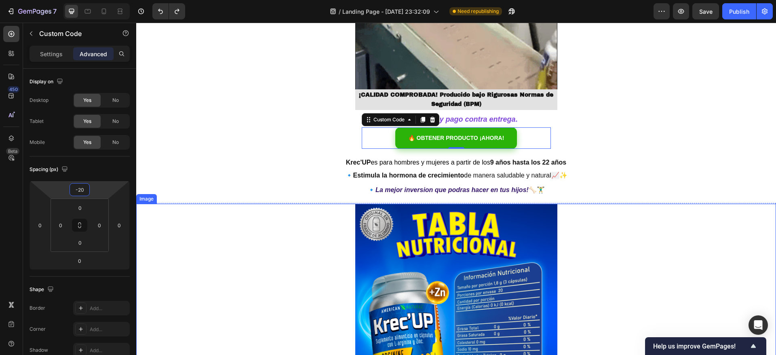
click at [602, 235] on div at bounding box center [456, 339] width 640 height 271
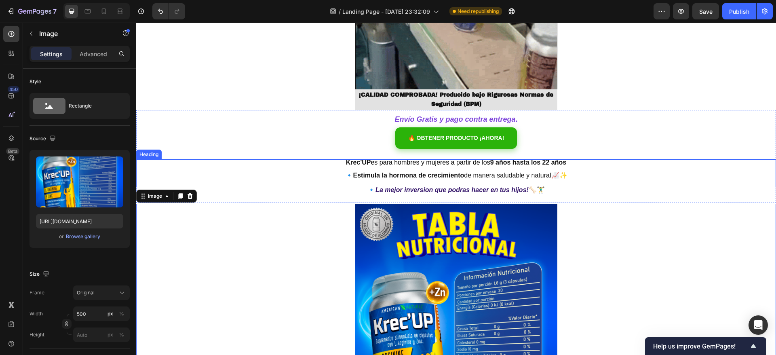
click at [462, 160] on h2 "🔹 Estimula la hormona de crecimiento de manera saludable y natural 📈✨" at bounding box center [456, 173] width 640 height 28
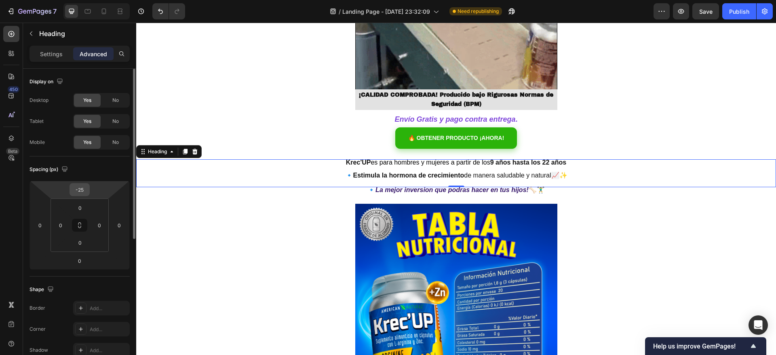
click at [86, 190] on input "-25" at bounding box center [80, 189] width 16 height 12
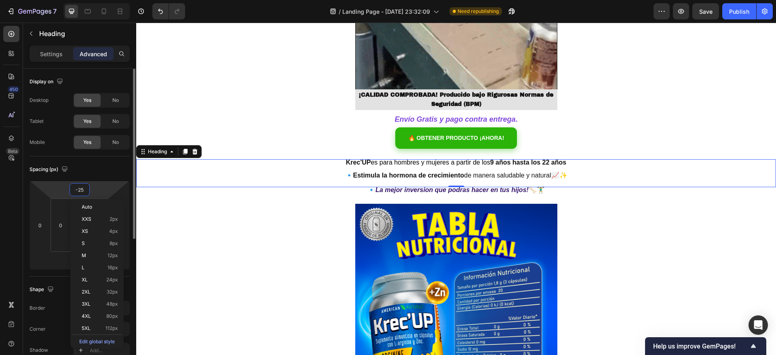
click at [86, 190] on input "-25" at bounding box center [80, 189] width 16 height 12
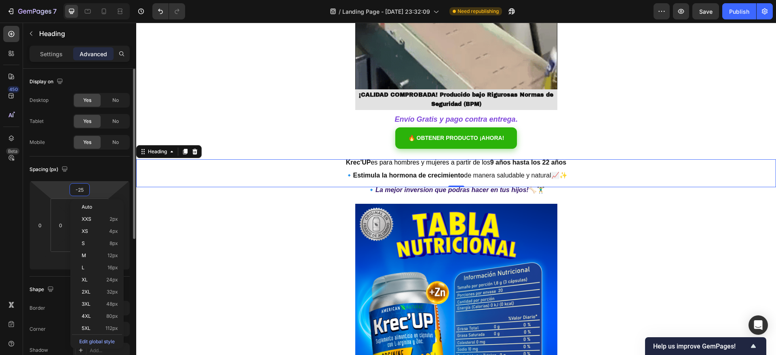
type input "-2"
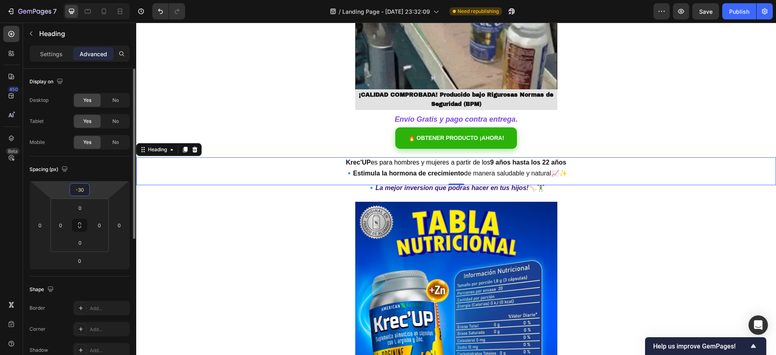
type input "-3"
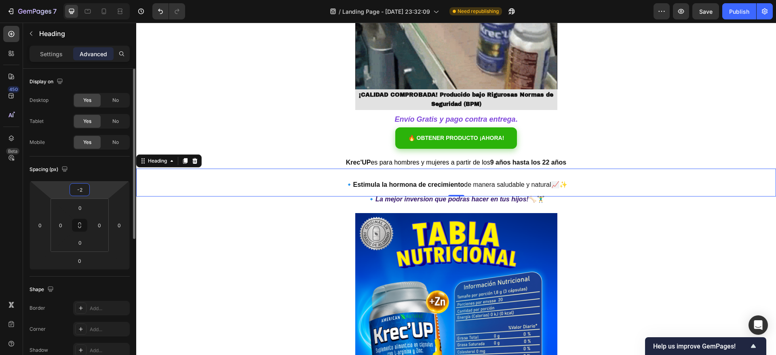
type input "-25"
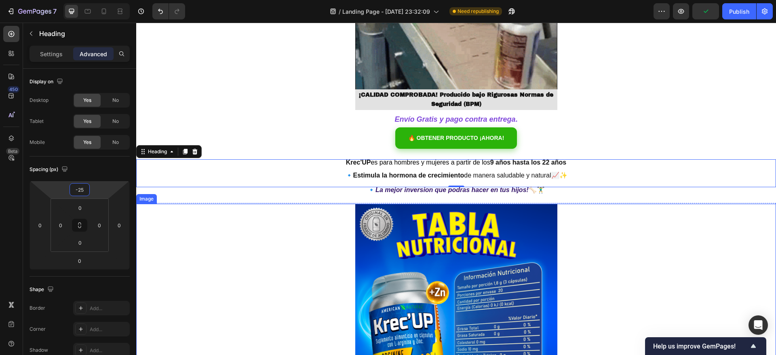
click at [287, 276] on div at bounding box center [456, 339] width 640 height 271
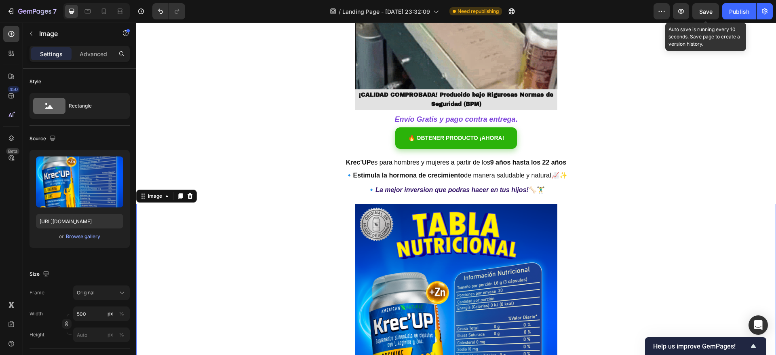
click at [707, 11] on span "Save" at bounding box center [705, 11] width 13 height 7
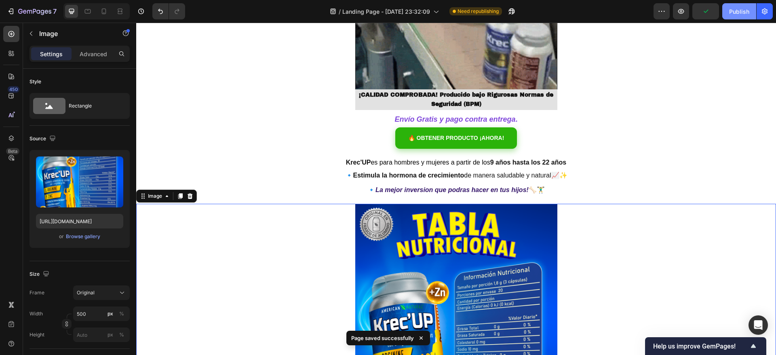
click at [738, 17] on button "Publish" at bounding box center [739, 11] width 34 height 16
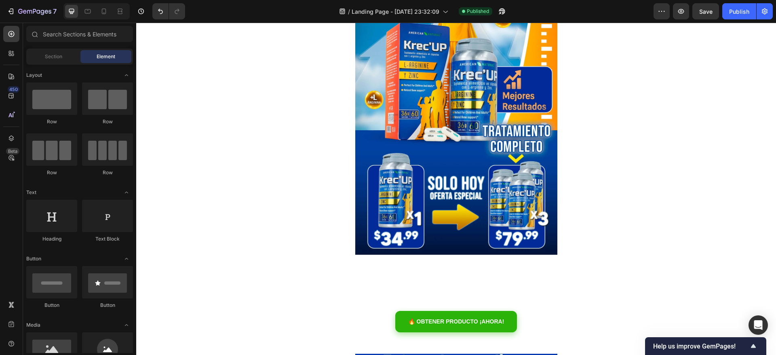
scroll to position [272, 0]
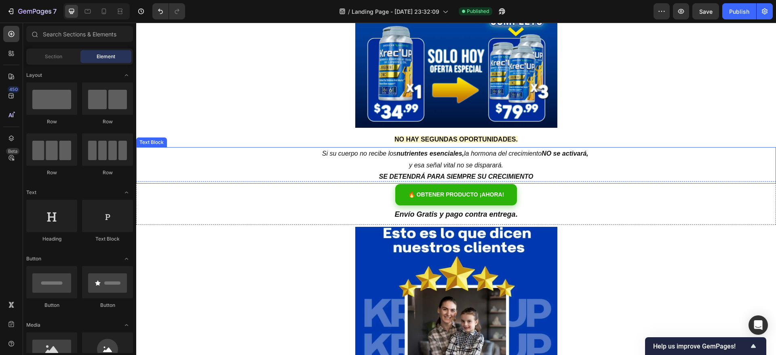
click at [541, 150] on strong "NO se activará," at bounding box center [564, 153] width 47 height 7
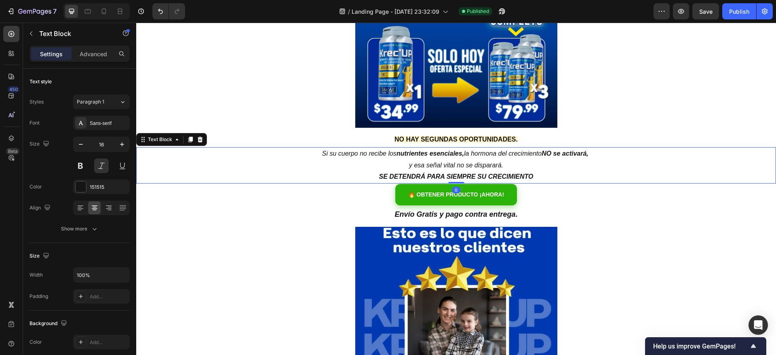
click at [541, 154] on strong "NO se activará," at bounding box center [564, 153] width 47 height 7
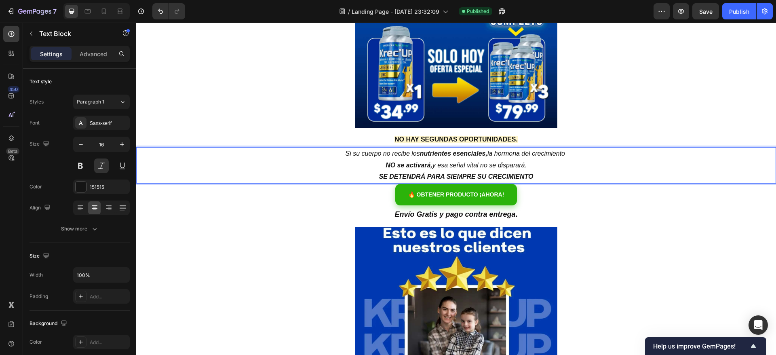
click at [528, 151] on span "Si su cuerpo no recibe los nutrientes esenciales, la hormona del crecimiento" at bounding box center [455, 153] width 221 height 7
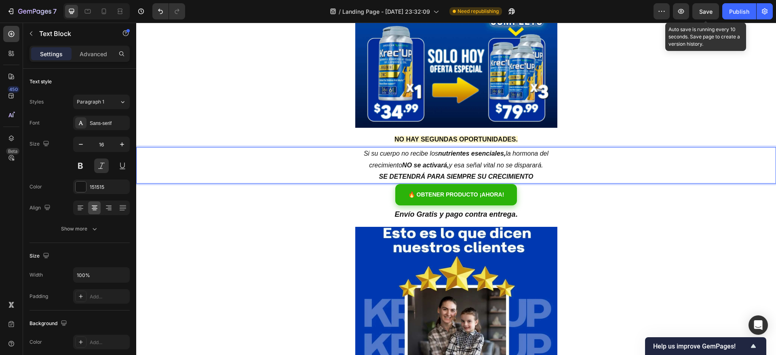
click at [712, 8] on span "Save" at bounding box center [705, 11] width 13 height 7
click at [735, 8] on div "Publish" at bounding box center [739, 11] width 20 height 8
